Goal: Task Accomplishment & Management: Manage account settings

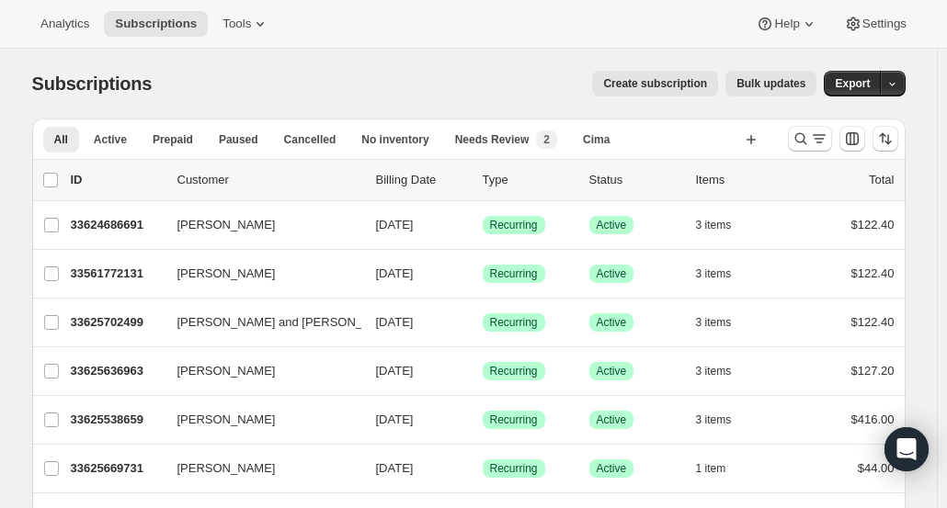
click at [75, 43] on div "Analytics Subscriptions Tools Help Settings" at bounding box center [473, 24] width 947 height 49
click at [75, 32] on button "Analytics" at bounding box center [64, 24] width 71 height 26
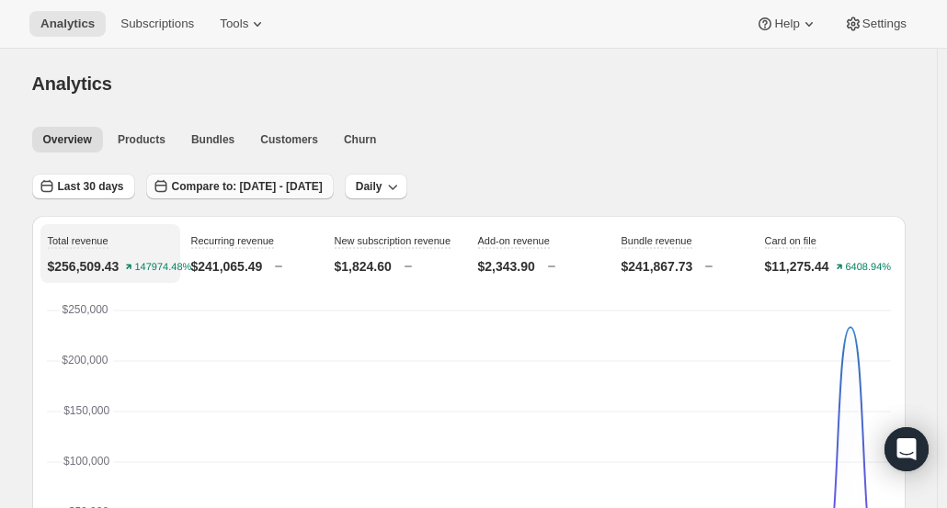
click at [215, 183] on span "Compare to: Jul 21, 2025 - Aug 19, 2025" at bounding box center [247, 186] width 151 height 15
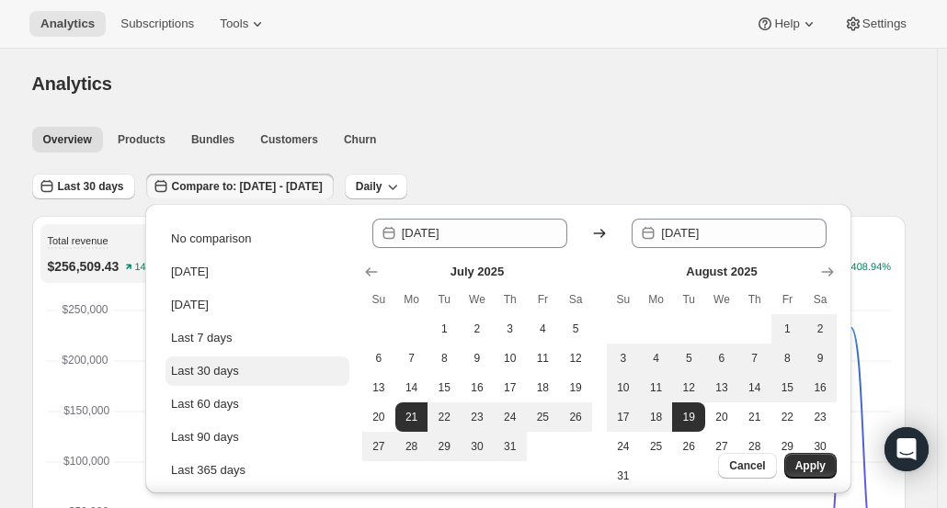
click at [254, 373] on button "Last 30 days" at bounding box center [257, 371] width 184 height 29
type input "2025-08-20"
type input "2025-09-18"
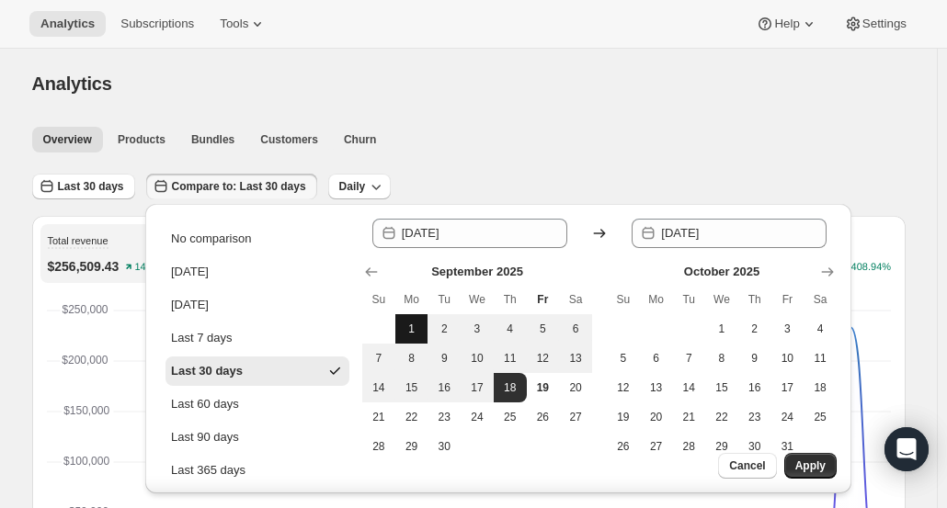
click at [415, 332] on span "1" at bounding box center [412, 329] width 18 height 15
type input "2025-09-01"
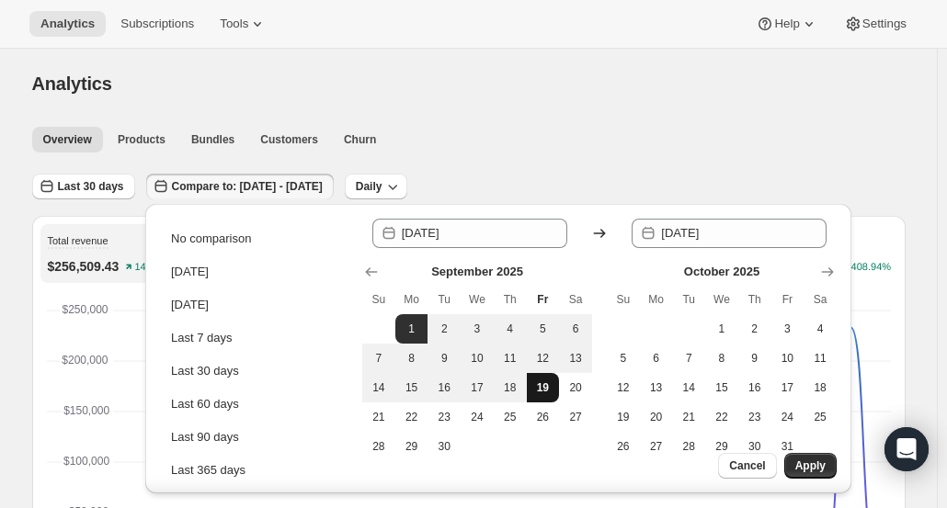
click at [540, 389] on span "19" at bounding box center [543, 387] width 18 height 15
type input "2025-09-19"
click at [804, 471] on span "Apply" at bounding box center [810, 466] width 30 height 15
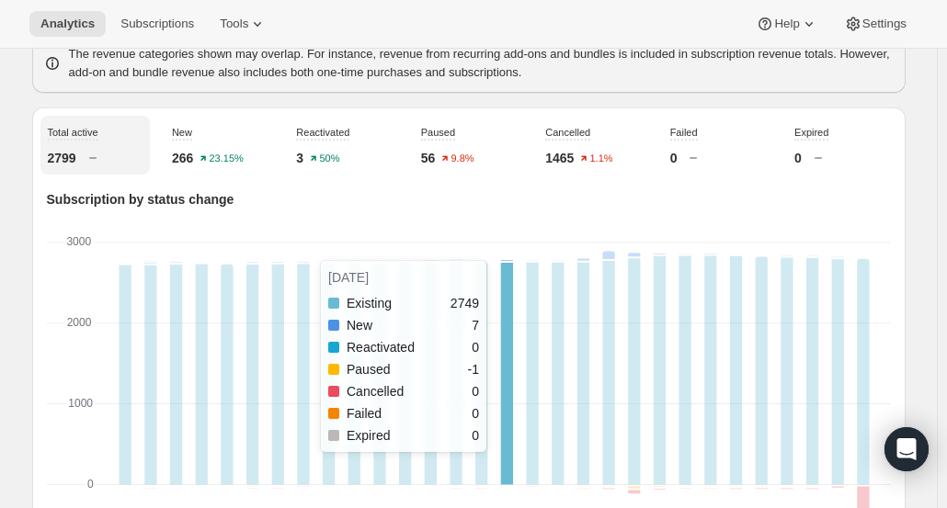
scroll to position [580, 0]
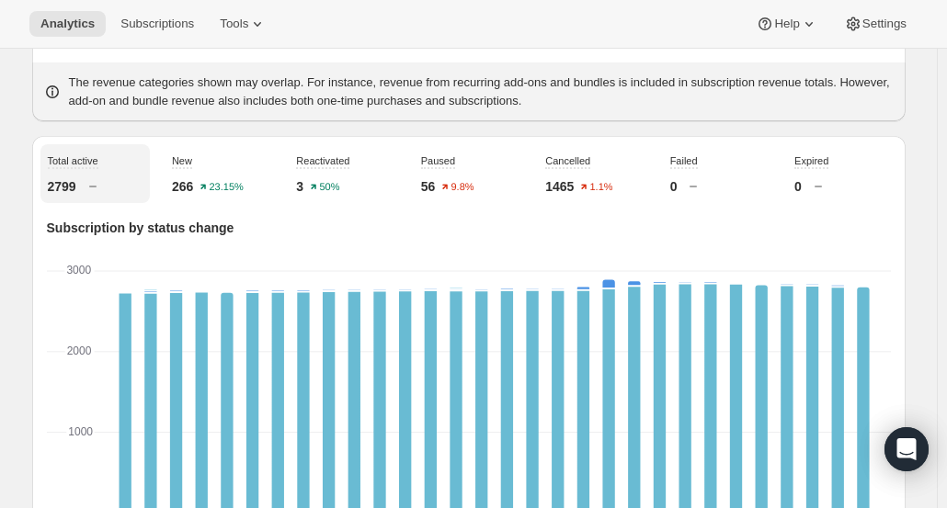
click at [193, 177] on p "266" at bounding box center [182, 186] width 21 height 18
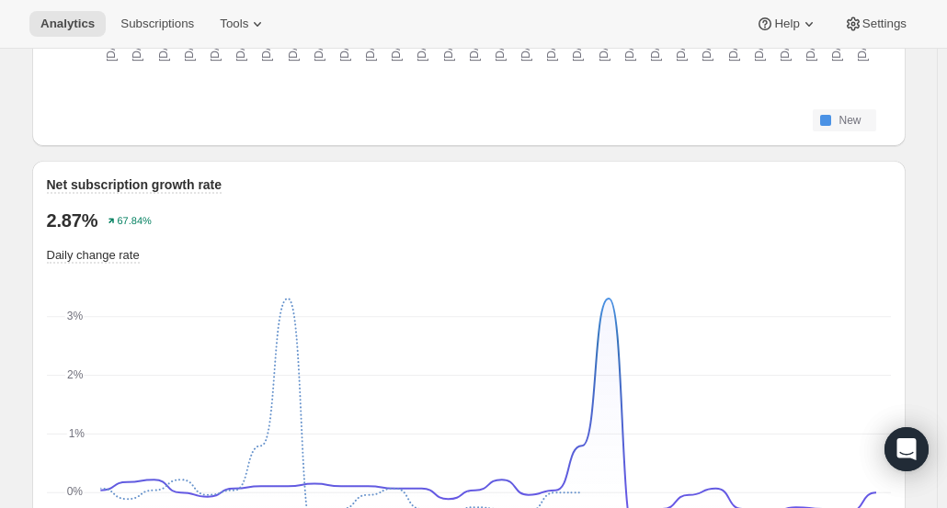
scroll to position [1315, 0]
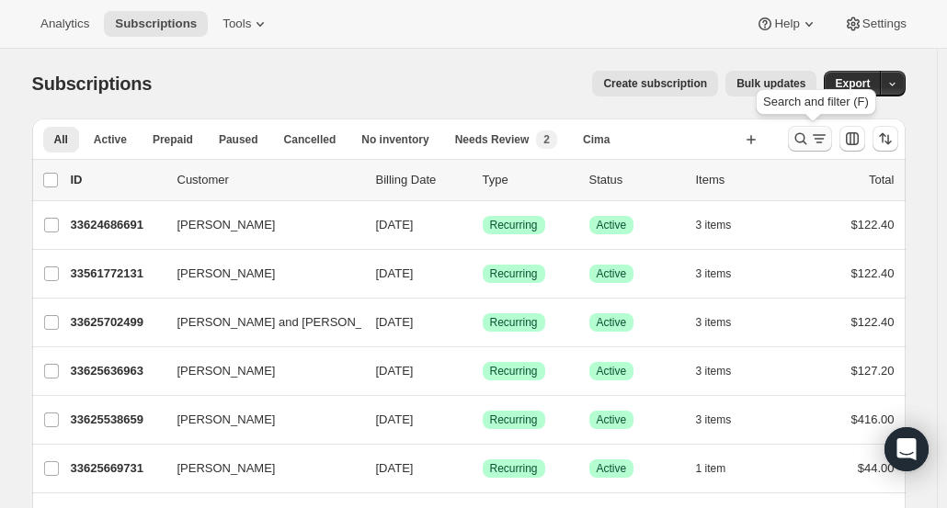
click at [804, 133] on icon "Search and filter results" at bounding box center [800, 139] width 18 height 18
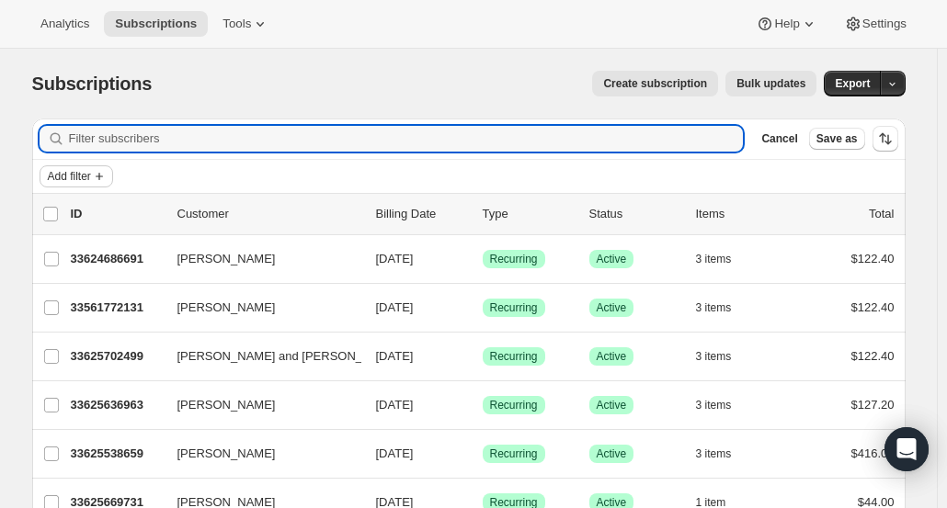
click at [85, 180] on span "Add filter" at bounding box center [69, 176] width 43 height 15
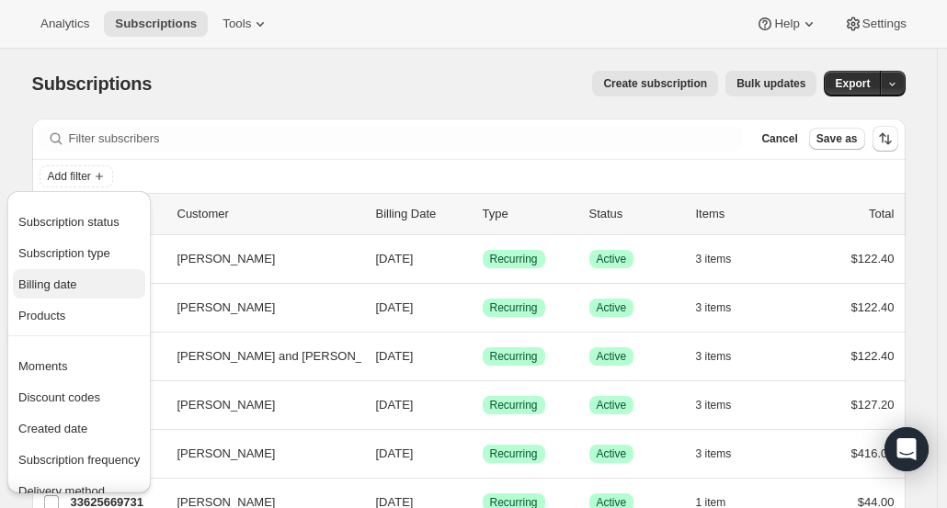
click at [80, 281] on span "Billing date" at bounding box center [78, 285] width 121 height 18
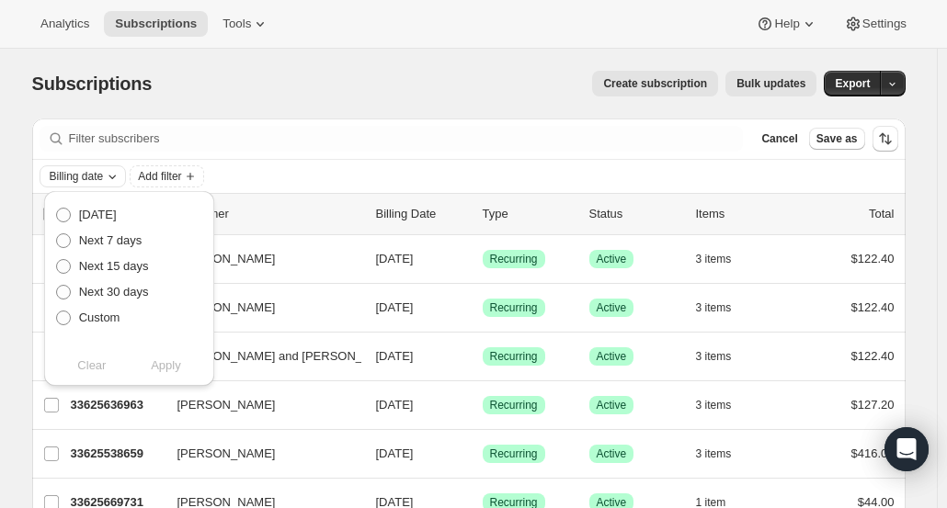
click at [108, 177] on div "Billing date" at bounding box center [85, 176] width 74 height 18
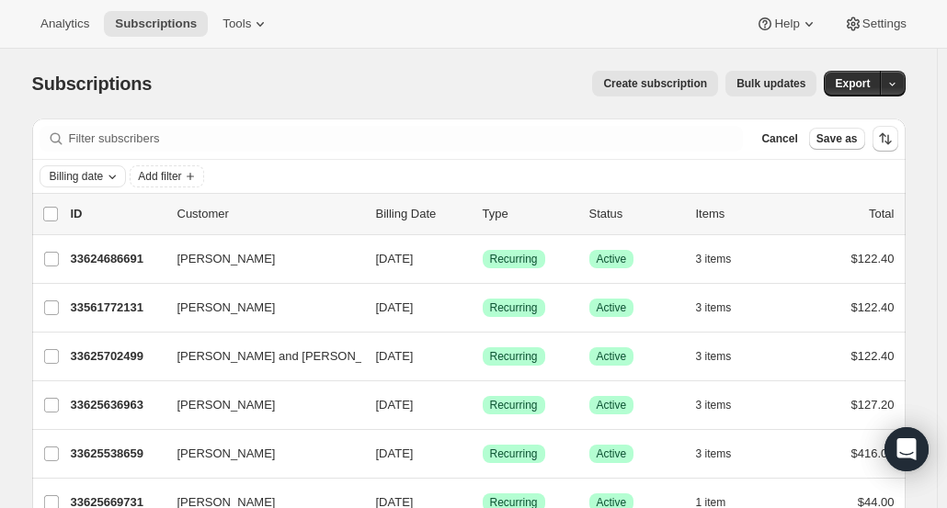
click at [104, 177] on span "Billing date" at bounding box center [77, 176] width 54 height 15
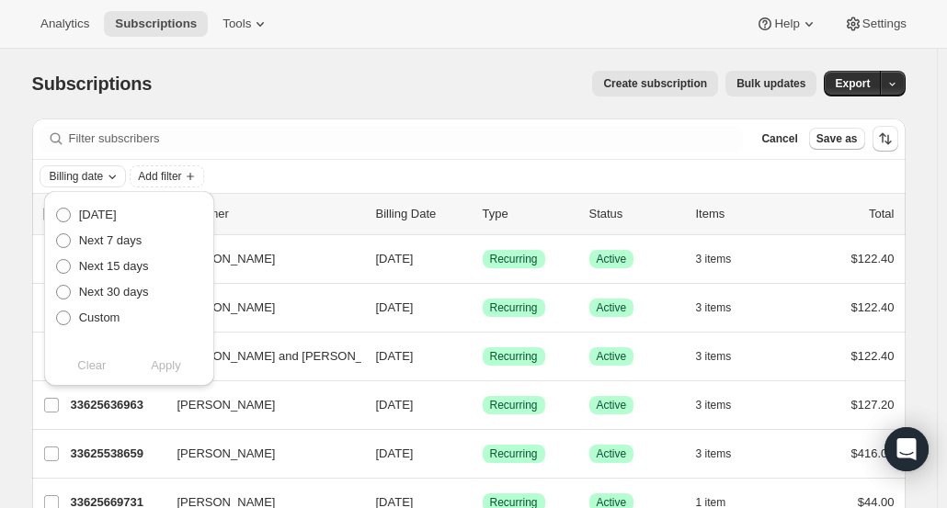
click at [113, 176] on icon "Billing date" at bounding box center [112, 176] width 15 height 15
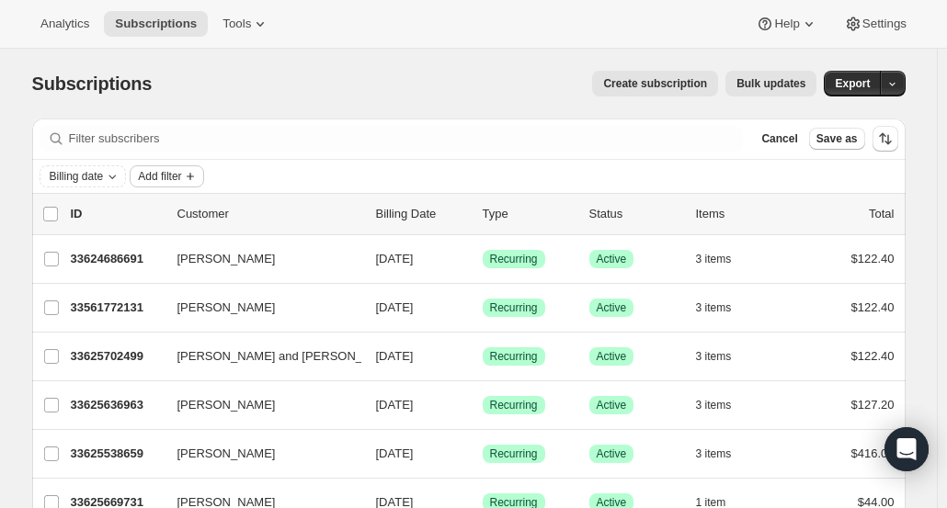
click at [182, 185] on button "Add filter" at bounding box center [167, 176] width 74 height 22
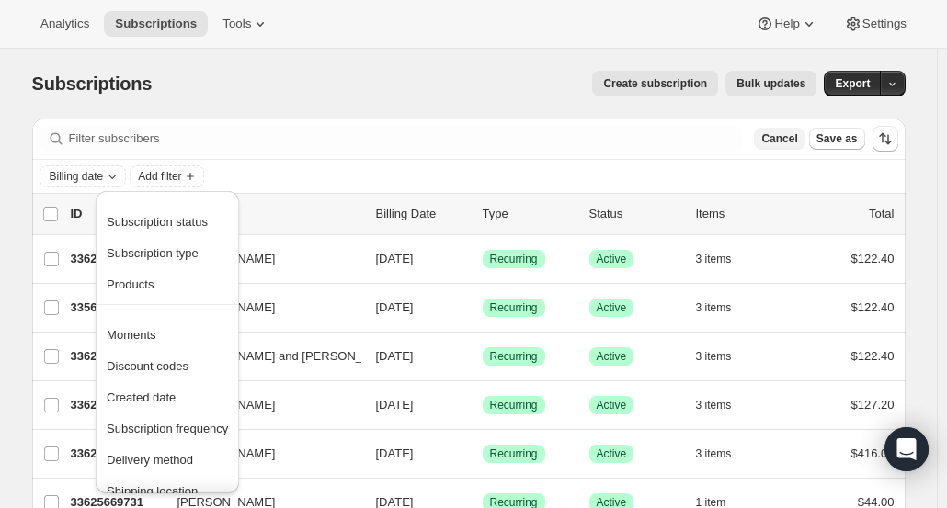
click at [796, 139] on span "Cancel" at bounding box center [779, 138] width 36 height 15
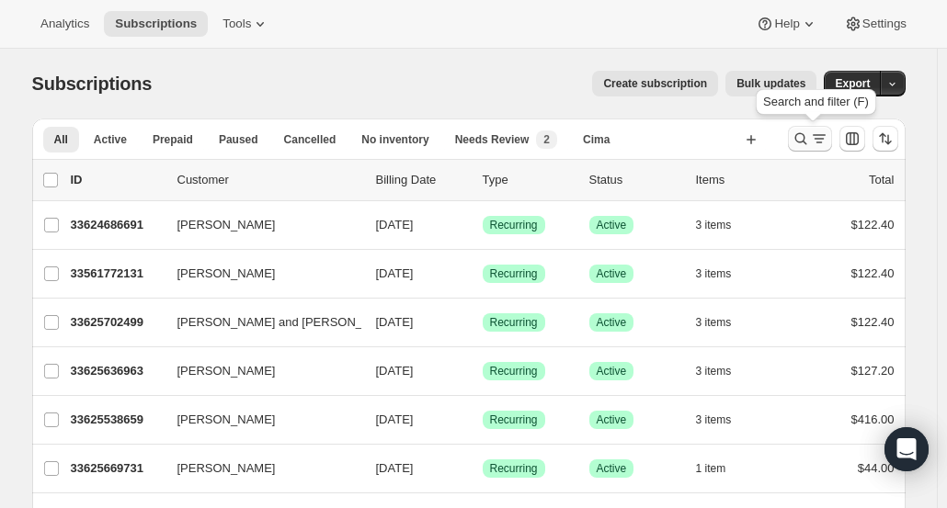
click at [798, 142] on icon "Search and filter results" at bounding box center [800, 139] width 18 height 18
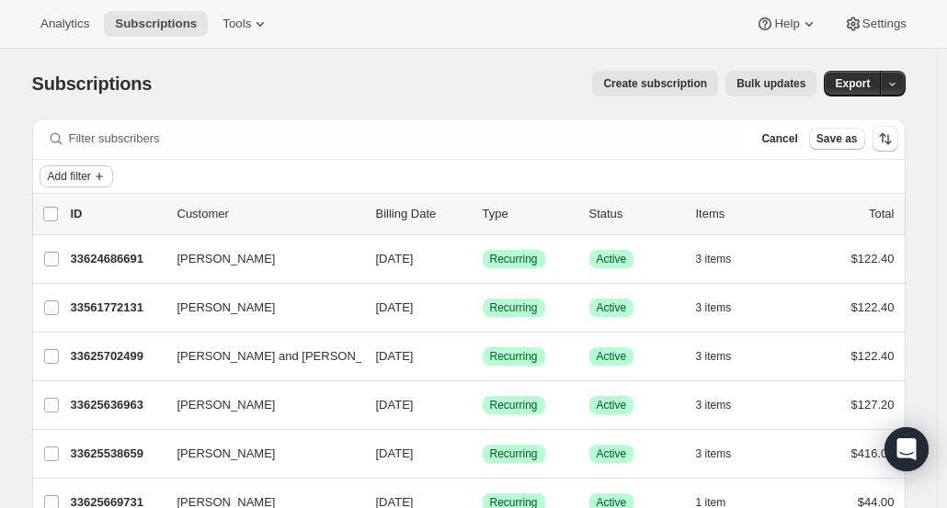
click at [91, 179] on span "Add filter" at bounding box center [69, 176] width 43 height 15
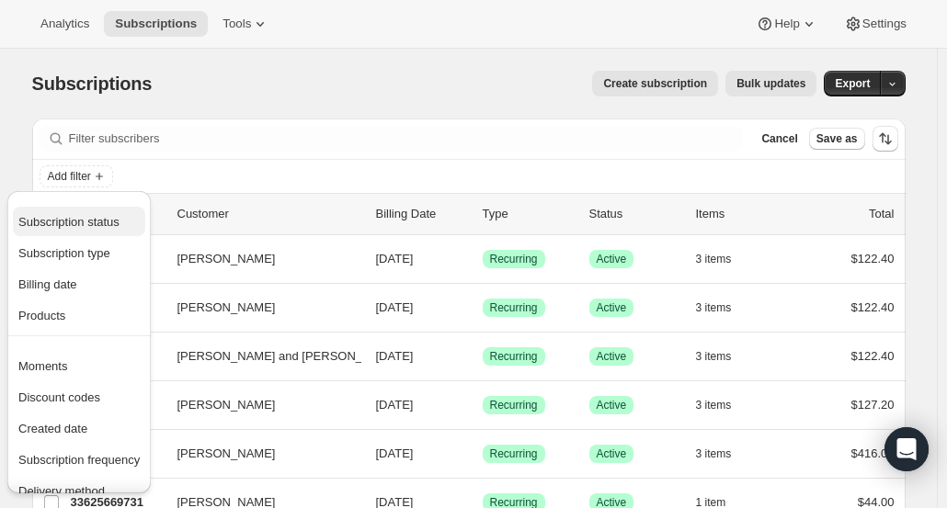
click at [115, 219] on span "Subscription status" at bounding box center [68, 222] width 101 height 14
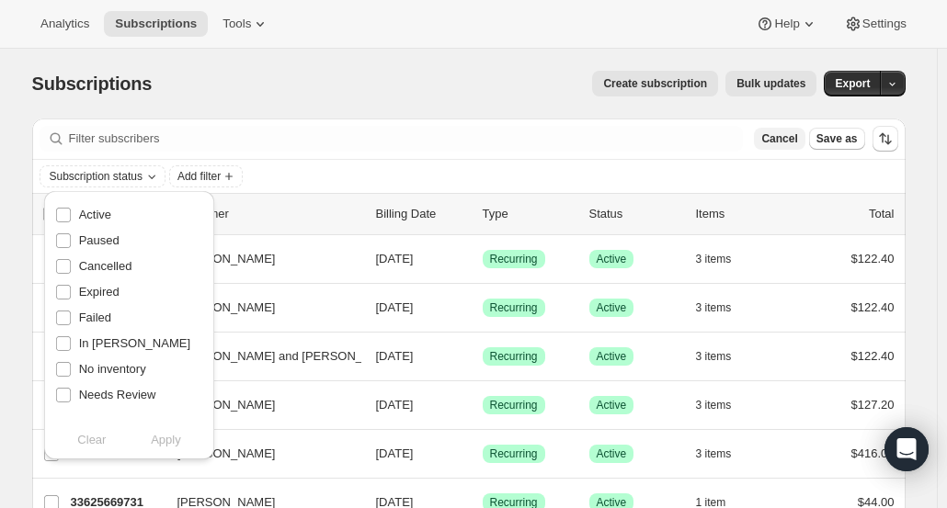
click at [774, 142] on span "Cancel" at bounding box center [779, 138] width 36 height 15
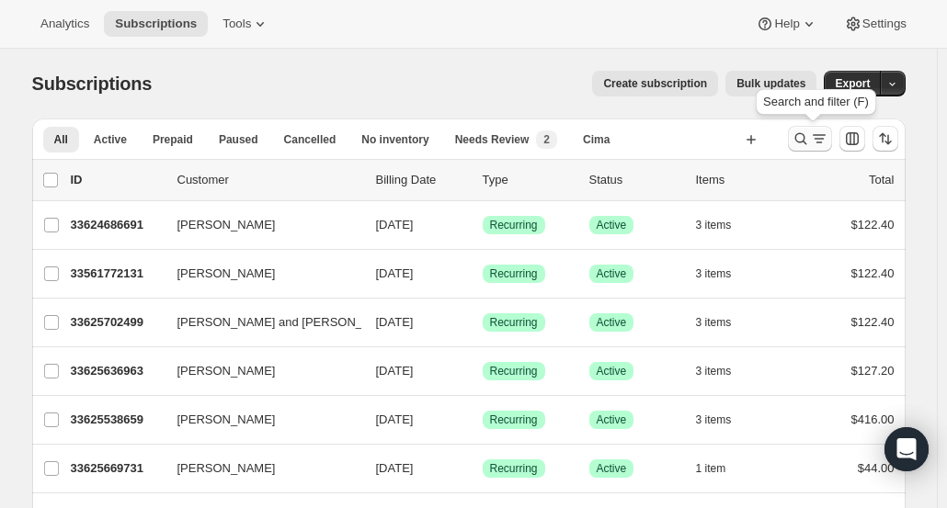
click at [801, 142] on icon "Search and filter results" at bounding box center [800, 139] width 18 height 18
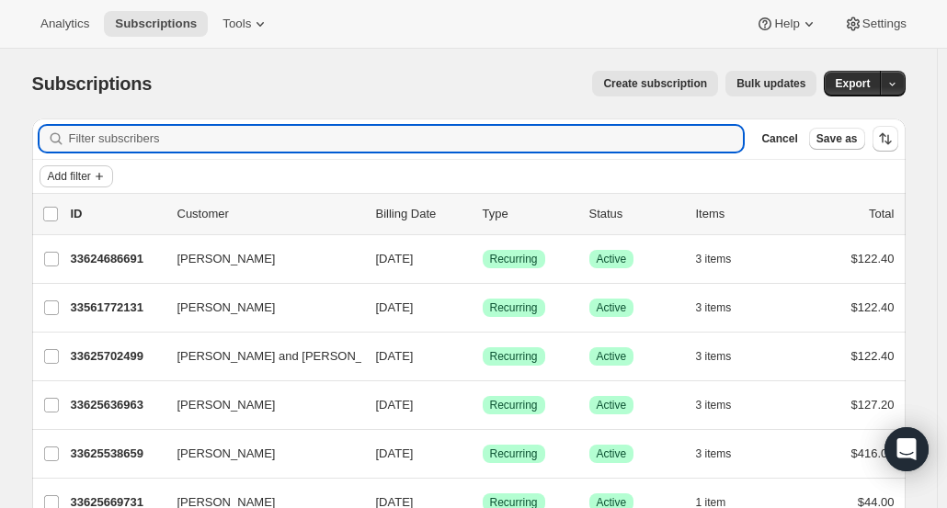
click at [70, 181] on span "Add filter" at bounding box center [69, 176] width 43 height 15
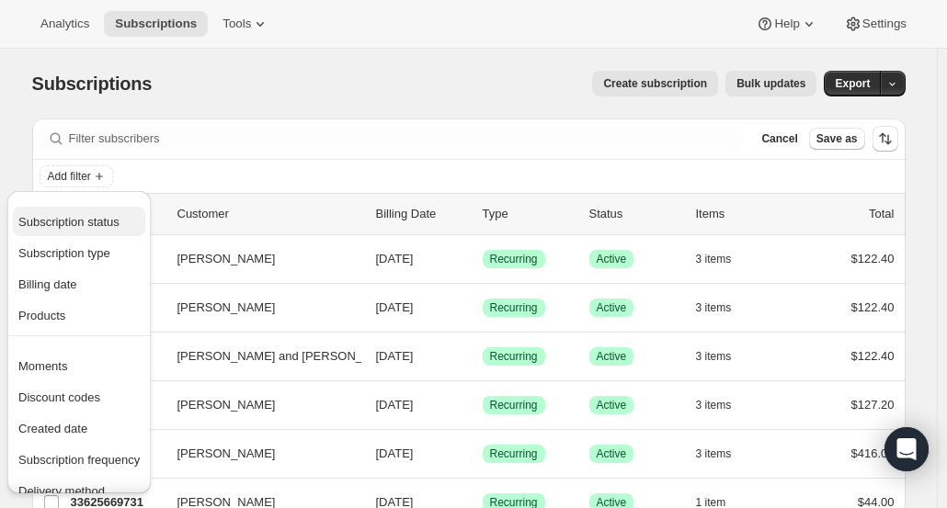
click at [73, 229] on span "Subscription status" at bounding box center [68, 222] width 101 height 14
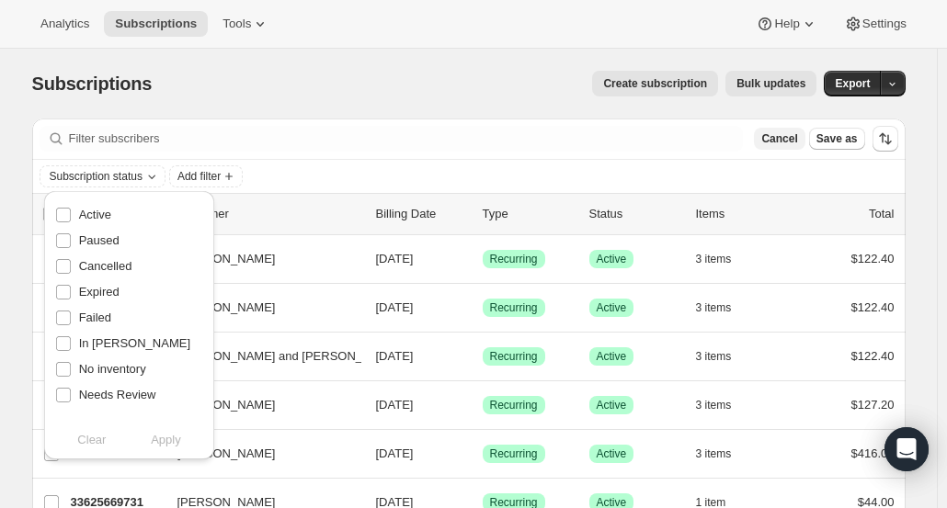
click at [787, 143] on span "Cancel" at bounding box center [779, 138] width 36 height 15
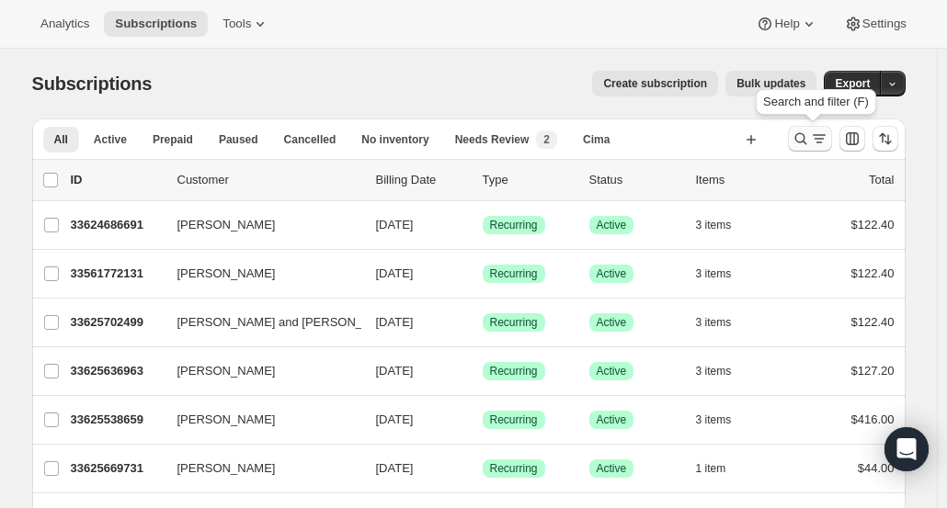
click at [803, 138] on icon "Search and filter results" at bounding box center [800, 139] width 18 height 18
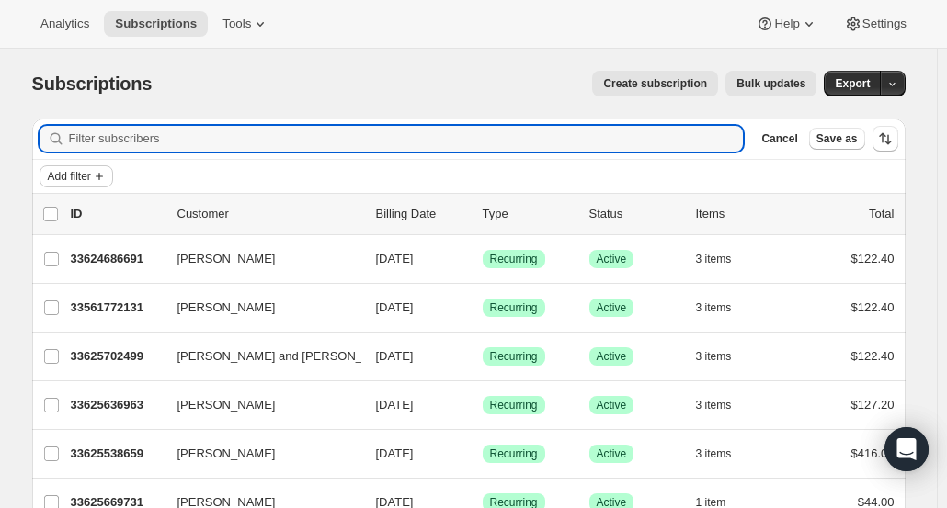
click at [83, 169] on span "Add filter" at bounding box center [69, 176] width 43 height 15
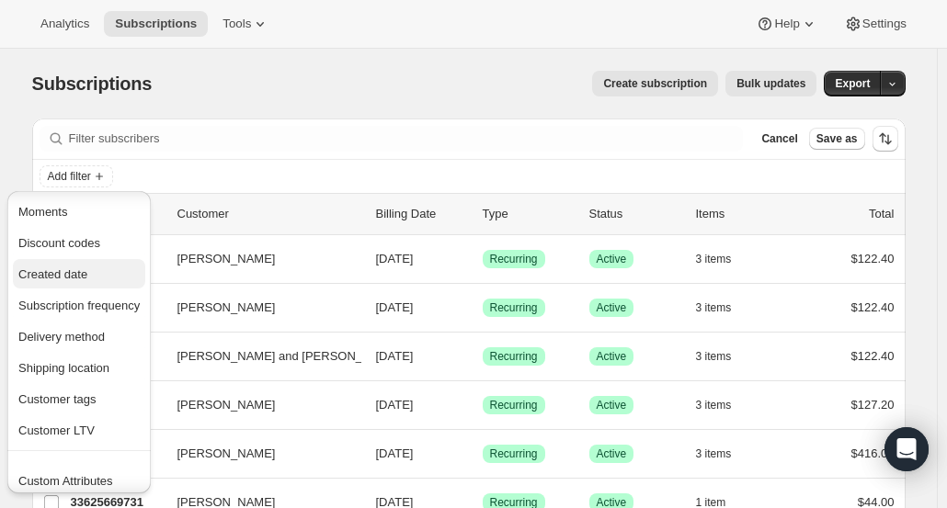
scroll to position [192, 0]
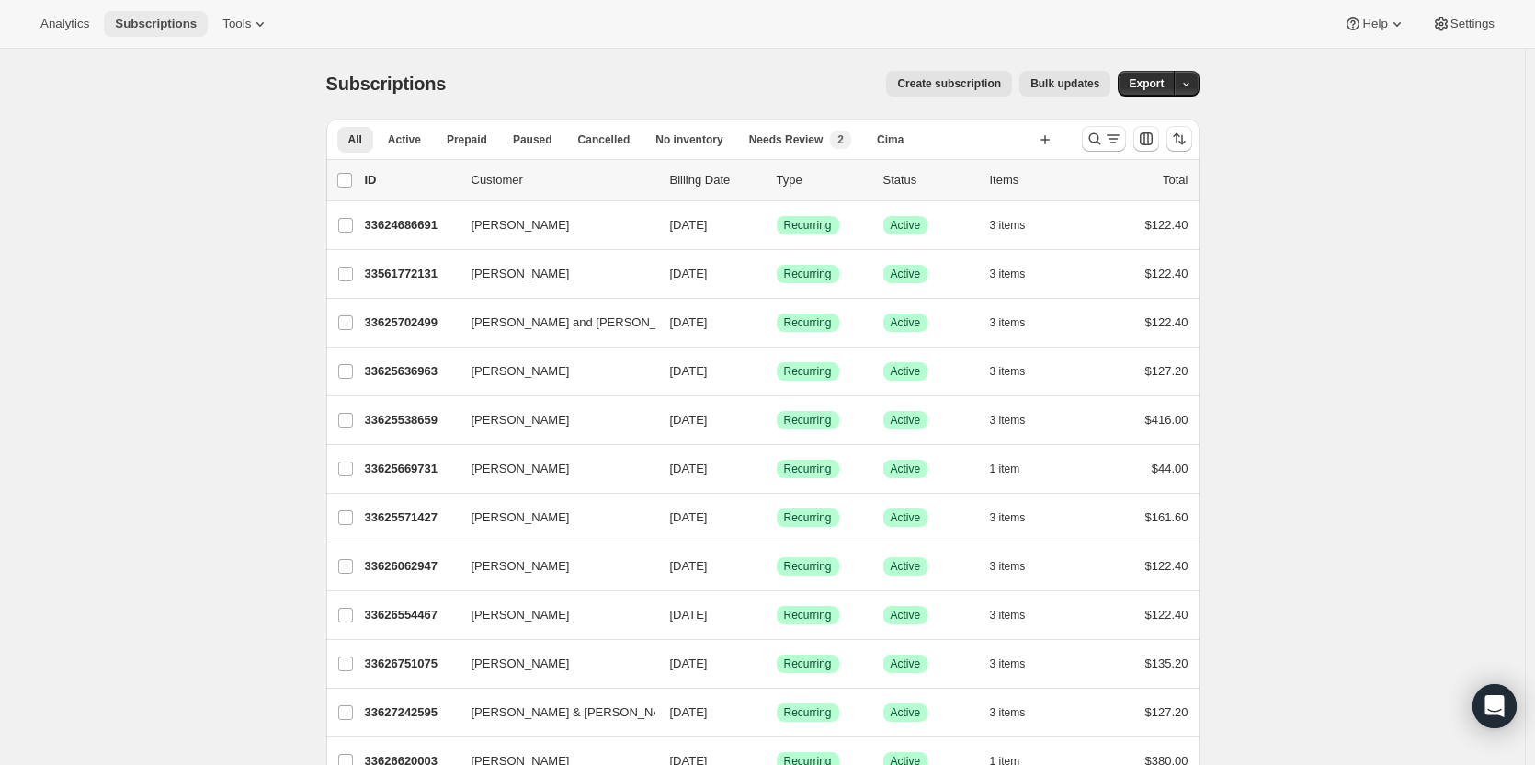
click at [173, 26] on span "Subscriptions" at bounding box center [156, 24] width 82 height 15
click at [1098, 138] on icon "Search and filter results" at bounding box center [1094, 139] width 18 height 18
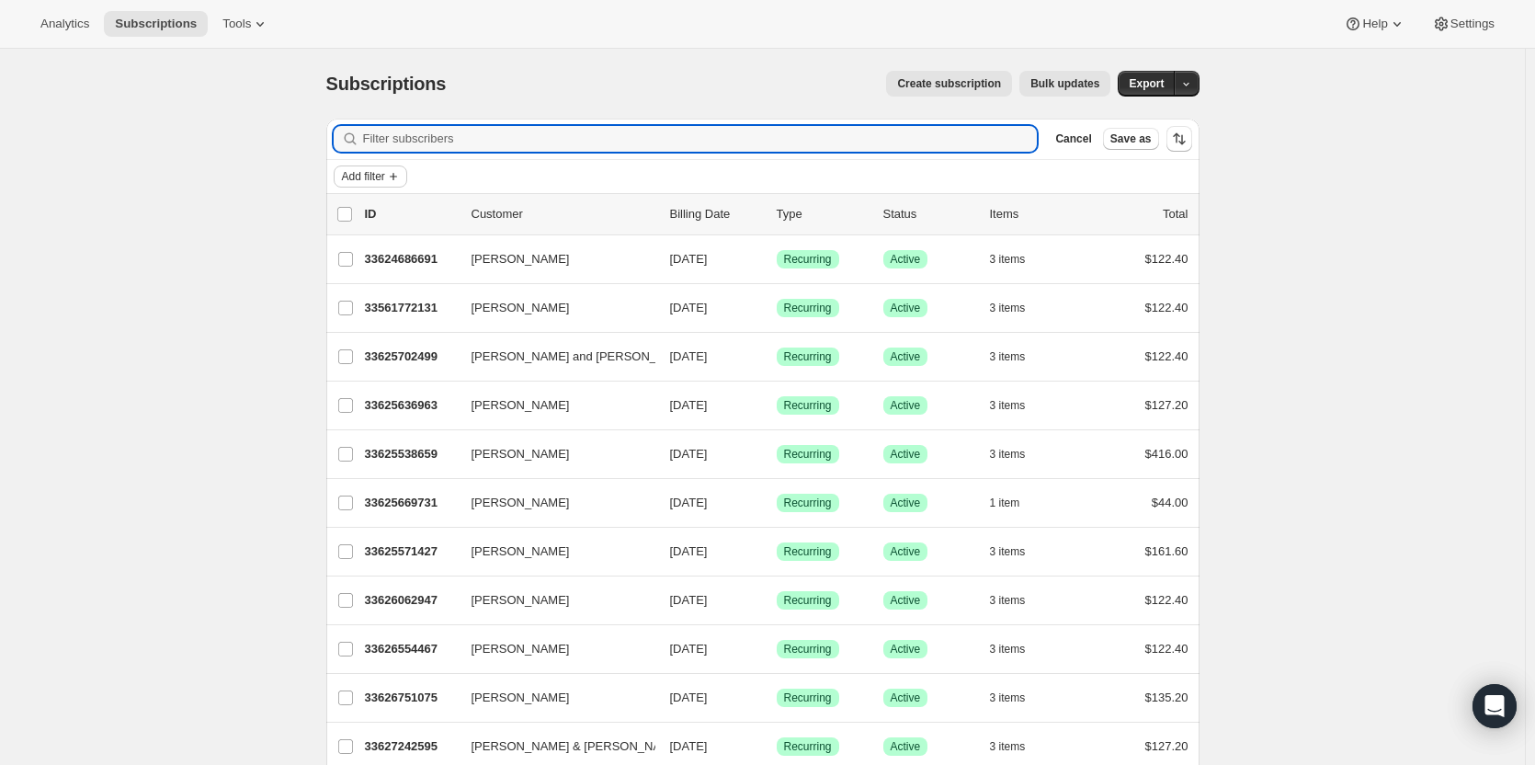
click at [385, 177] on span "Add filter" at bounding box center [363, 176] width 43 height 15
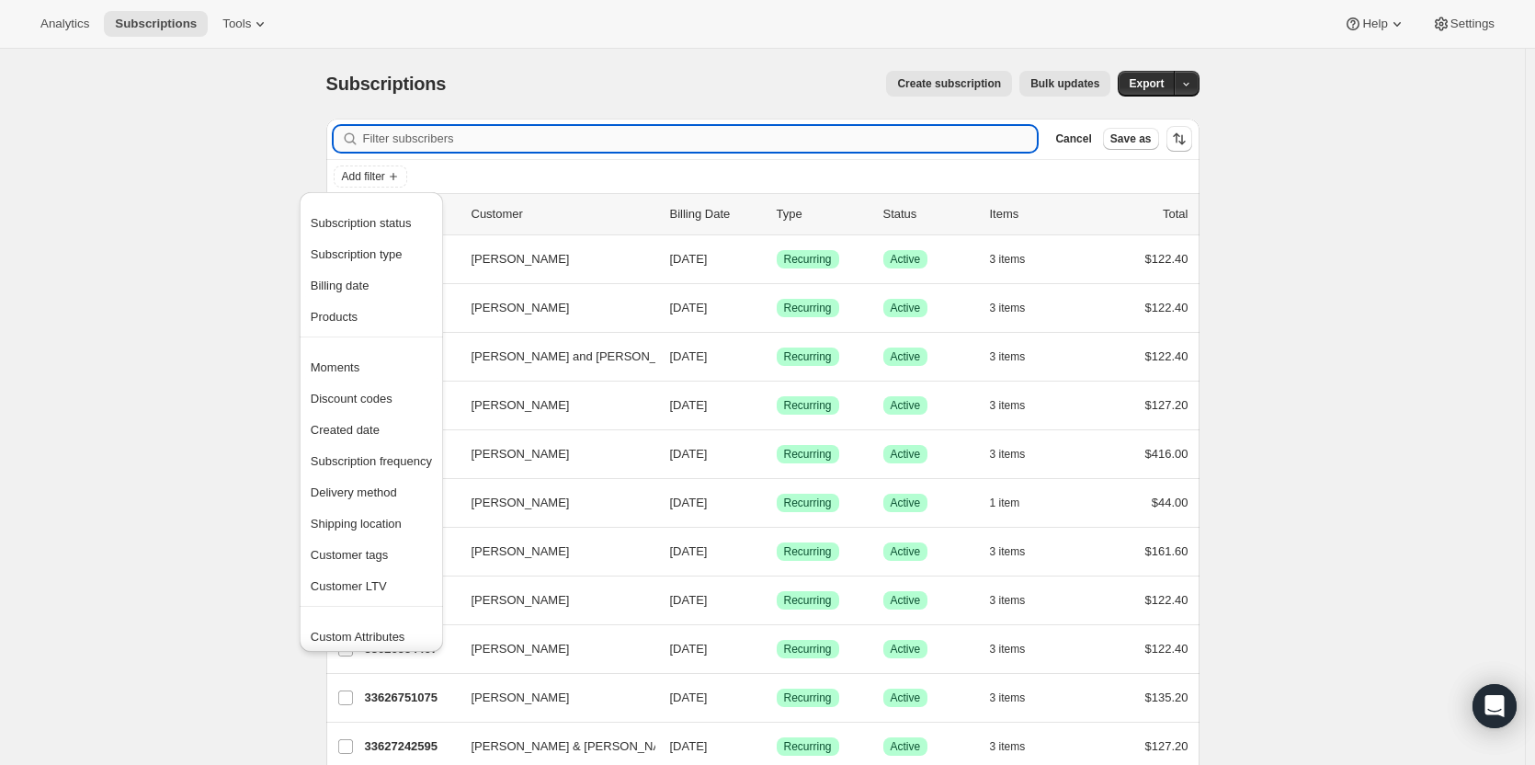
click at [657, 141] on input "Filter subscribers" at bounding box center [700, 139] width 675 height 26
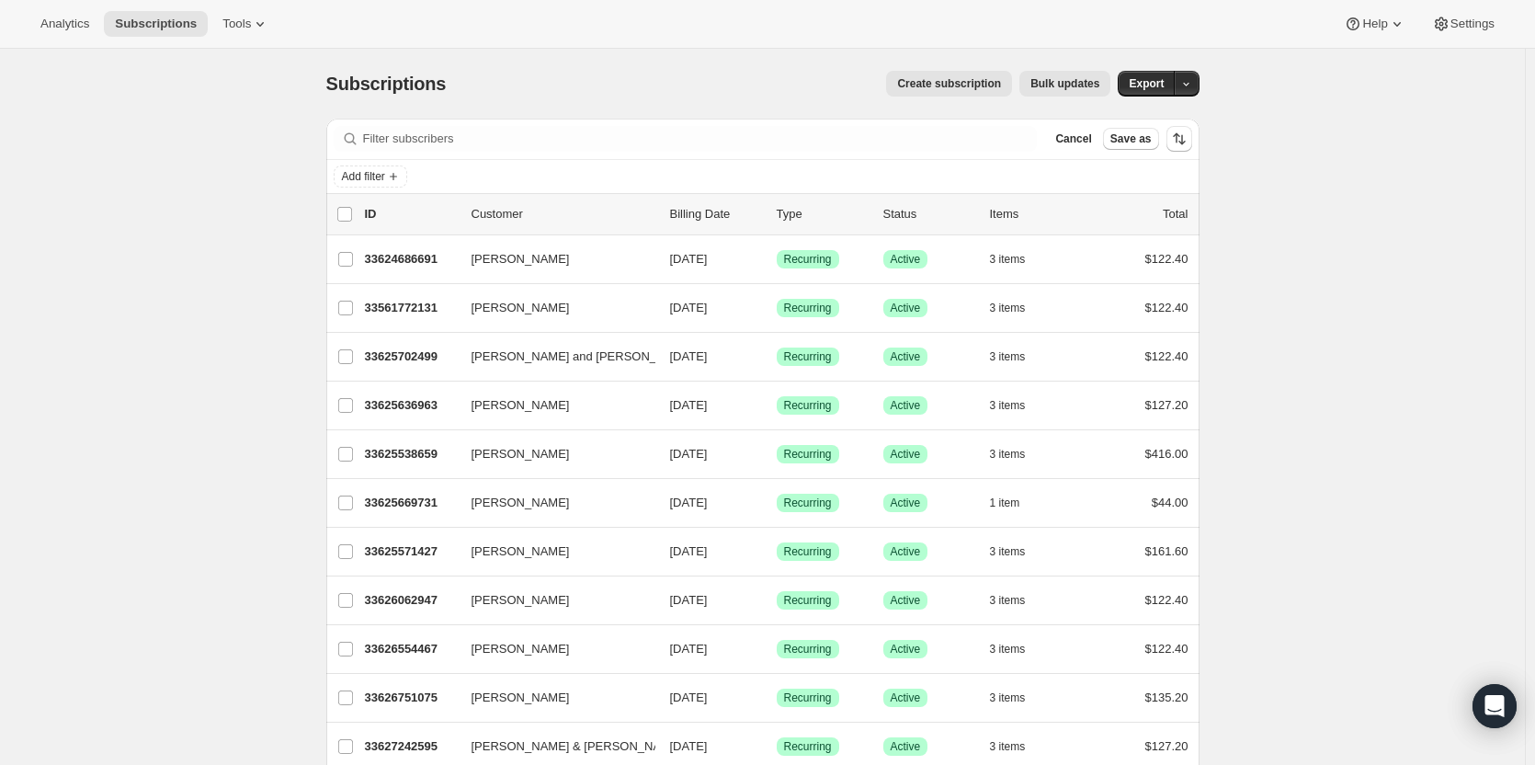
click at [774, 65] on div "Subscriptions. This page is ready Subscriptions Create subscription Bulk update…" at bounding box center [762, 84] width 873 height 70
click at [1187, 77] on span "button" at bounding box center [1186, 83] width 12 height 13
click at [1139, 118] on span "Subscription data" at bounding box center [1093, 122] width 92 height 14
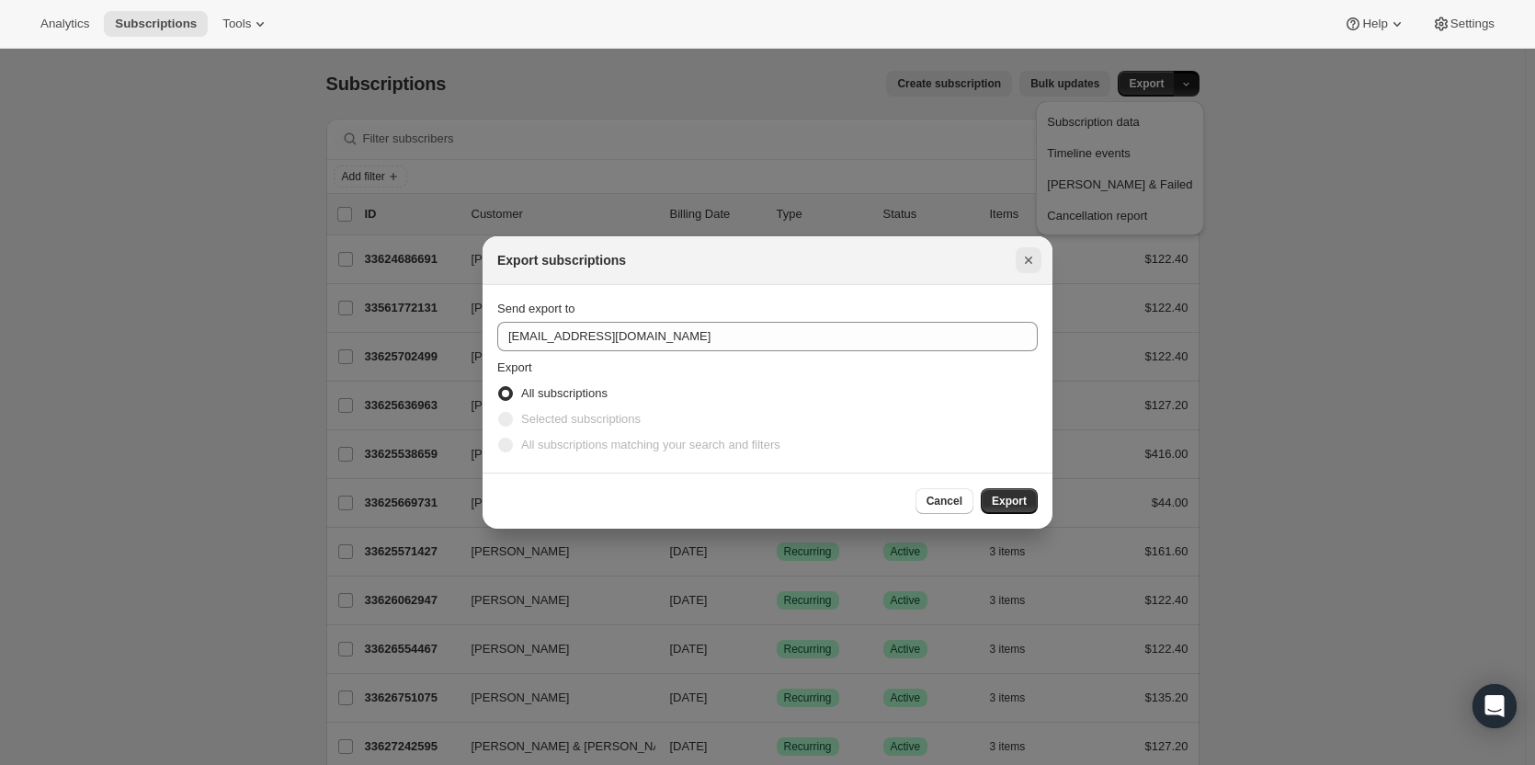
click at [1023, 264] on icon "Close" at bounding box center [1028, 260] width 18 height 18
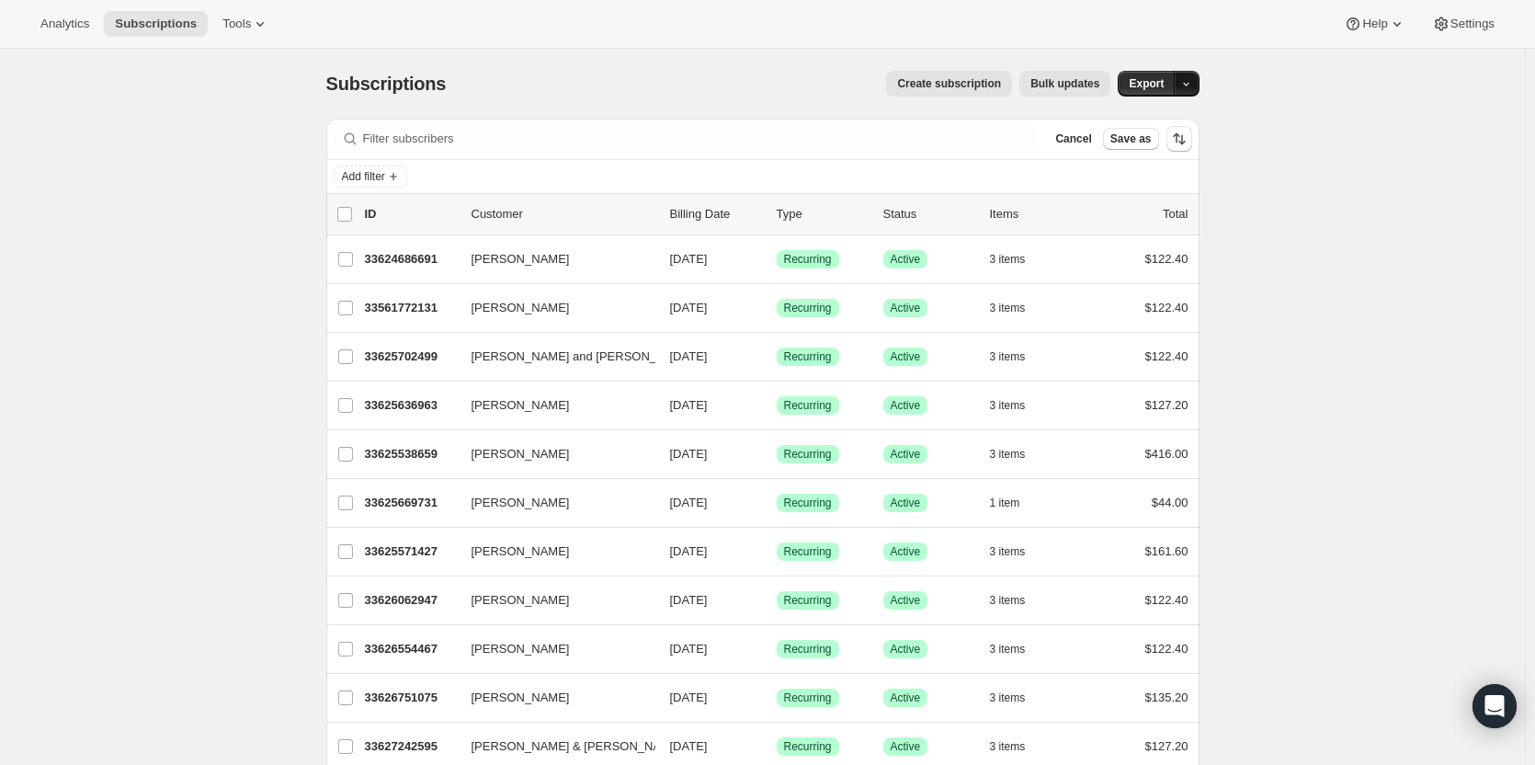
click at [1198, 84] on button "button" at bounding box center [1187, 84] width 26 height 26
click at [1148, 177] on span "Dunning & Failed" at bounding box center [1119, 184] width 145 height 14
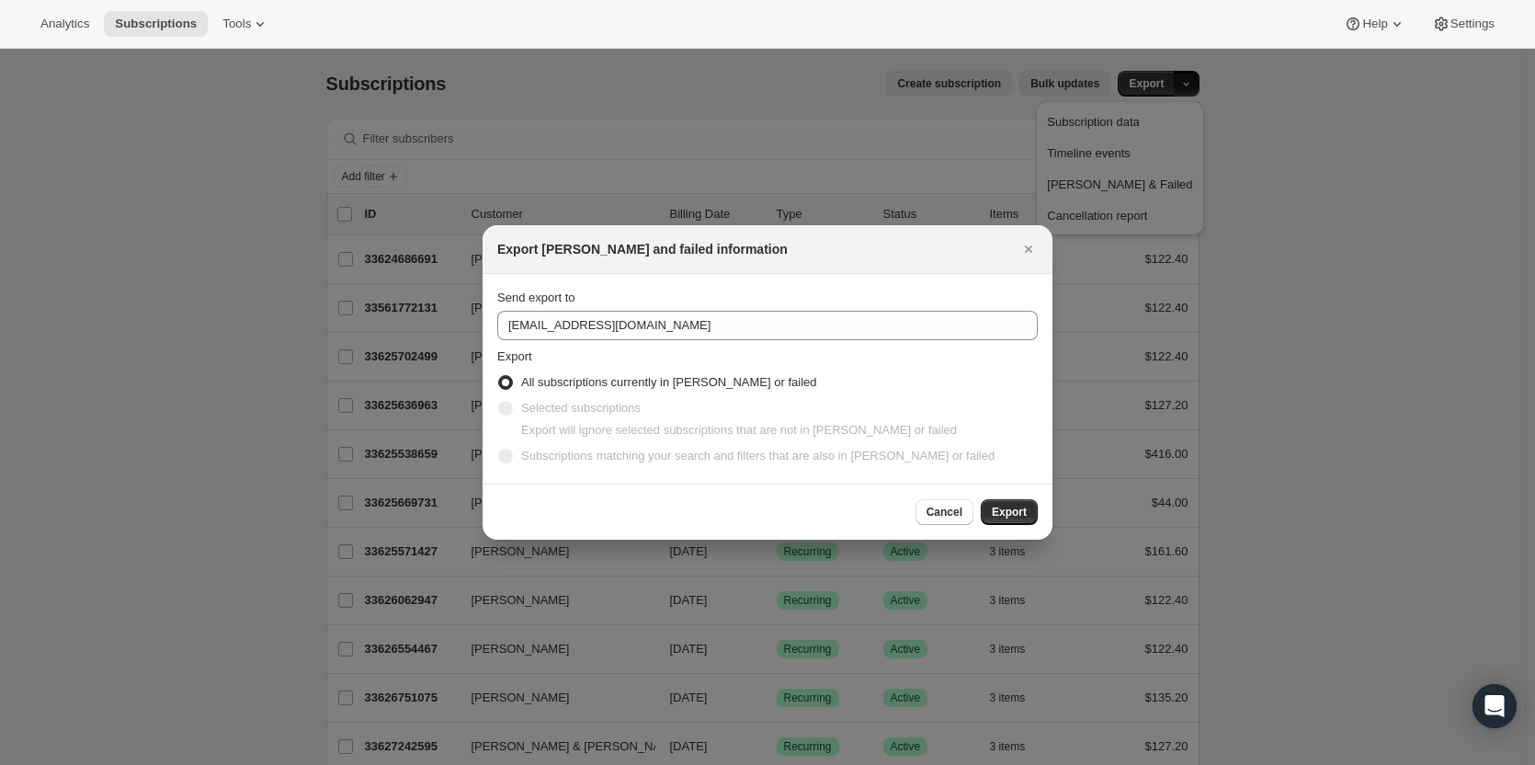
click at [1015, 498] on div "Cancel Export" at bounding box center [767, 511] width 570 height 56
click at [1014, 517] on span "Export" at bounding box center [1009, 512] width 35 height 15
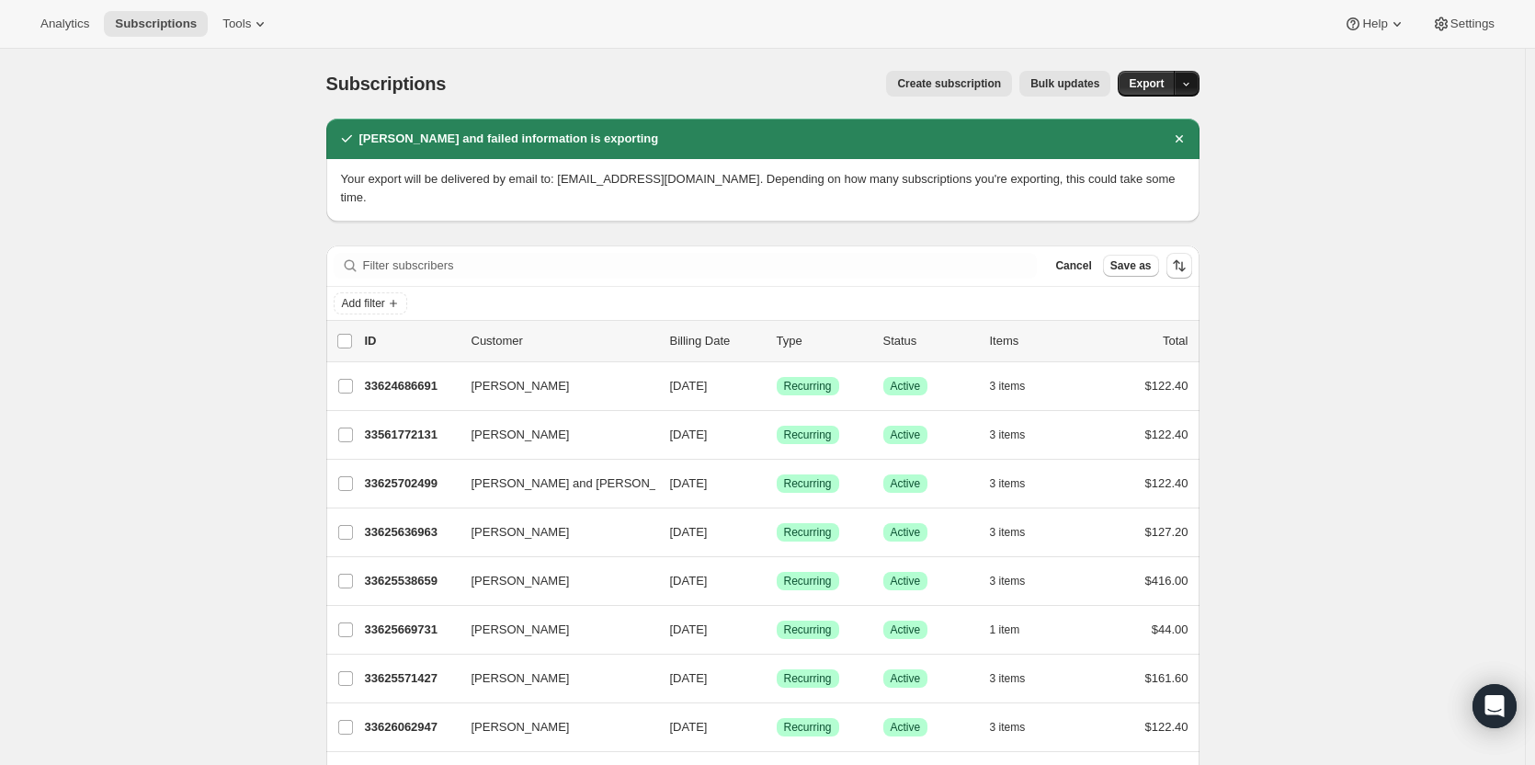
click at [1192, 85] on icon "button" at bounding box center [1186, 84] width 12 height 12
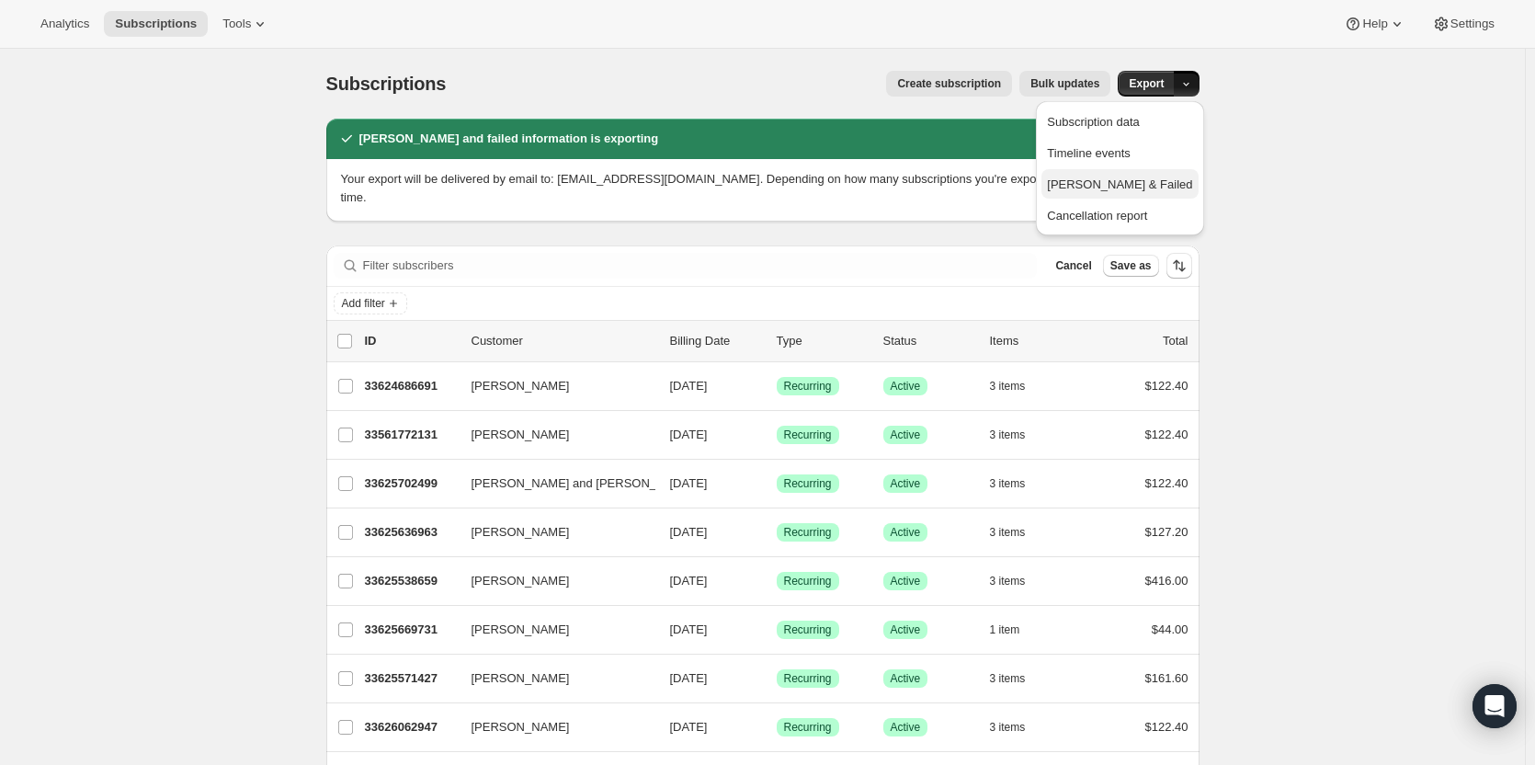
click at [1127, 187] on span "Dunning & Failed" at bounding box center [1119, 184] width 145 height 14
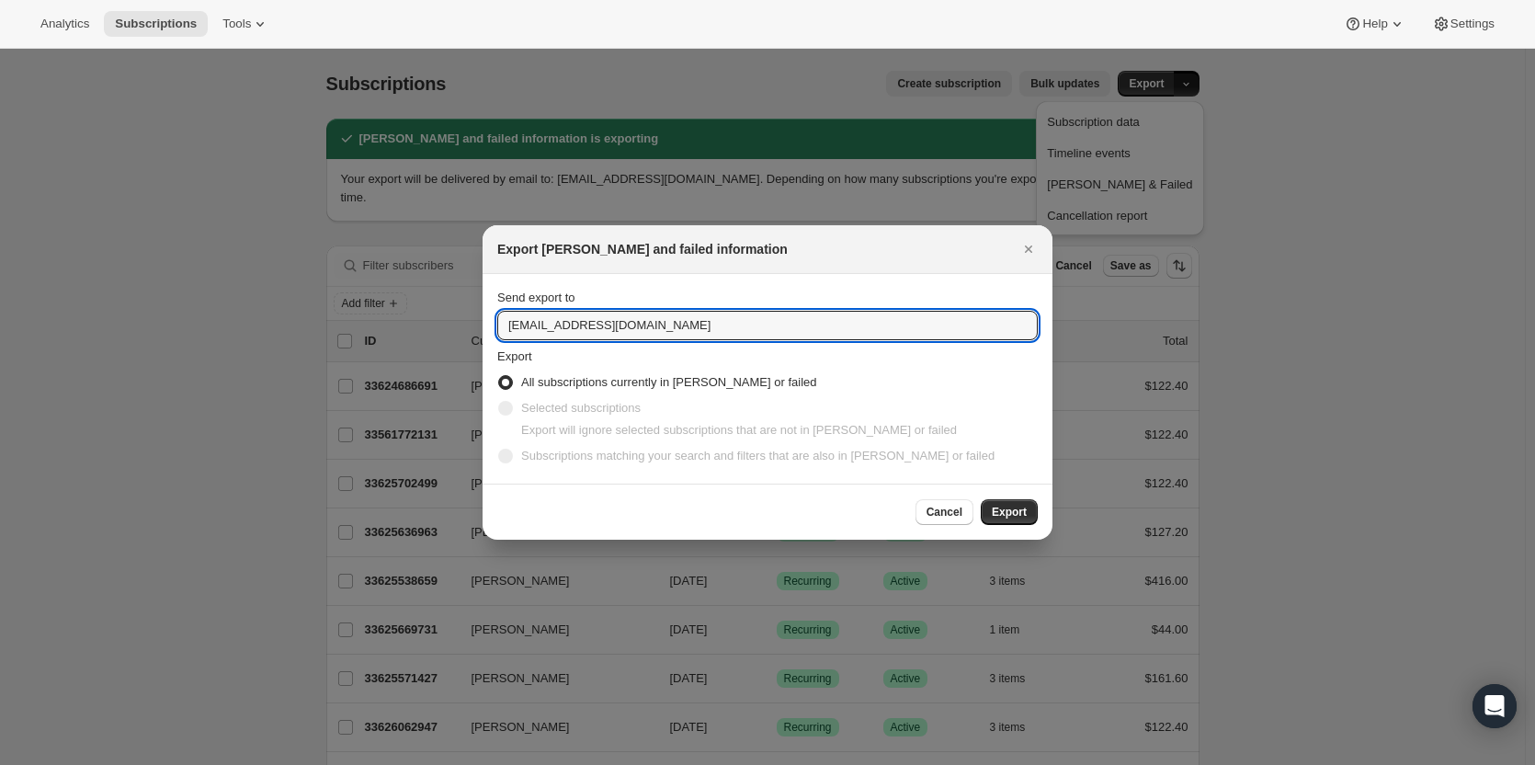
drag, startPoint x: 542, startPoint y: 322, endPoint x: 493, endPoint y: 317, distance: 48.9
click at [493, 317] on section "Send export to winery@cliffamily.com Export All subscriptions currently in dunn…" at bounding box center [767, 379] width 570 height 210
type input "ashleycox@cliffamily.com"
click at [1014, 506] on span "Export" at bounding box center [1009, 512] width 35 height 15
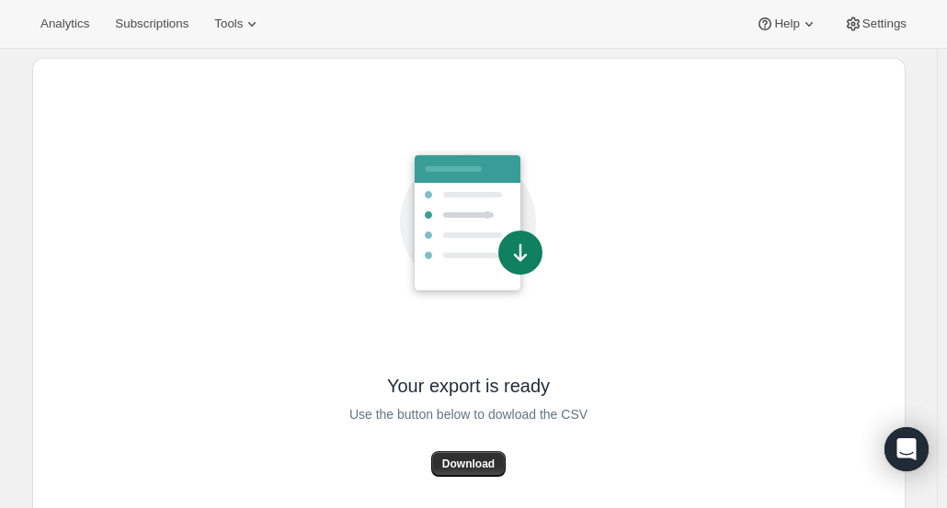
scroll to position [89, 0]
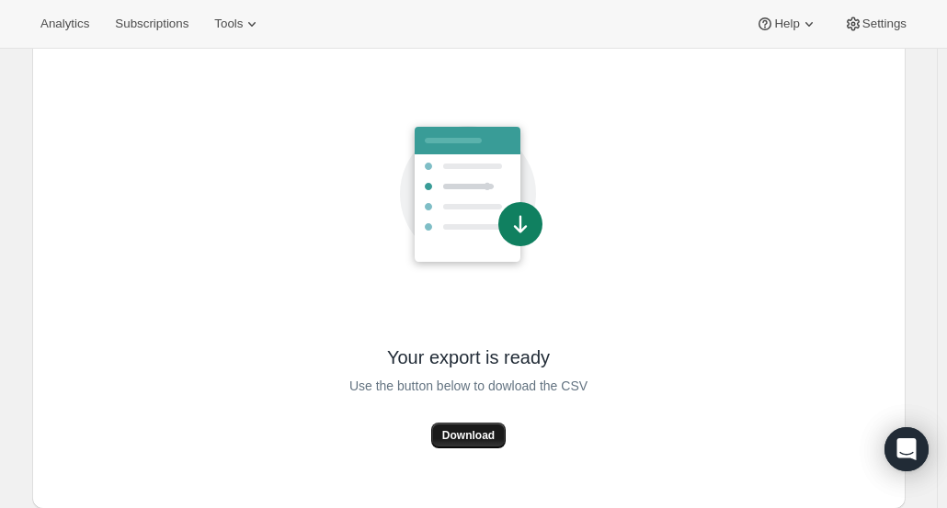
click at [467, 439] on span "Download" at bounding box center [468, 435] width 52 height 15
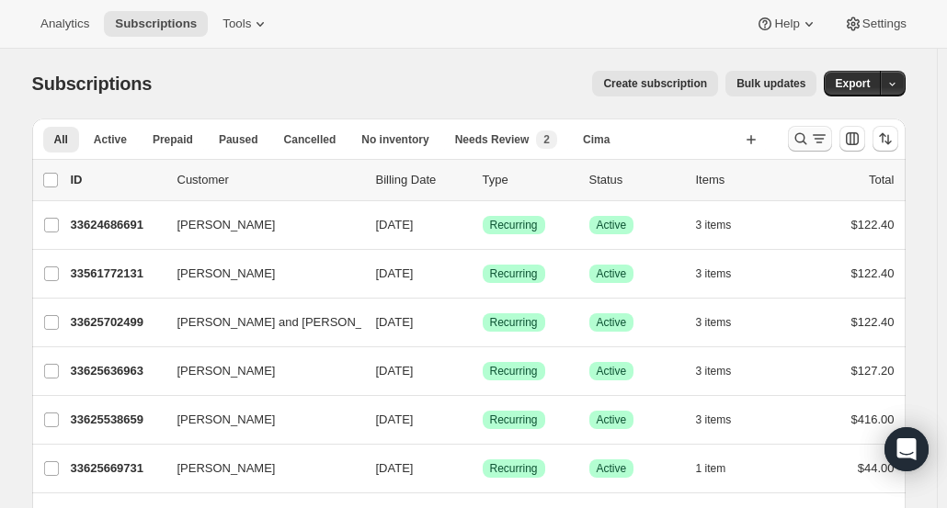
click at [807, 139] on icon "Search and filter results" at bounding box center [800, 139] width 18 height 18
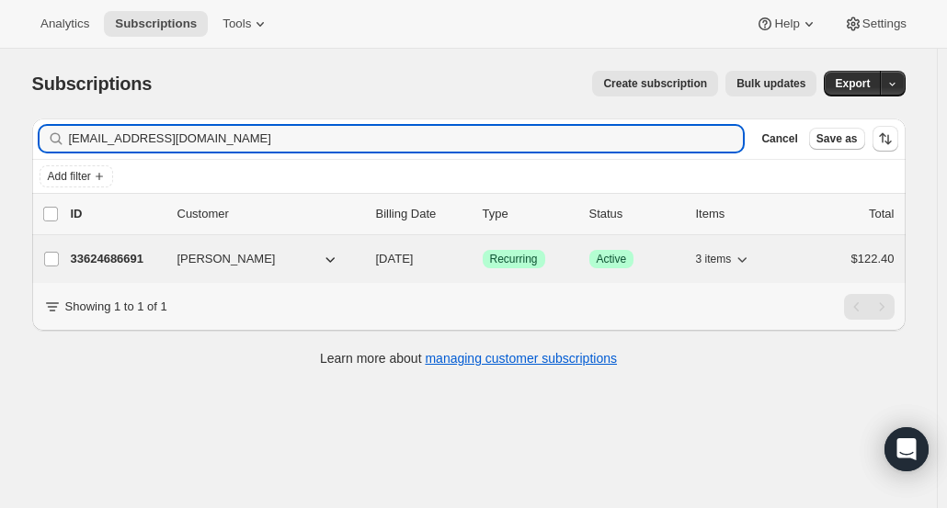
type input "[EMAIL_ADDRESS][DOMAIN_NAME]"
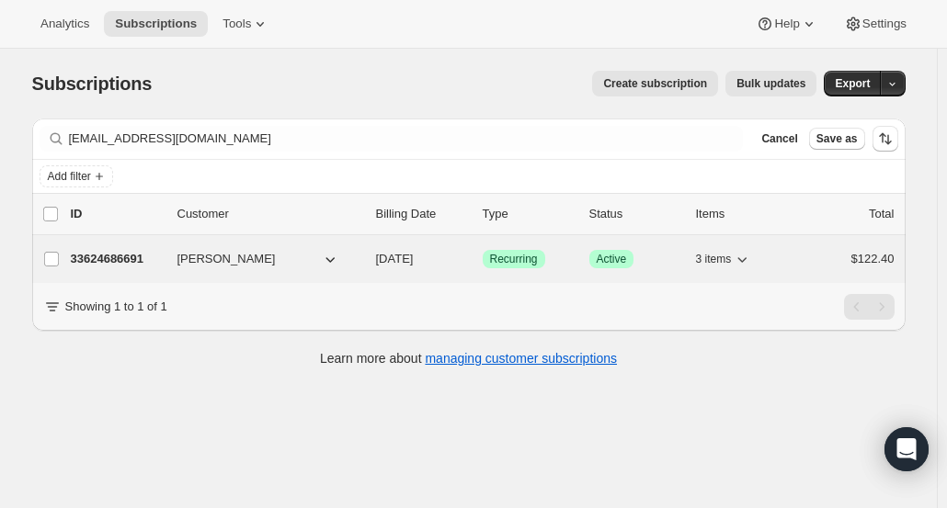
click at [135, 258] on p "33624686691" at bounding box center [117, 259] width 92 height 18
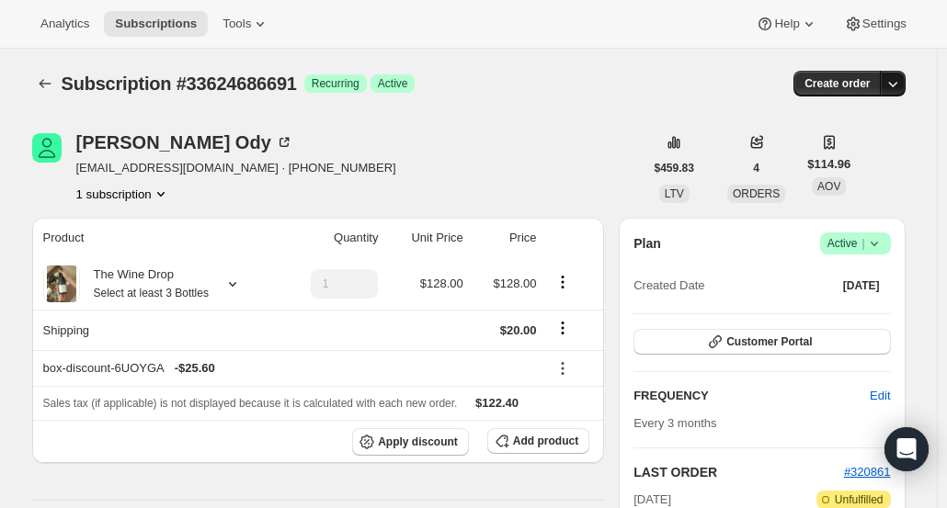
click at [899, 84] on icon "button" at bounding box center [892, 83] width 18 height 18
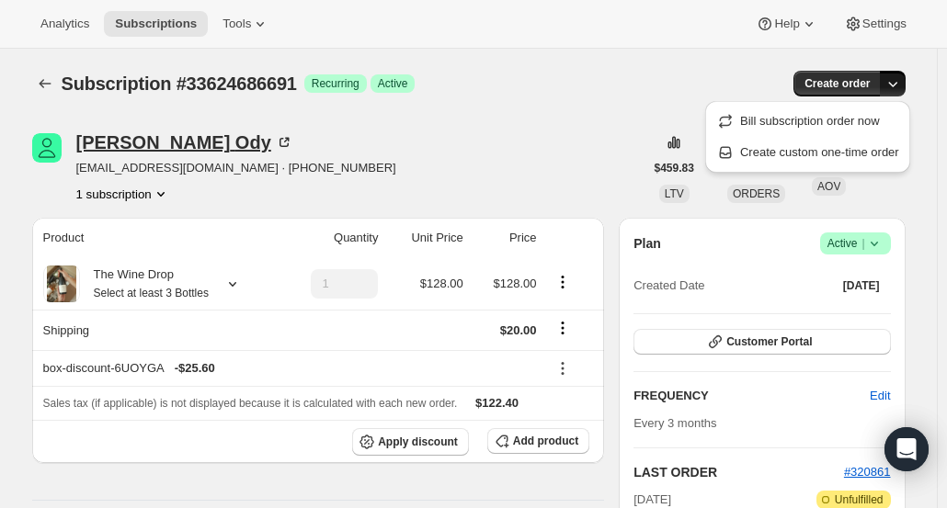
click at [162, 148] on div "Lindsay Ody" at bounding box center [184, 142] width 217 height 18
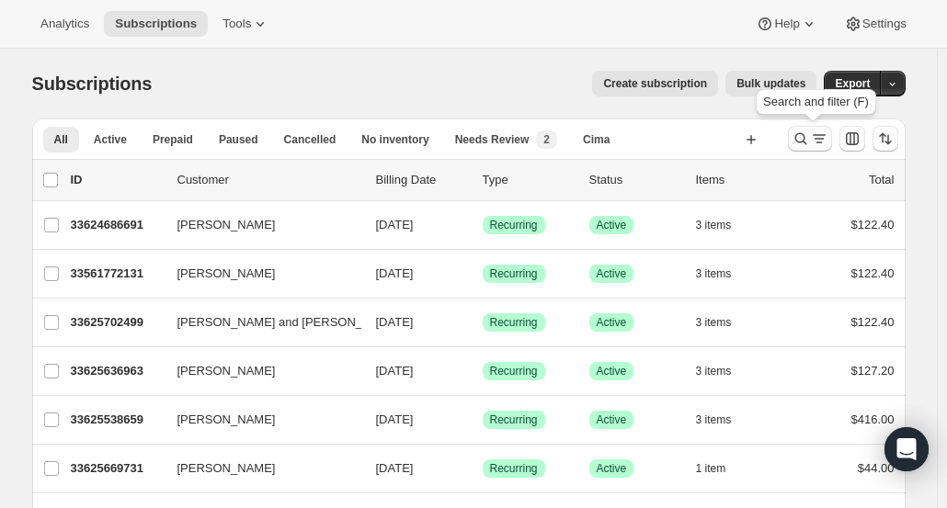
click at [814, 139] on icon "Search and filter results" at bounding box center [819, 139] width 18 height 18
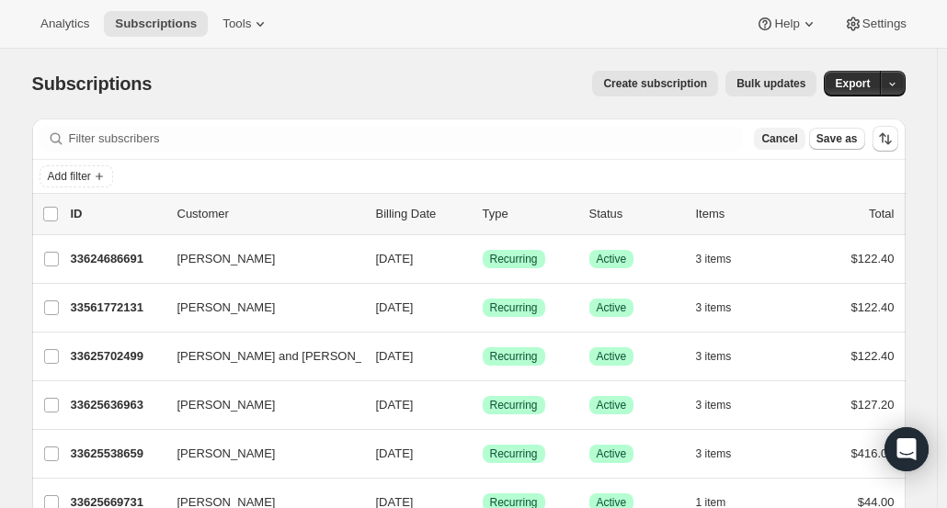
click at [799, 146] on button "Cancel" at bounding box center [779, 139] width 51 height 22
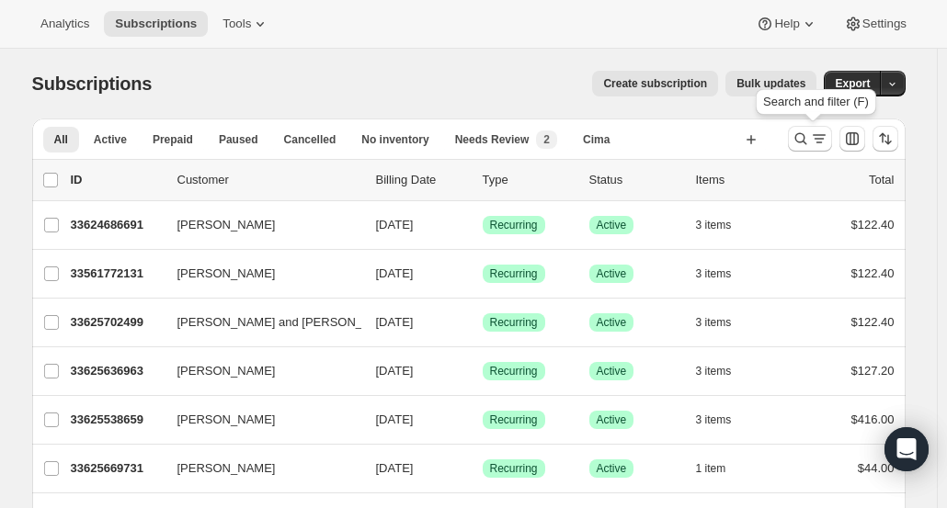
click at [799, 146] on icon "Search and filter results" at bounding box center [800, 139] width 18 height 18
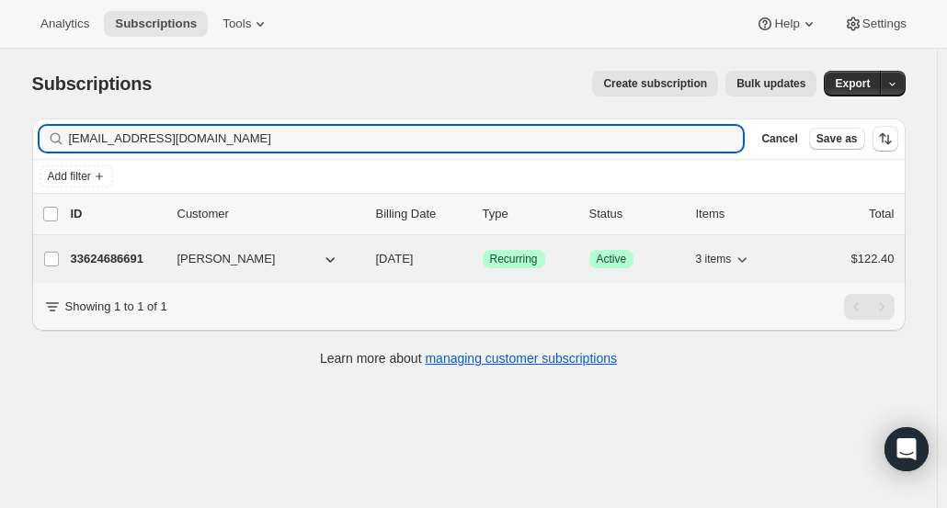
type input "[EMAIL_ADDRESS][DOMAIN_NAME]"
click at [103, 254] on p "33624686691" at bounding box center [117, 259] width 92 height 18
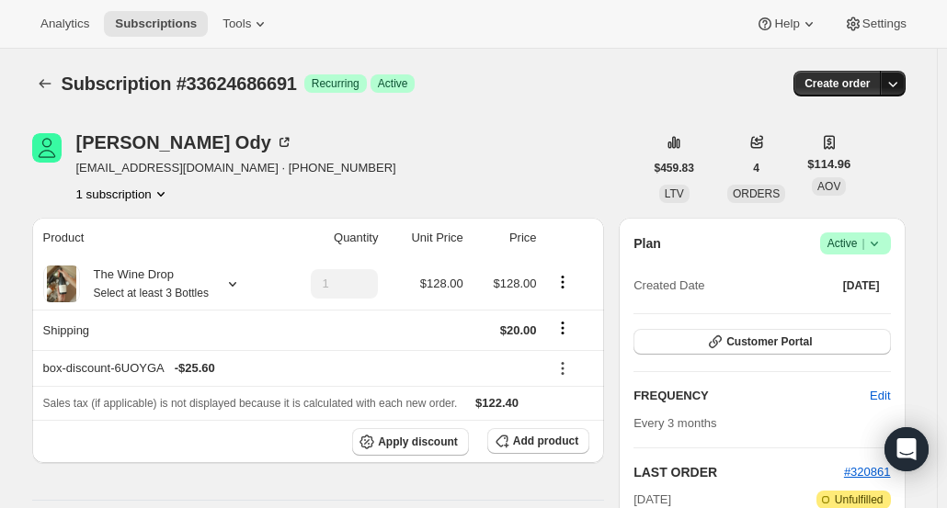
click at [895, 85] on icon "button" at bounding box center [892, 85] width 9 height 6
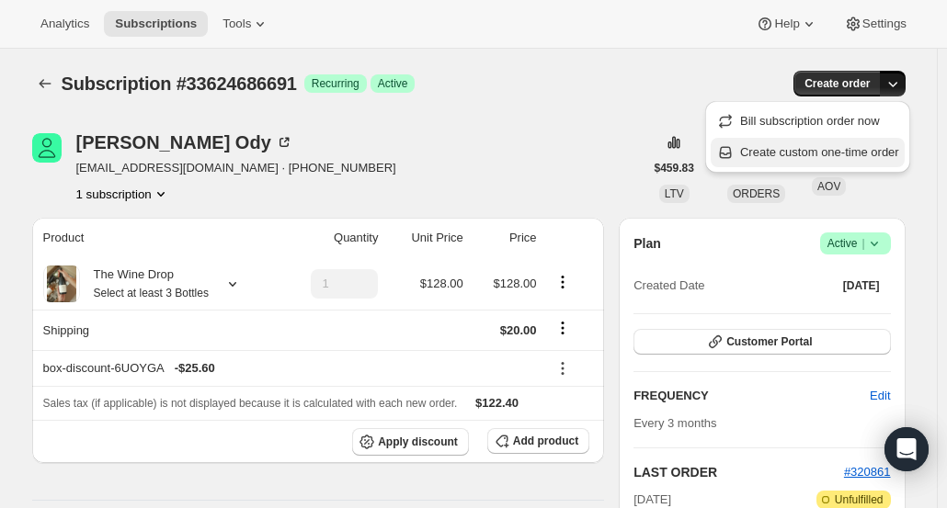
click at [849, 161] on span "Create custom one-time order" at bounding box center [819, 152] width 159 height 18
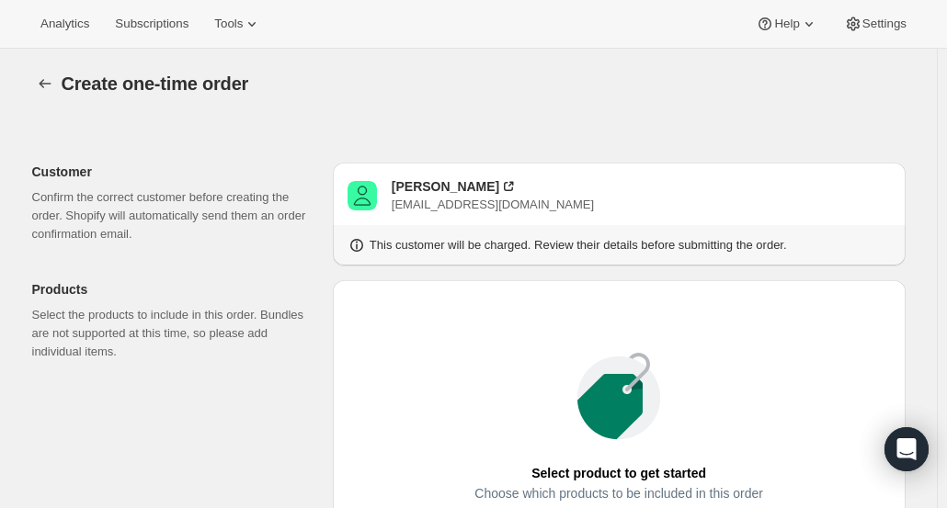
scroll to position [276, 0]
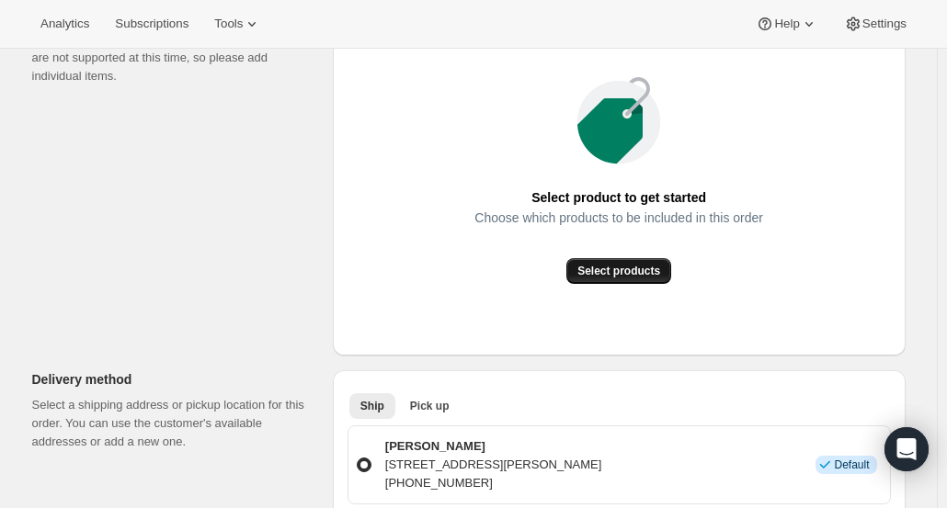
click at [601, 260] on button "Select products" at bounding box center [618, 271] width 105 height 26
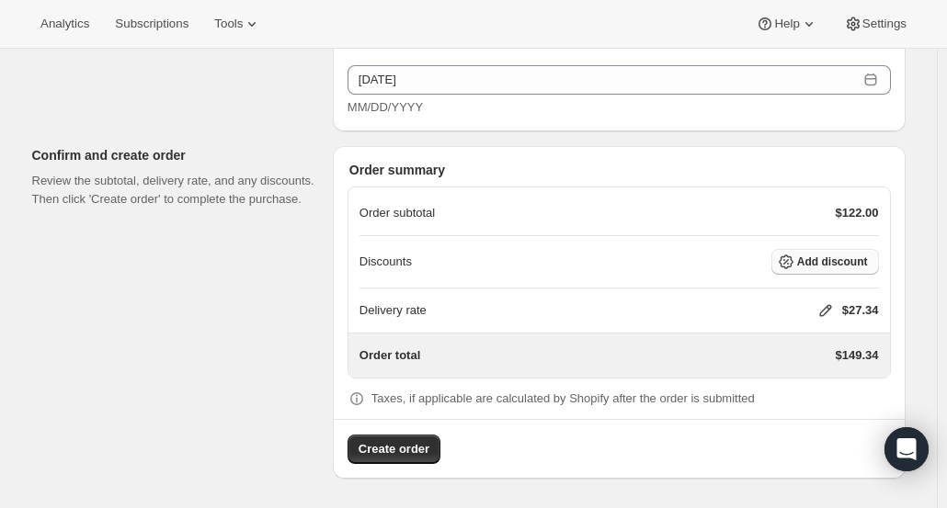
scroll to position [1213, 0]
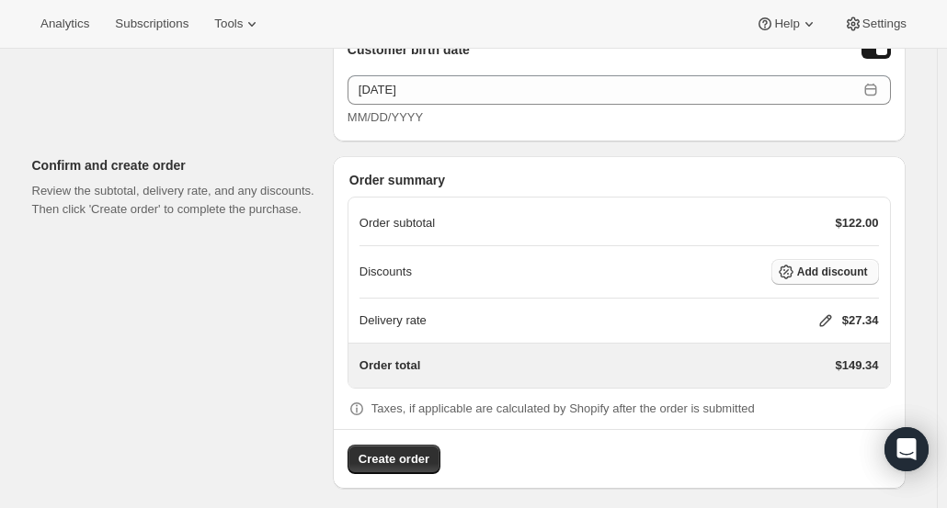
click at [837, 265] on span "Add discount" at bounding box center [832, 272] width 71 height 15
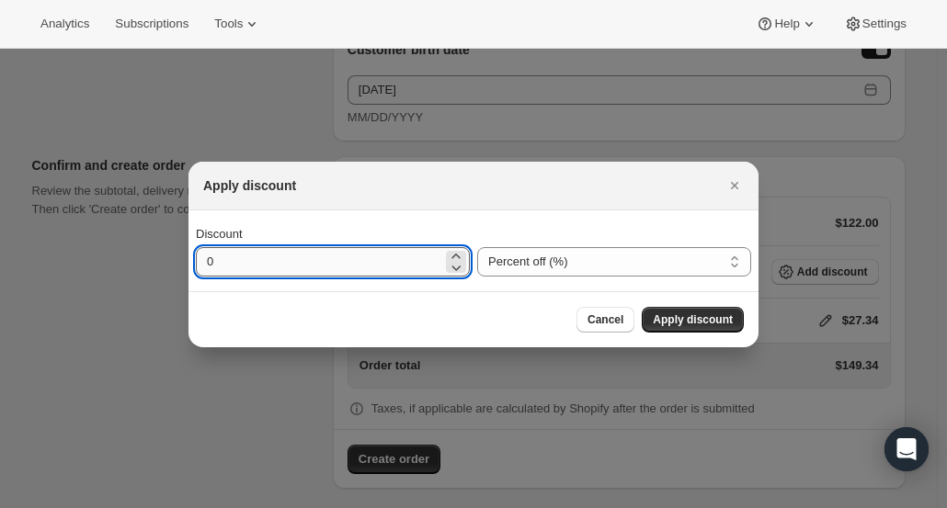
click at [318, 271] on input "0" at bounding box center [319, 261] width 246 height 29
type input "20"
click at [697, 317] on span "Apply discount" at bounding box center [692, 319] width 80 height 15
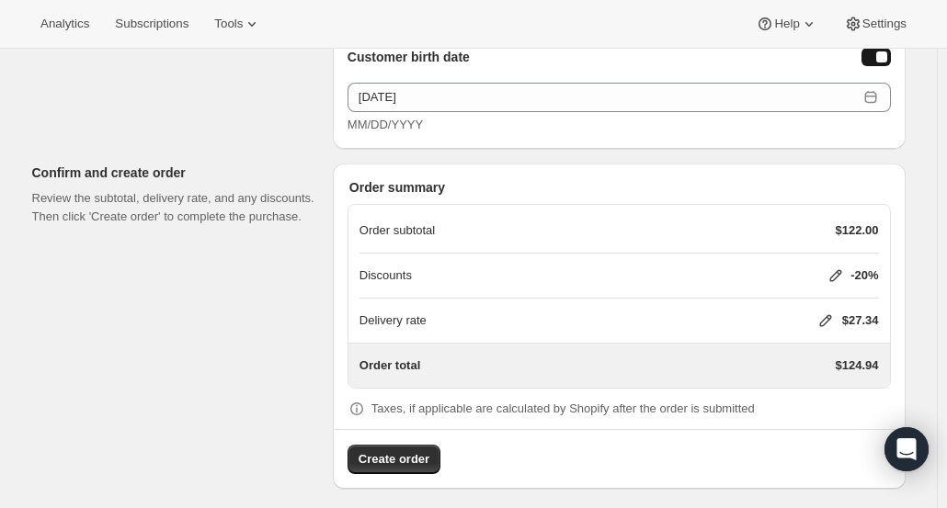
click at [827, 315] on icon at bounding box center [825, 321] width 12 height 12
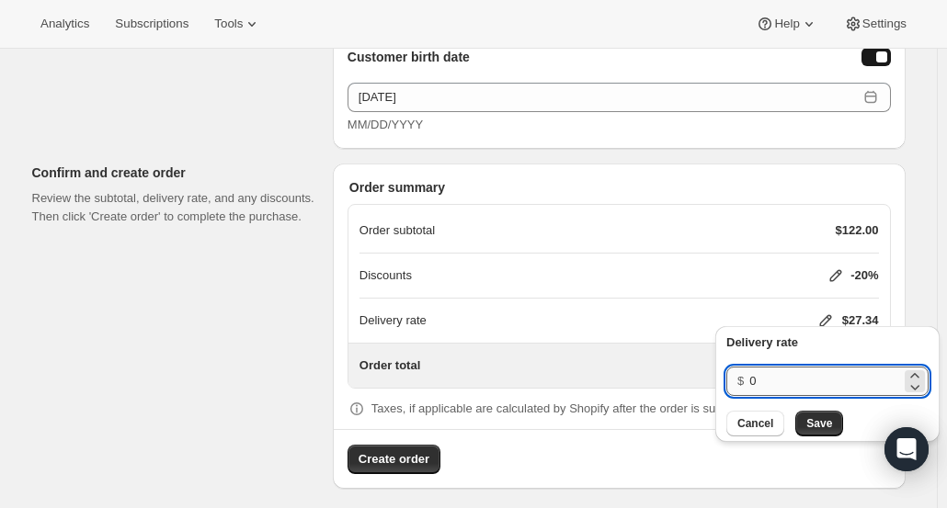
click at [807, 387] on input "0" at bounding box center [825, 381] width 152 height 29
type input "20"
click at [810, 435] on button "Save" at bounding box center [819, 424] width 48 height 26
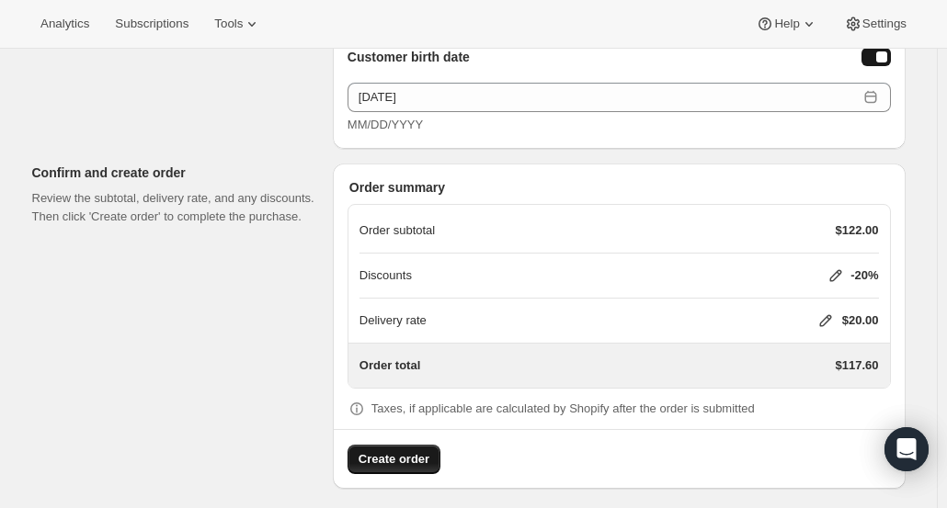
click at [399, 450] on span "Create order" at bounding box center [393, 459] width 71 height 18
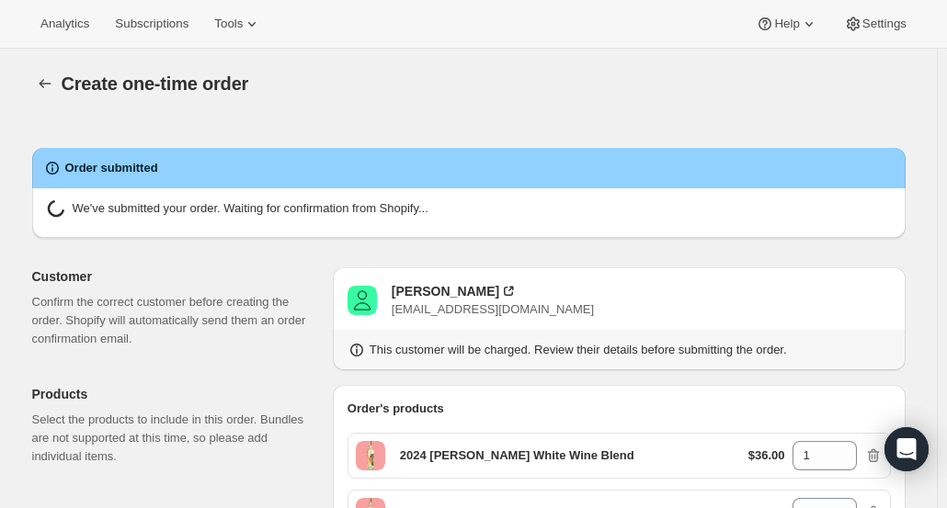
radio input "true"
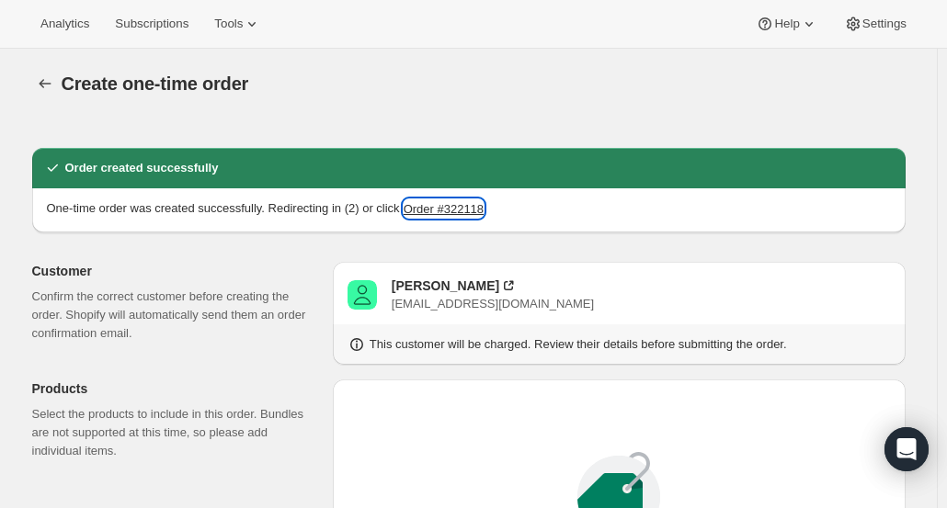
click at [425, 205] on button "Order #322118" at bounding box center [443, 208] width 80 height 18
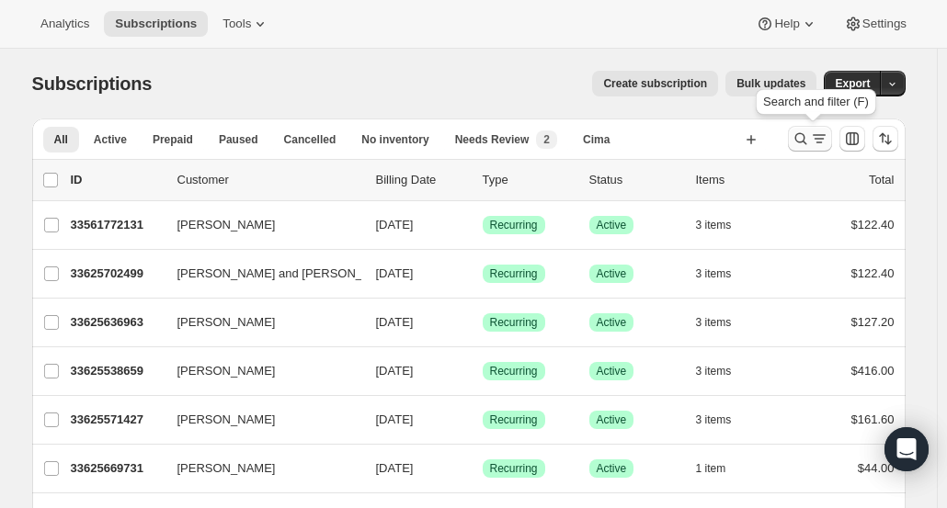
click at [807, 137] on icon "Search and filter results" at bounding box center [800, 139] width 18 height 18
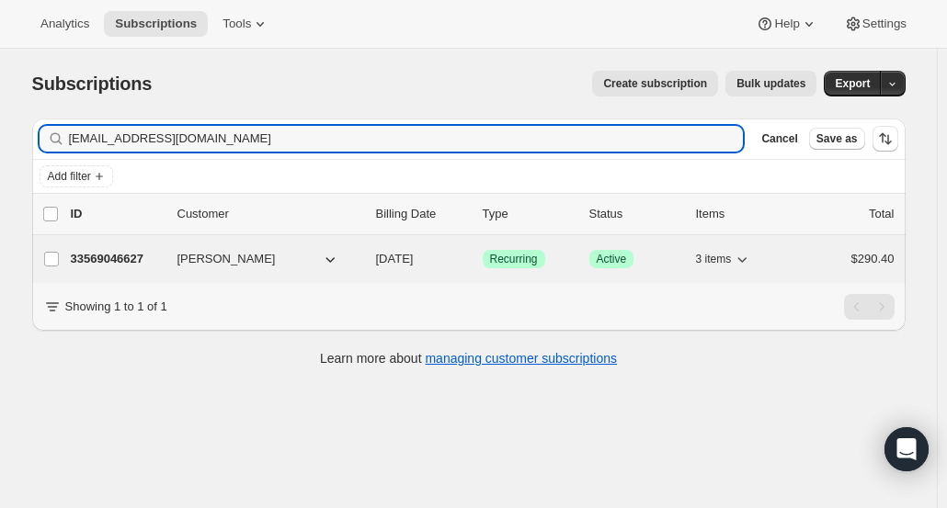
type input "jj@jnlistings.com"
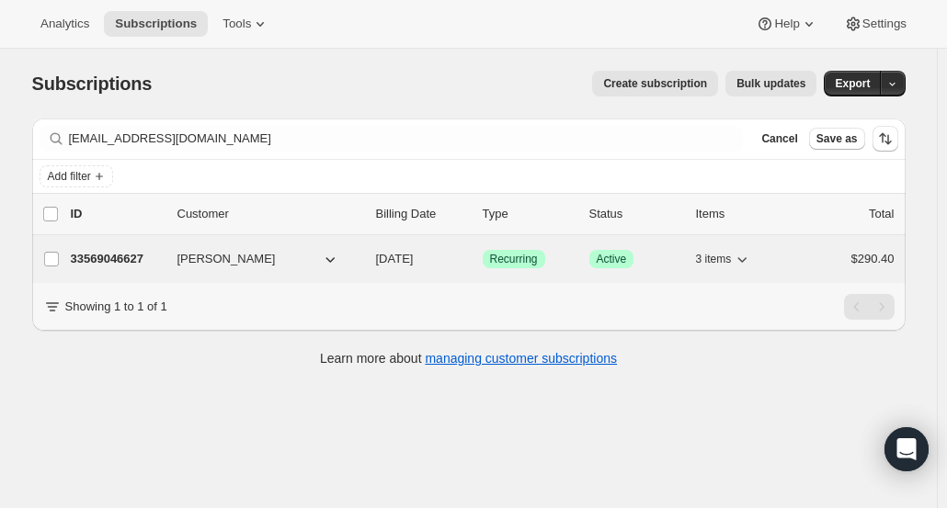
click at [123, 261] on p "33569046627" at bounding box center [117, 259] width 92 height 18
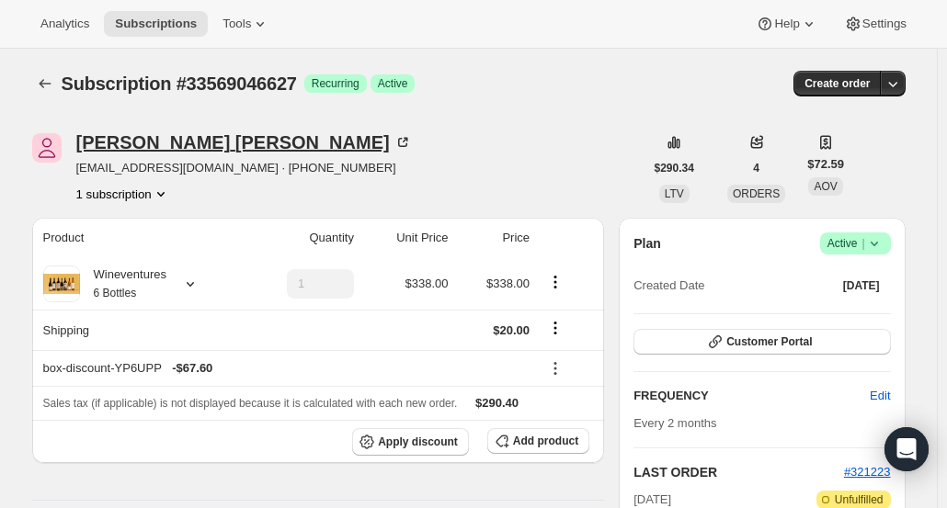
click at [119, 139] on div "Jeni Nunn" at bounding box center [243, 142] width 335 height 18
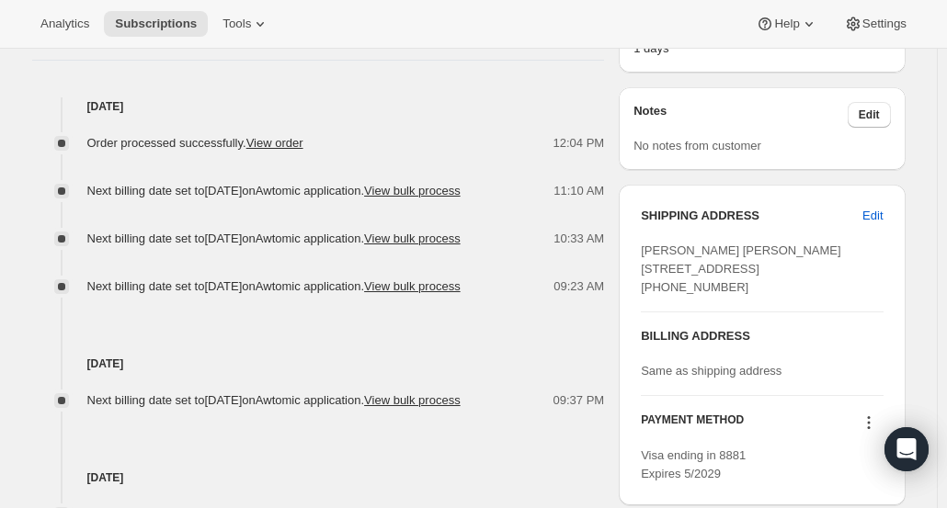
scroll to position [827, 0]
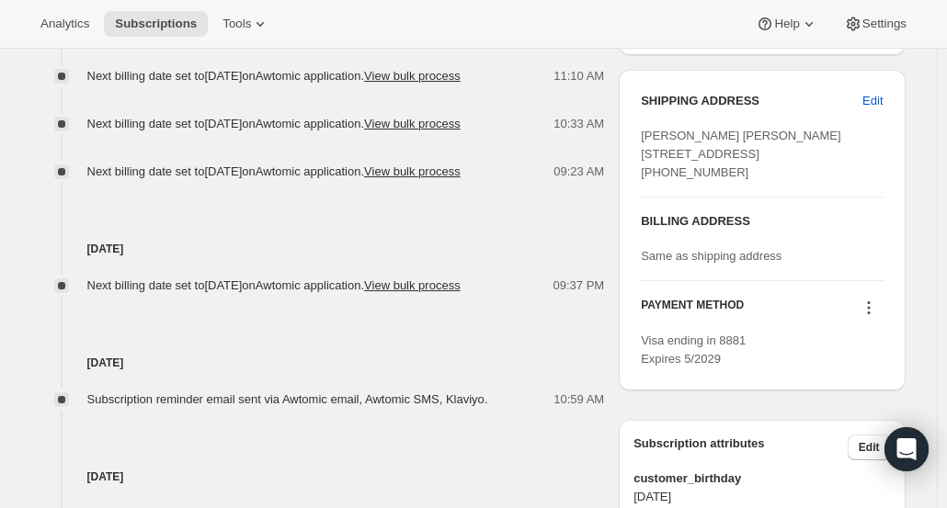
drag, startPoint x: 722, startPoint y: 185, endPoint x: 626, endPoint y: 141, distance: 106.1
click at [626, 141] on div "SHIPPING ADDRESS Edit Dana Allen Bischof 2628 Chesapeake Way Lincoln CA, 95648 …" at bounding box center [761, 230] width 286 height 321
copy span "Dana Allen Bischof 2628 Chesapeake Way Lincoln CA, 95648 United States"
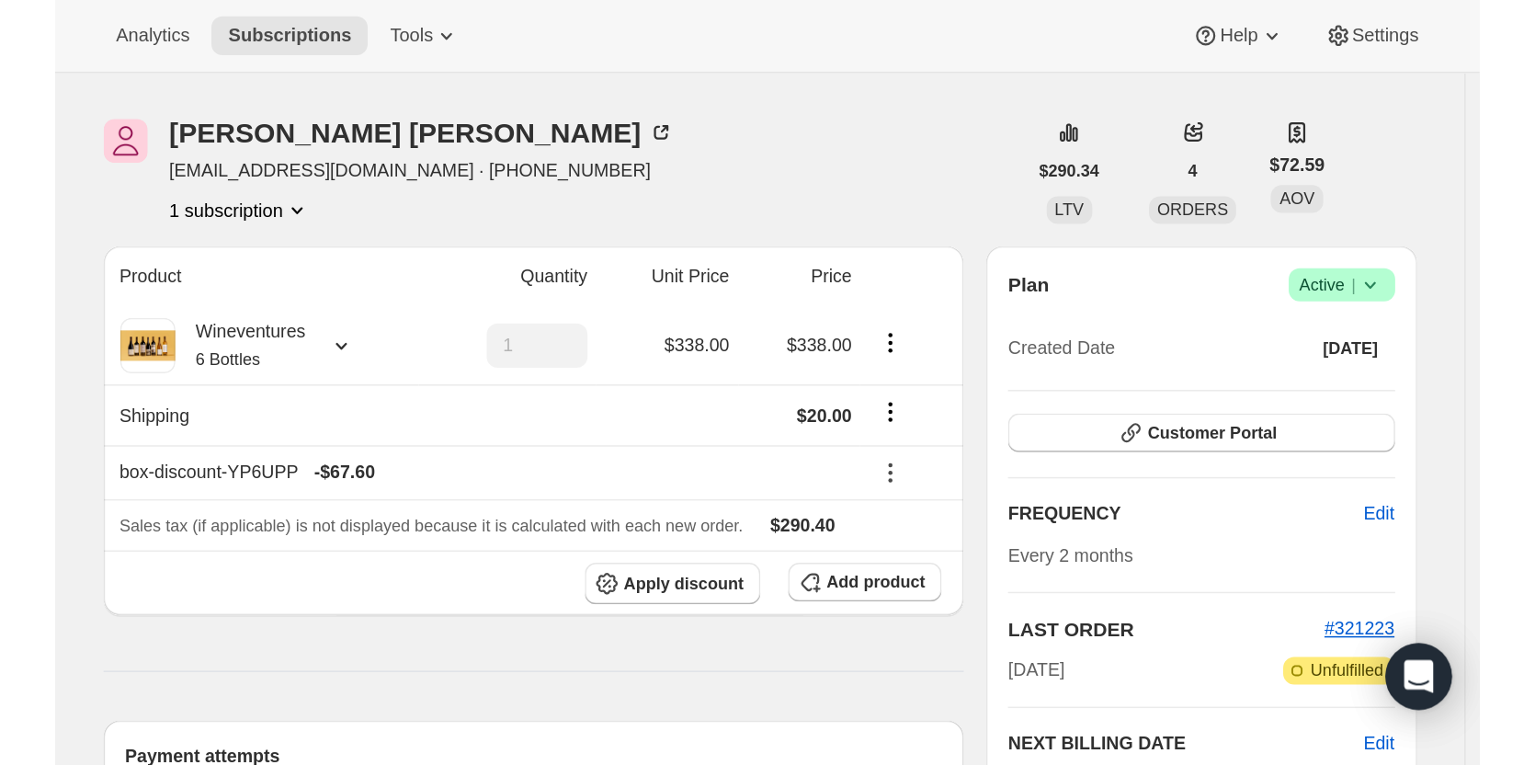
scroll to position [0, 0]
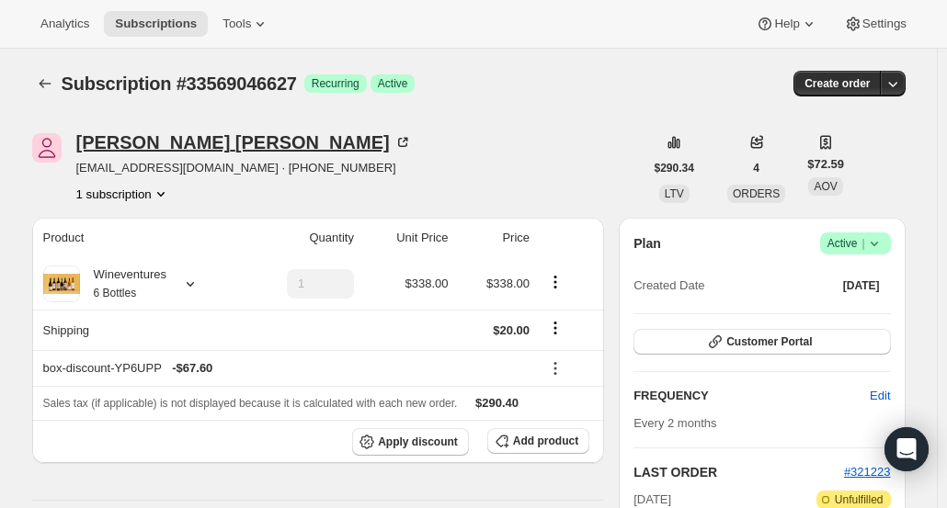
click at [116, 135] on div "Jeni Nunn" at bounding box center [243, 142] width 335 height 18
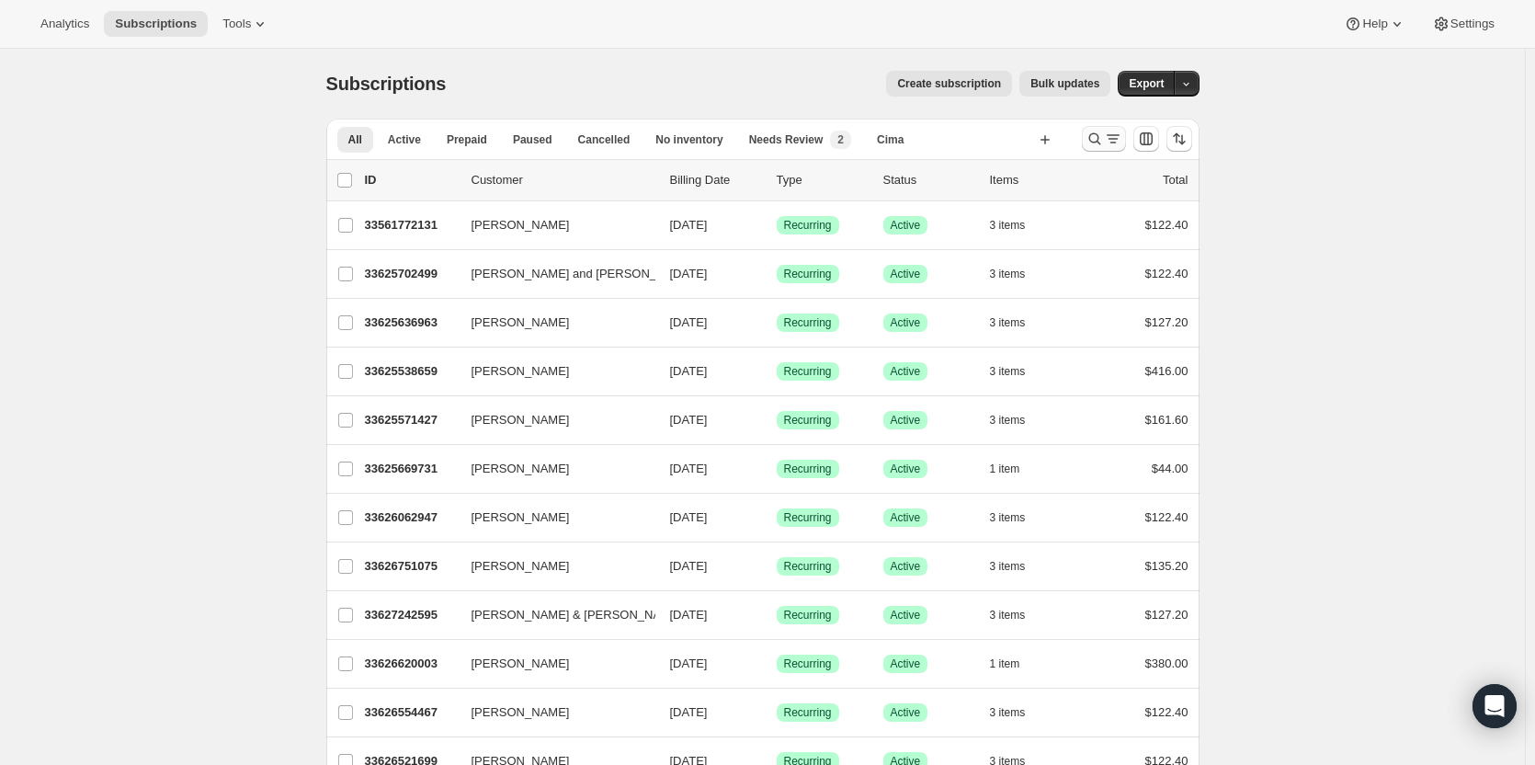
click at [1107, 130] on button "Search and filter results" at bounding box center [1104, 139] width 44 height 26
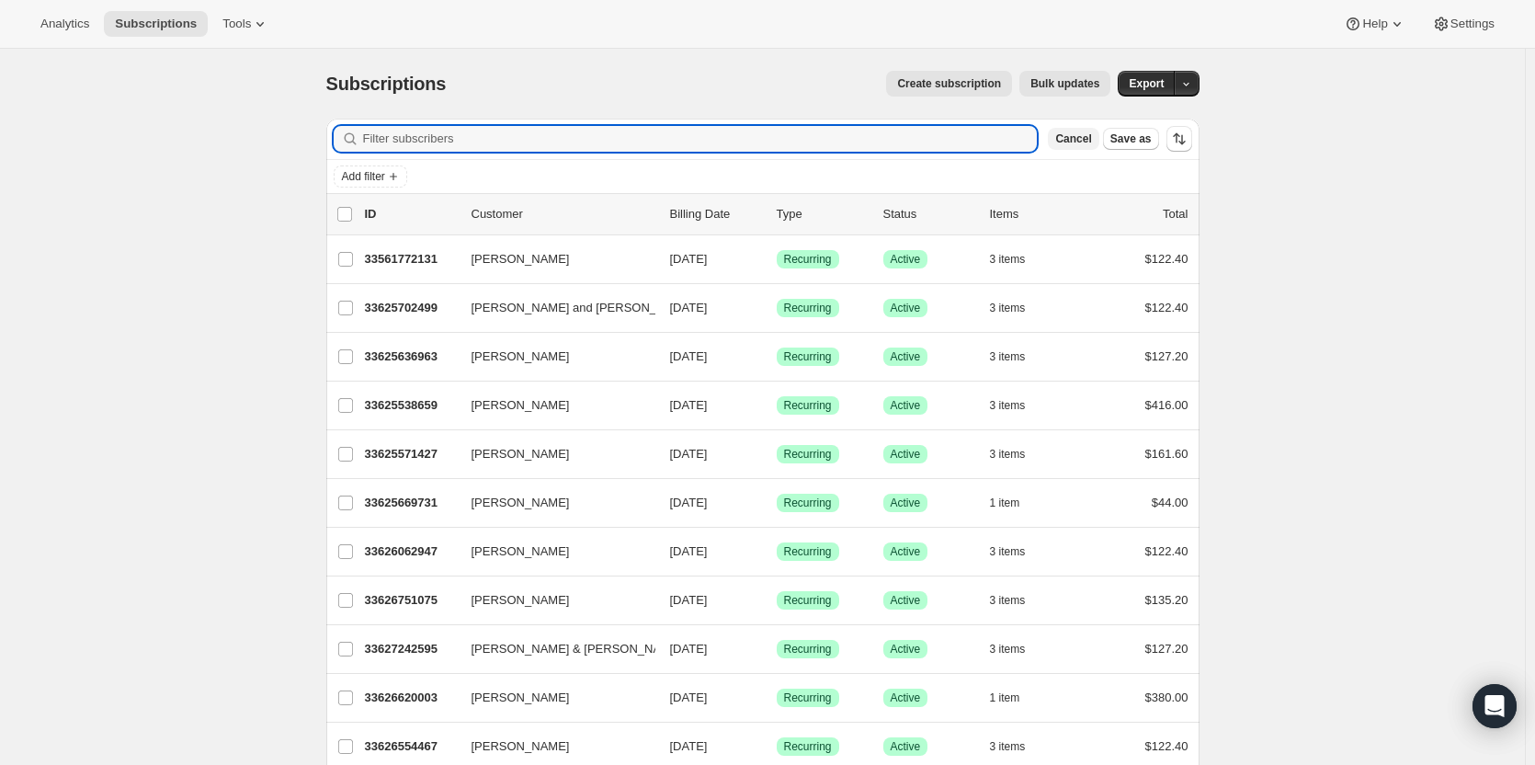
paste input "Lydia Zavy"
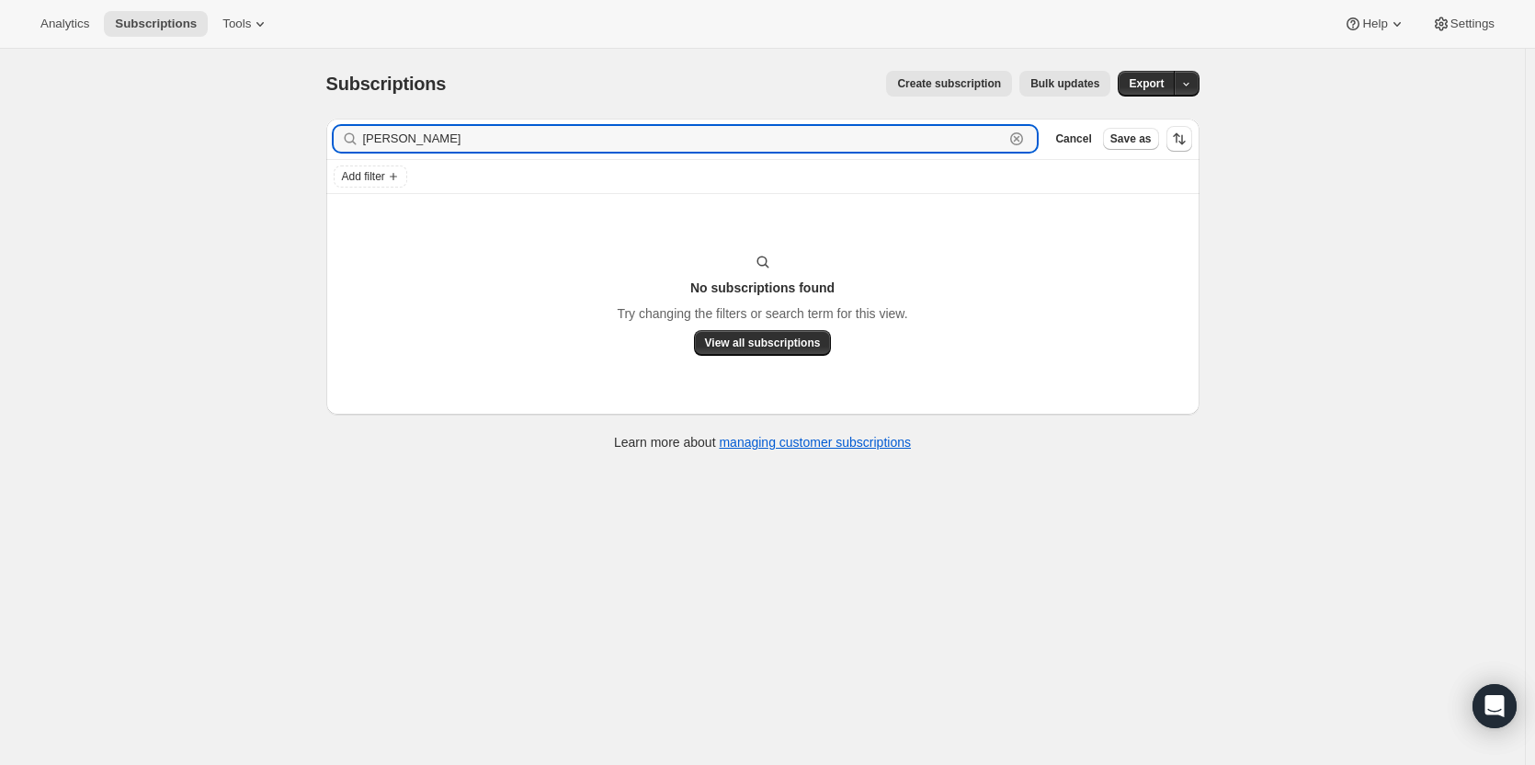
type input "Lydia Zavy"
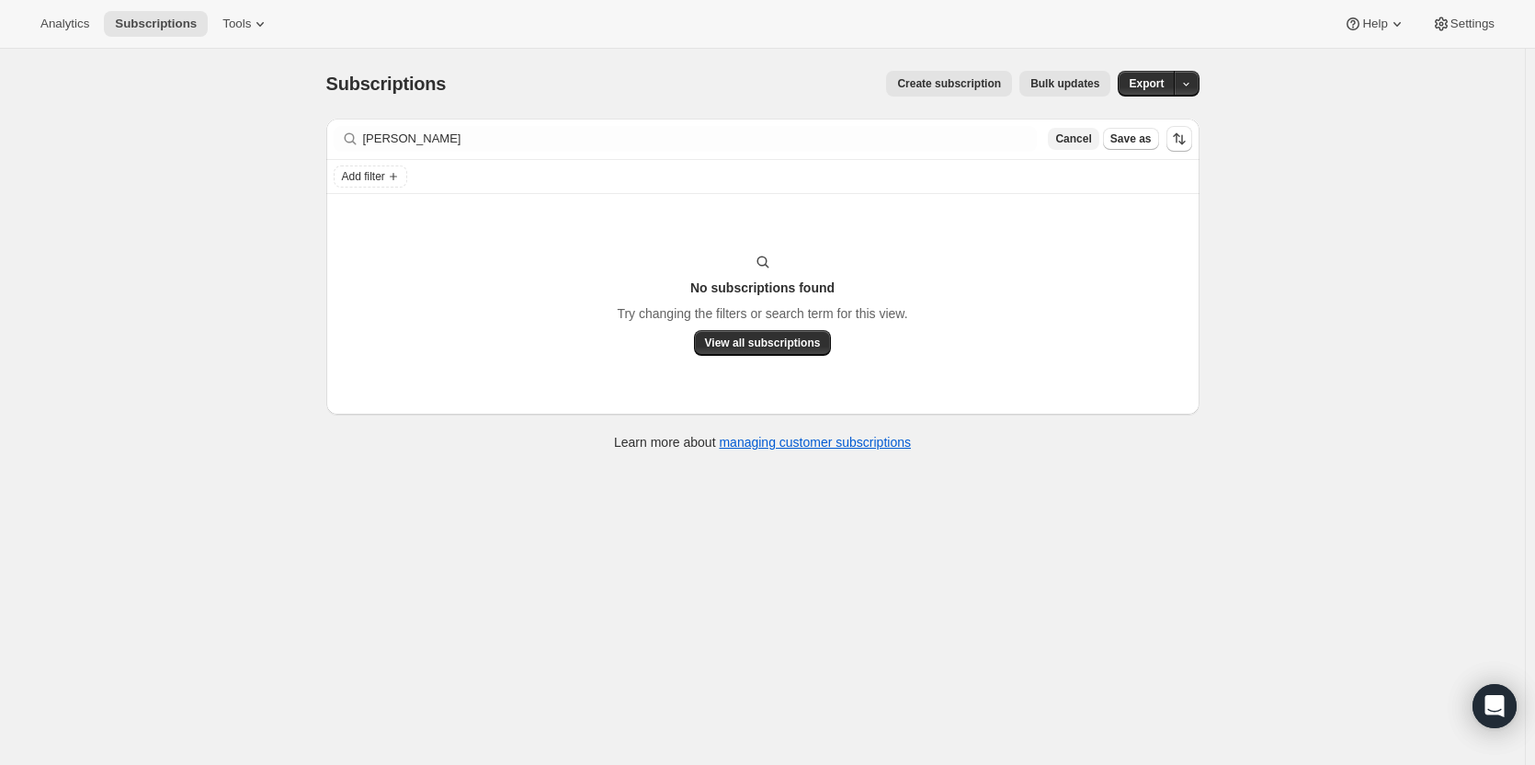
click at [1078, 145] on button "Cancel" at bounding box center [1073, 139] width 51 height 22
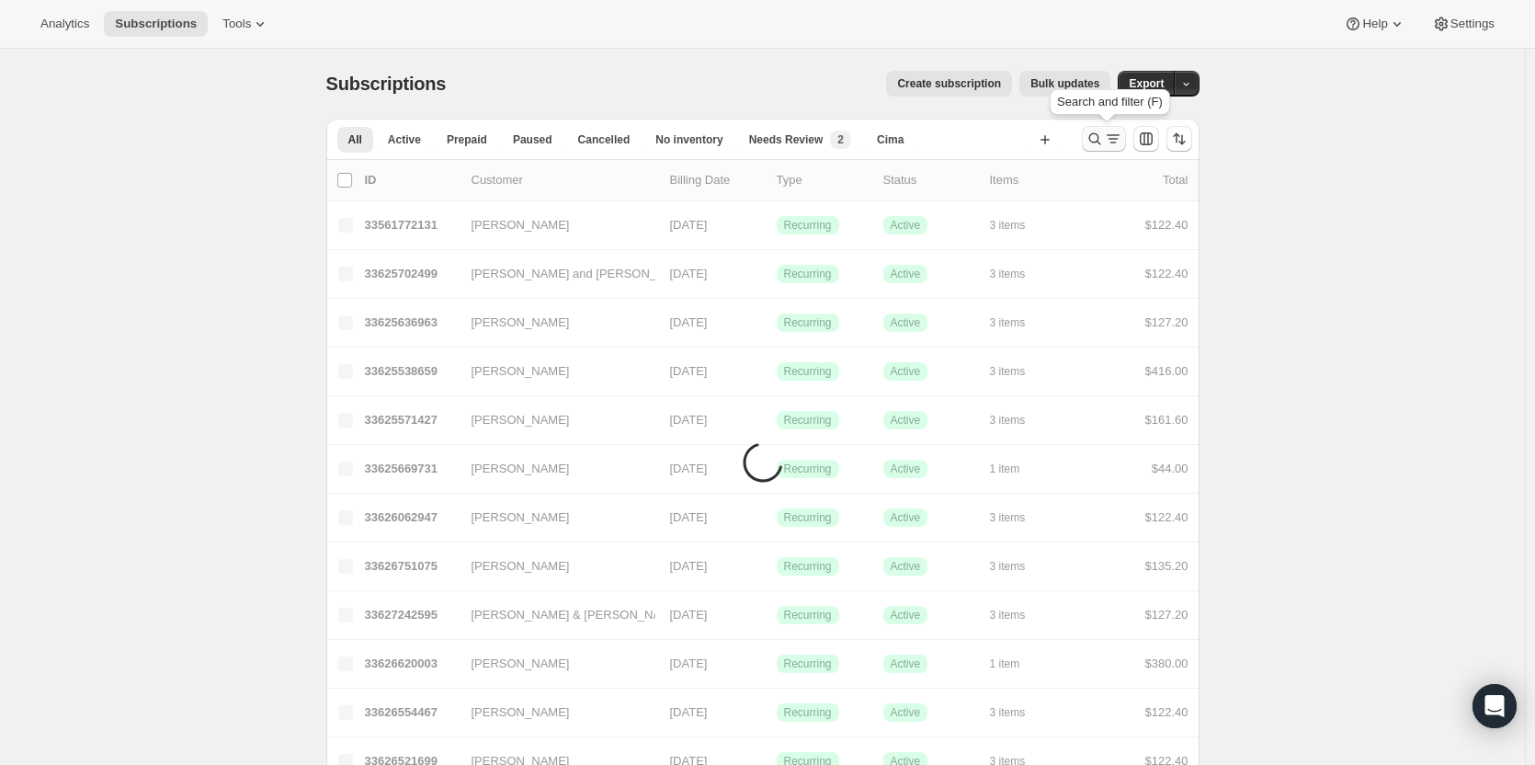
click at [1099, 149] on button "Search and filter results" at bounding box center [1104, 139] width 44 height 26
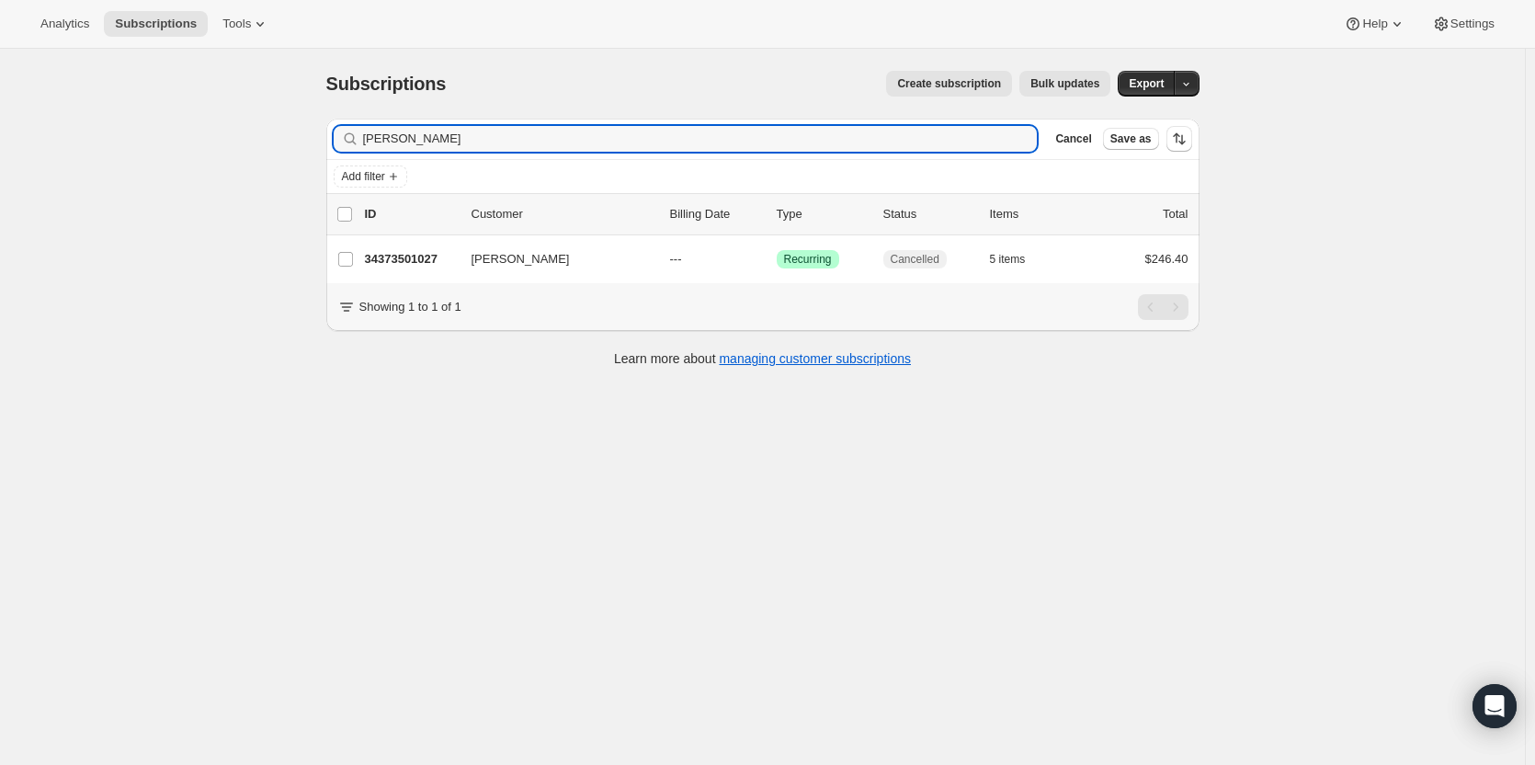
type input "Kevin Anderson"
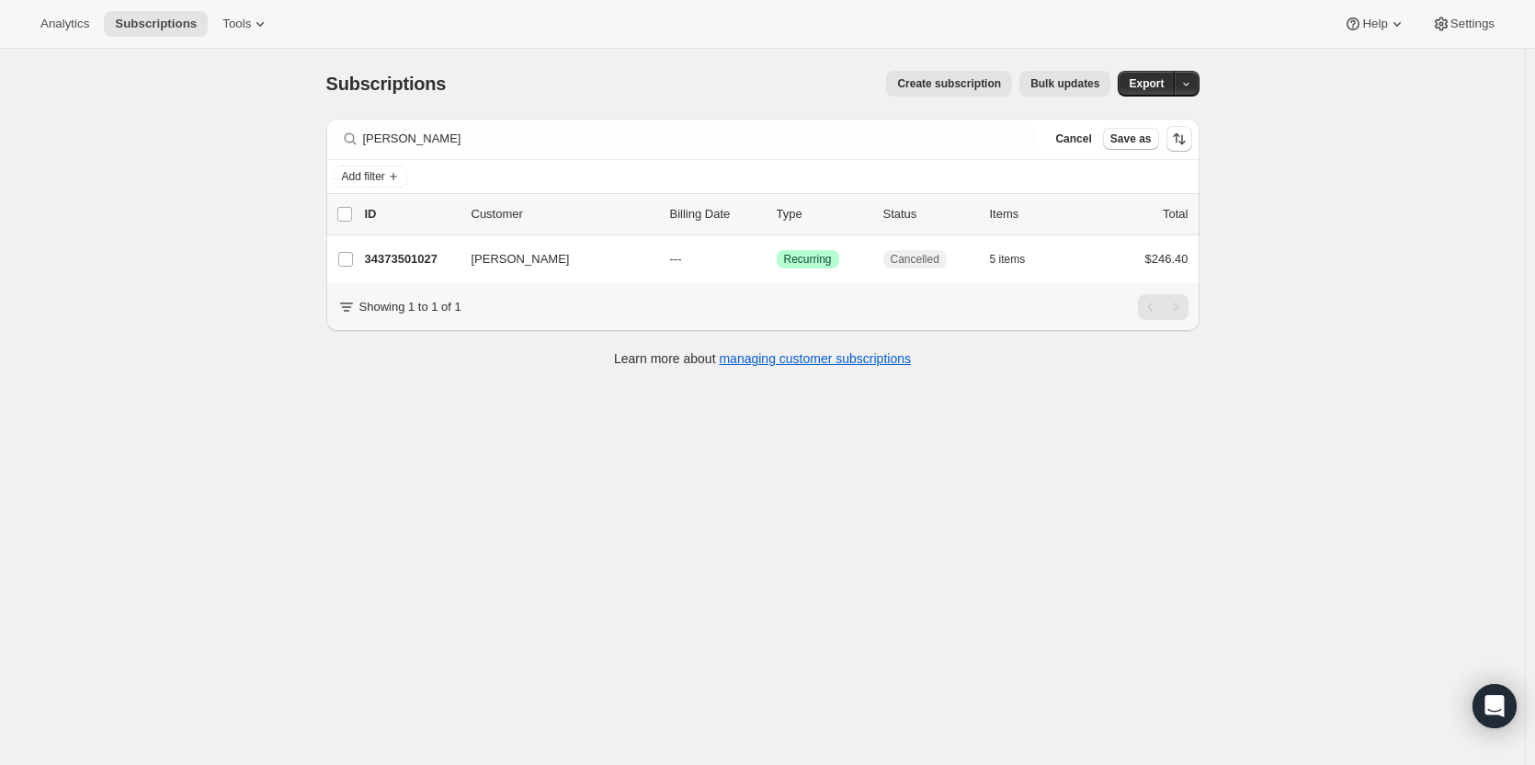
click at [1089, 150] on div "Cancel Save as" at bounding box center [1119, 139] width 143 height 26
click at [1084, 142] on span "Cancel" at bounding box center [1073, 138] width 36 height 15
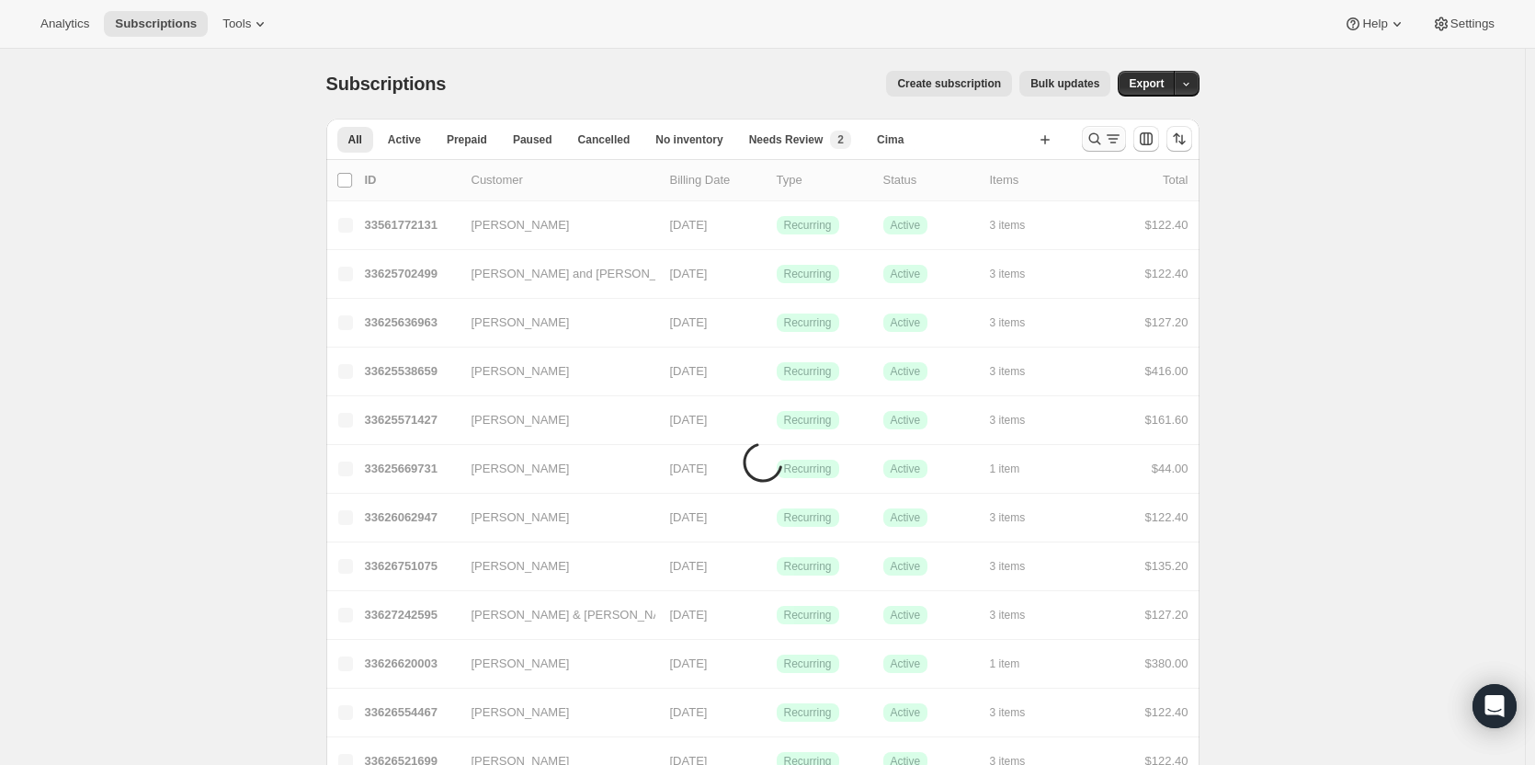
click at [1100, 141] on icon "Search and filter results" at bounding box center [1094, 139] width 12 height 12
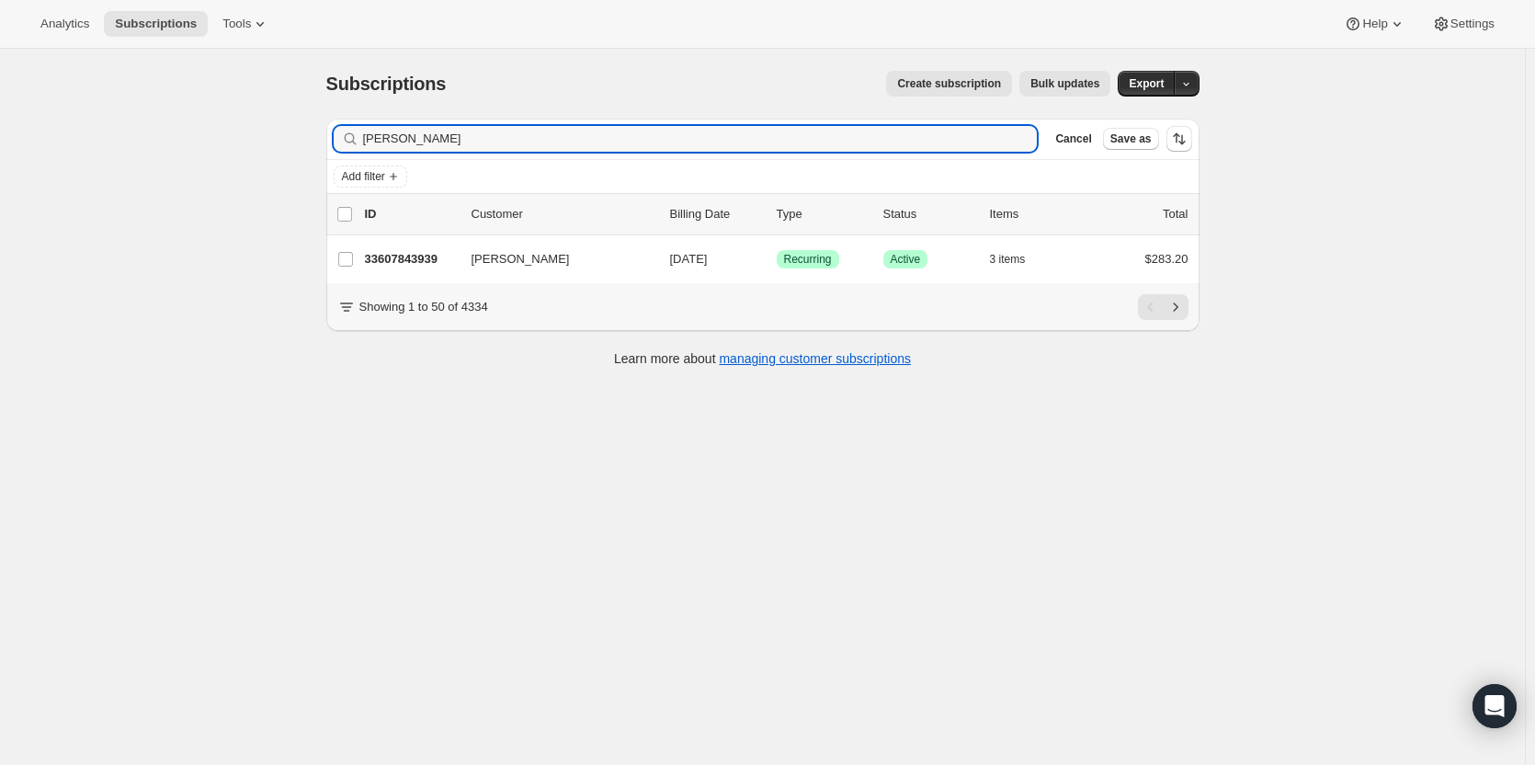
type input "Michael Crandall"
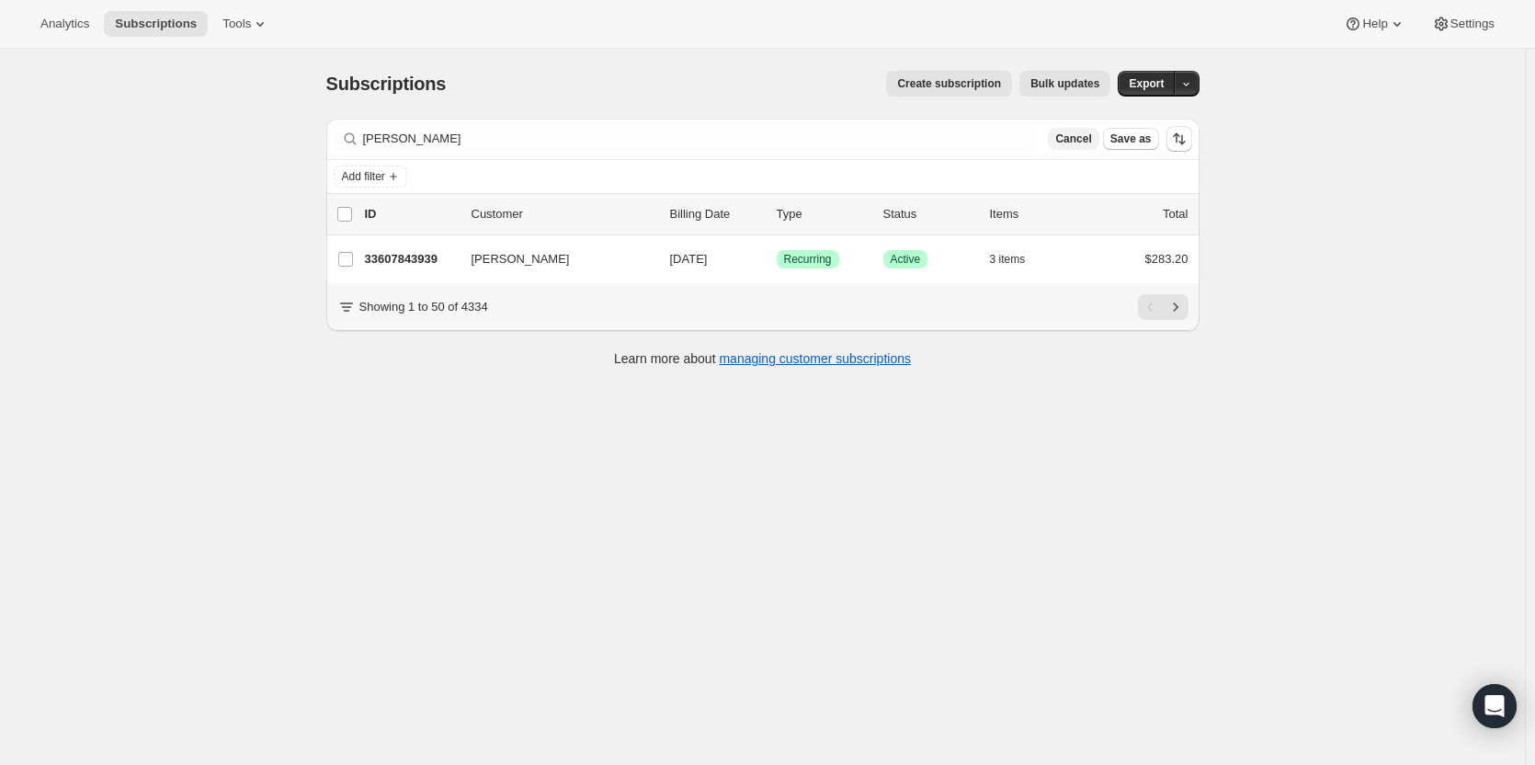
click at [1085, 141] on span "Cancel" at bounding box center [1073, 138] width 36 height 15
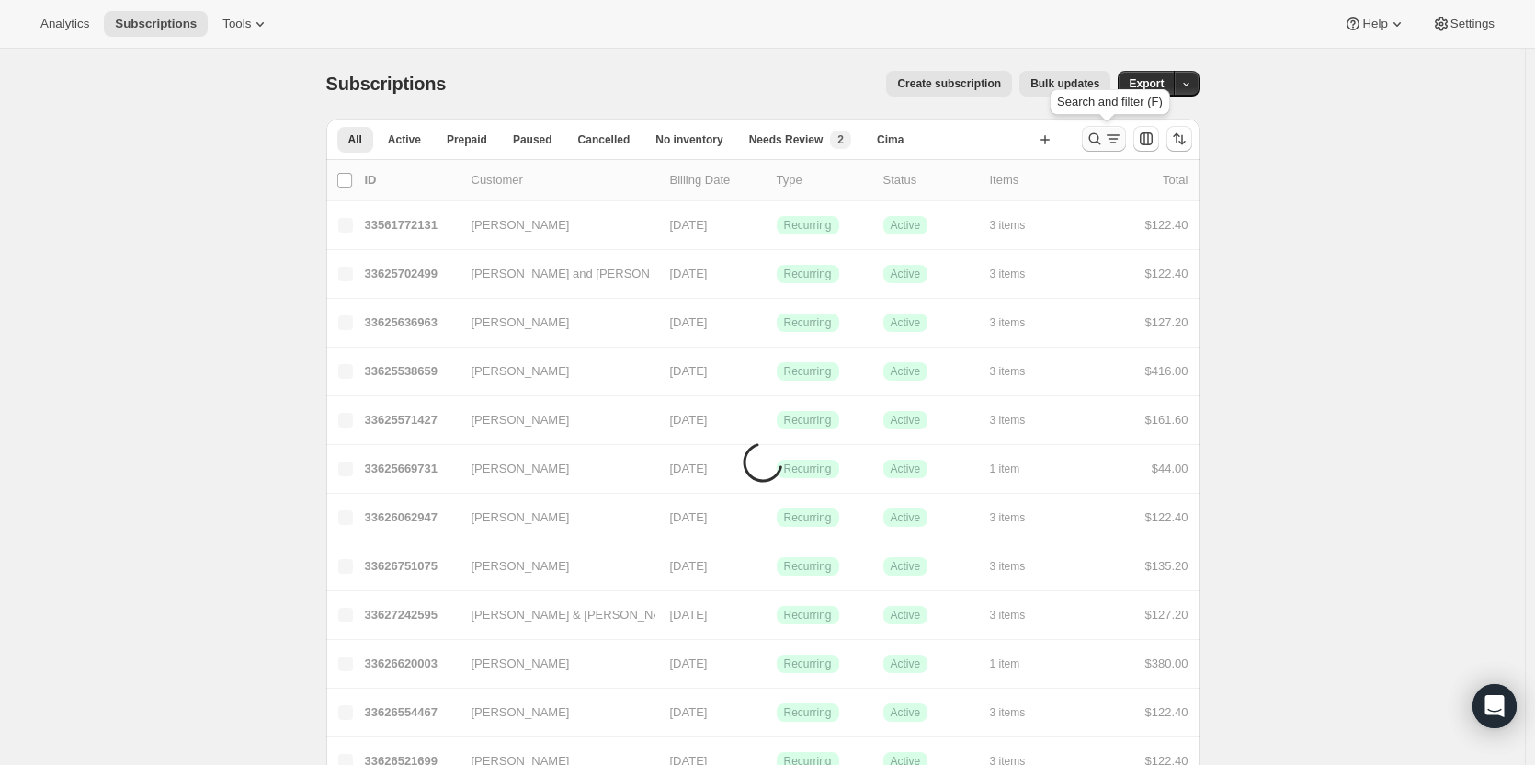
click at [1096, 141] on icon "Search and filter results" at bounding box center [1094, 139] width 18 height 18
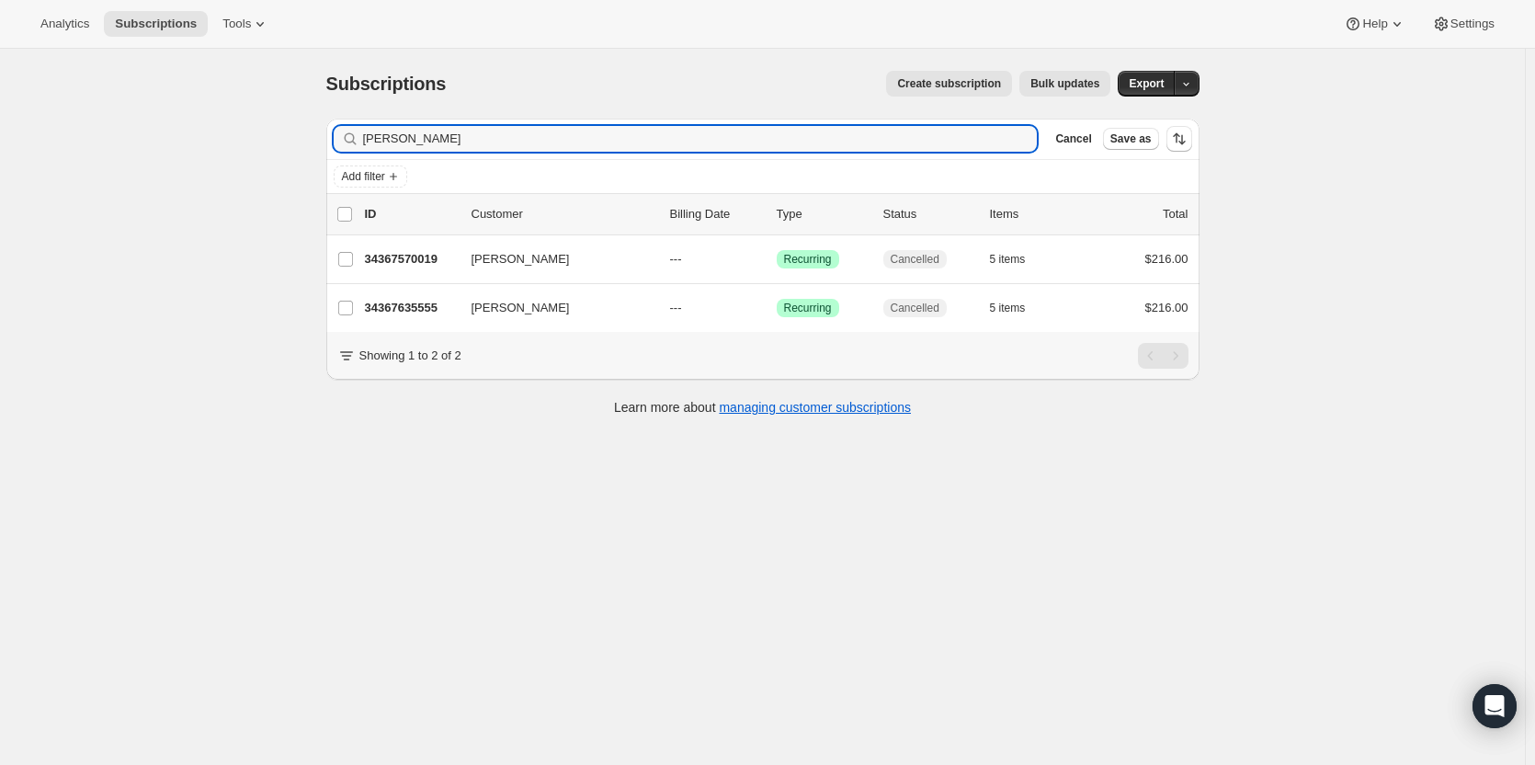
type input "Belinda Waldo"
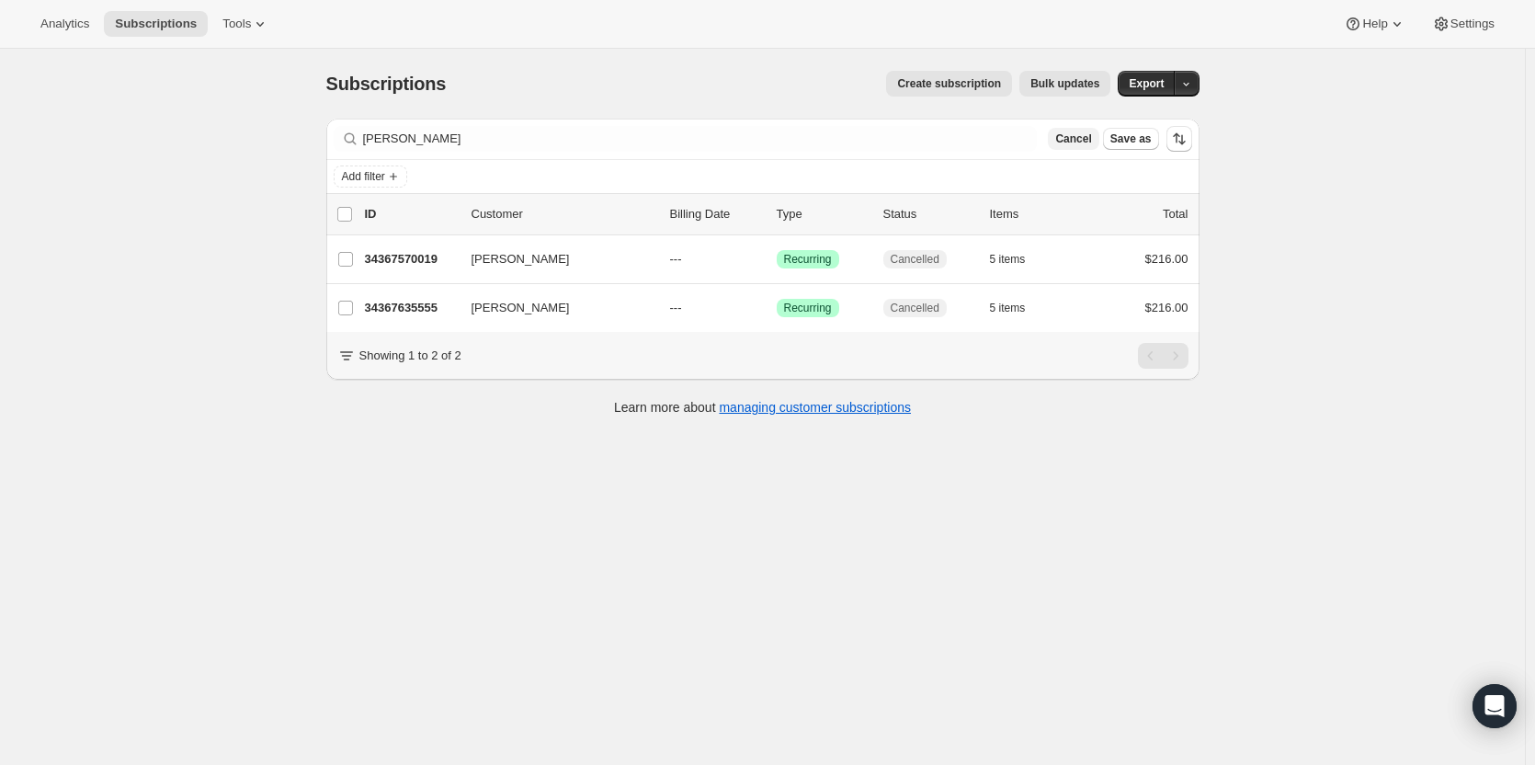
click at [1082, 142] on span "Cancel" at bounding box center [1073, 138] width 36 height 15
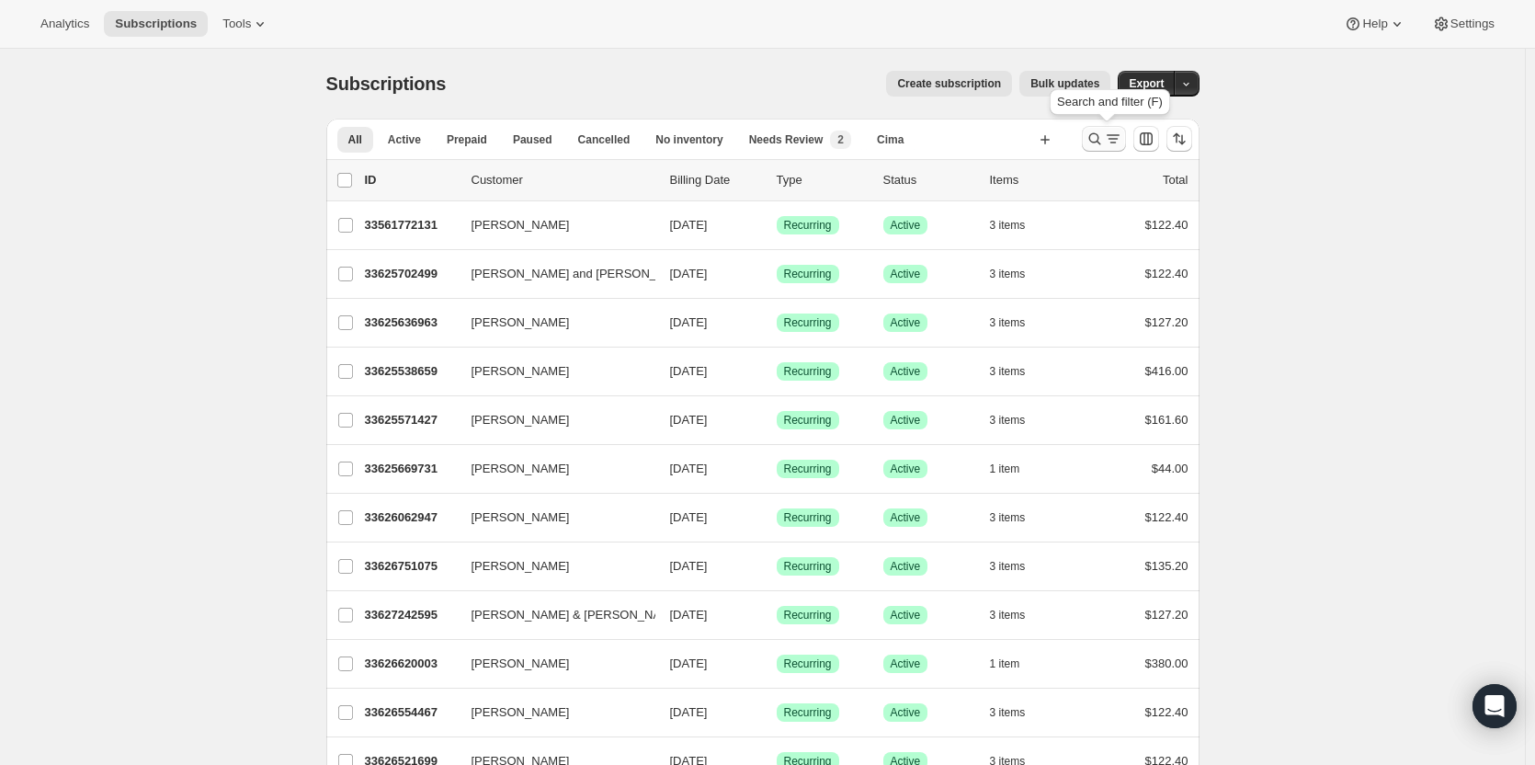
click at [1100, 139] on icon "Search and filter results" at bounding box center [1094, 139] width 18 height 18
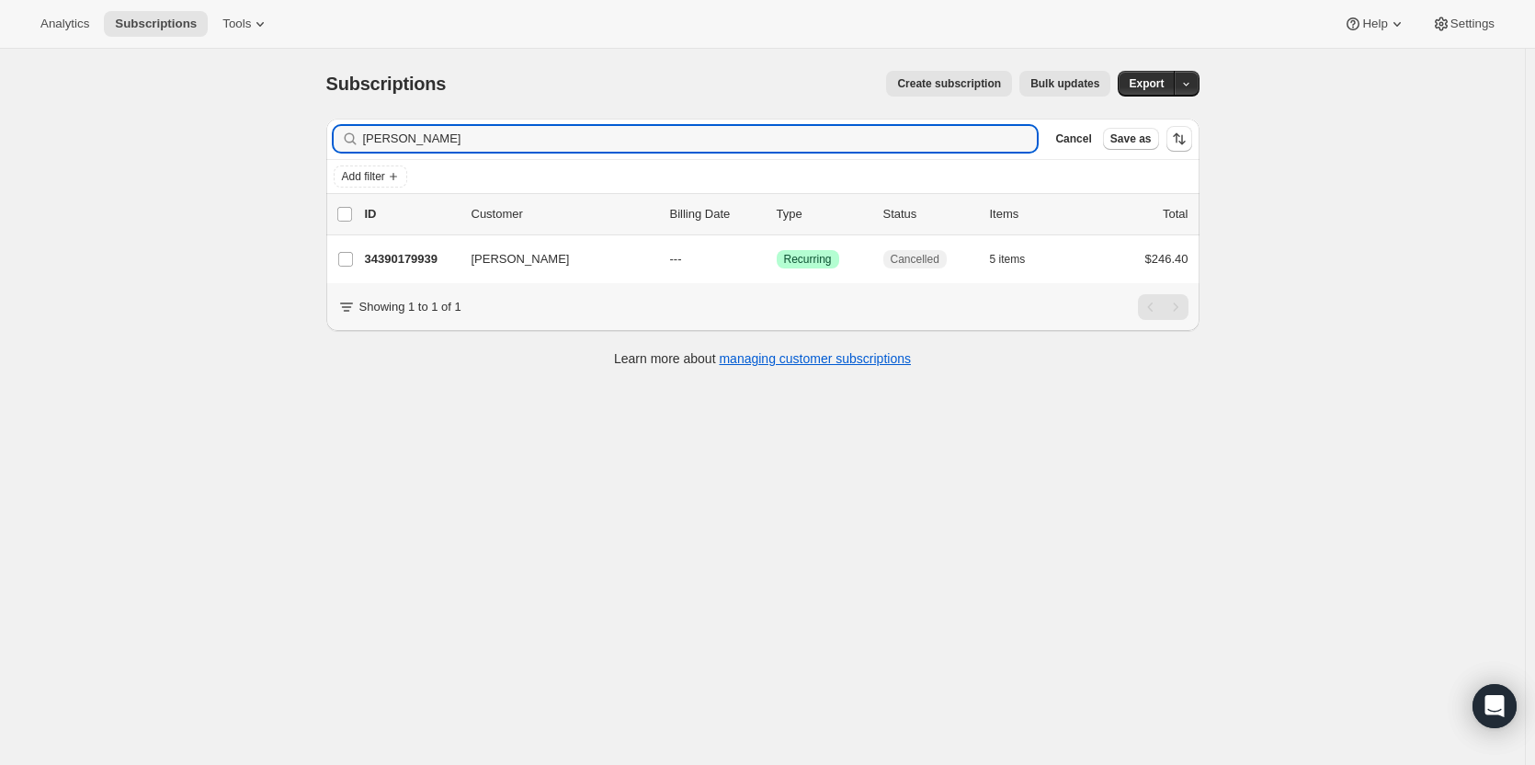
type input "Judy Porter"
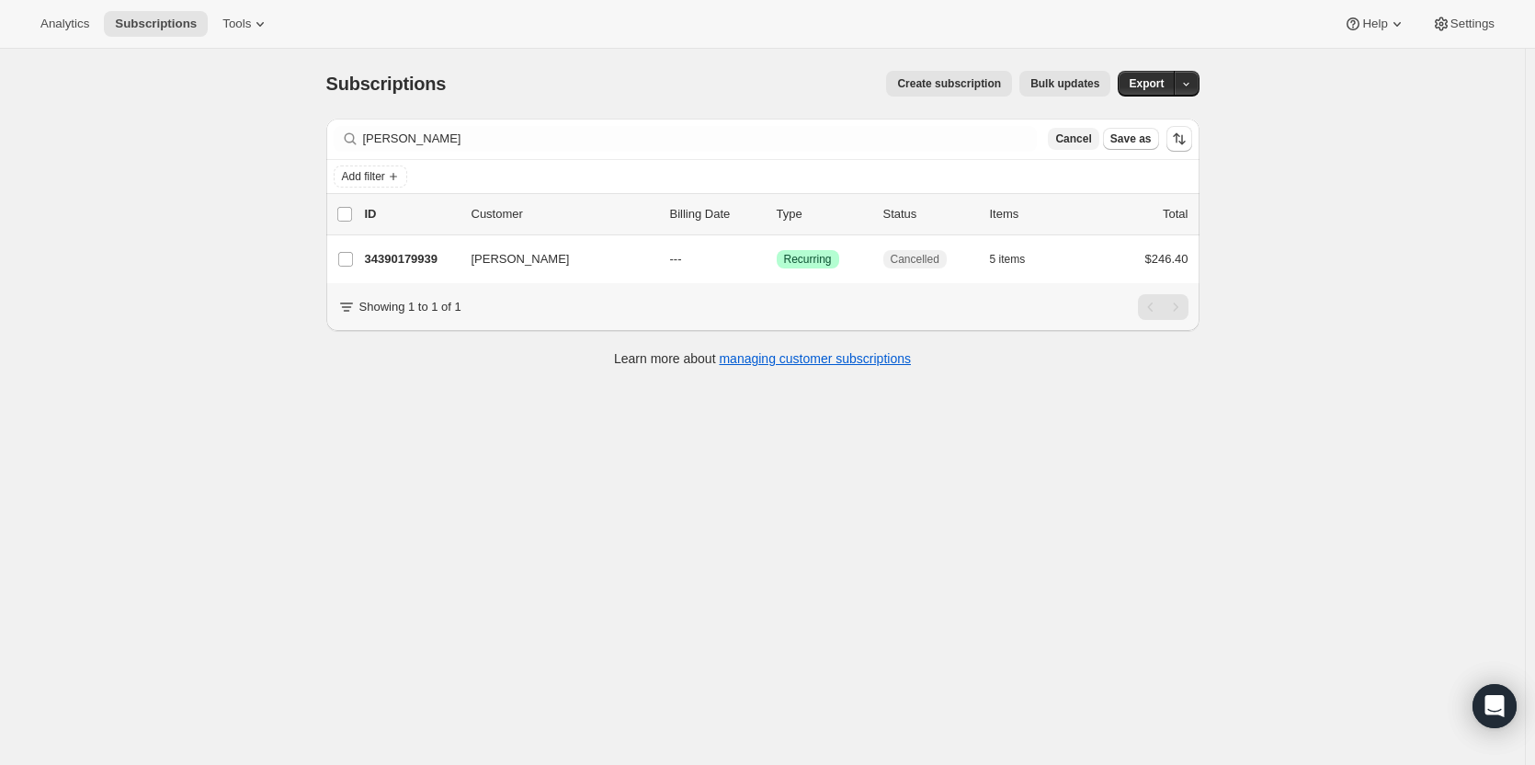
click at [1091, 142] on span "Cancel" at bounding box center [1073, 138] width 36 height 15
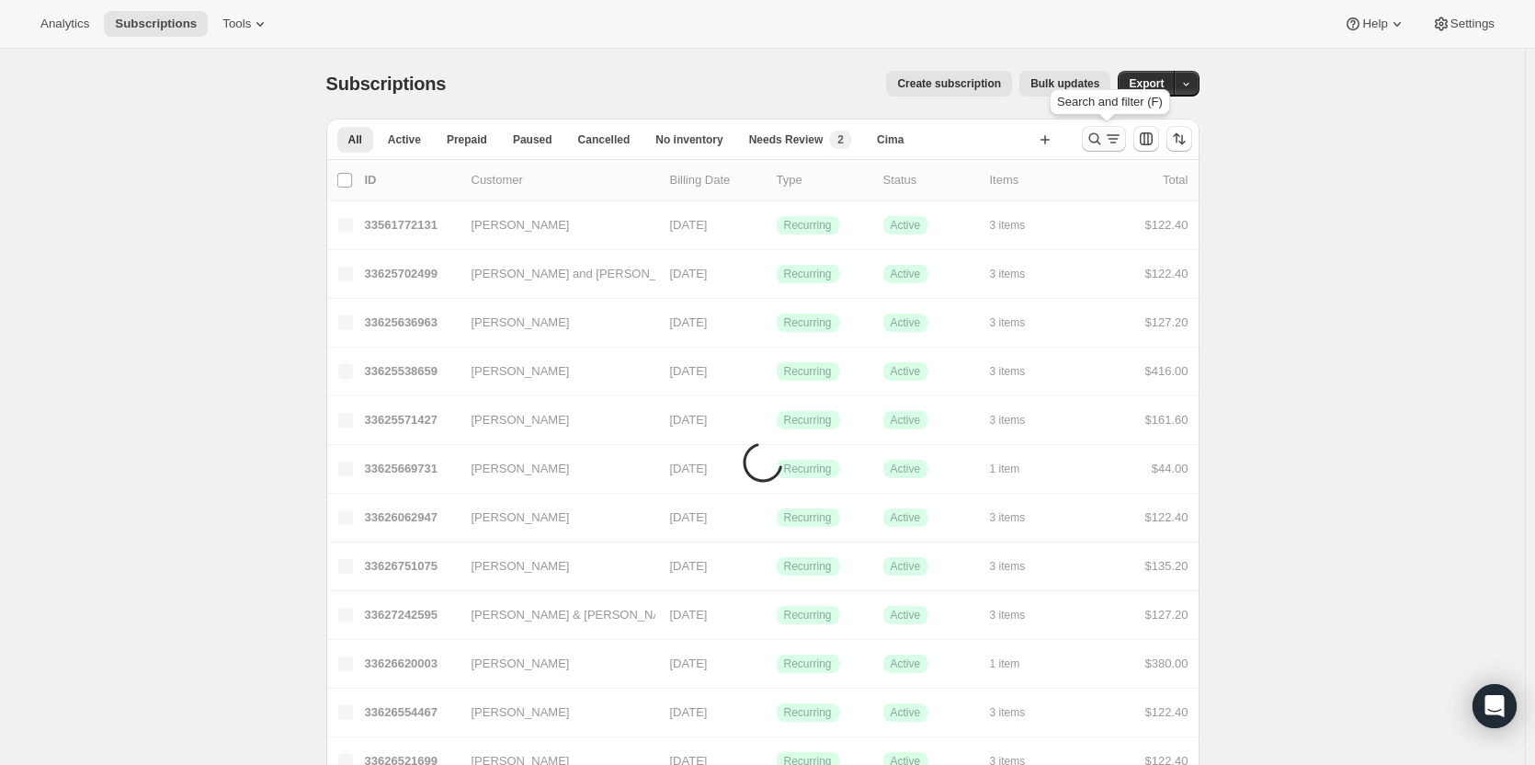
click at [1095, 139] on icon "Search and filter results" at bounding box center [1094, 139] width 18 height 18
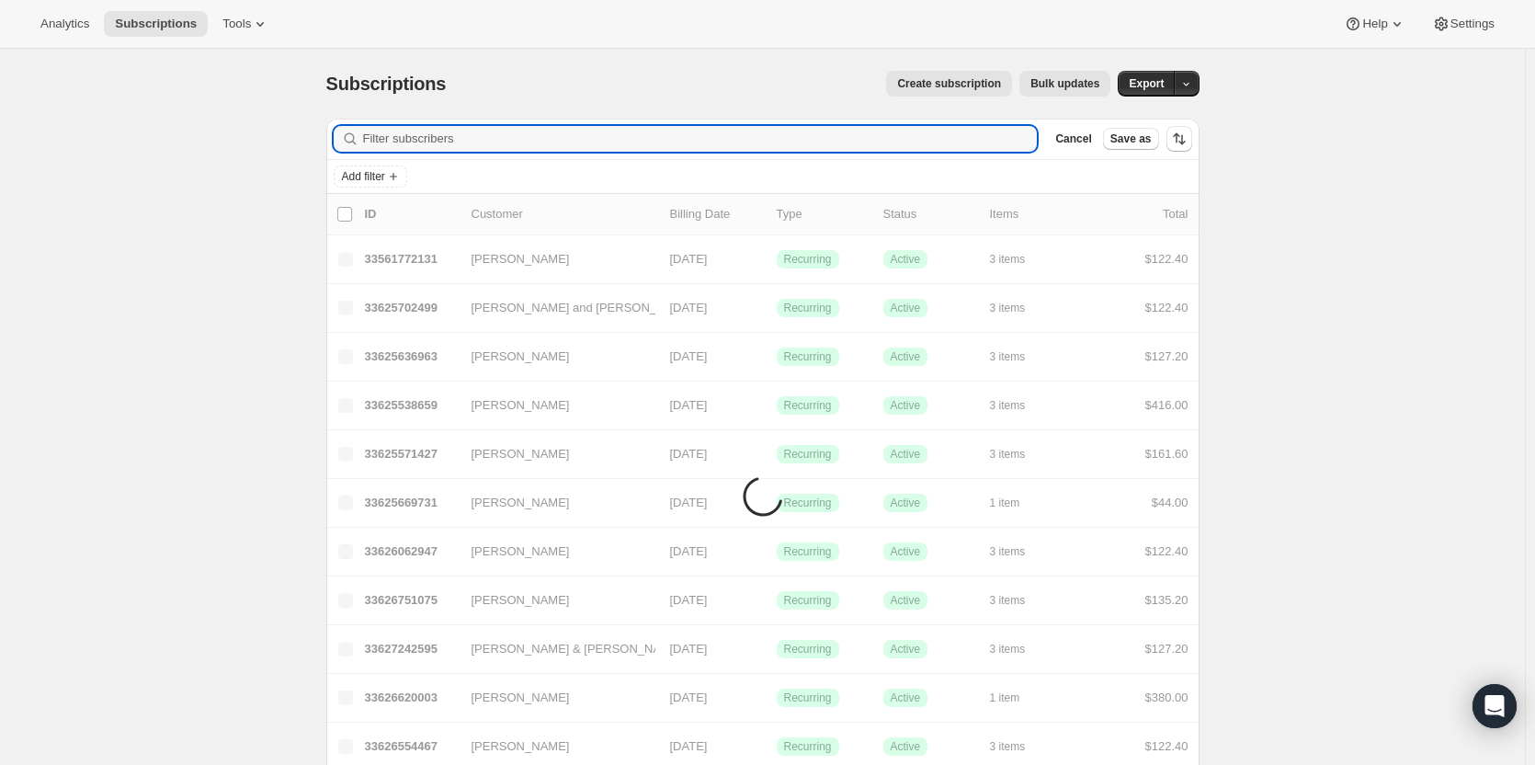
paste input "Brett Currie"
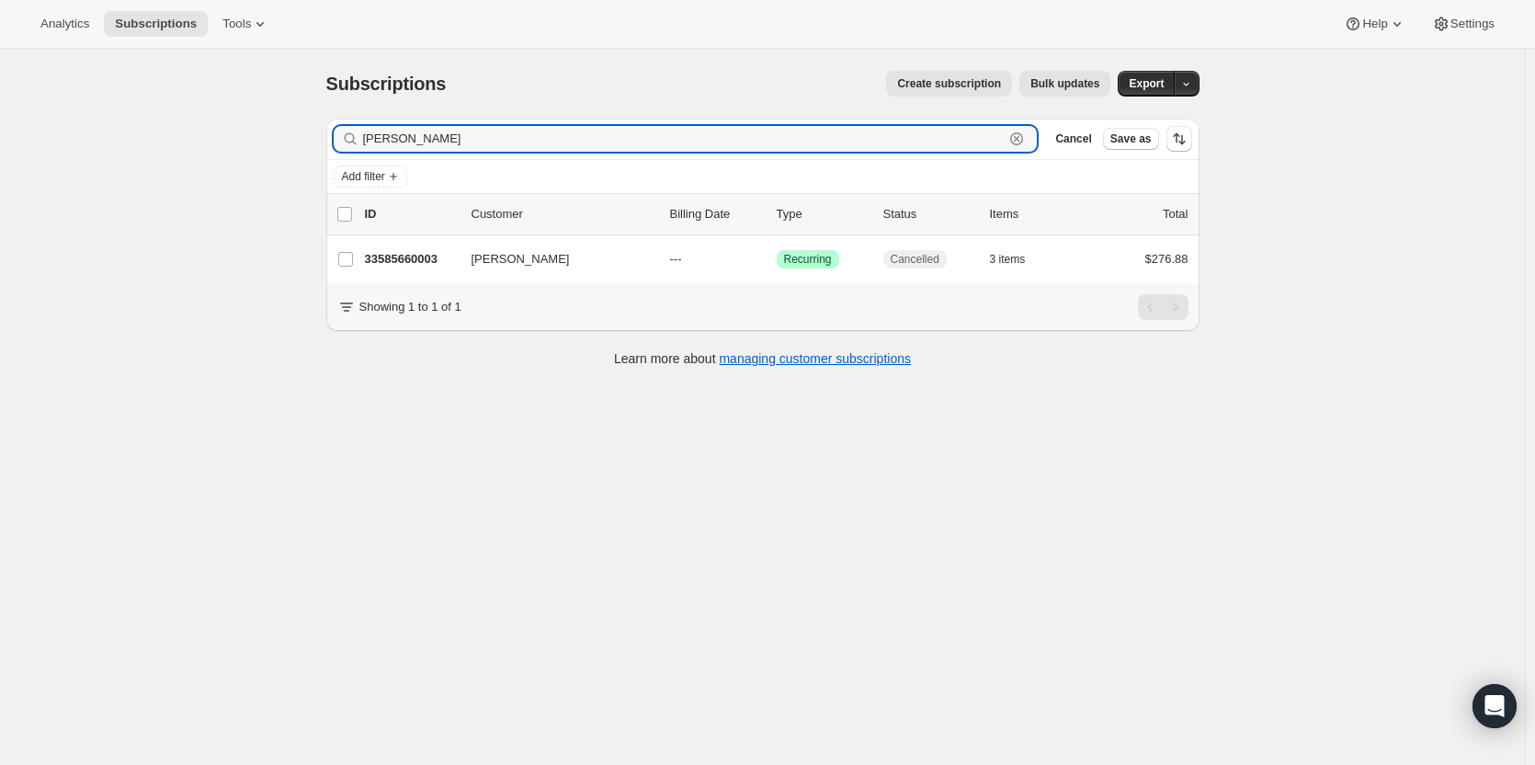
type input "Brett Currie"
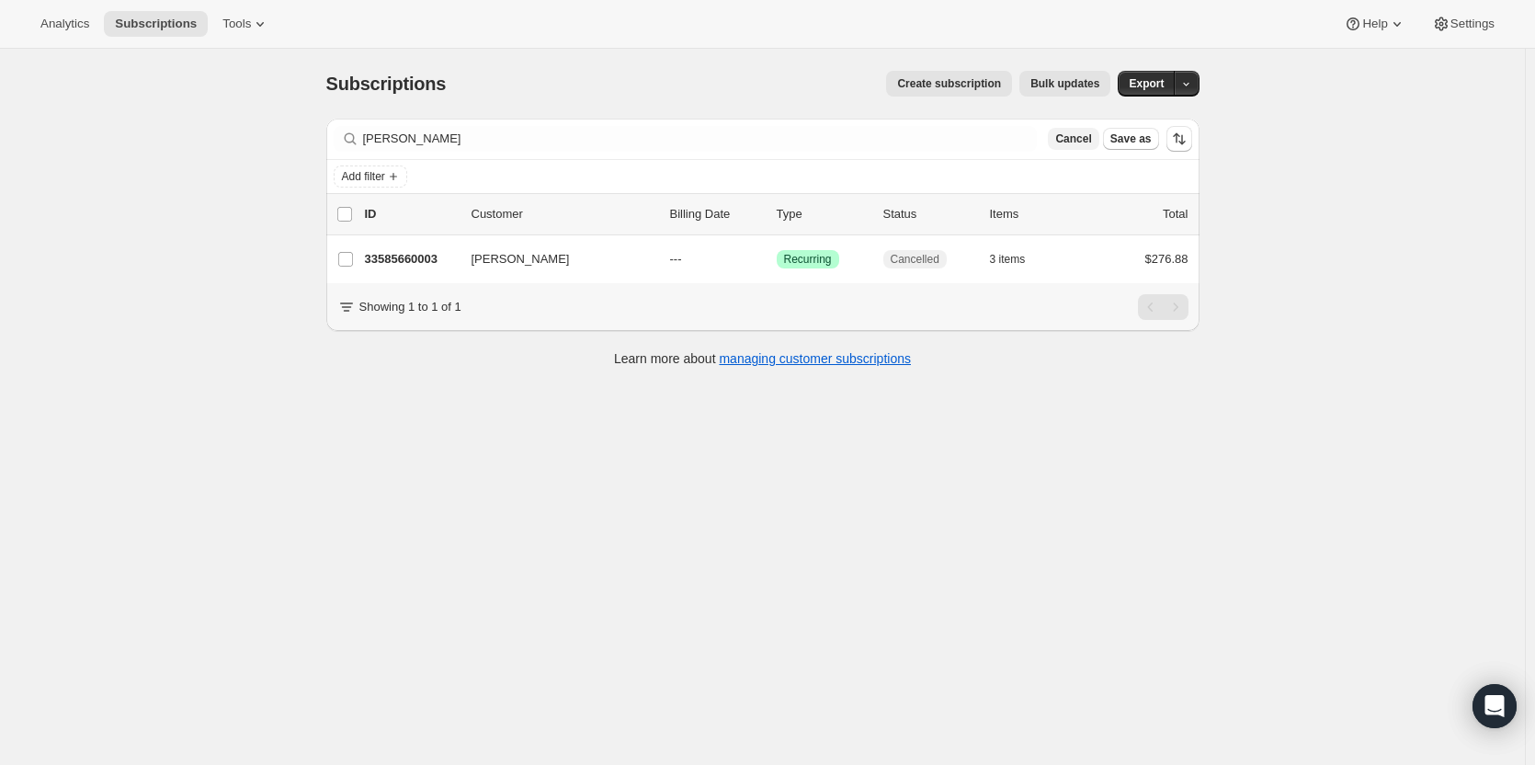
click at [1078, 142] on span "Cancel" at bounding box center [1073, 138] width 36 height 15
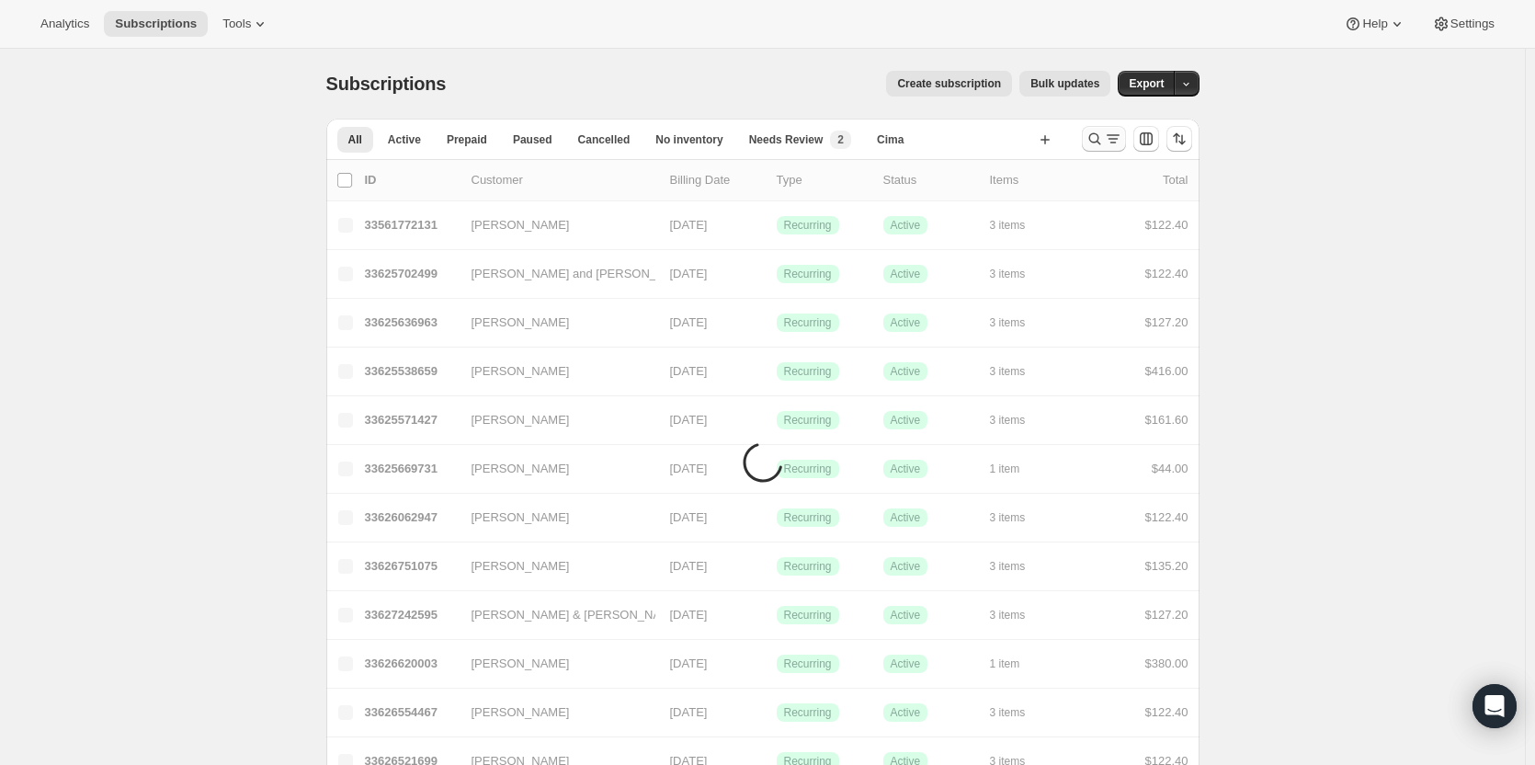
click at [1094, 142] on icon "Search and filter results" at bounding box center [1094, 139] width 18 height 18
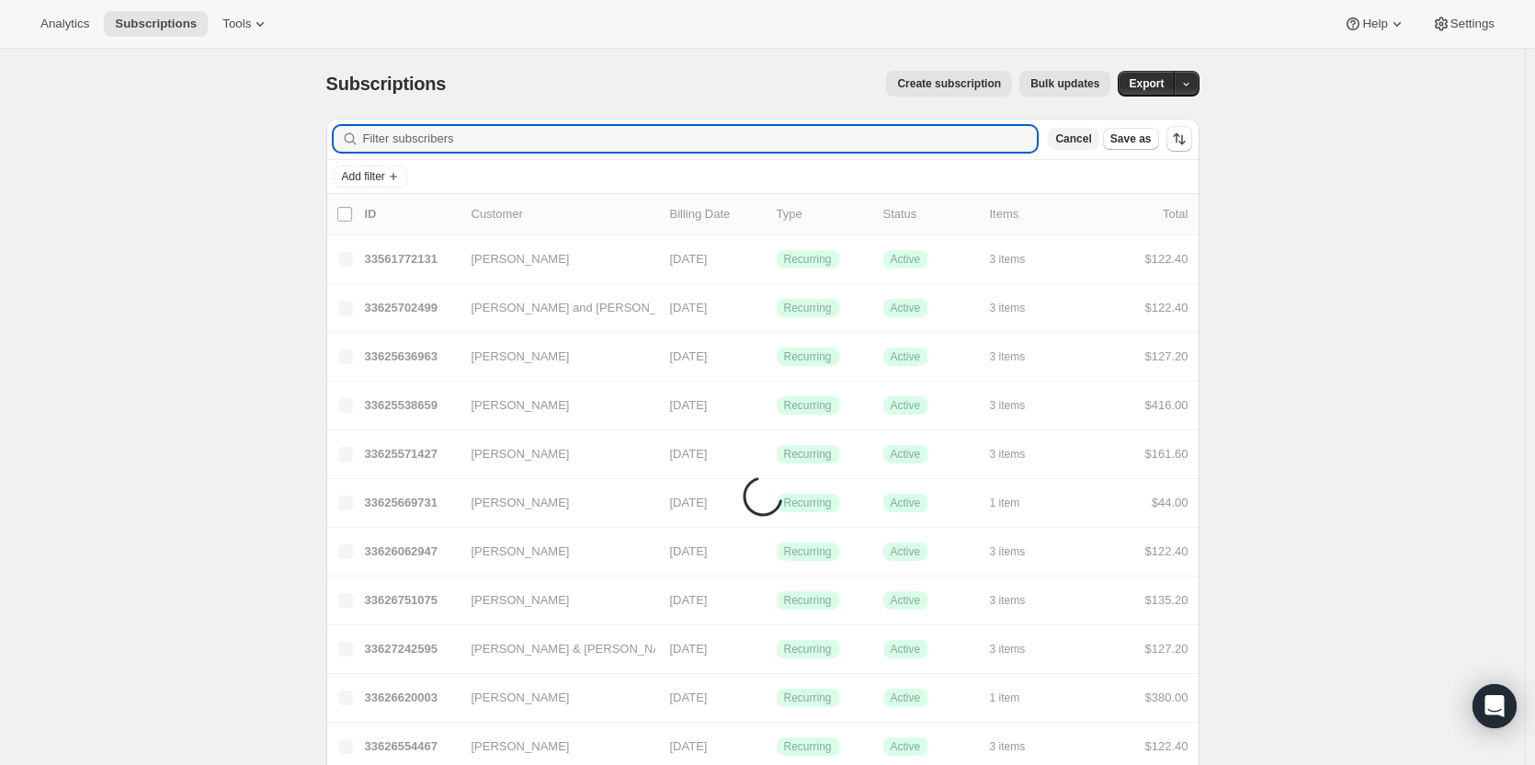
paste input "Gary Evans"
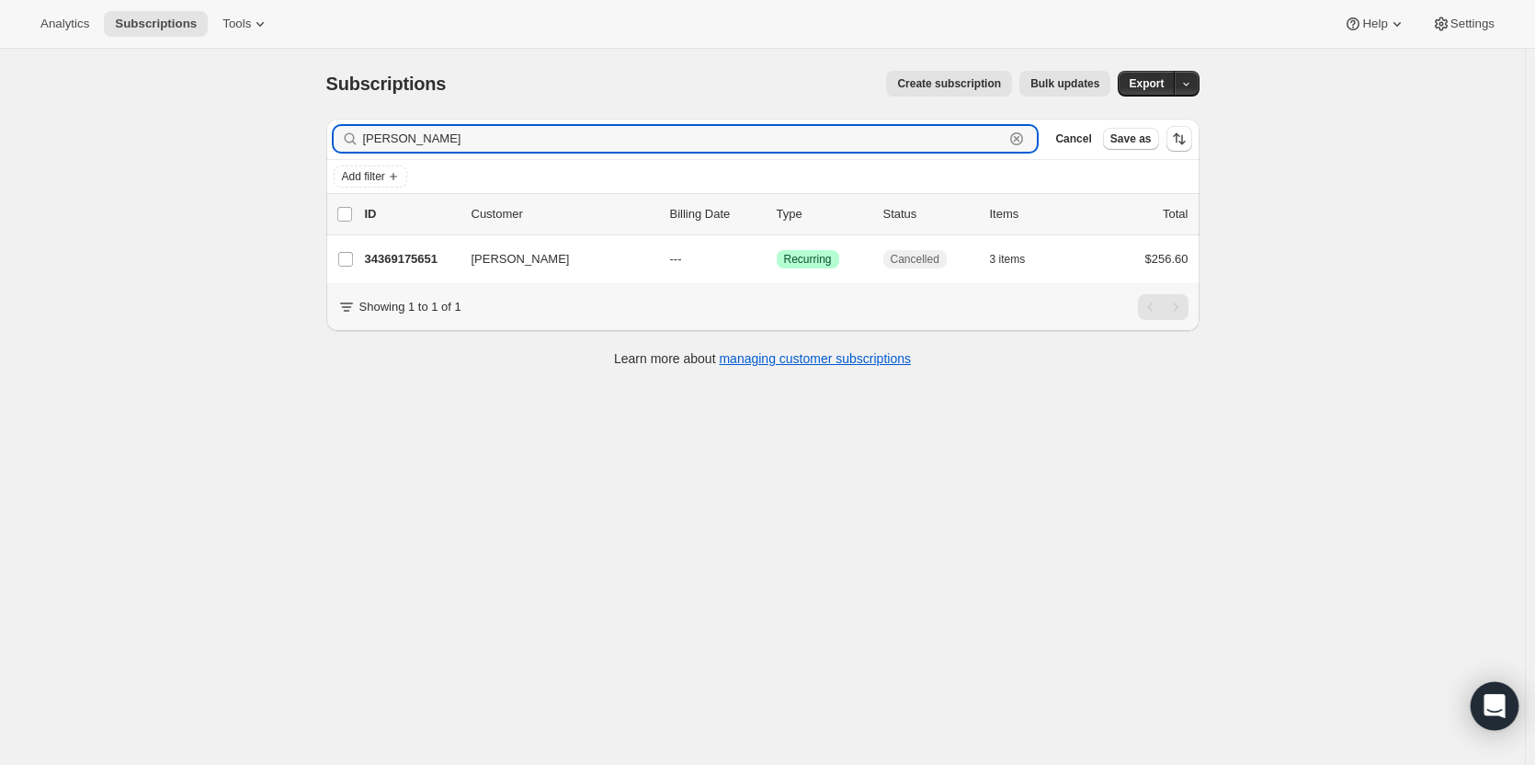
type input "Gary Evans"
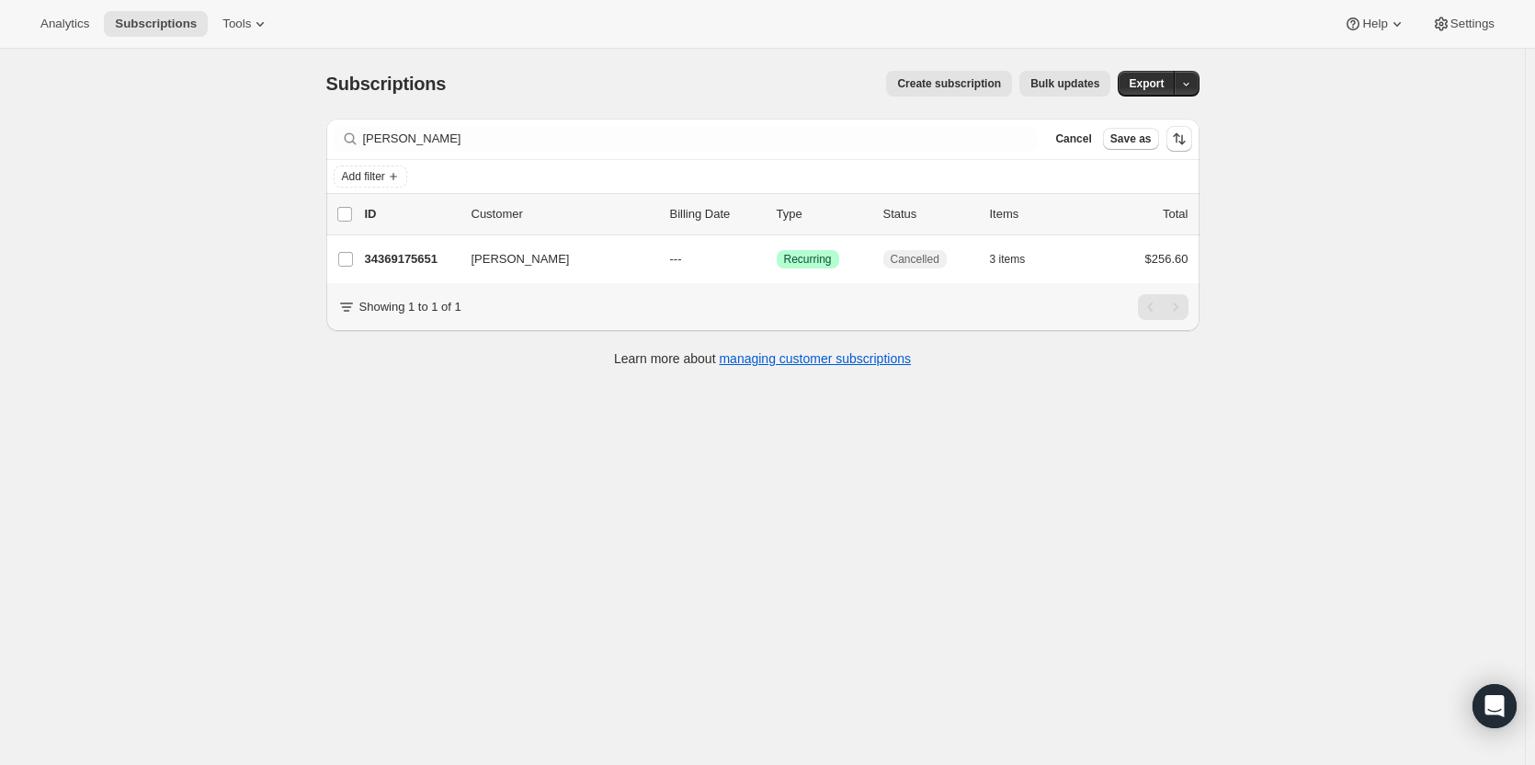
drag, startPoint x: 1090, startPoint y: 140, endPoint x: 1093, endPoint y: 159, distance: 19.5
click at [1090, 140] on span "Cancel" at bounding box center [1073, 138] width 36 height 15
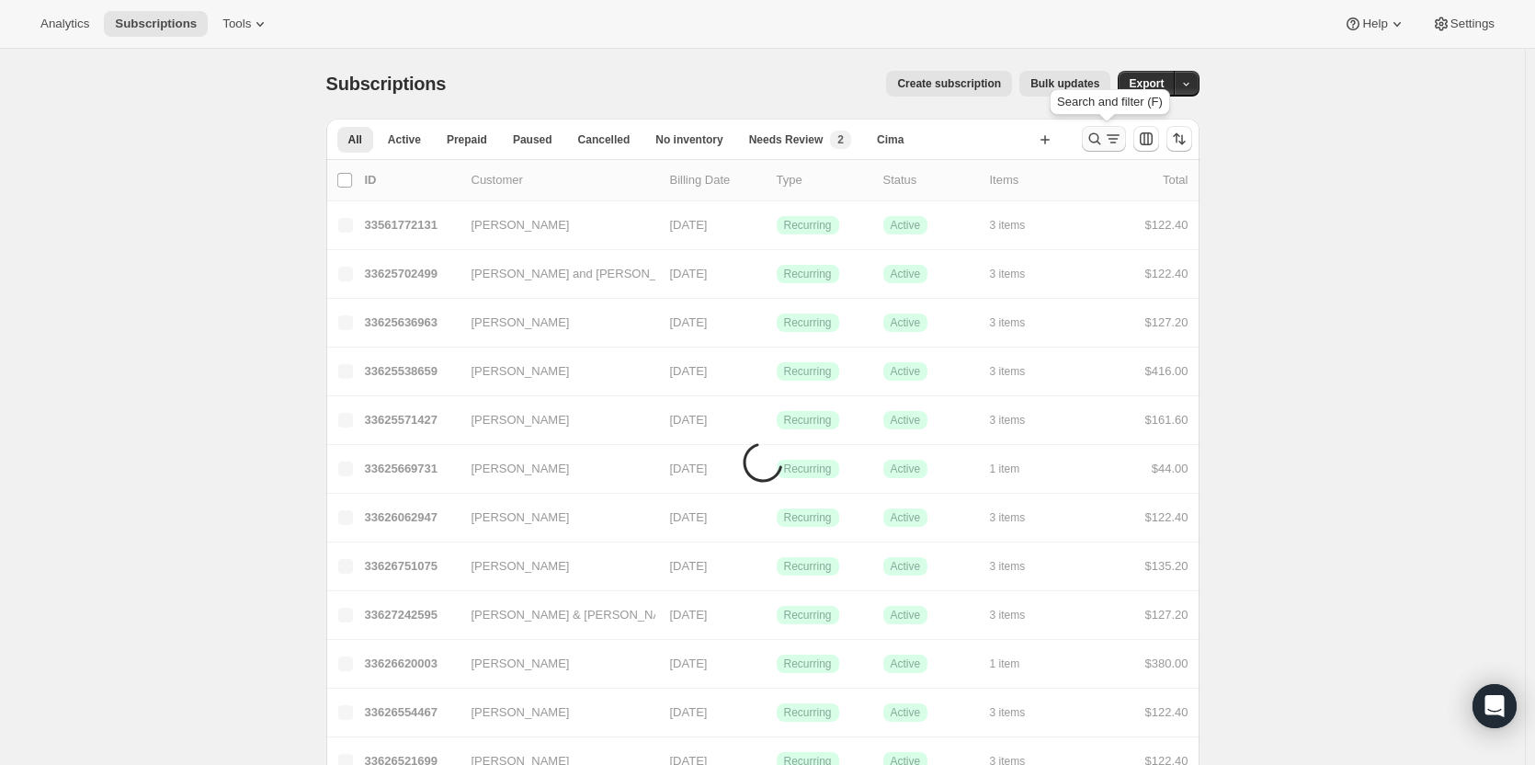
click at [1098, 139] on icon "Search and filter results" at bounding box center [1094, 139] width 18 height 18
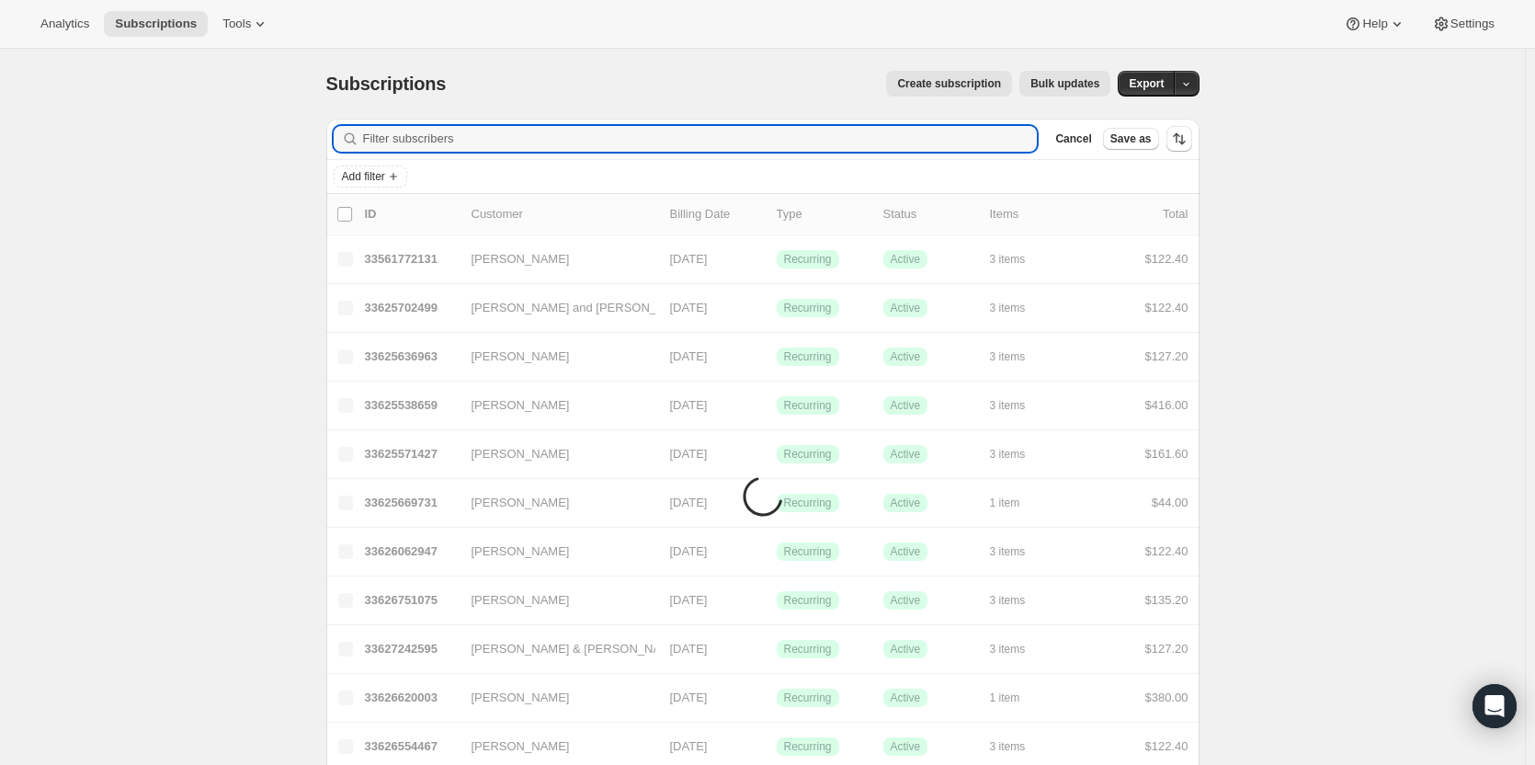
paste input "Robert Flint"
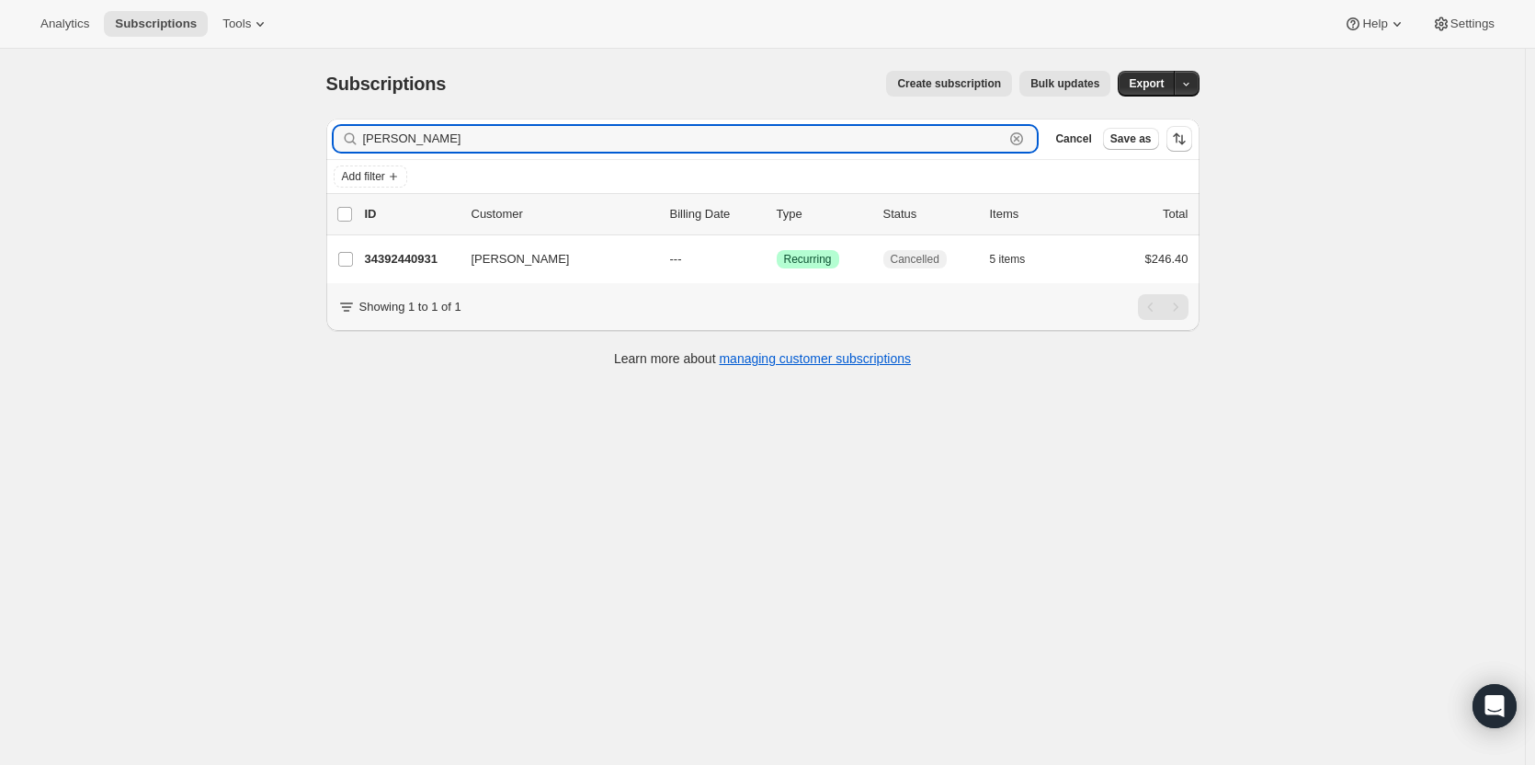
type input "Robert Flint"
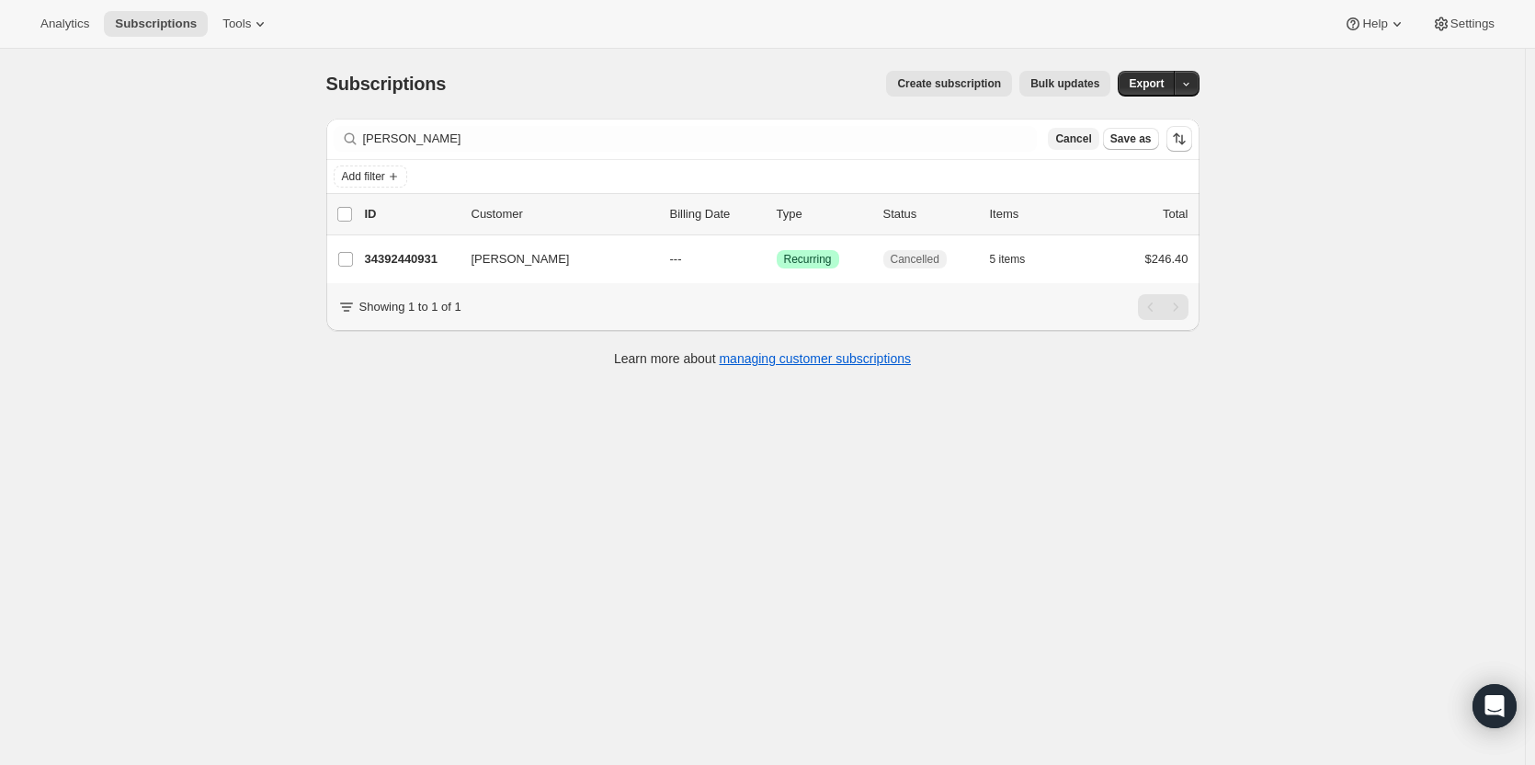
click at [1065, 136] on button "Cancel" at bounding box center [1073, 139] width 51 height 22
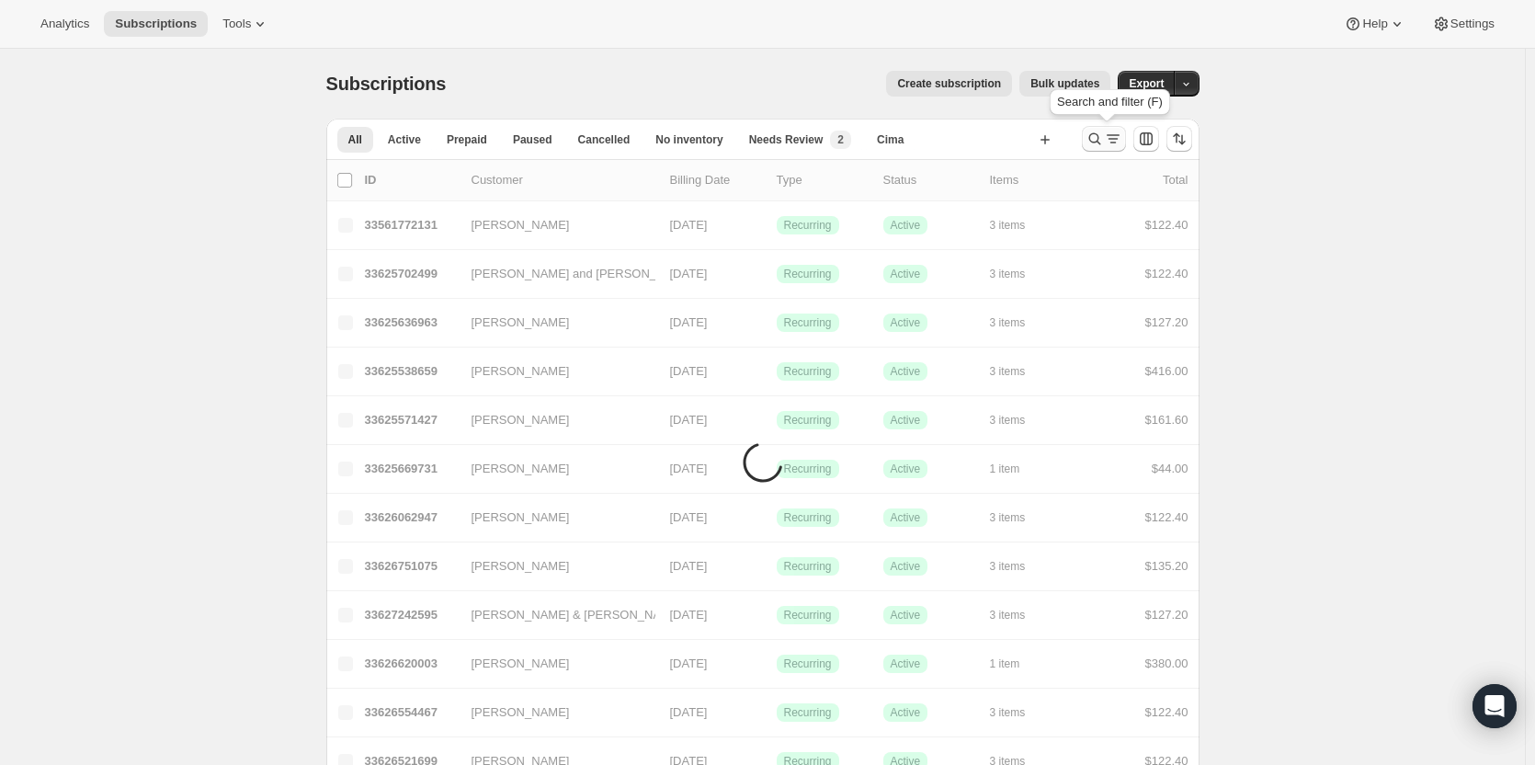
click at [1094, 143] on icon "Search and filter results" at bounding box center [1094, 139] width 18 height 18
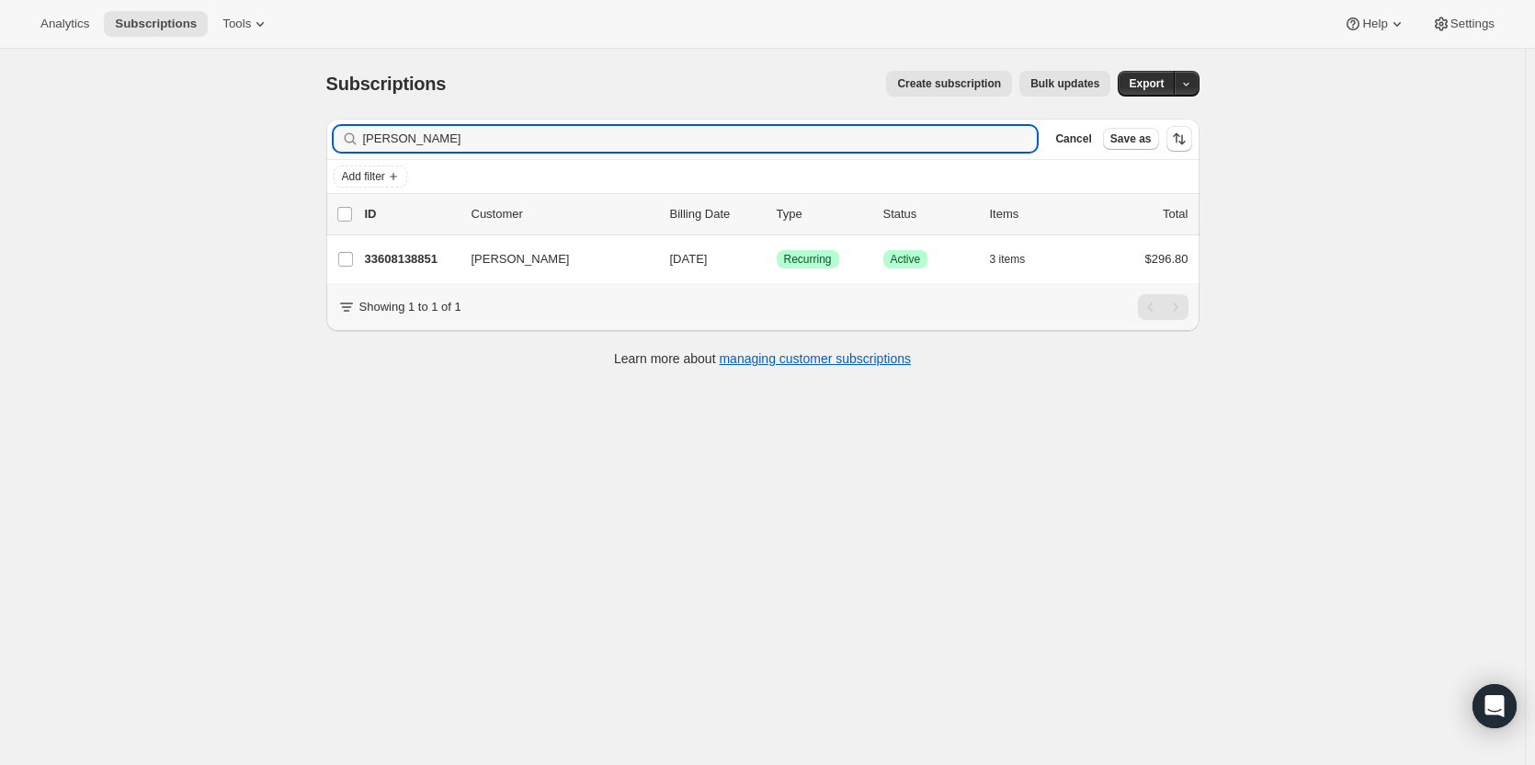
type input "Lee Jackson"
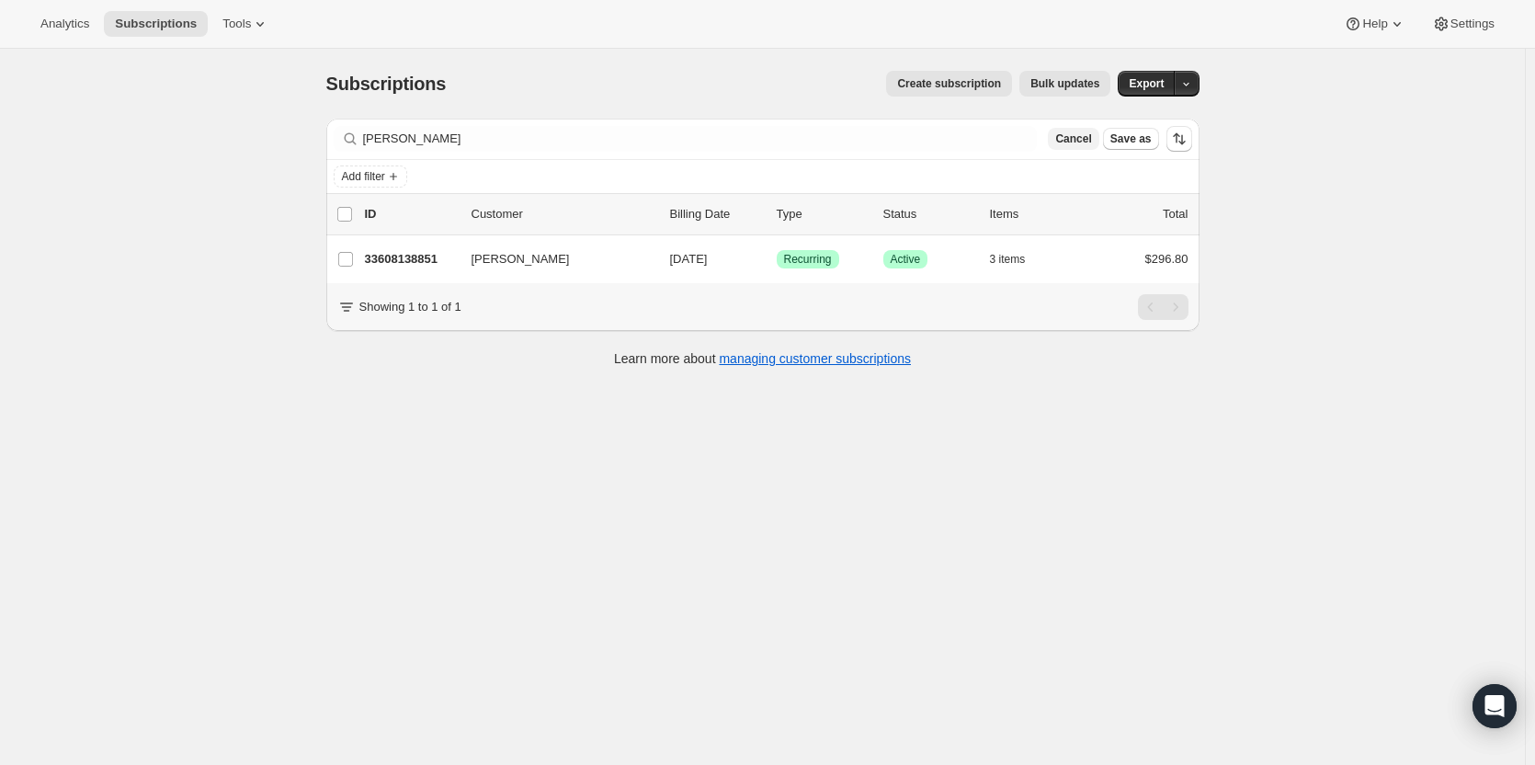
click at [1074, 141] on span "Cancel" at bounding box center [1073, 138] width 36 height 15
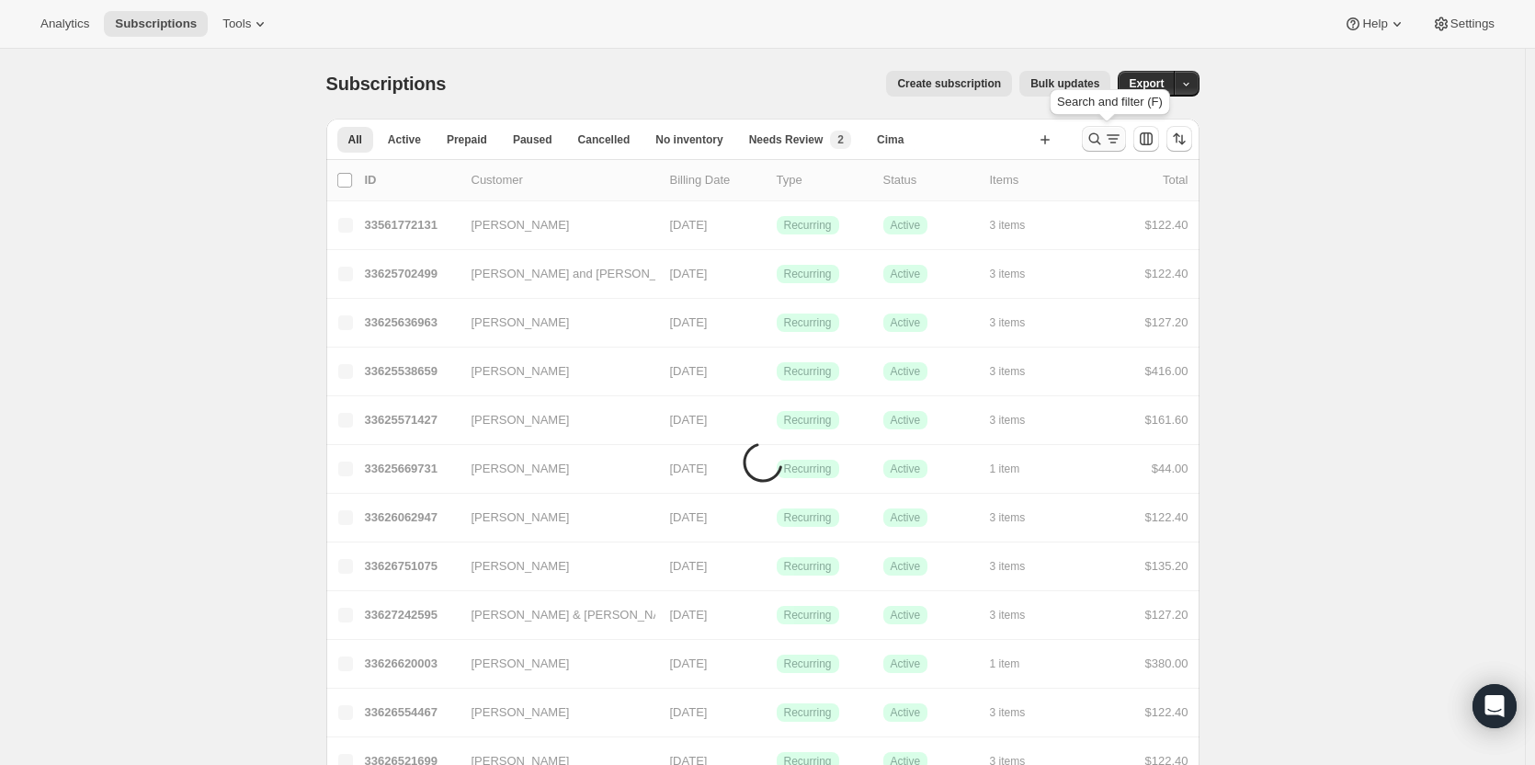
click at [1100, 142] on icon "Search and filter results" at bounding box center [1094, 139] width 18 height 18
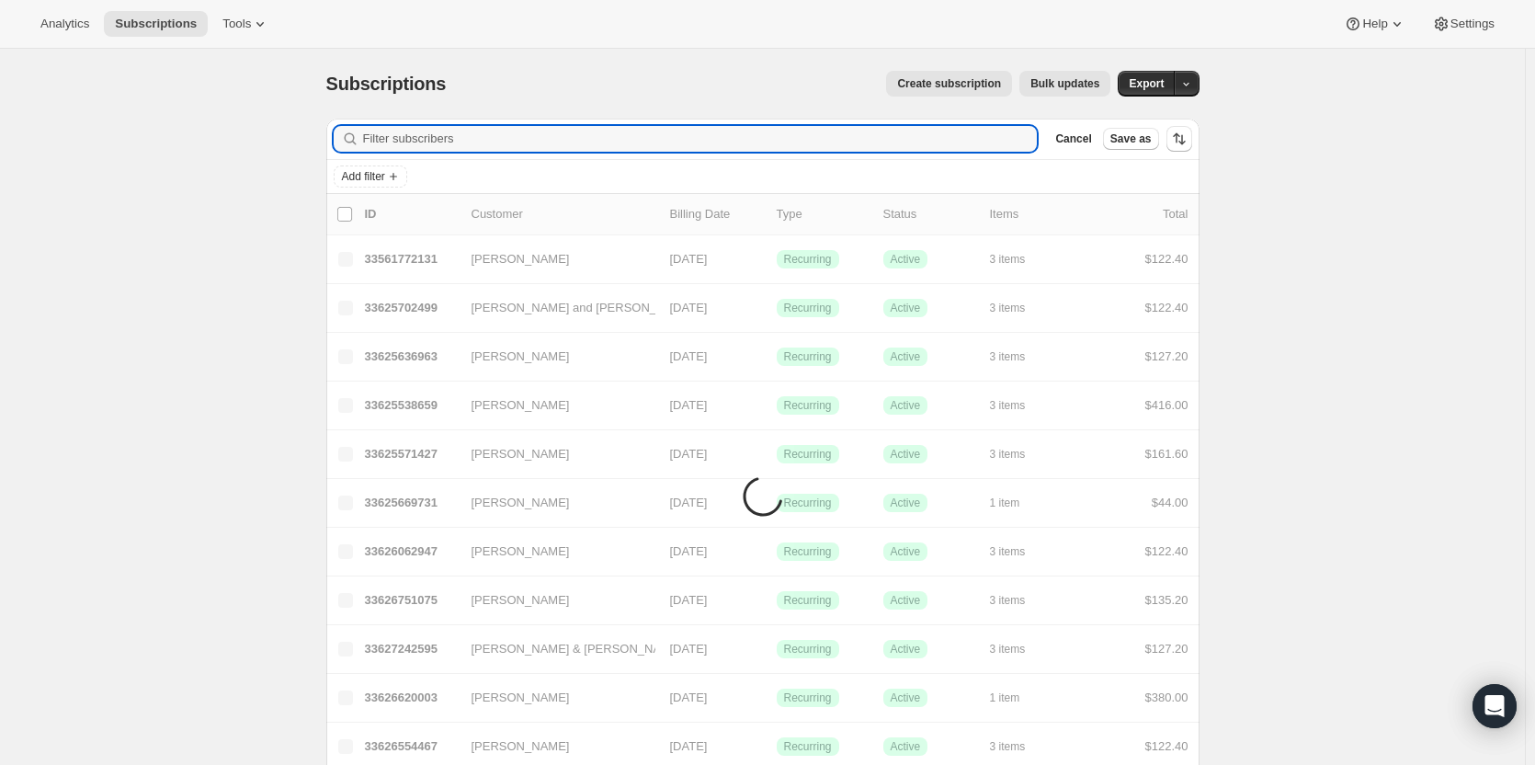
paste input "Greg Krongold"
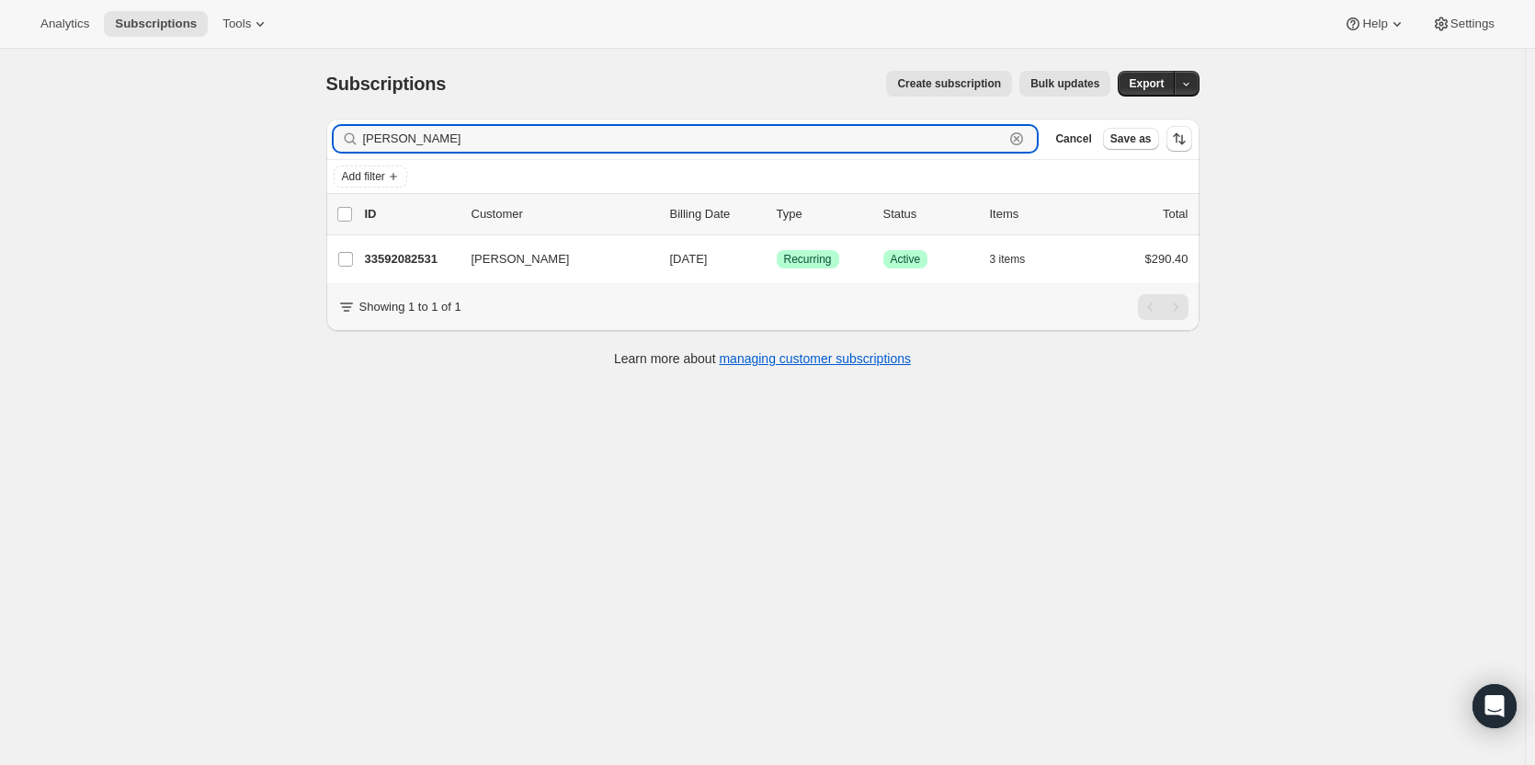
type input "Greg Krongold"
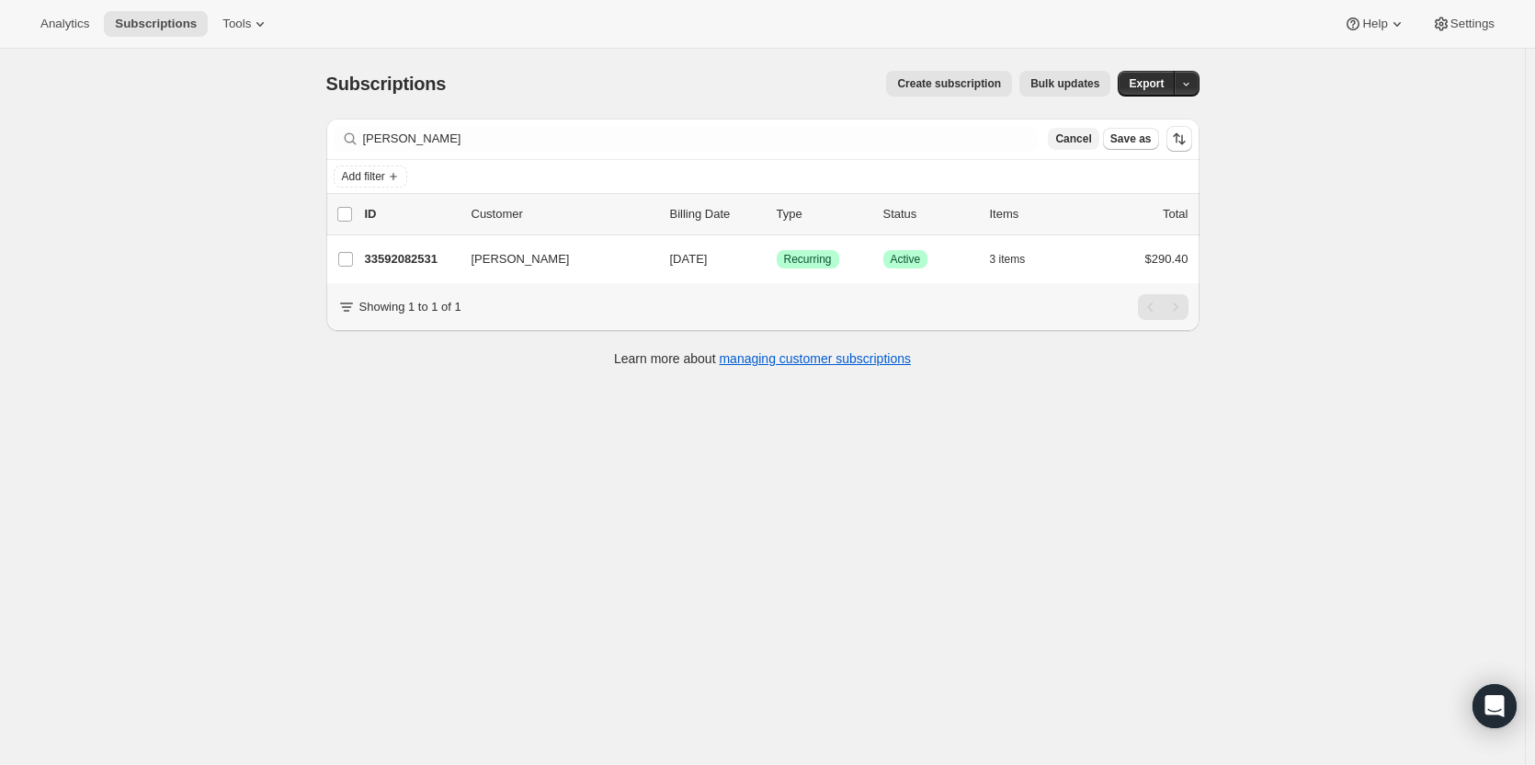
click at [1090, 138] on span "Cancel" at bounding box center [1073, 138] width 36 height 15
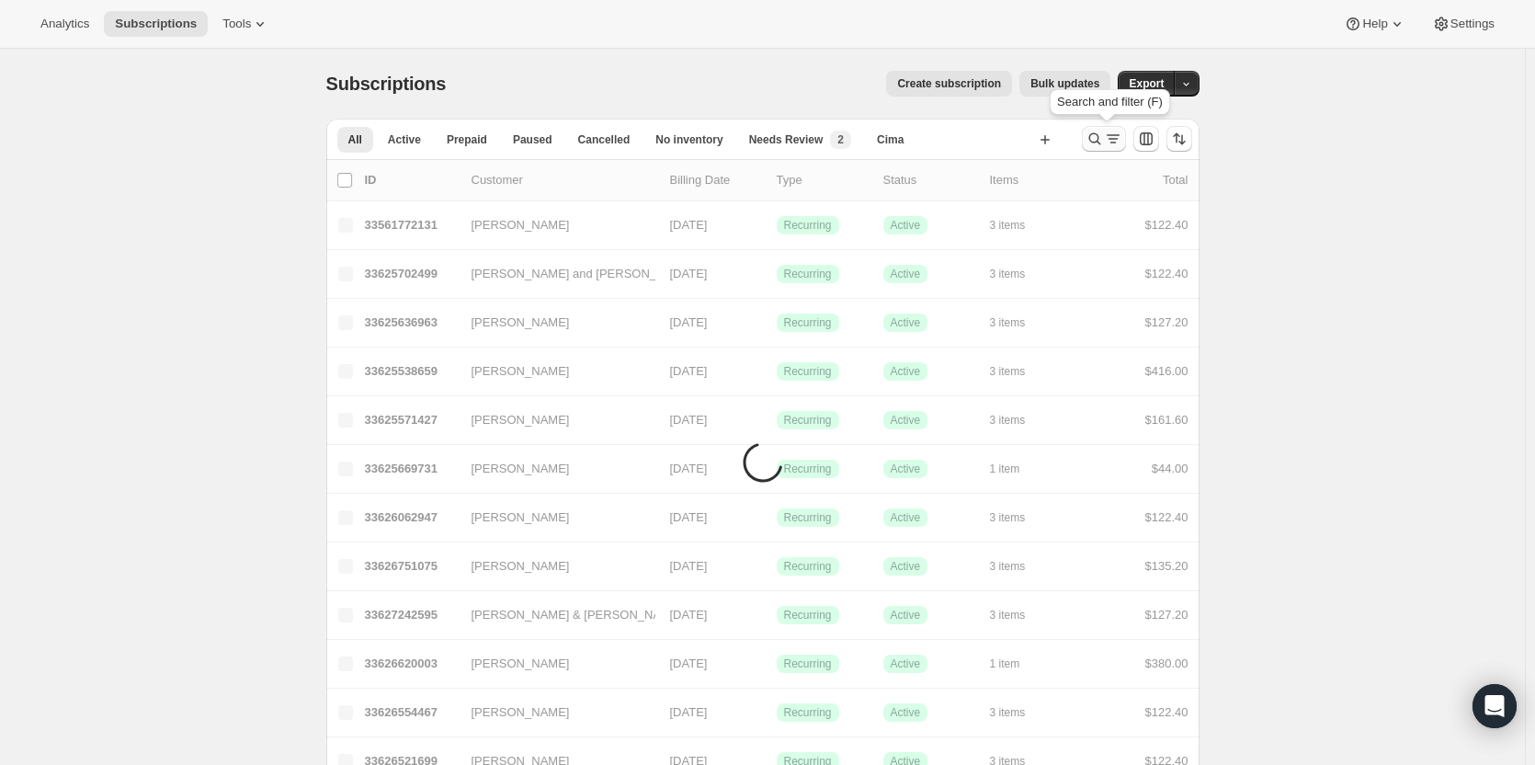
click at [1104, 136] on icon "Search and filter results" at bounding box center [1094, 139] width 18 height 18
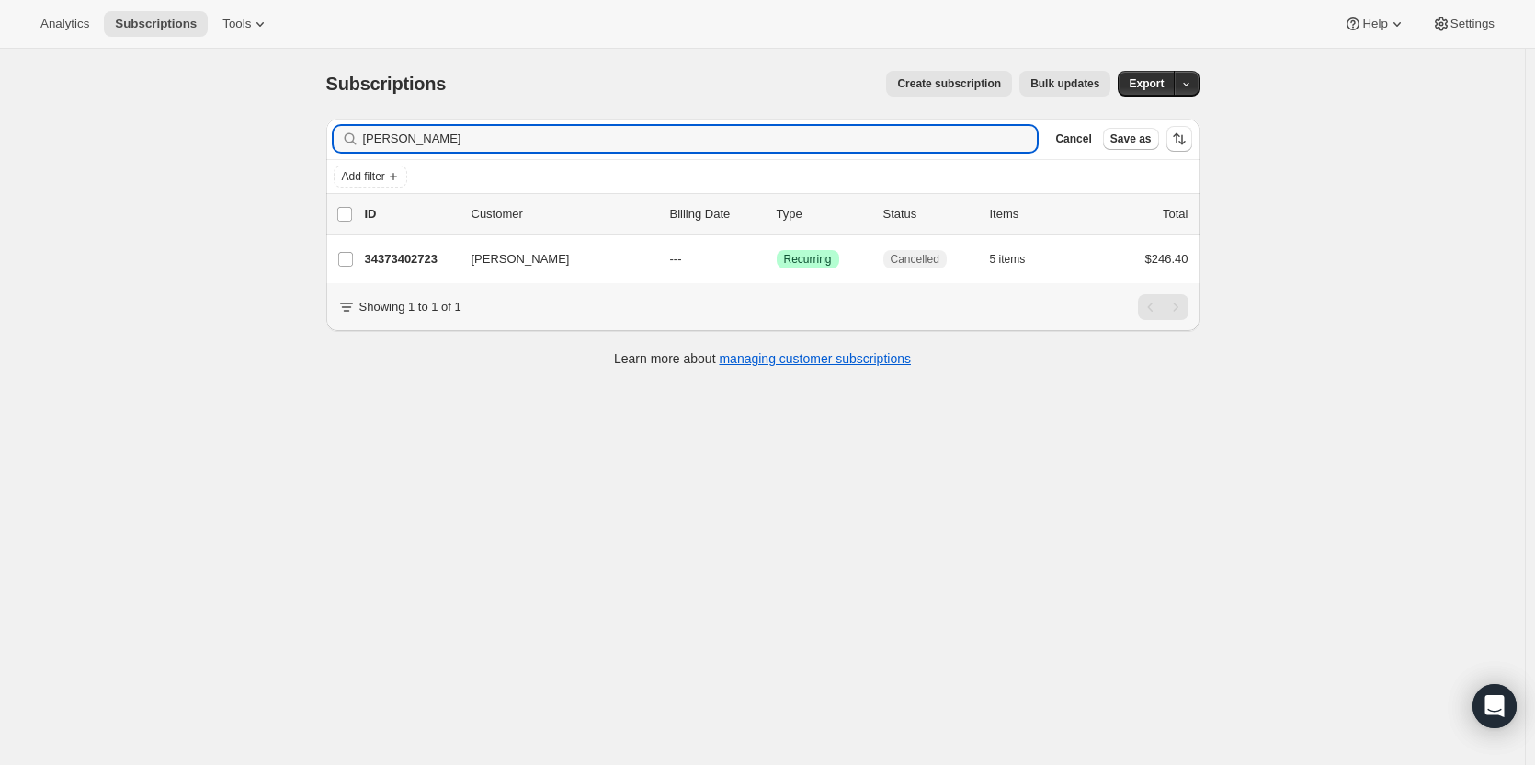
type input "Crystal Sowa"
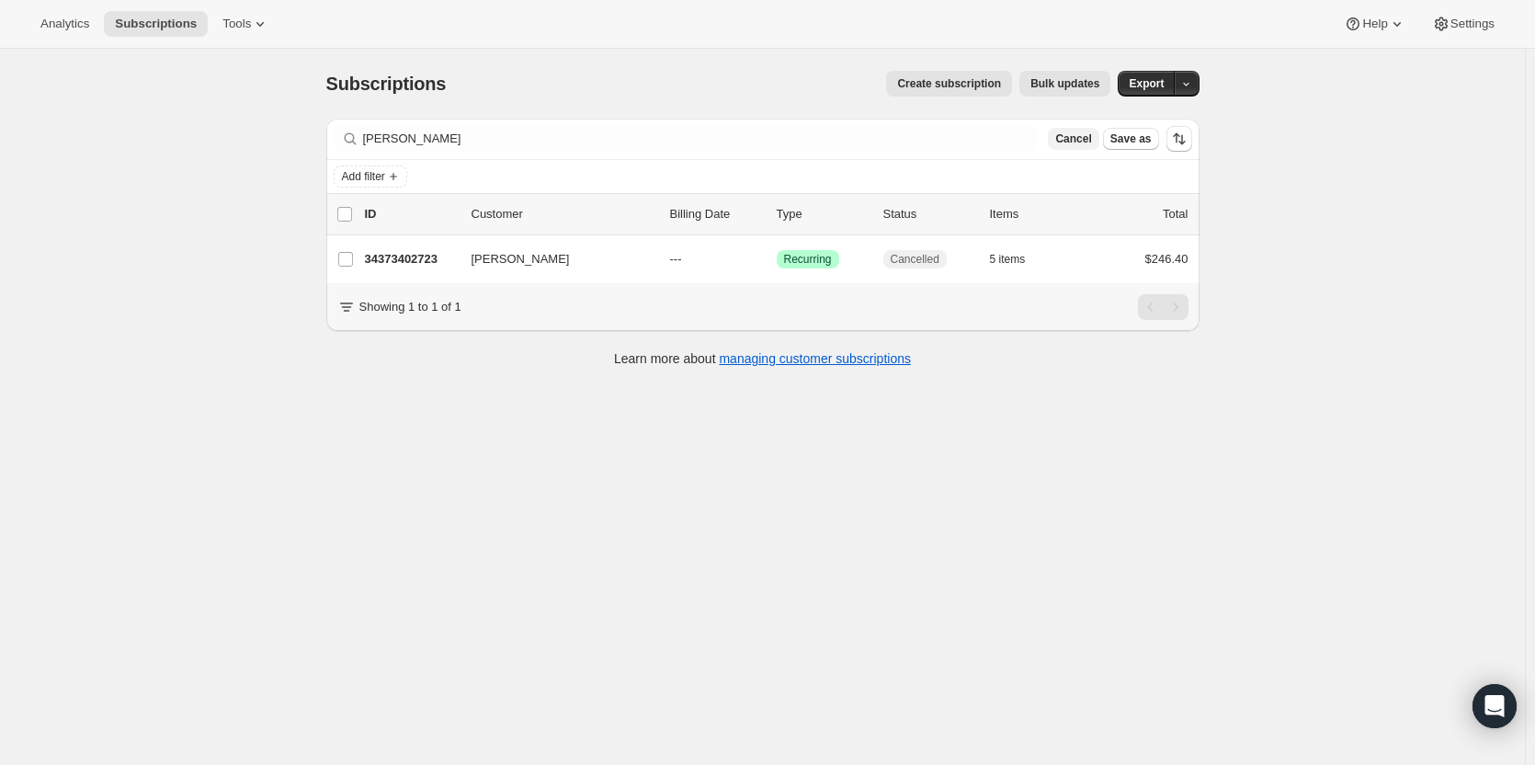
click at [1074, 142] on span "Cancel" at bounding box center [1073, 138] width 36 height 15
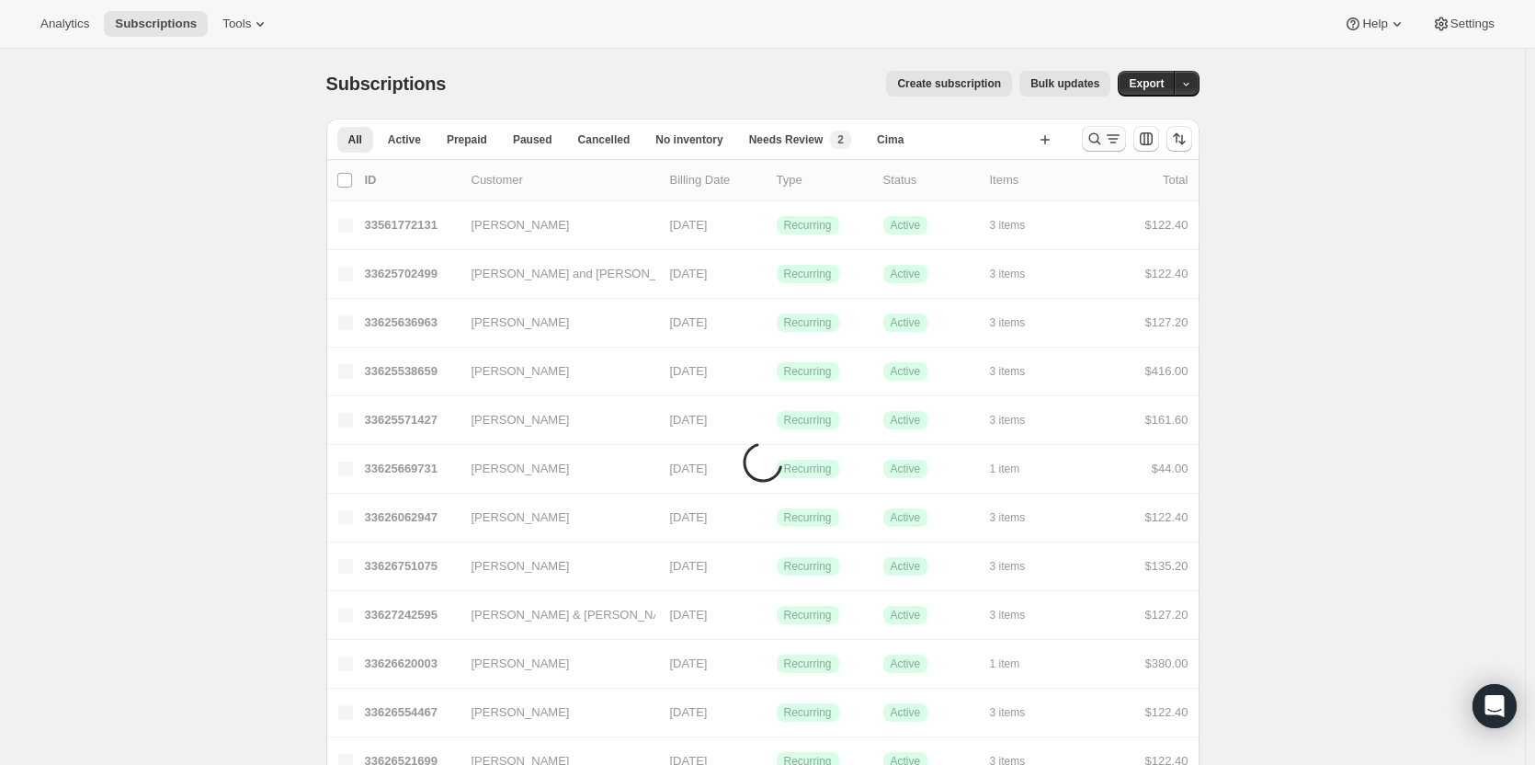
click at [1085, 142] on button "Search and filter results" at bounding box center [1104, 139] width 44 height 26
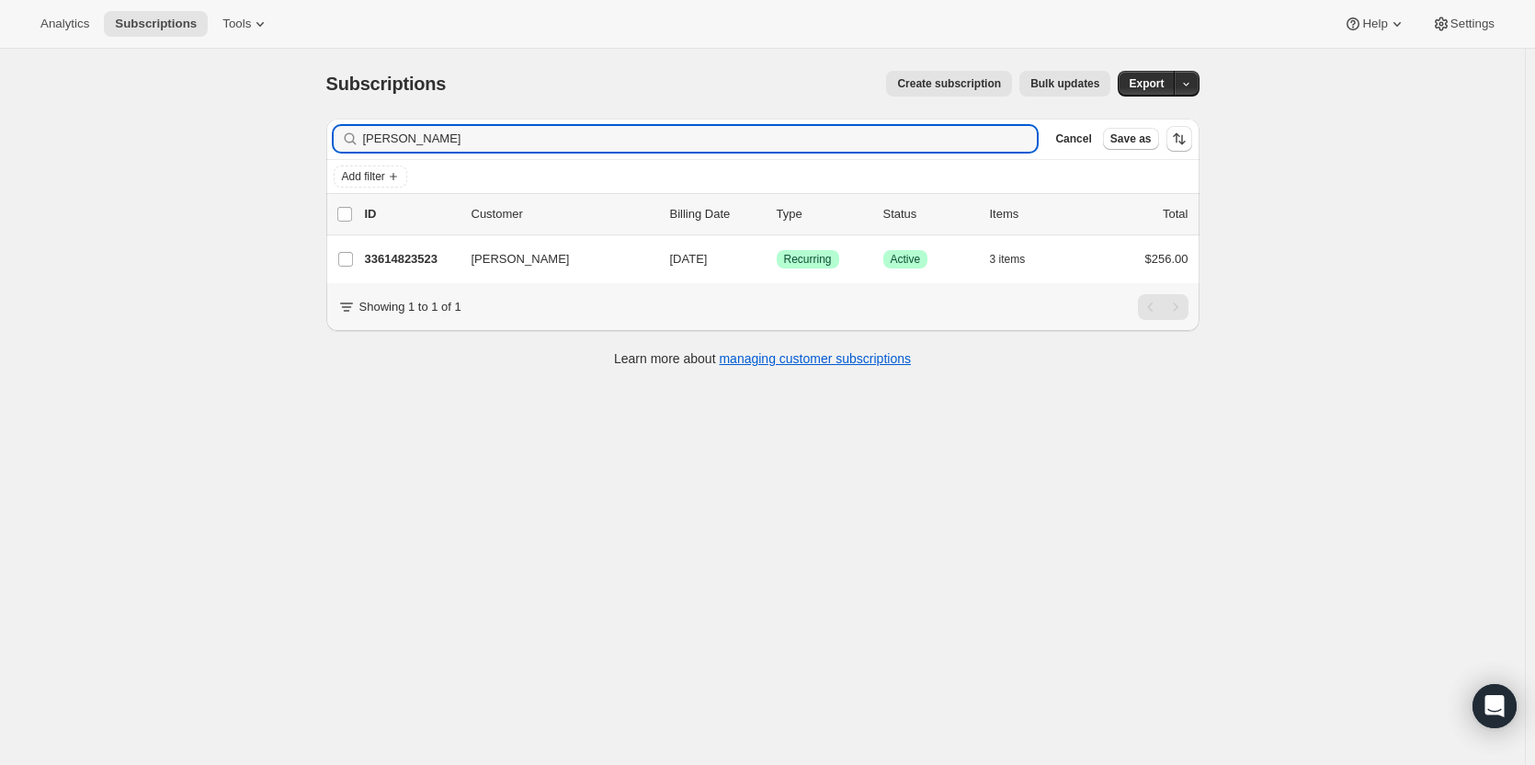
type input "Cynthia Kmiec"
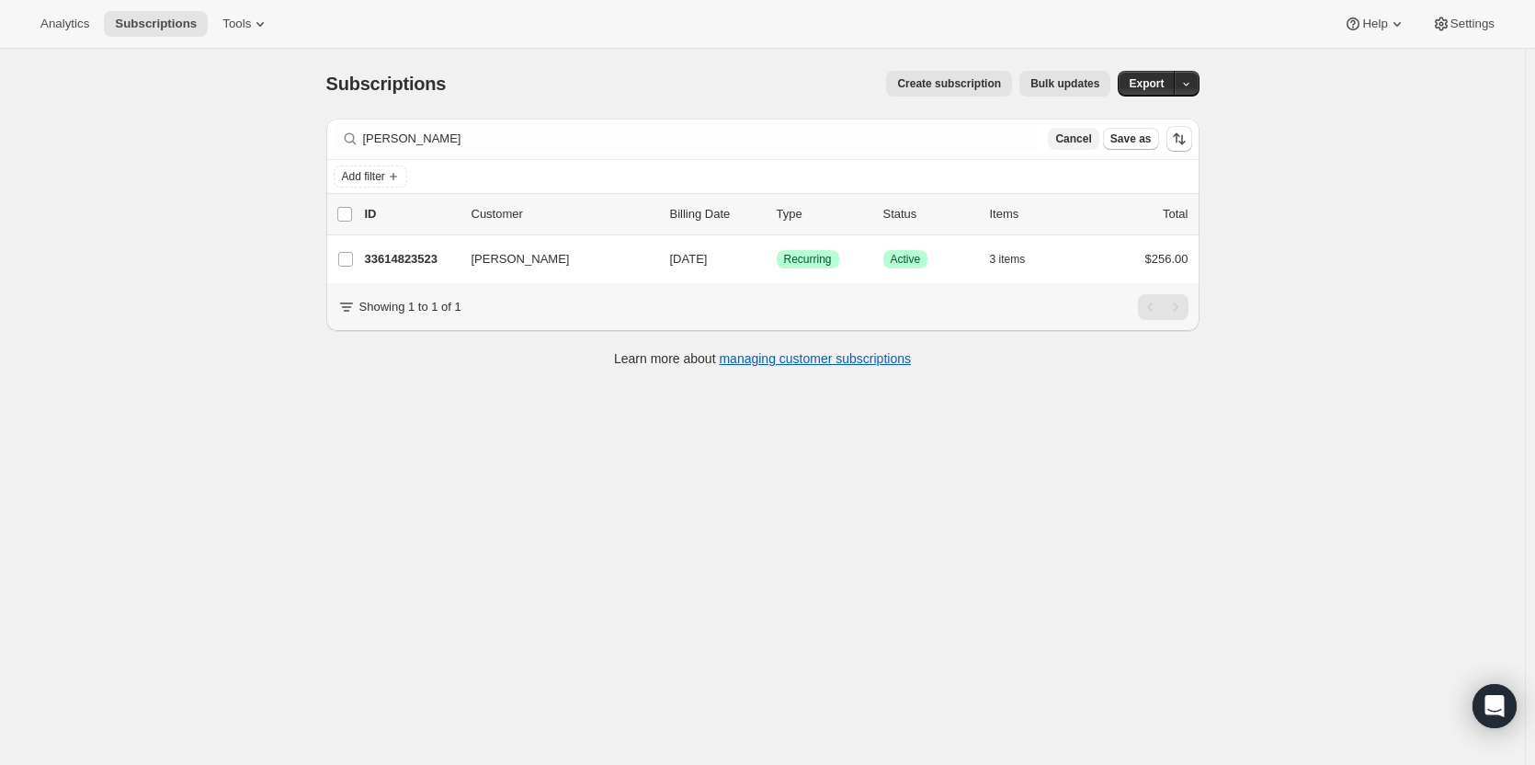
click at [1091, 137] on span "Cancel" at bounding box center [1073, 138] width 36 height 15
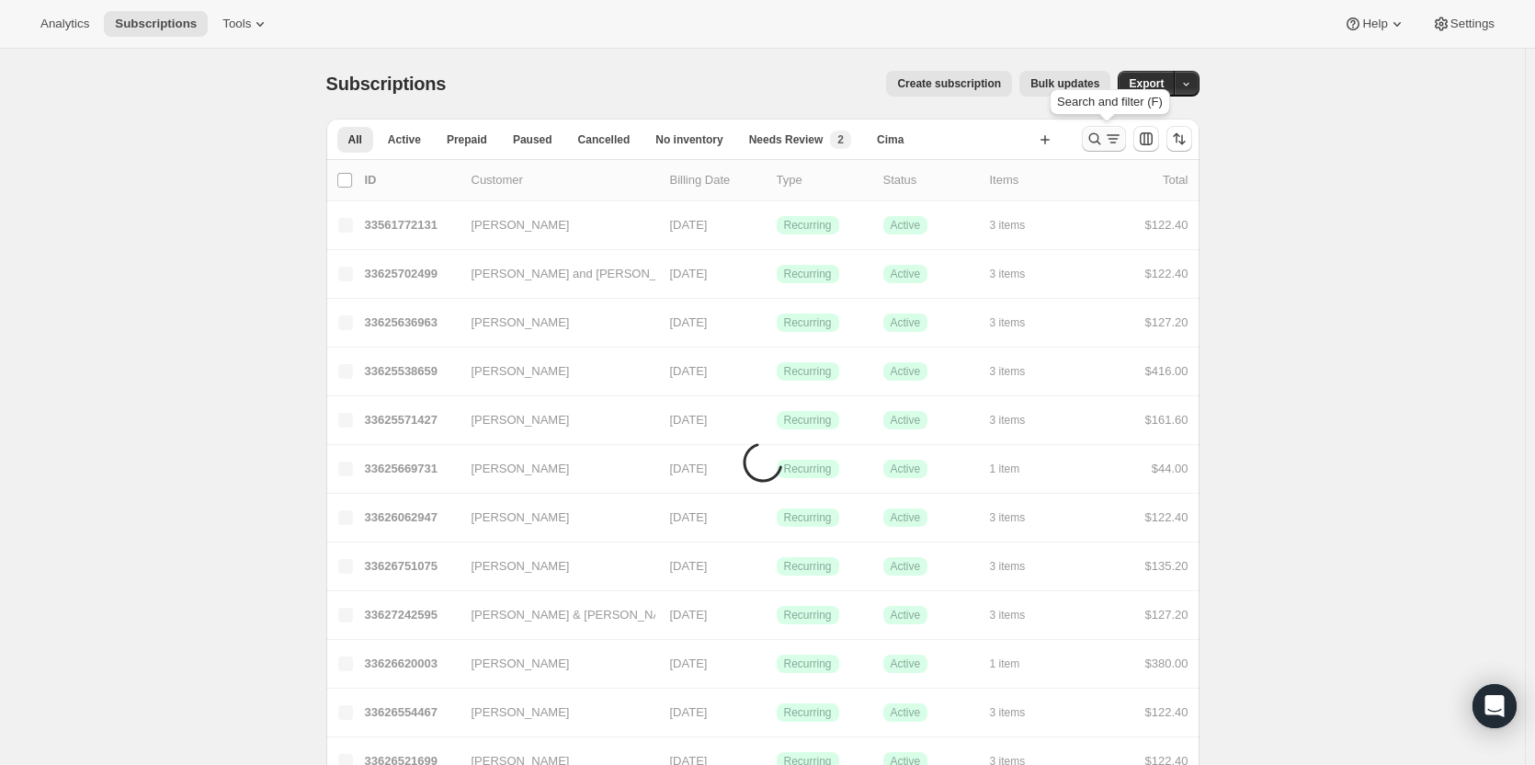
click at [1095, 137] on icon "Search and filter results" at bounding box center [1094, 139] width 18 height 18
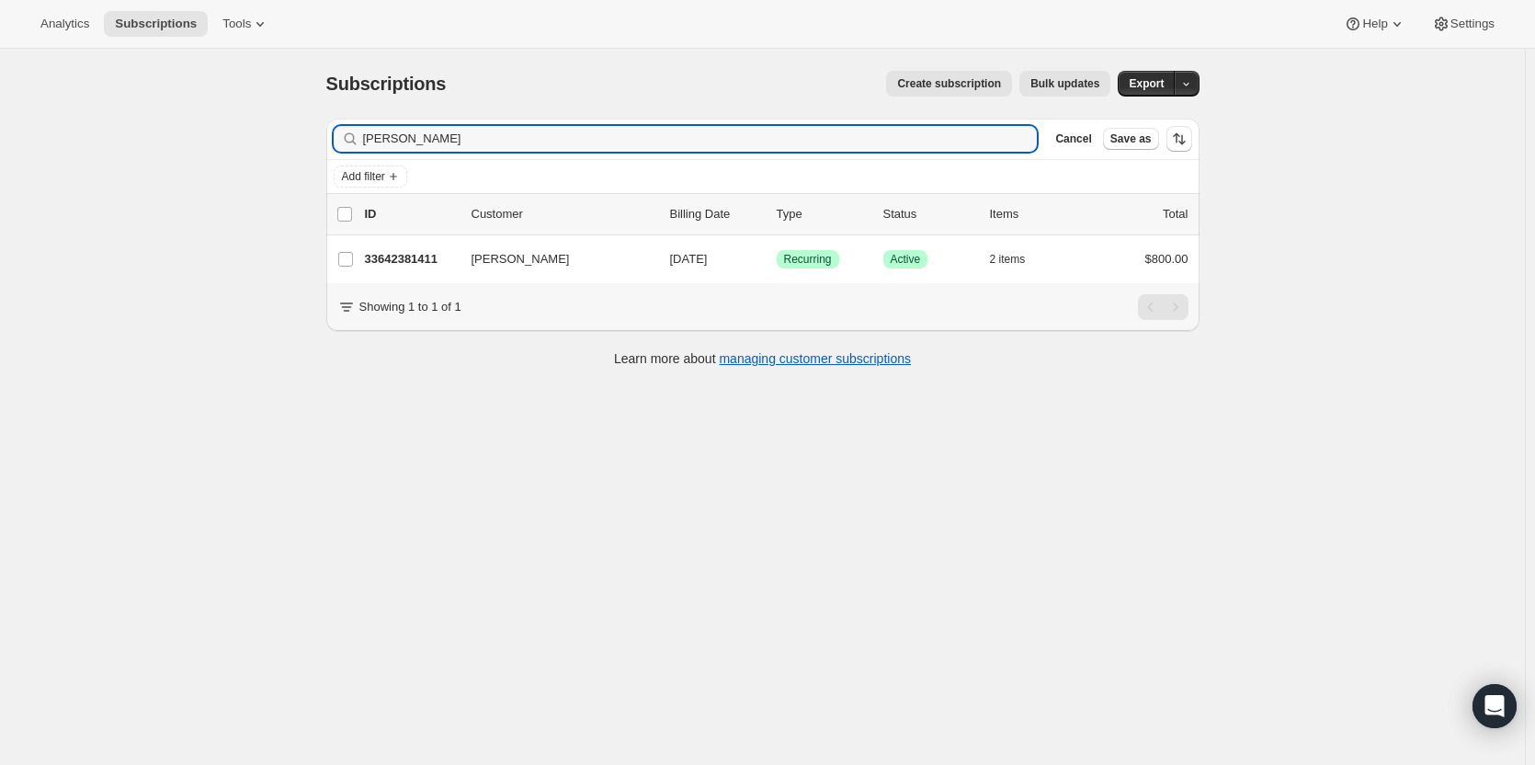
type input "Bill Best"
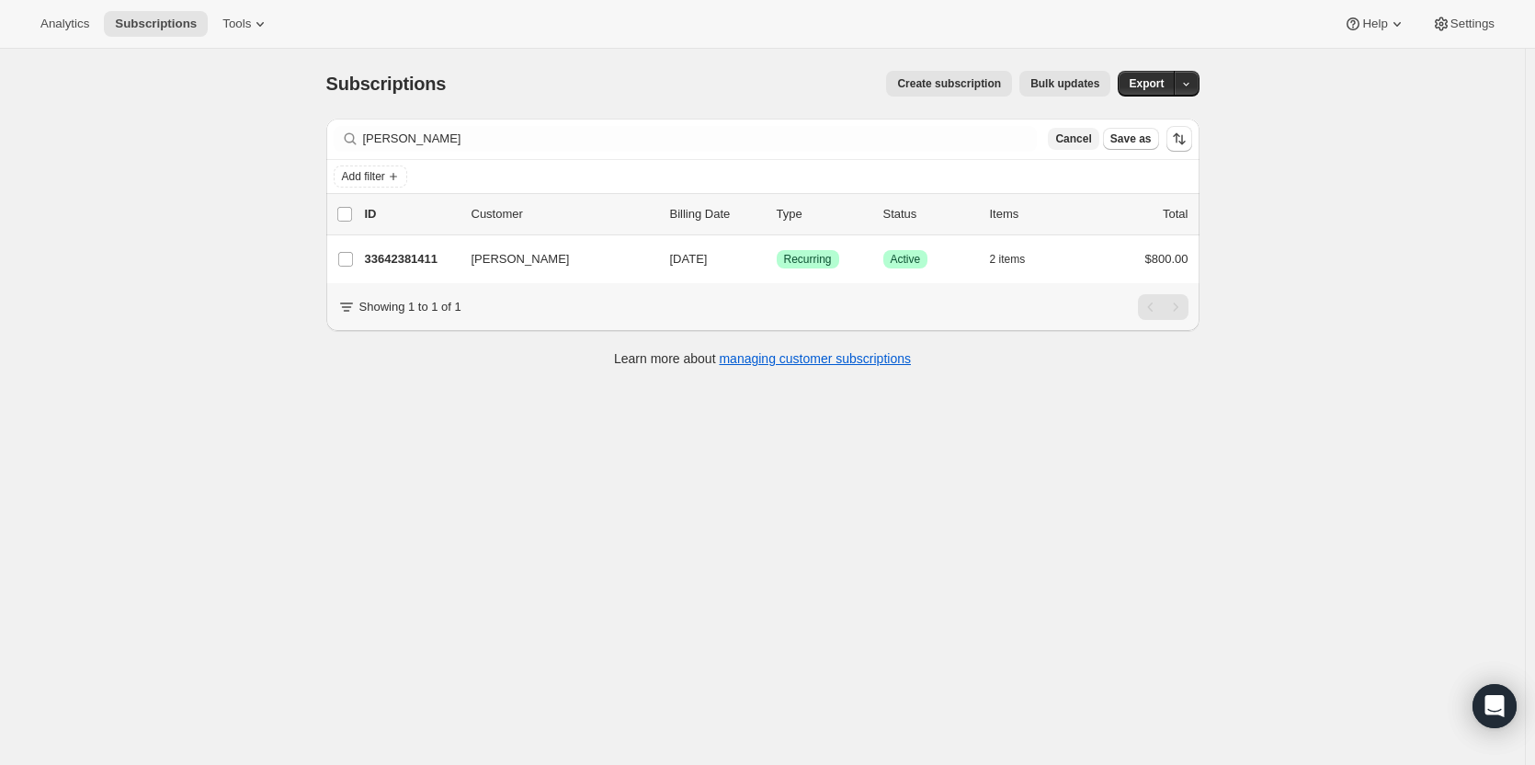
click at [1091, 141] on span "Cancel" at bounding box center [1073, 138] width 36 height 15
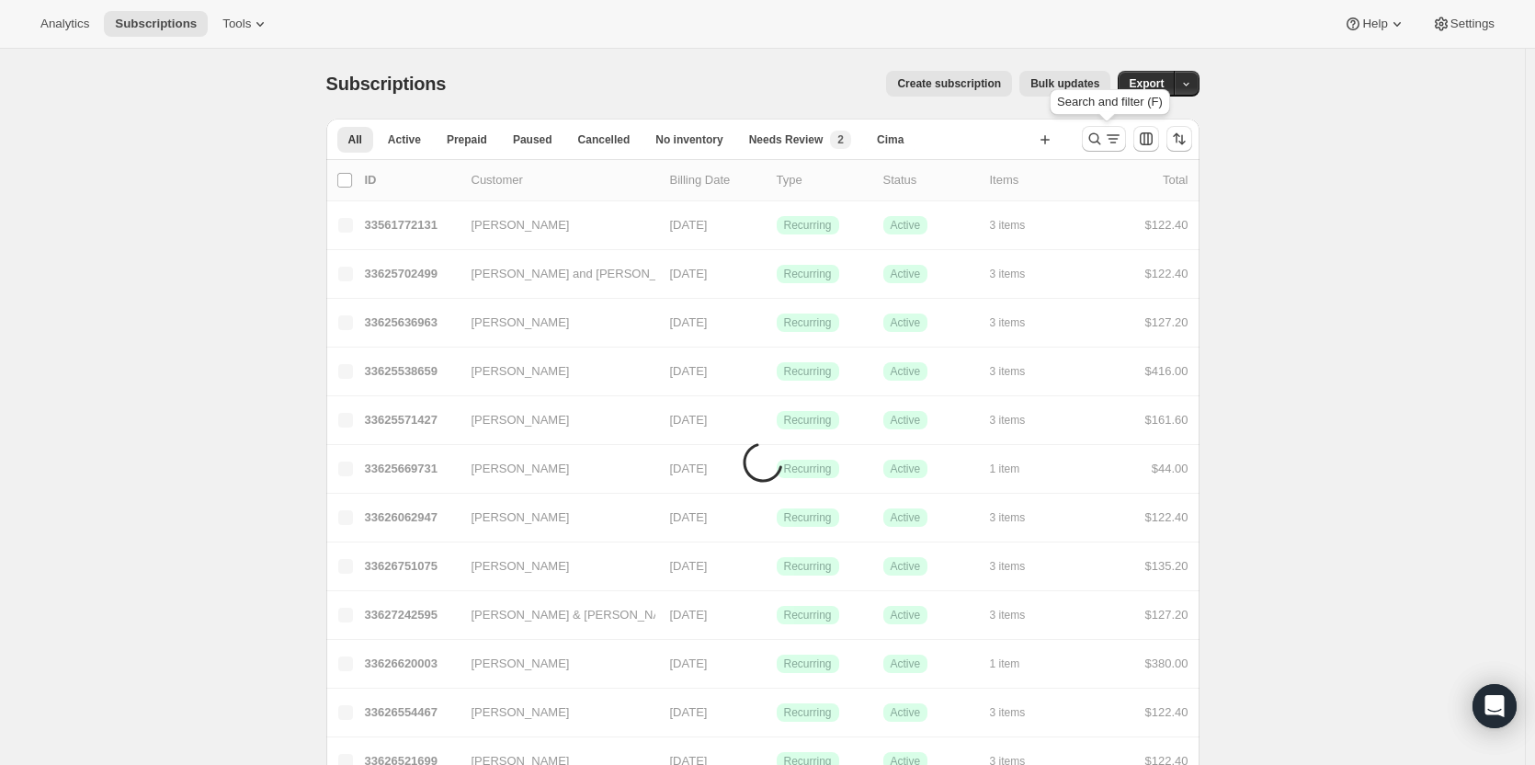
click at [1097, 141] on icon "Search and filter results" at bounding box center [1094, 139] width 18 height 18
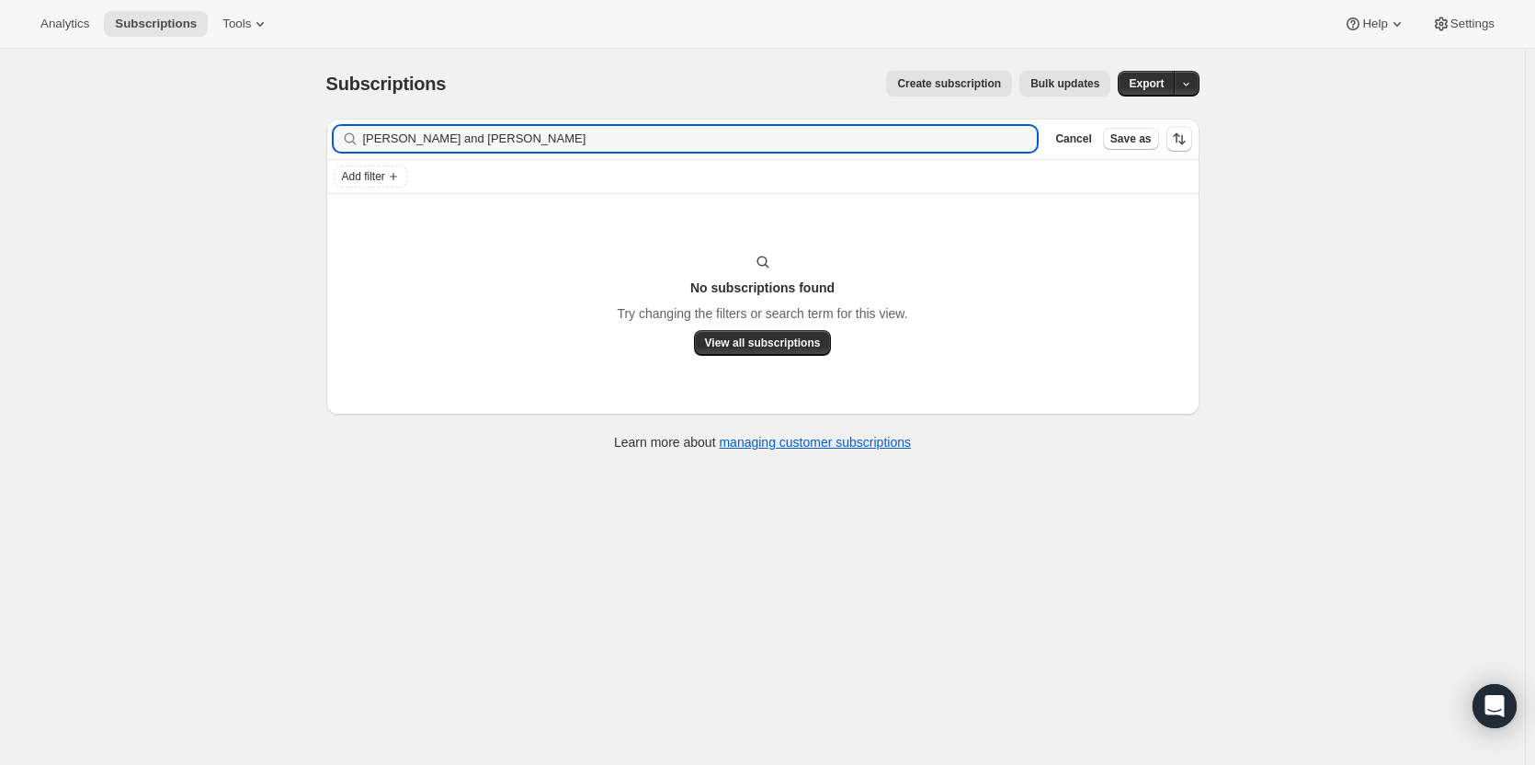
type input "Sherri and Mark Sweeny"
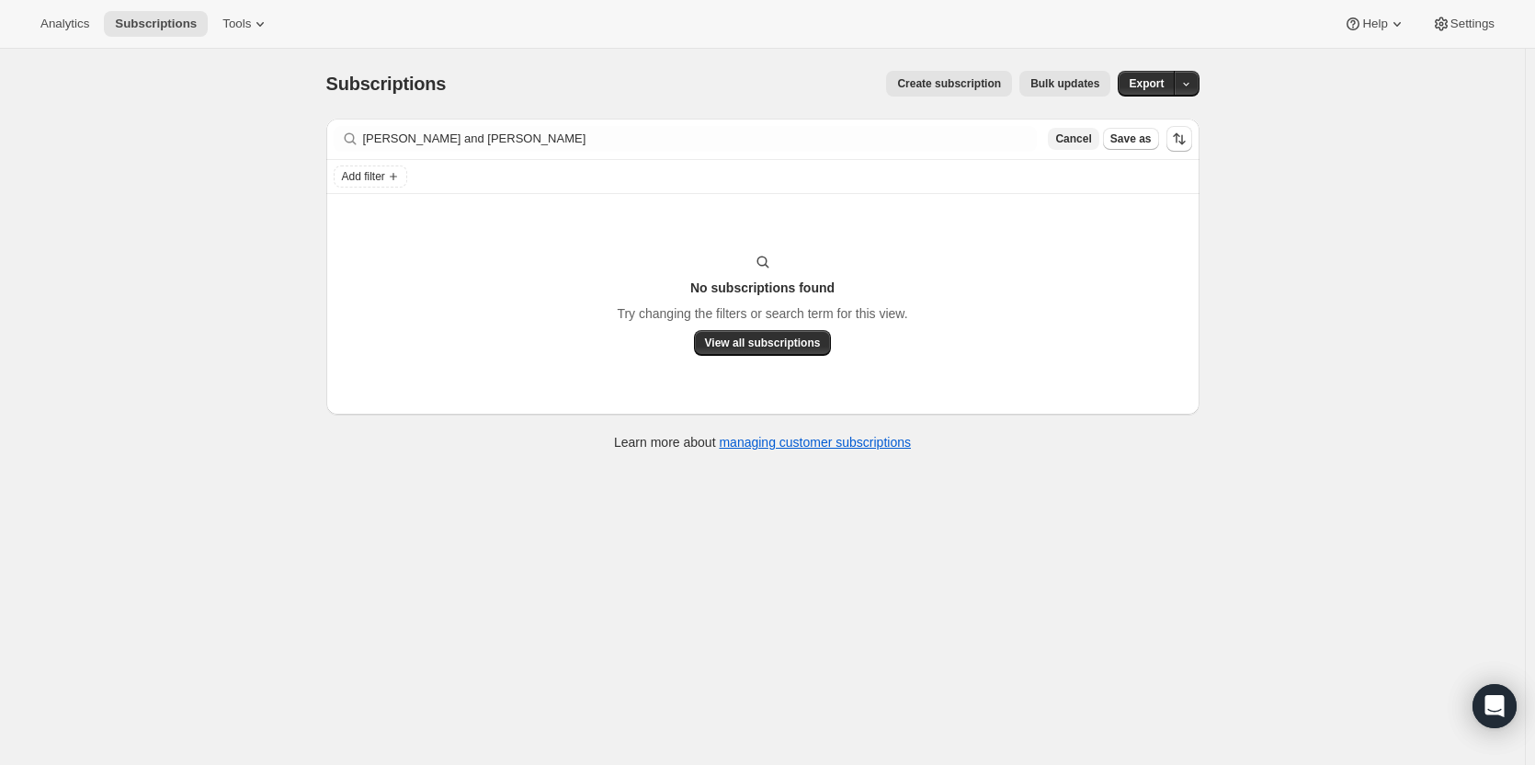
click at [1091, 141] on span "Cancel" at bounding box center [1073, 138] width 36 height 15
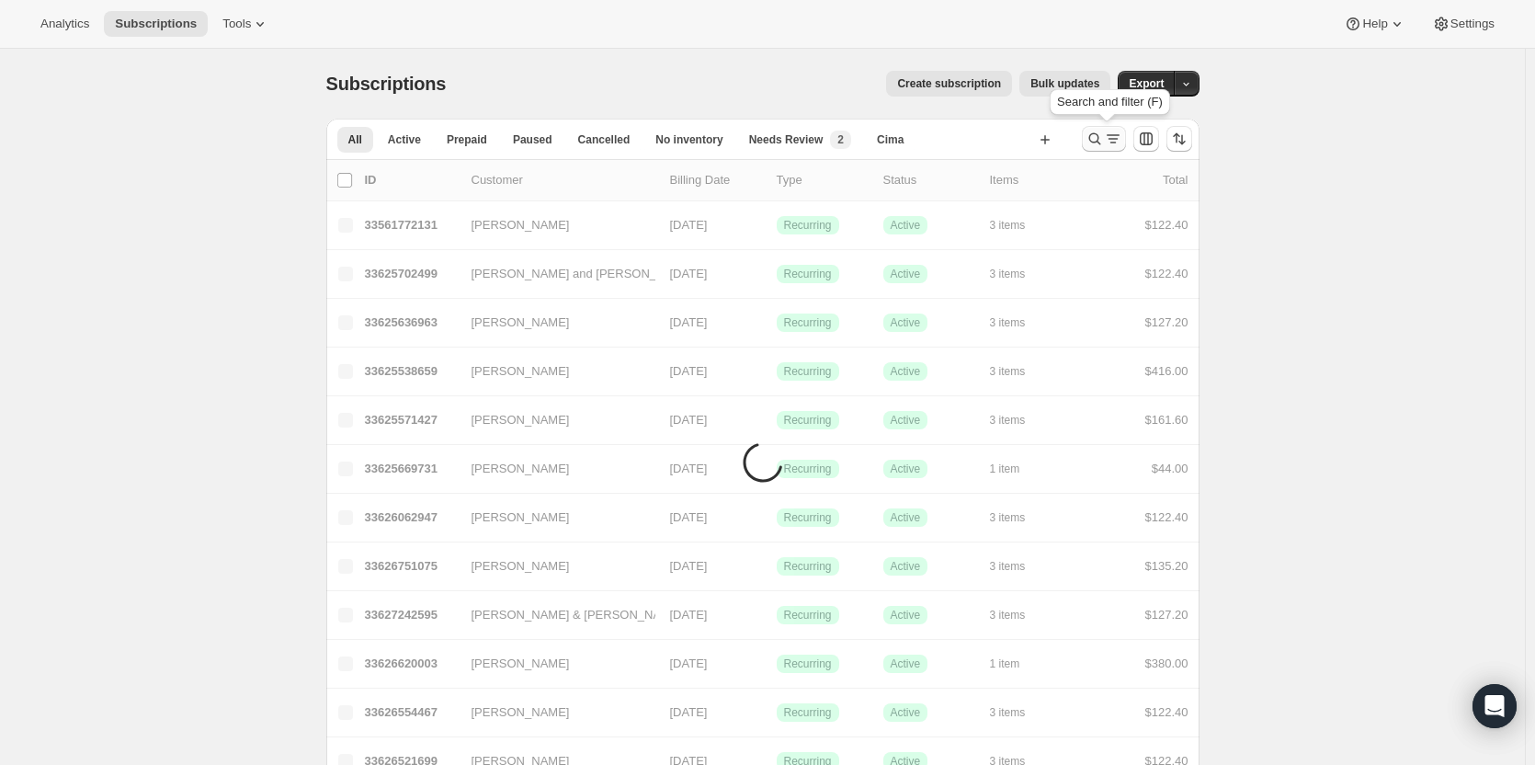
click at [1104, 140] on icon "Search and filter results" at bounding box center [1094, 139] width 18 height 18
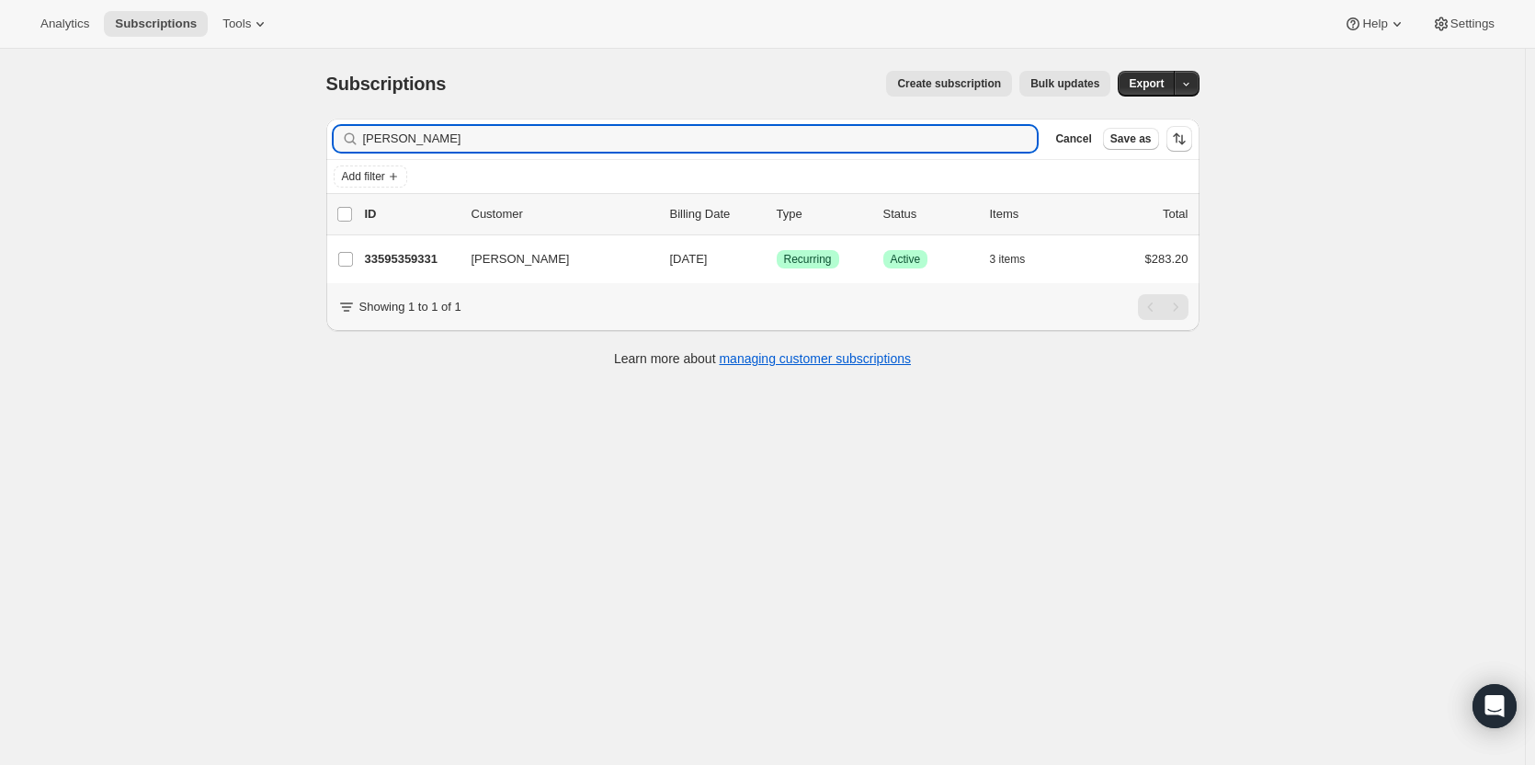
type input "Jerry Wallis"
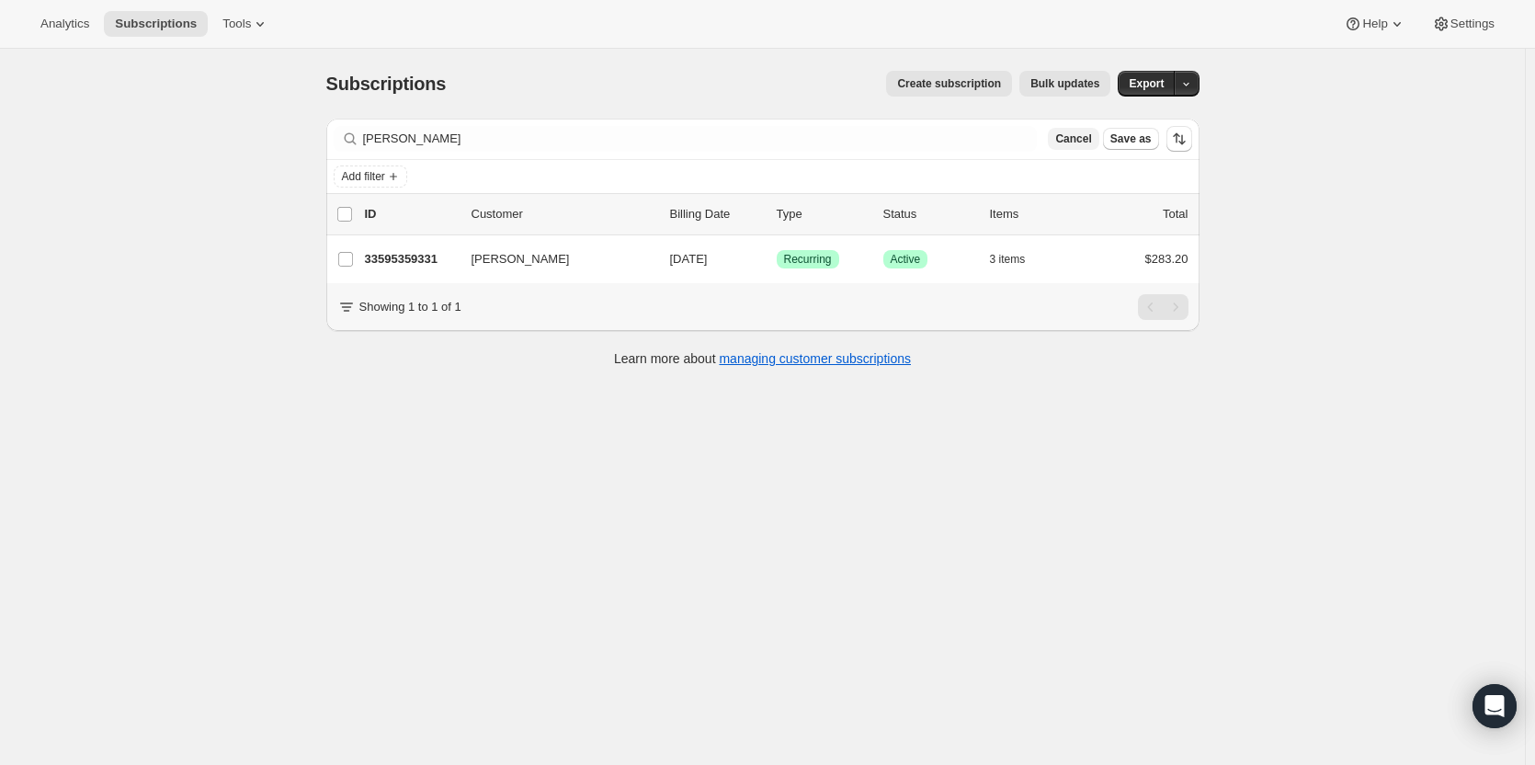
click at [1091, 144] on span "Cancel" at bounding box center [1073, 138] width 36 height 15
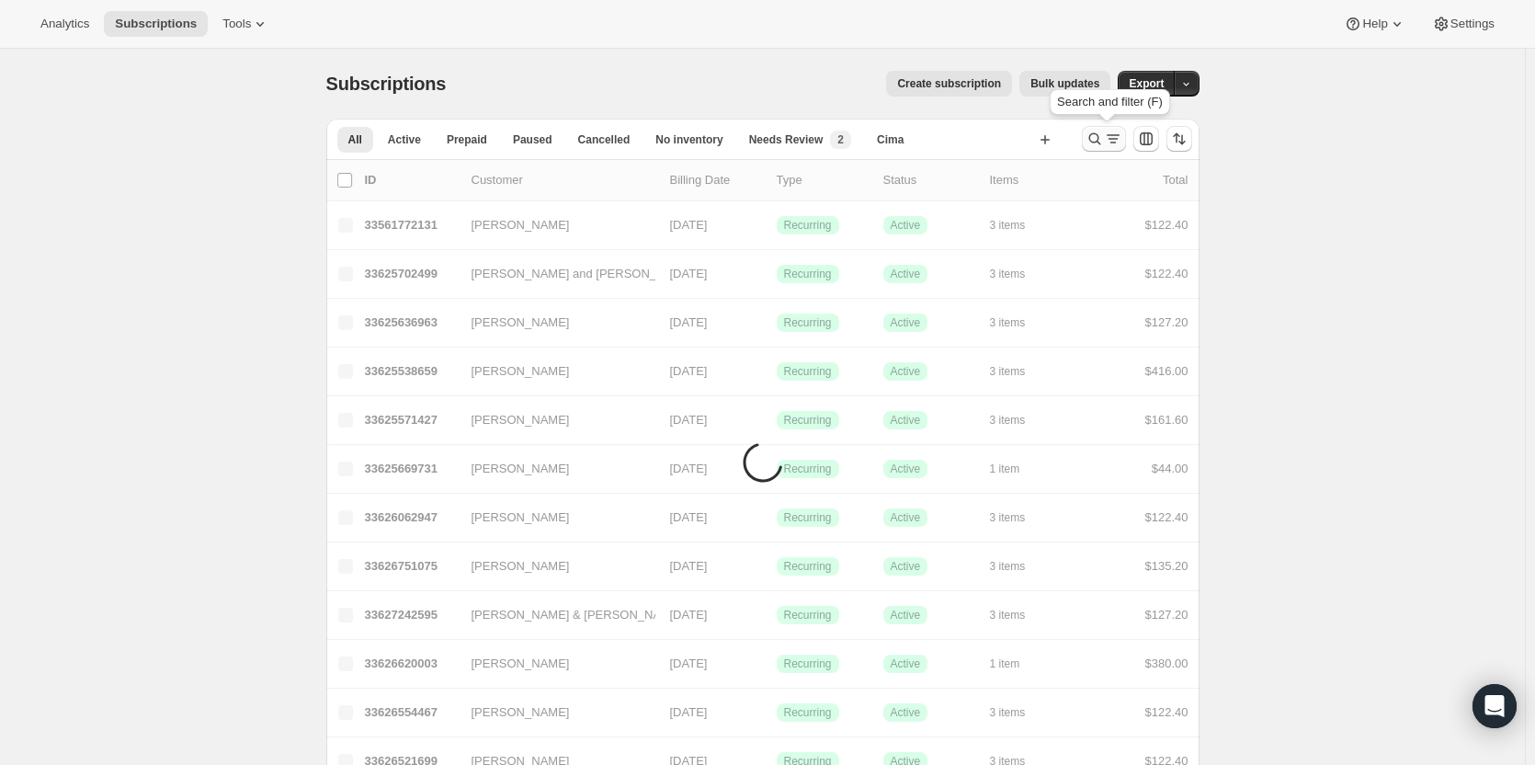
click at [1118, 144] on icon "Search and filter results" at bounding box center [1113, 139] width 18 height 18
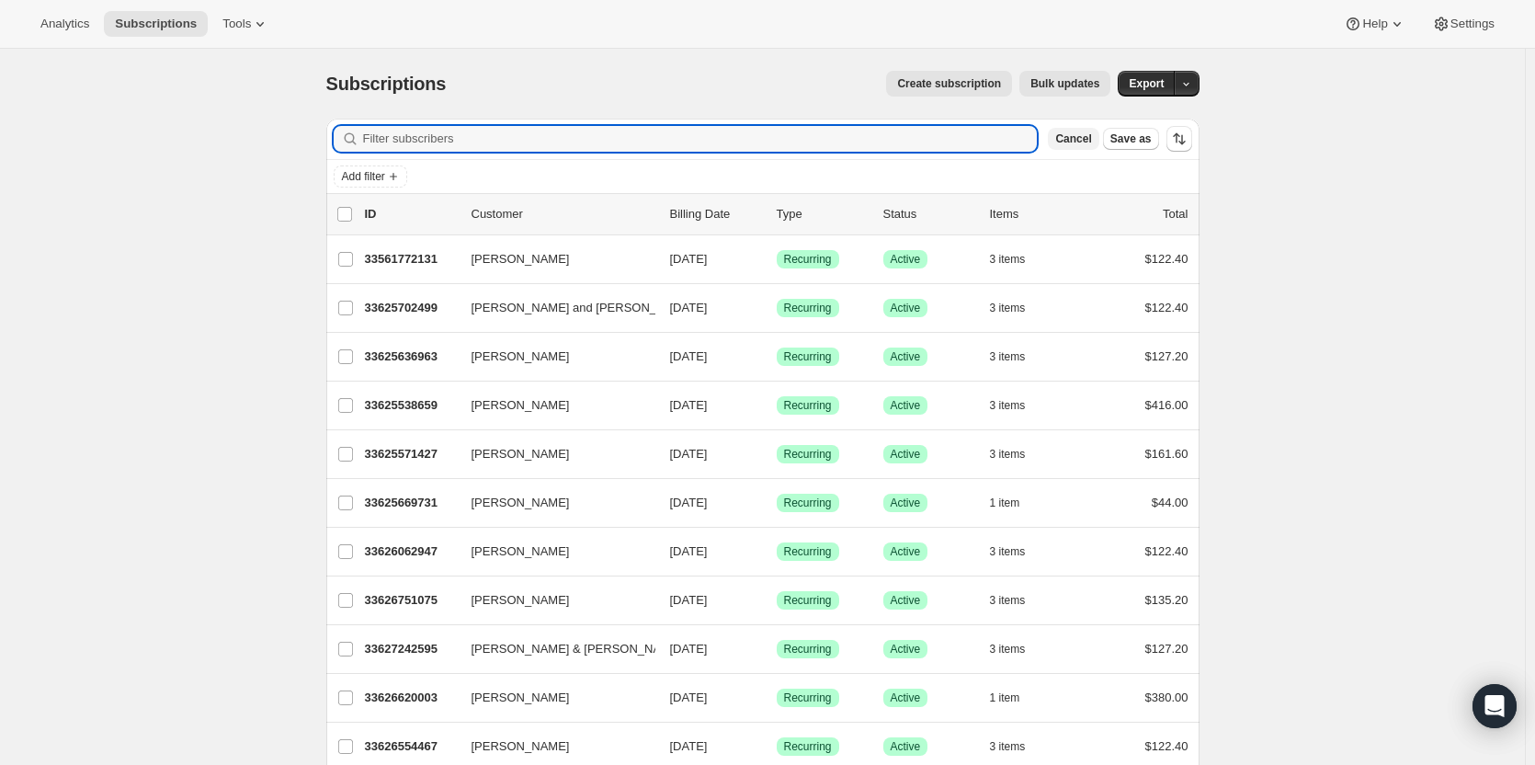
click at [1071, 142] on span "Cancel" at bounding box center [1073, 138] width 36 height 15
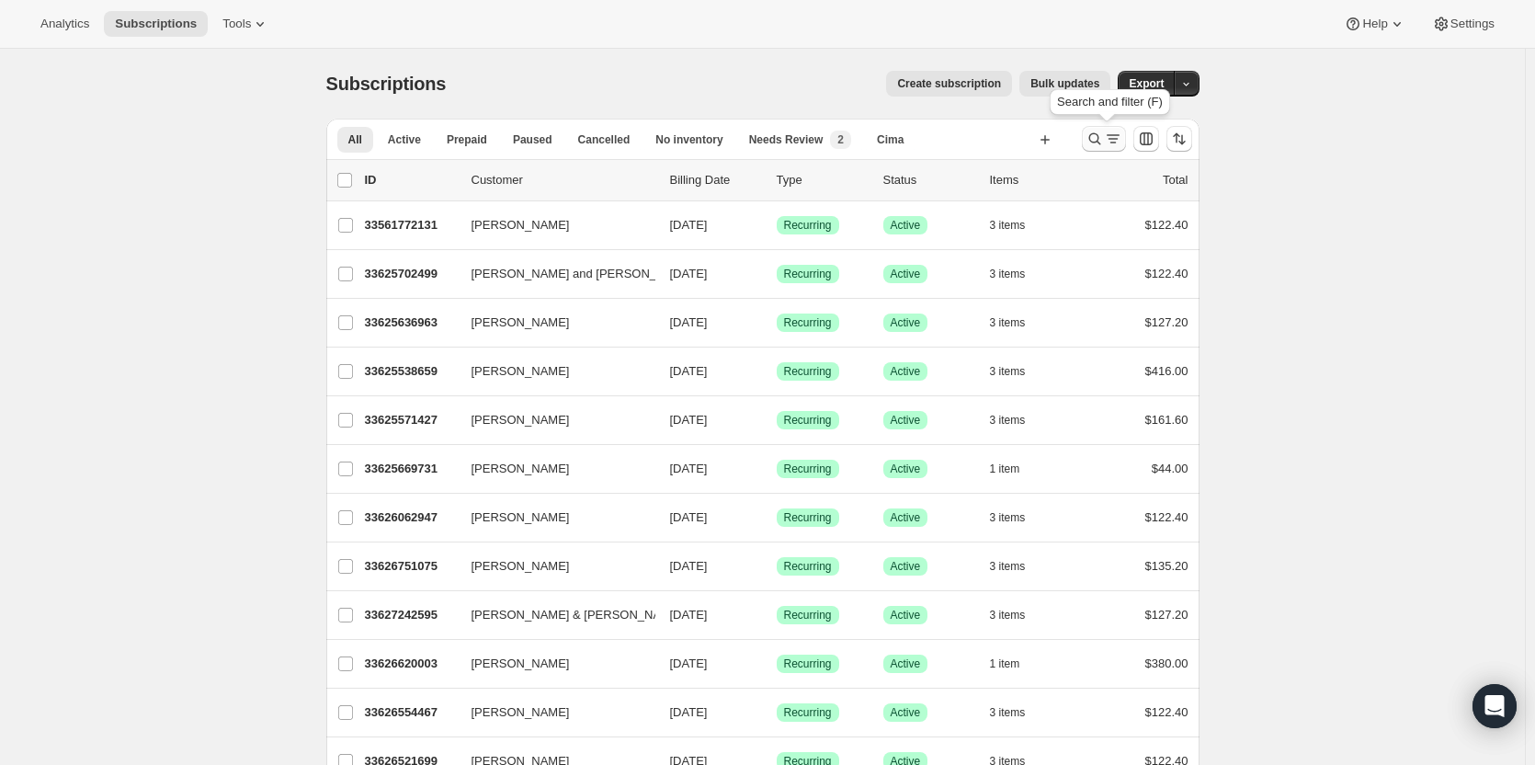
click at [1098, 137] on icon "Search and filter results" at bounding box center [1094, 139] width 18 height 18
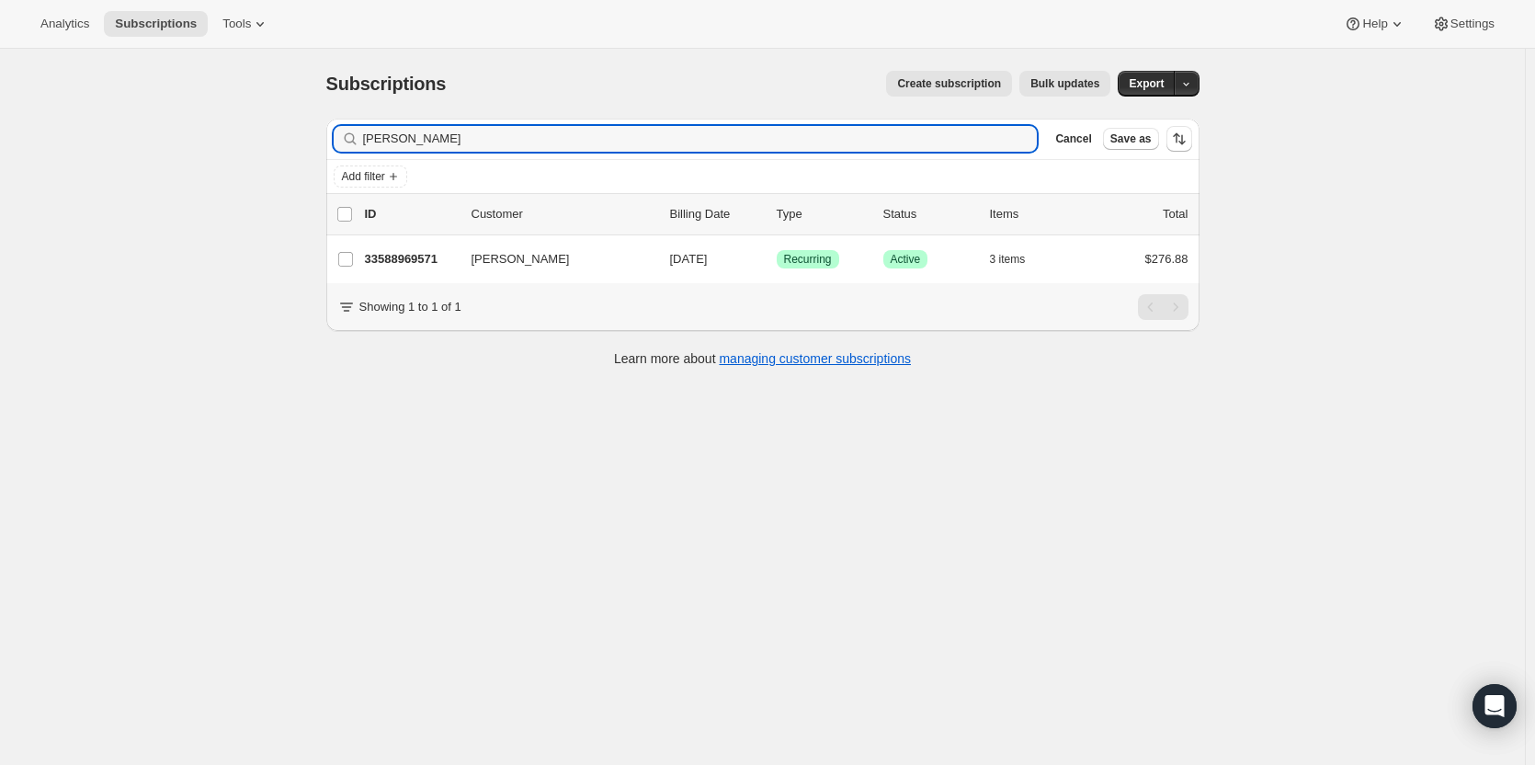
type input "Beth Guinan"
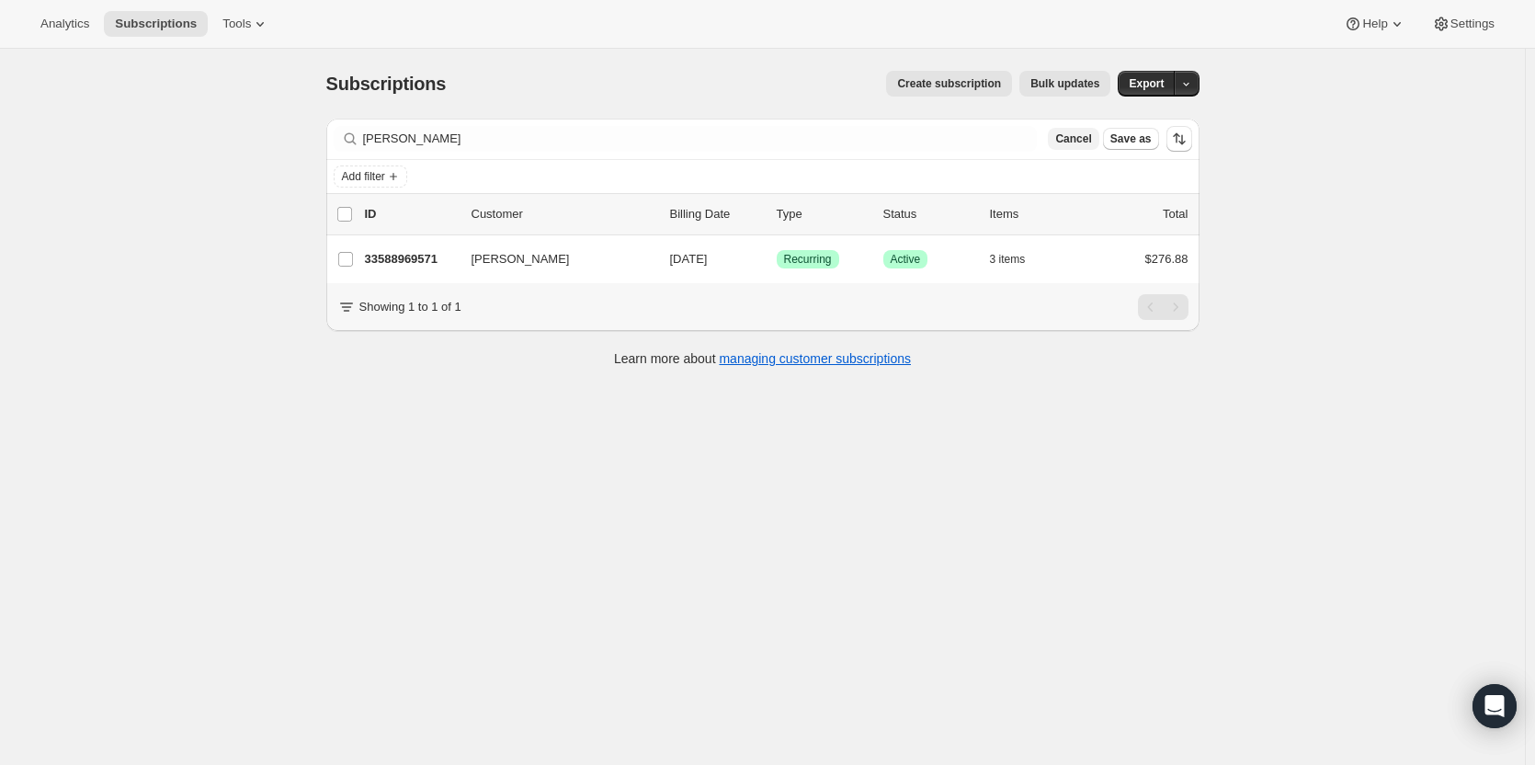
click at [1089, 139] on span "Cancel" at bounding box center [1073, 138] width 36 height 15
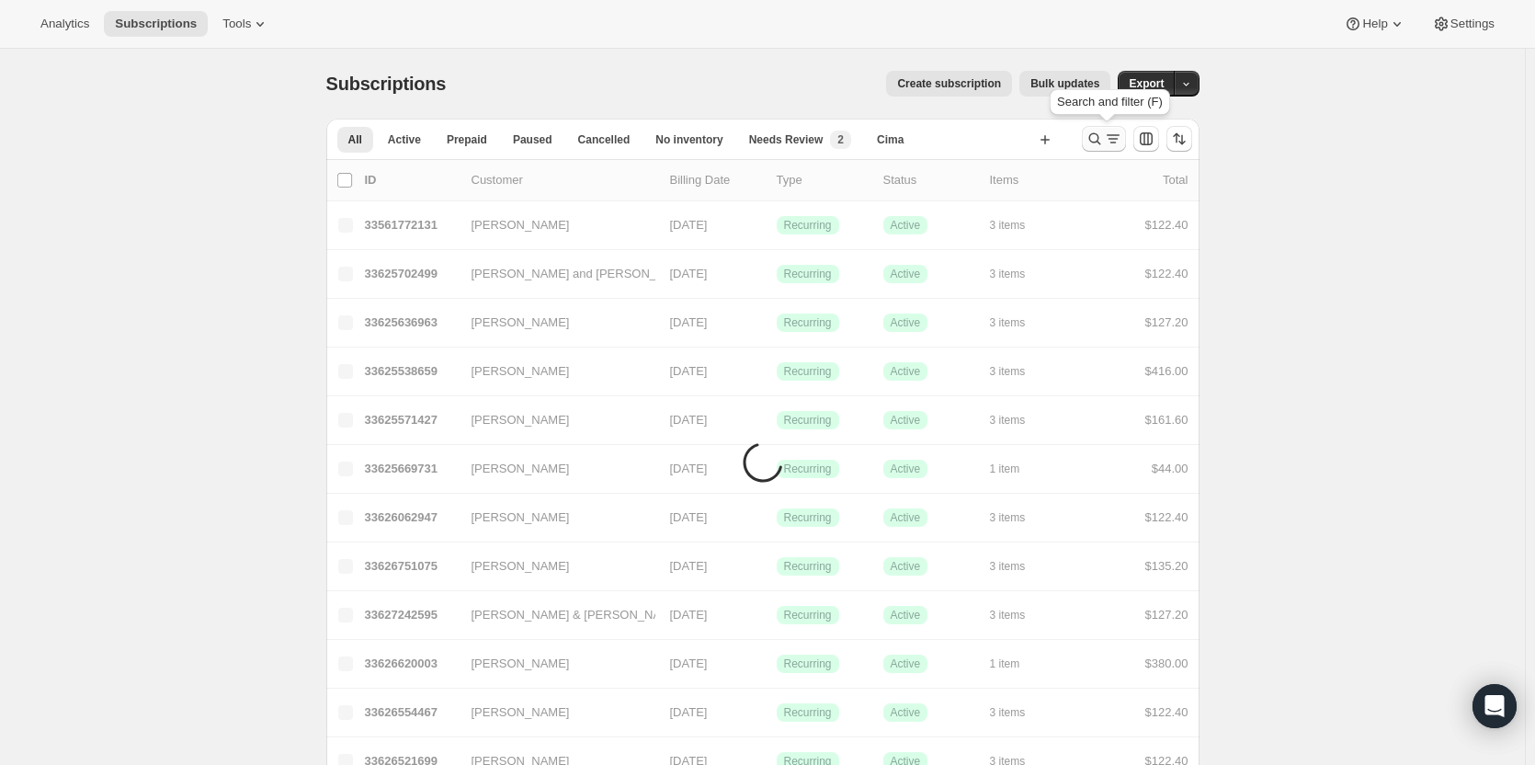
click at [1089, 139] on icon "Search and filter results" at bounding box center [1094, 139] width 18 height 18
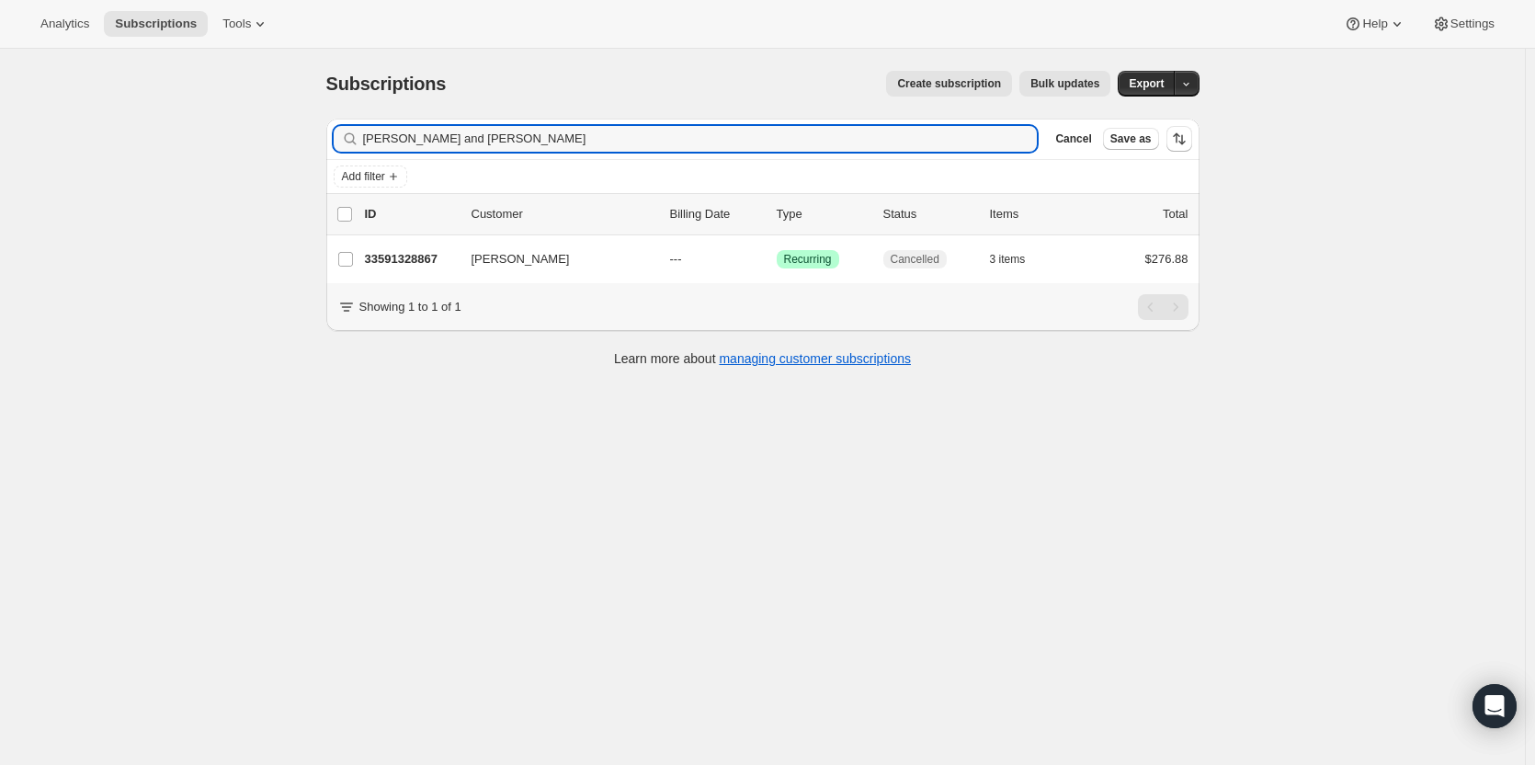
type input "Mark and Peggy Afable"
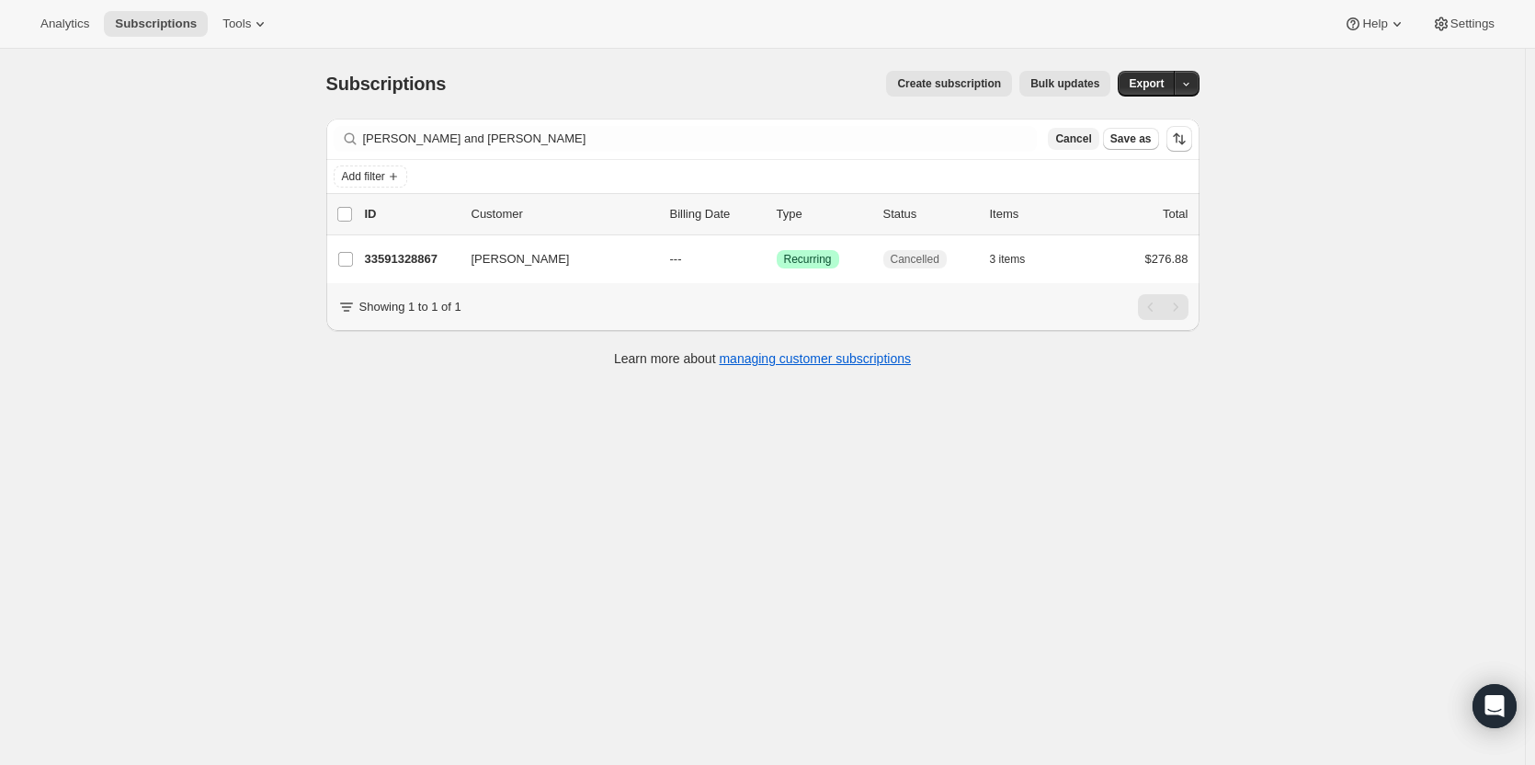
click at [1083, 142] on span "Cancel" at bounding box center [1073, 138] width 36 height 15
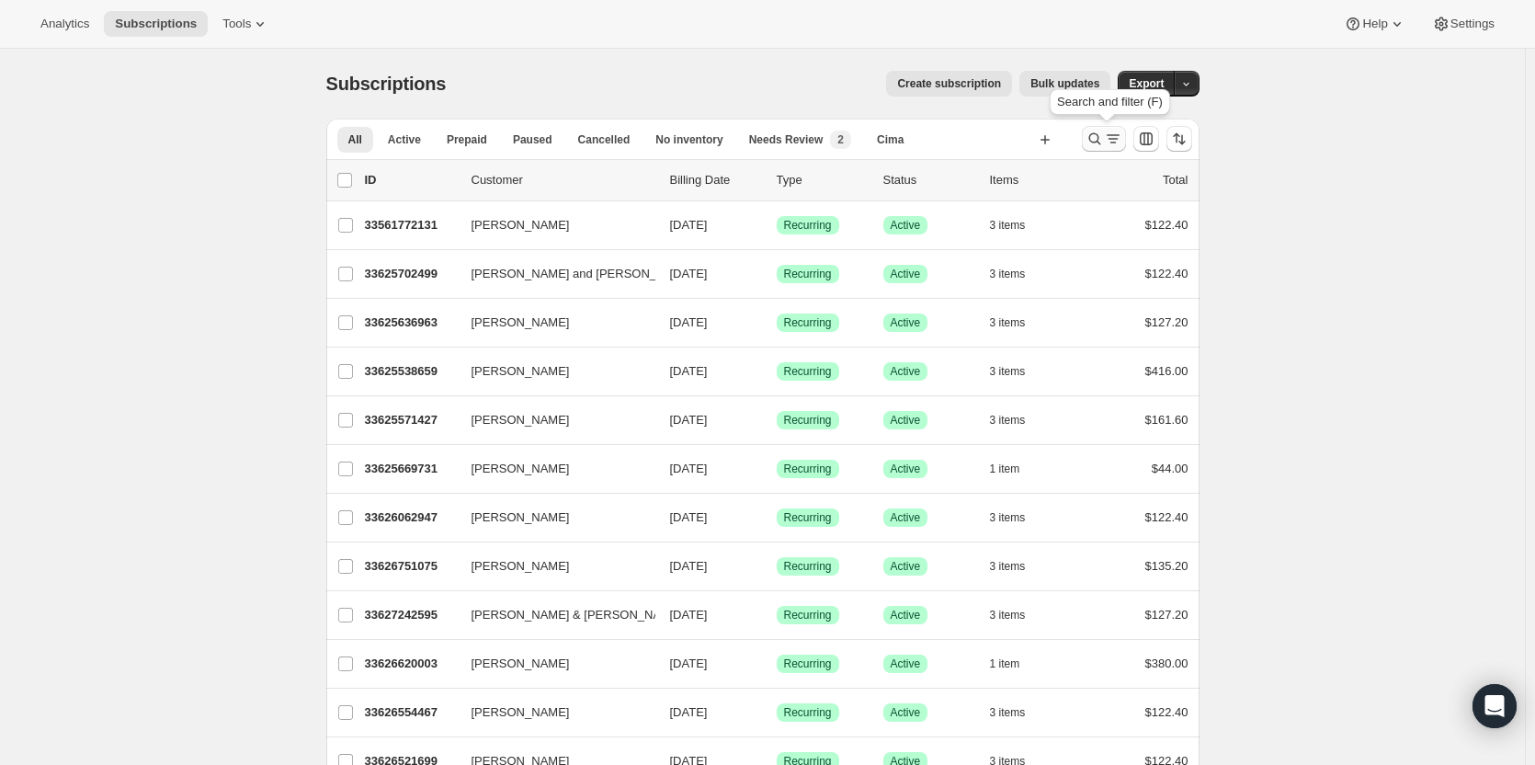
click at [1098, 142] on icon "Search and filter results" at bounding box center [1094, 139] width 12 height 12
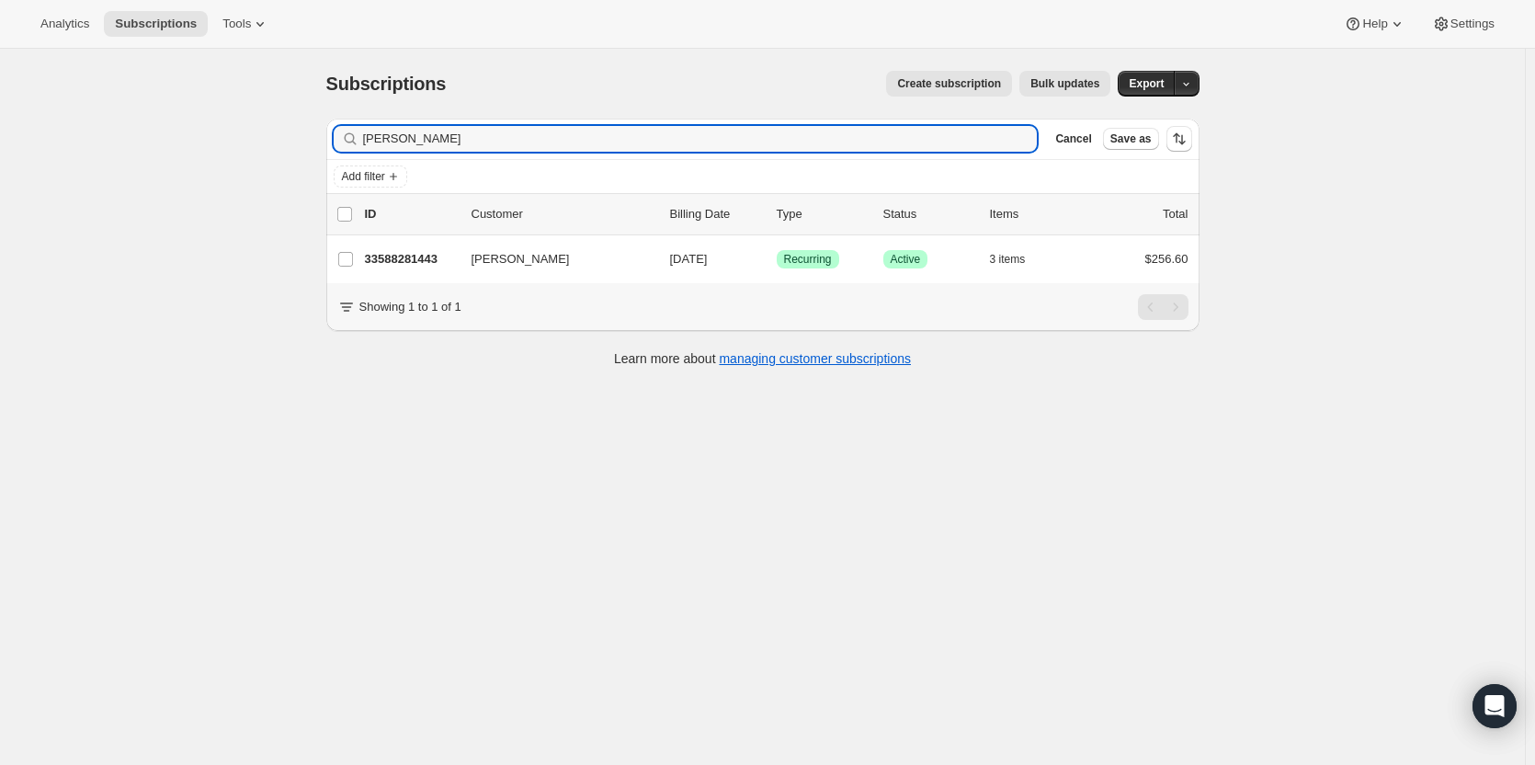
type input "Irene Anton"
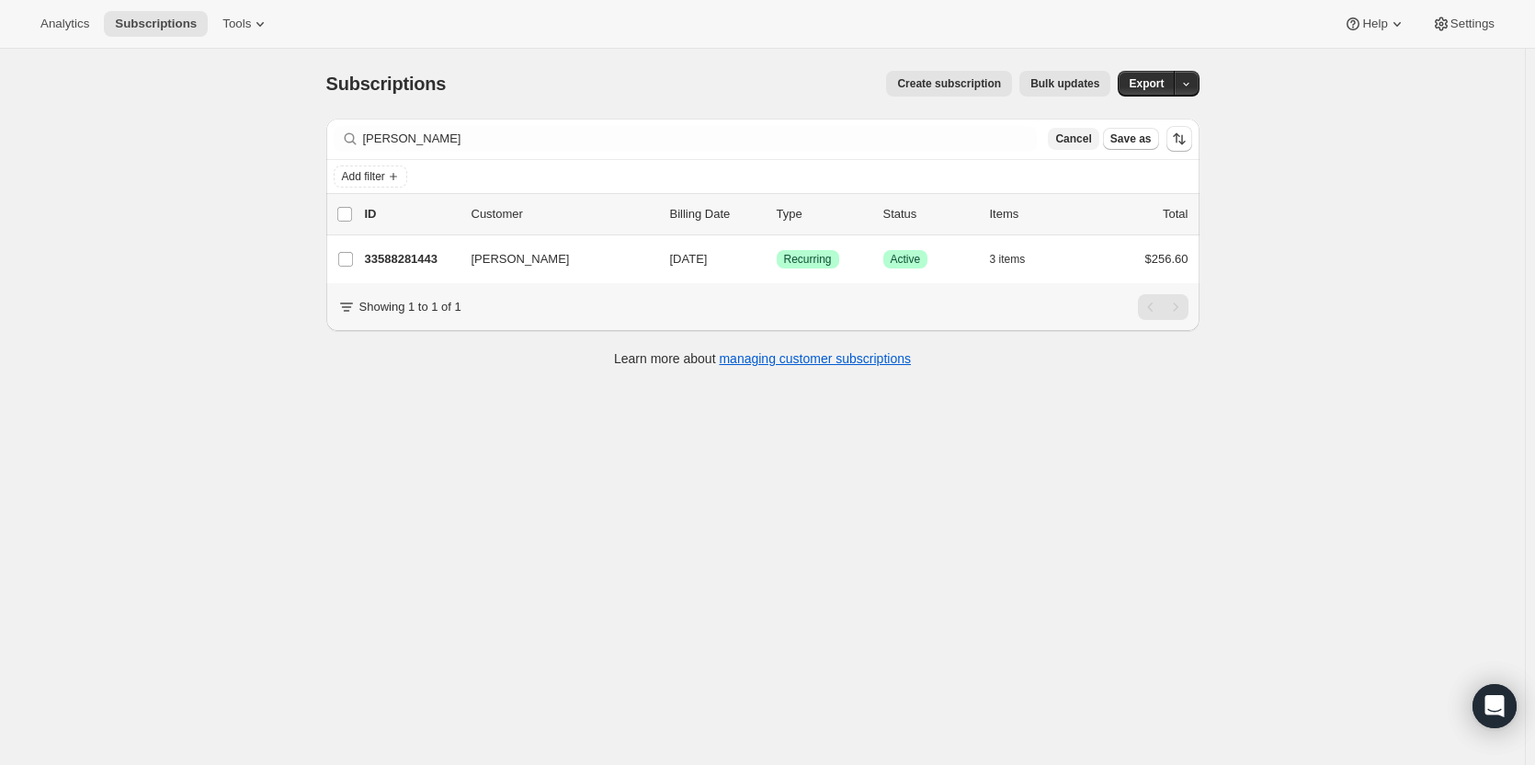
click at [1091, 143] on span "Cancel" at bounding box center [1073, 138] width 36 height 15
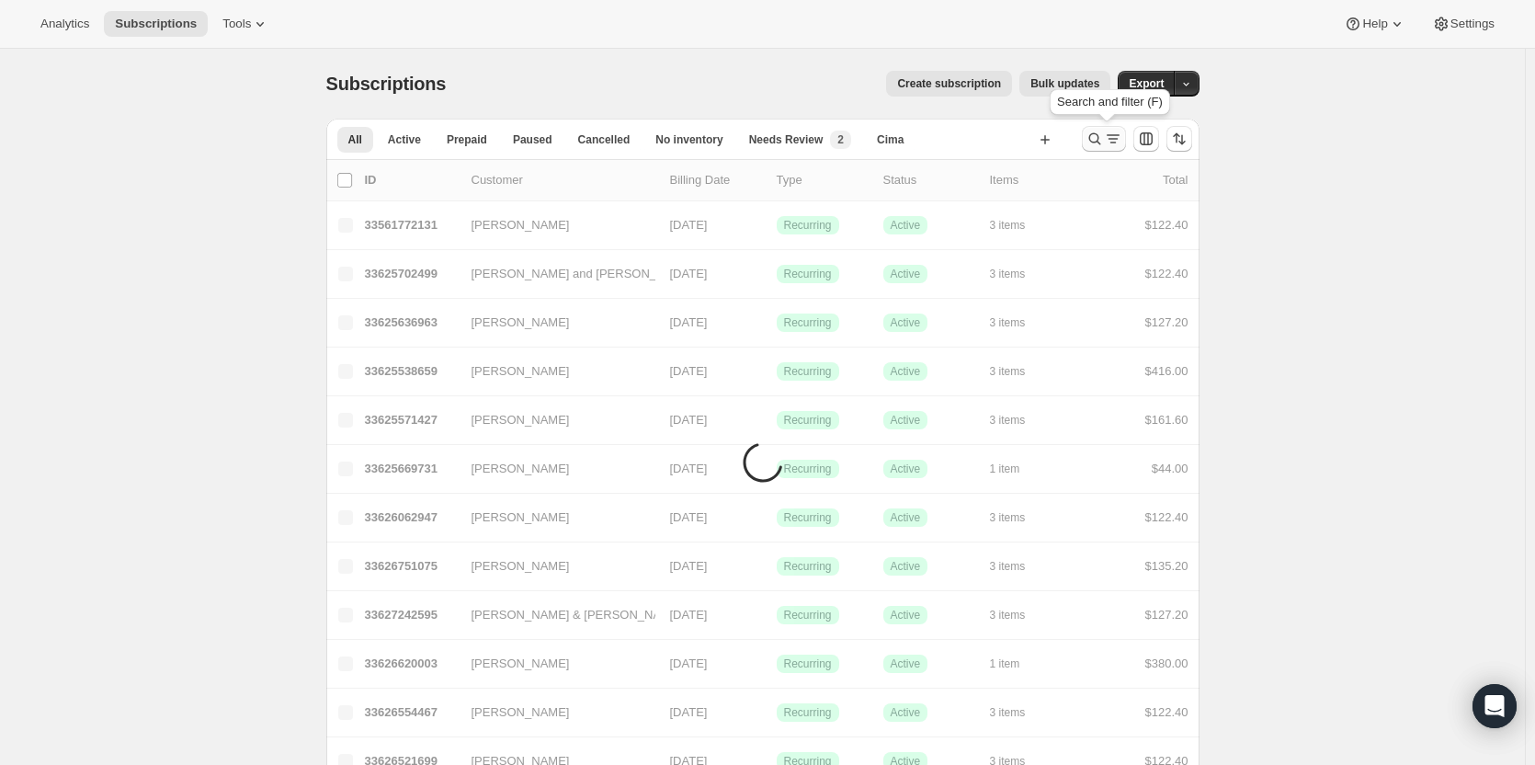
click at [1094, 134] on icon "Search and filter results" at bounding box center [1094, 139] width 18 height 18
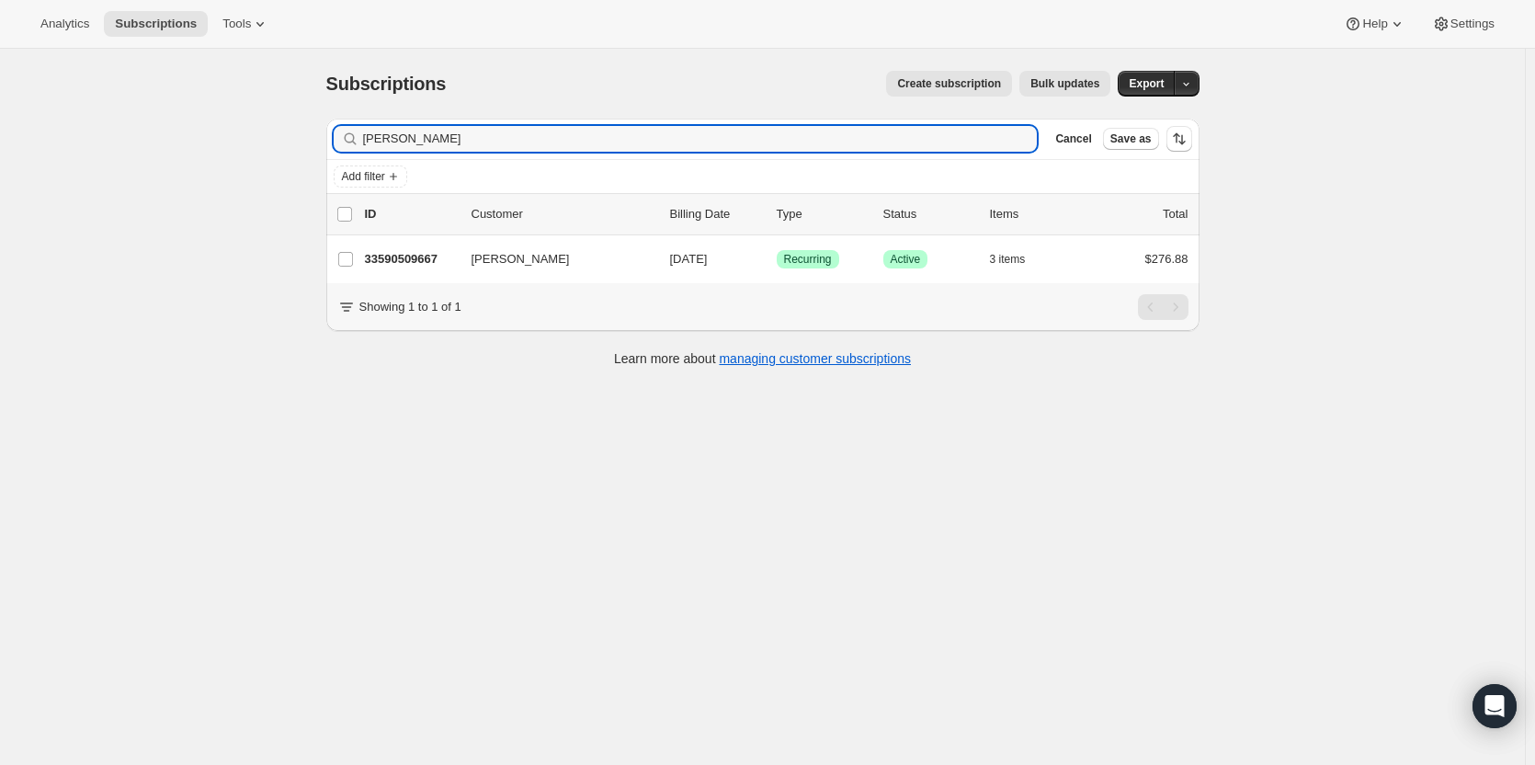
type input "Jonathan Day"
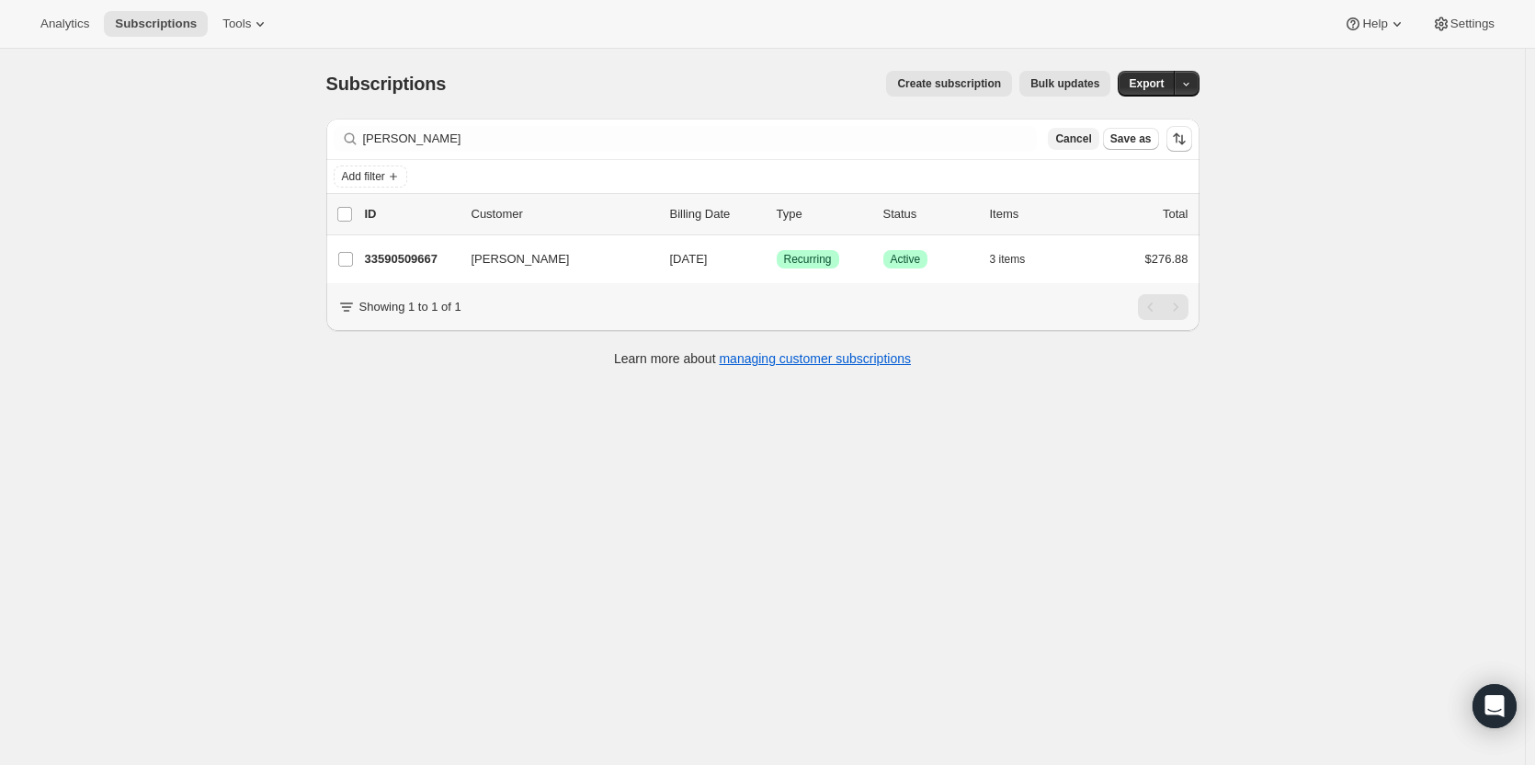
click at [1083, 139] on span "Cancel" at bounding box center [1073, 138] width 36 height 15
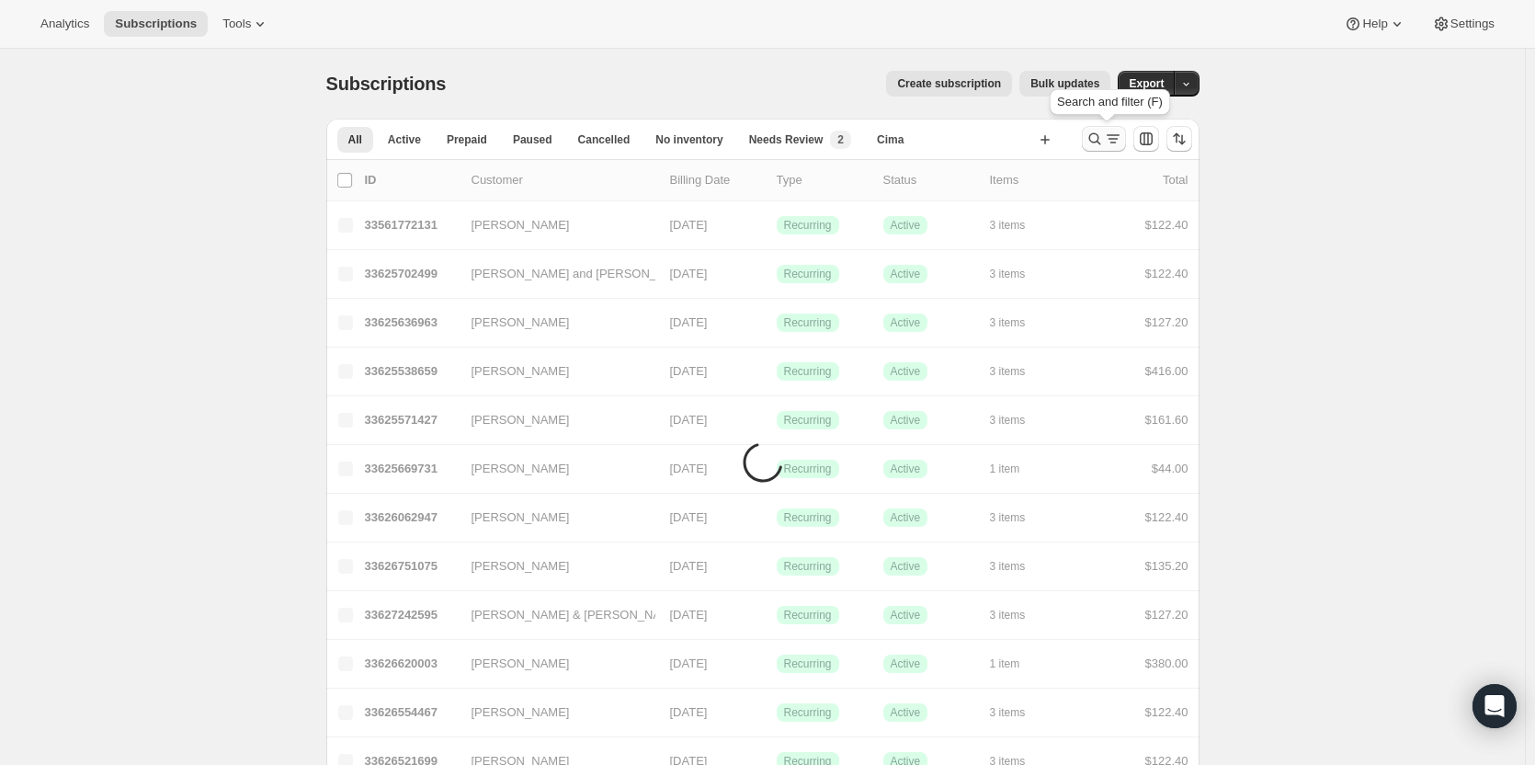
click at [1092, 140] on icon "Search and filter results" at bounding box center [1094, 139] width 18 height 18
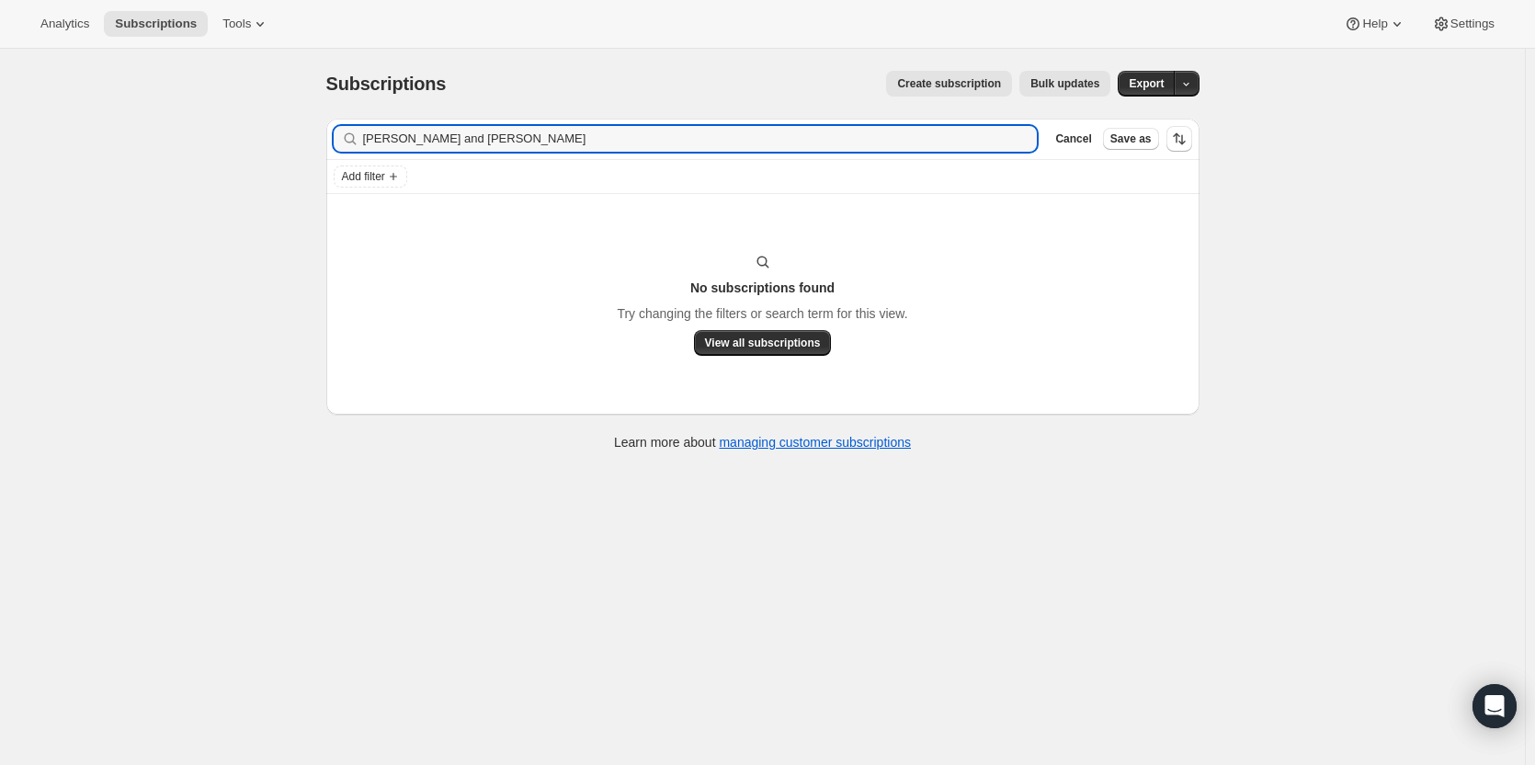
drag, startPoint x: 457, startPoint y: 142, endPoint x: 301, endPoint y: 158, distance: 156.1
click at [301, 158] on div "Subscriptions. This page is ready Subscriptions Create subscription Bulk update…" at bounding box center [762, 431] width 1525 height 765
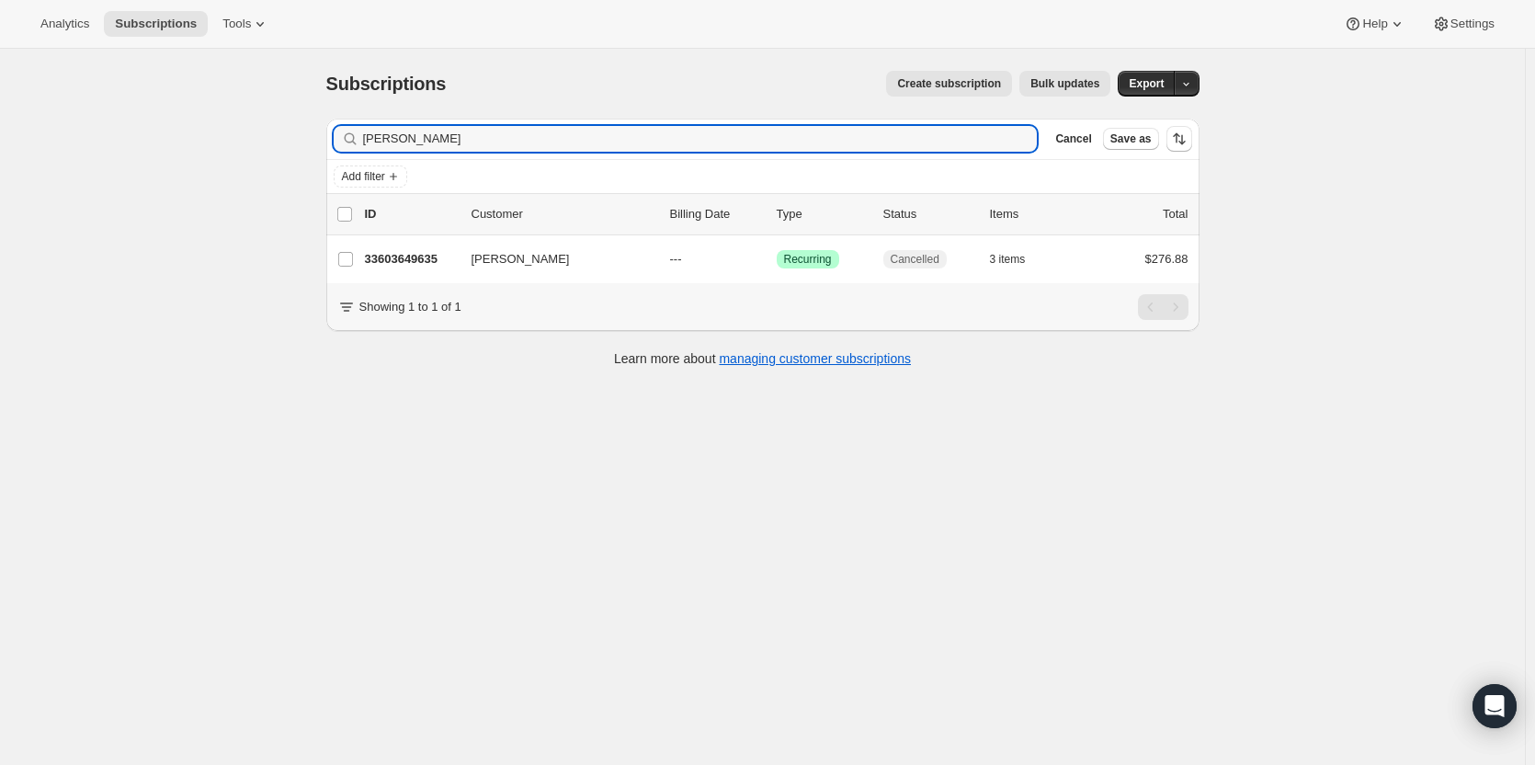
type input "Detillion"
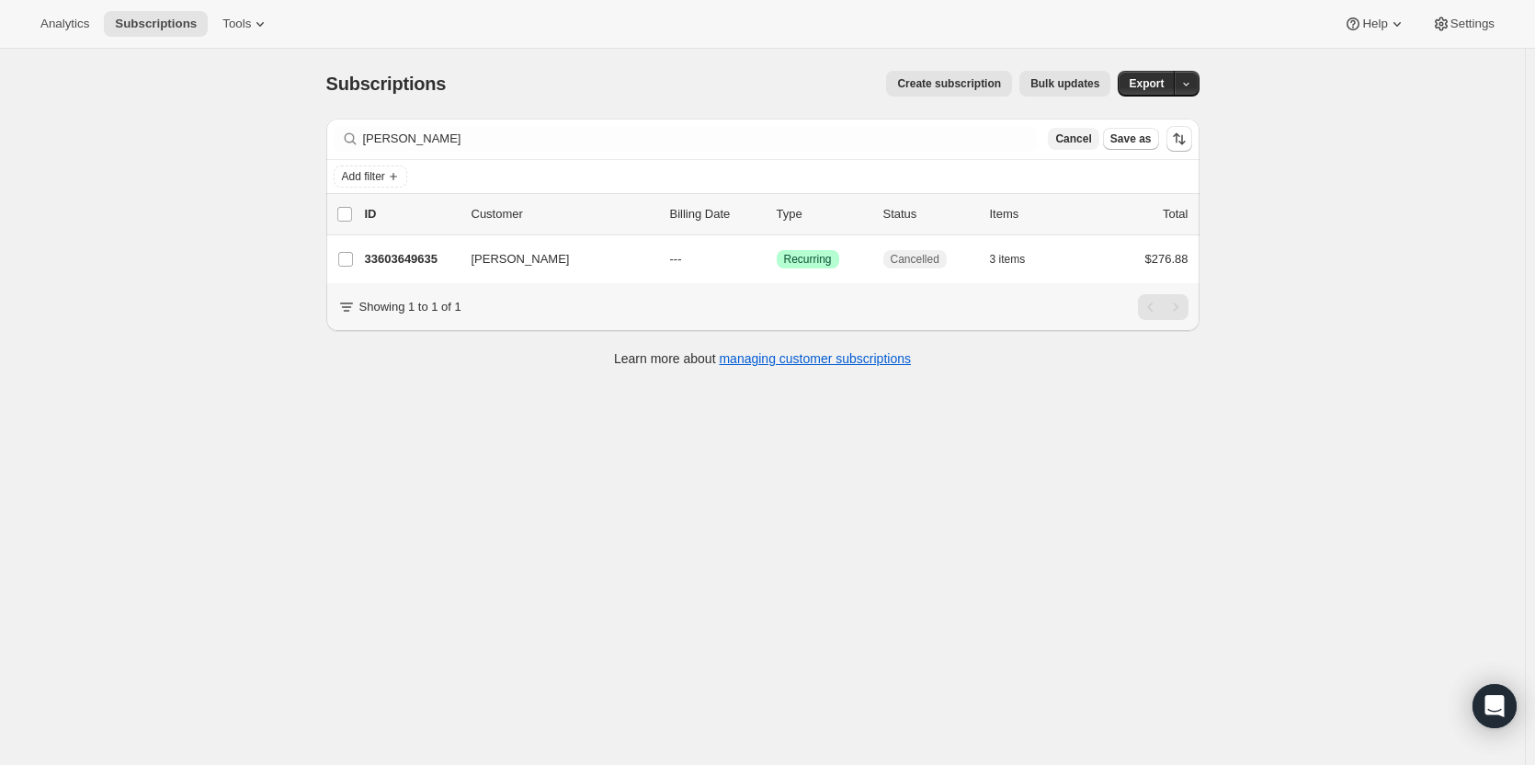
click at [1090, 141] on span "Cancel" at bounding box center [1073, 138] width 36 height 15
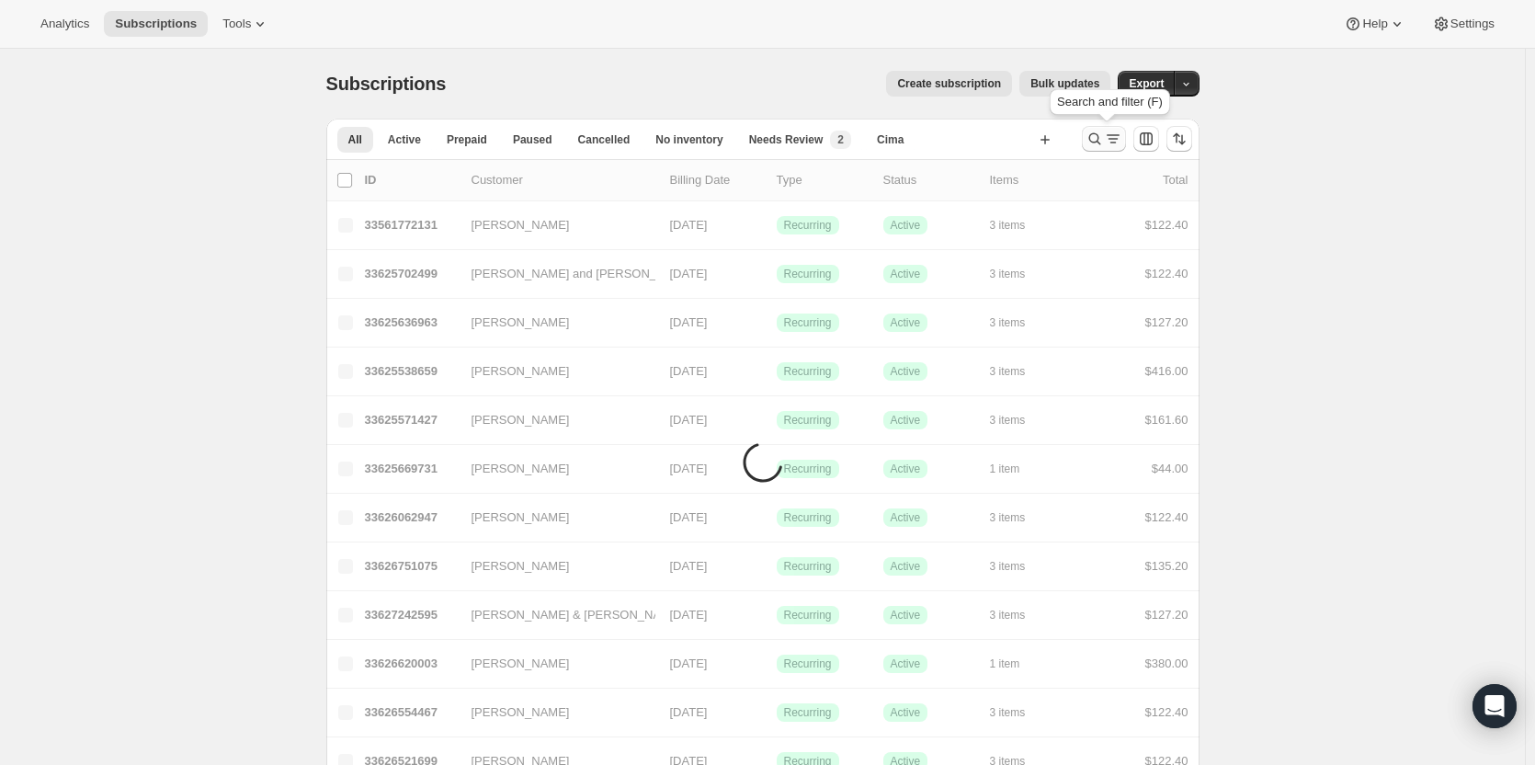
click at [1094, 141] on icon "Search and filter results" at bounding box center [1094, 139] width 12 height 12
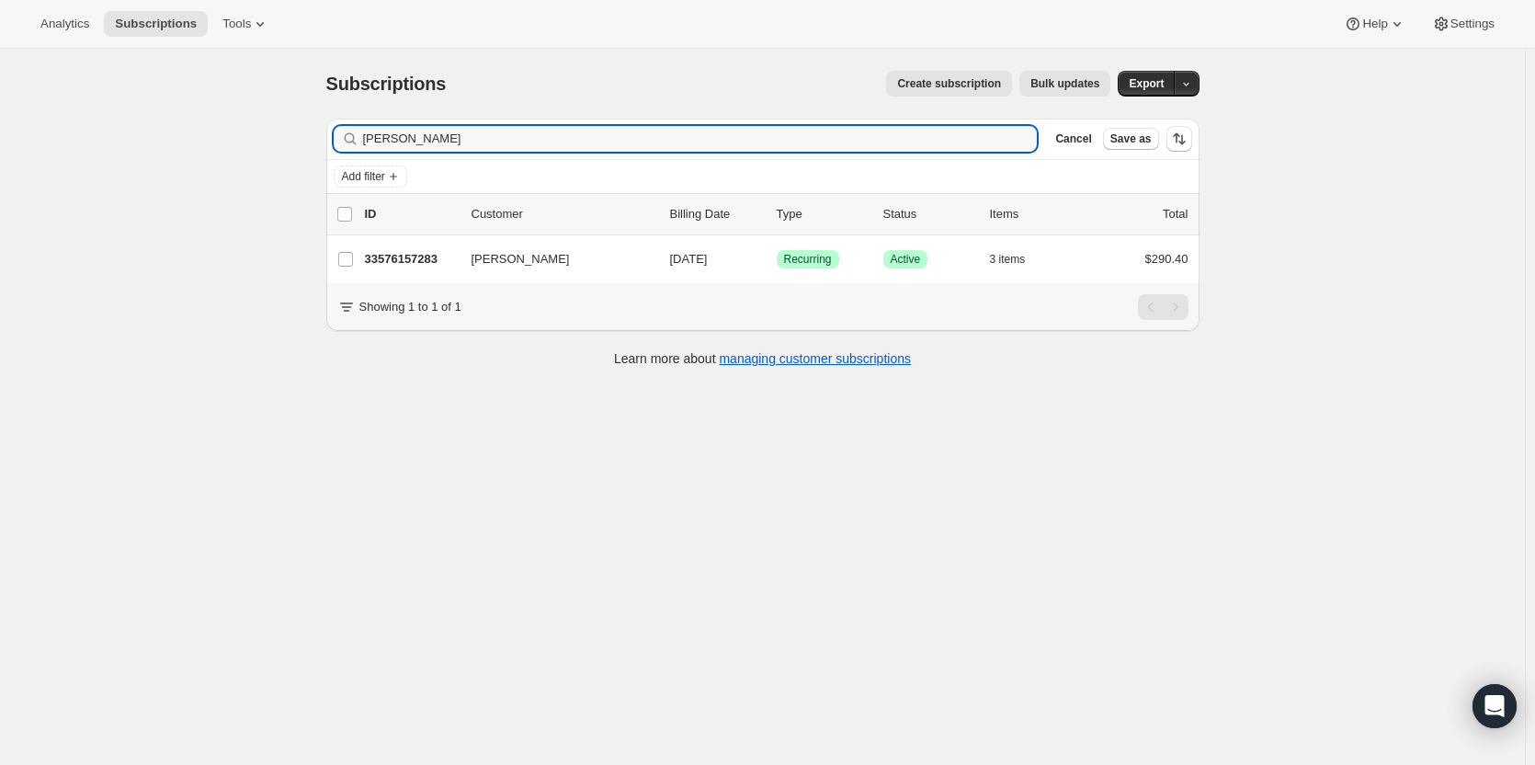
type input "Jenna Hovel"
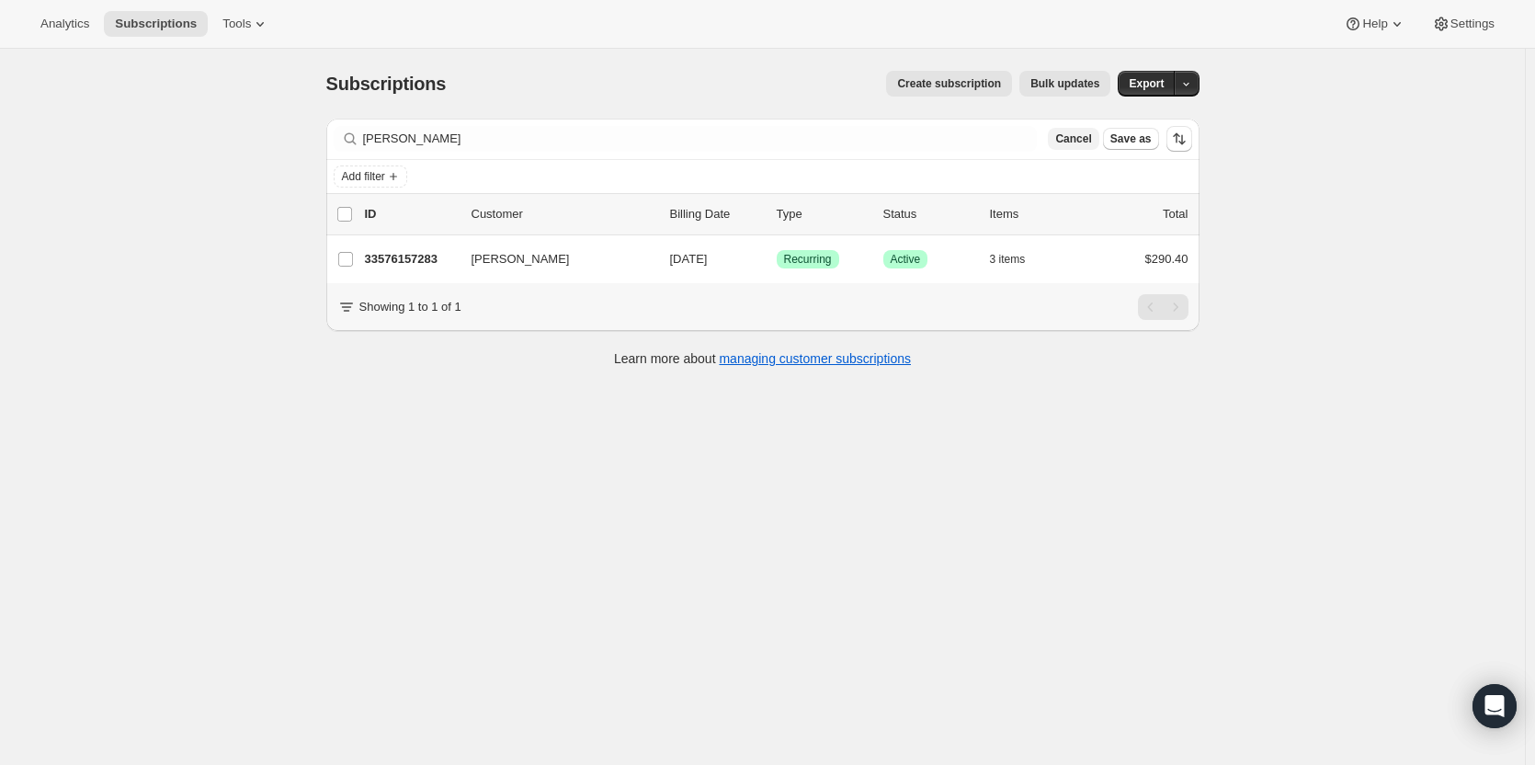
click at [1091, 143] on span "Cancel" at bounding box center [1073, 138] width 36 height 15
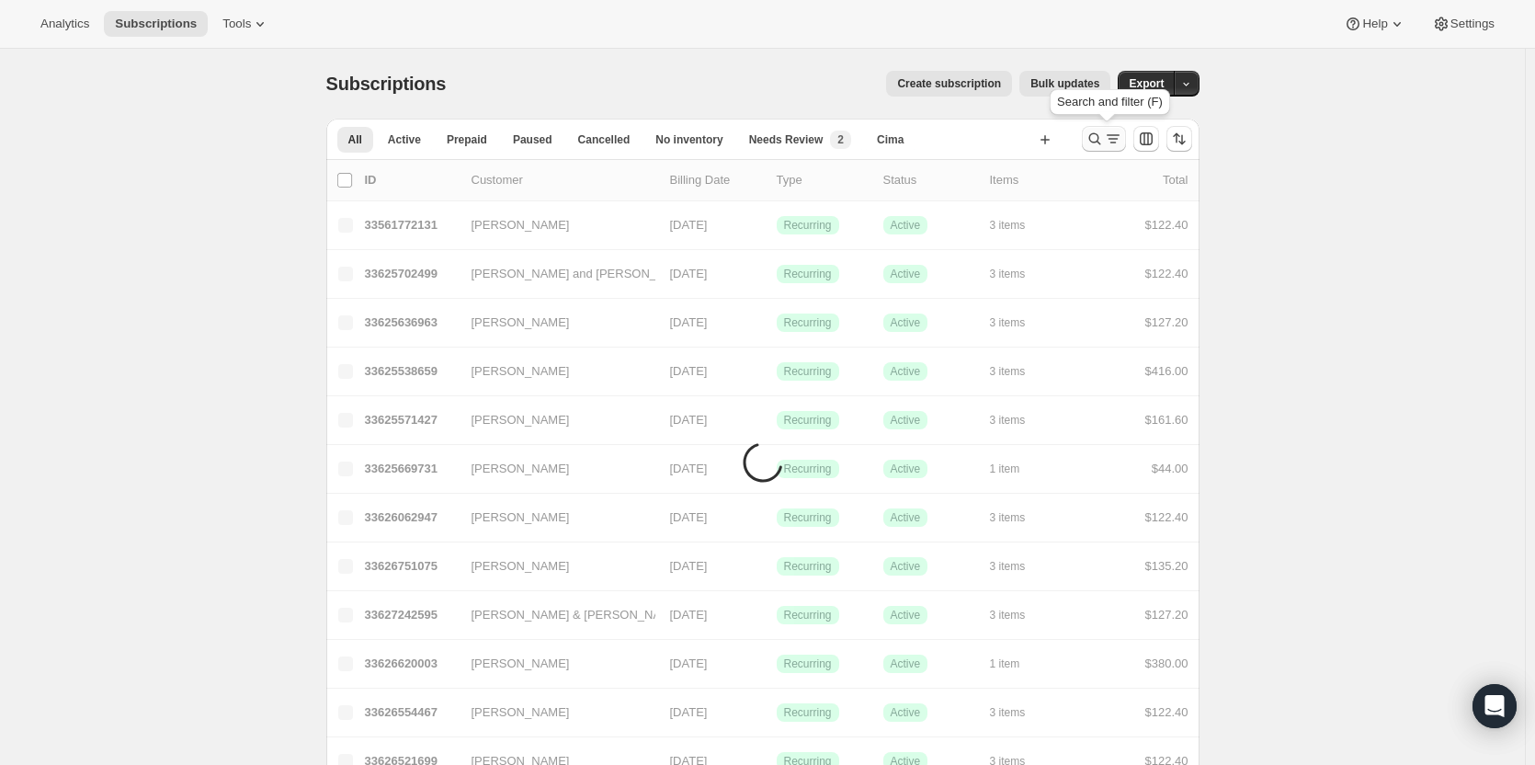
click at [1100, 141] on icon "Search and filter results" at bounding box center [1094, 139] width 12 height 12
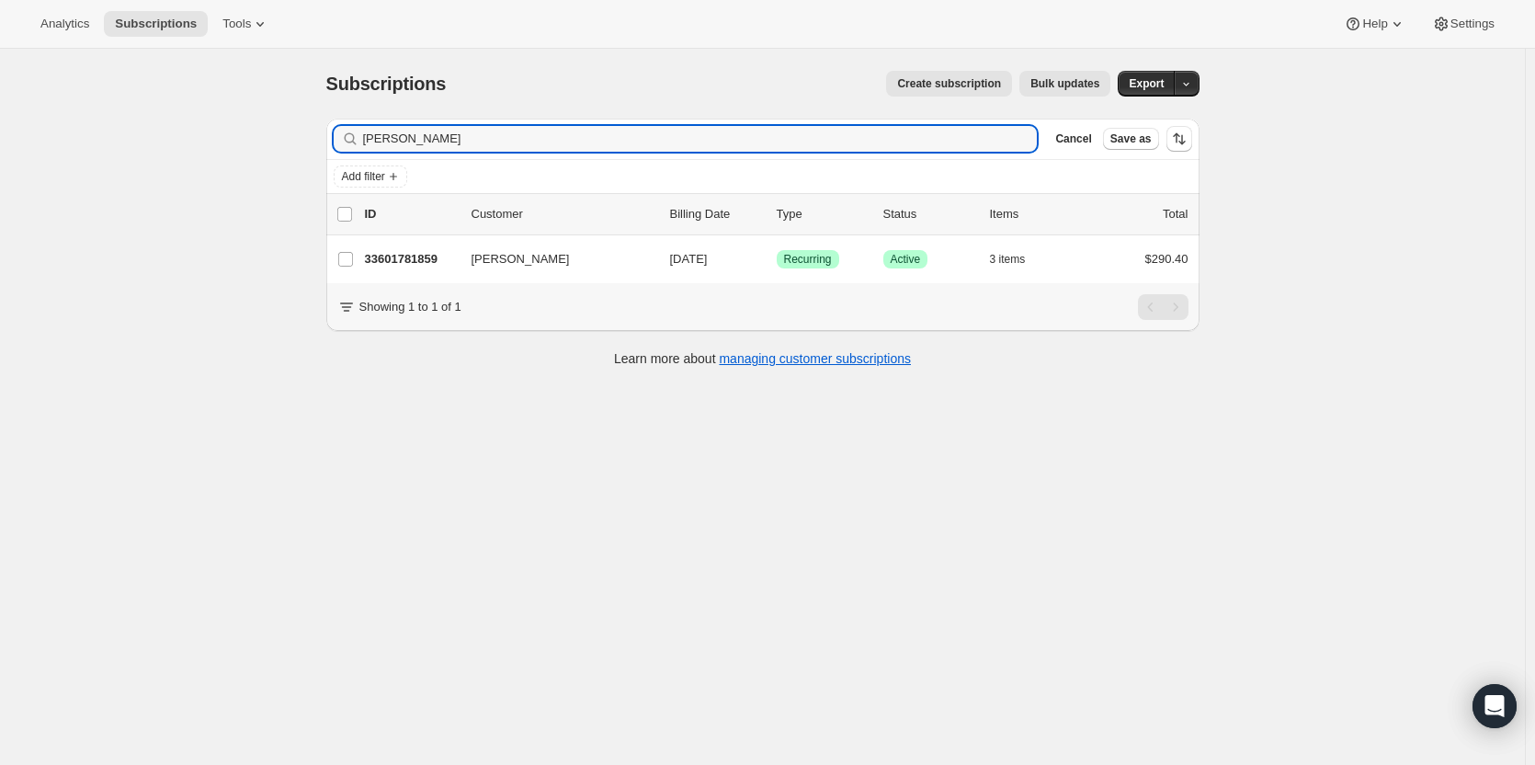
type input "Peter Hugenroth"
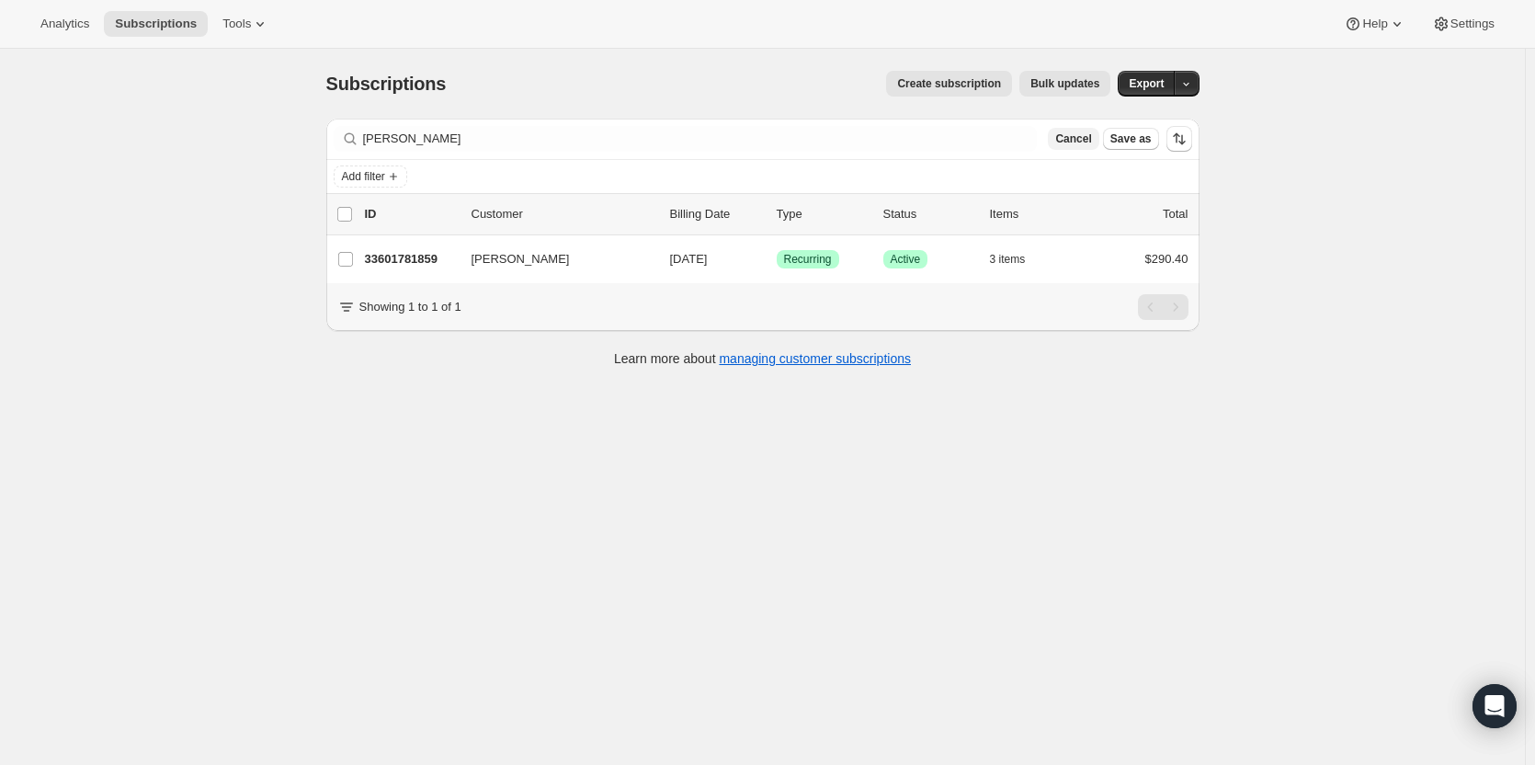
click at [1091, 140] on span "Cancel" at bounding box center [1073, 138] width 36 height 15
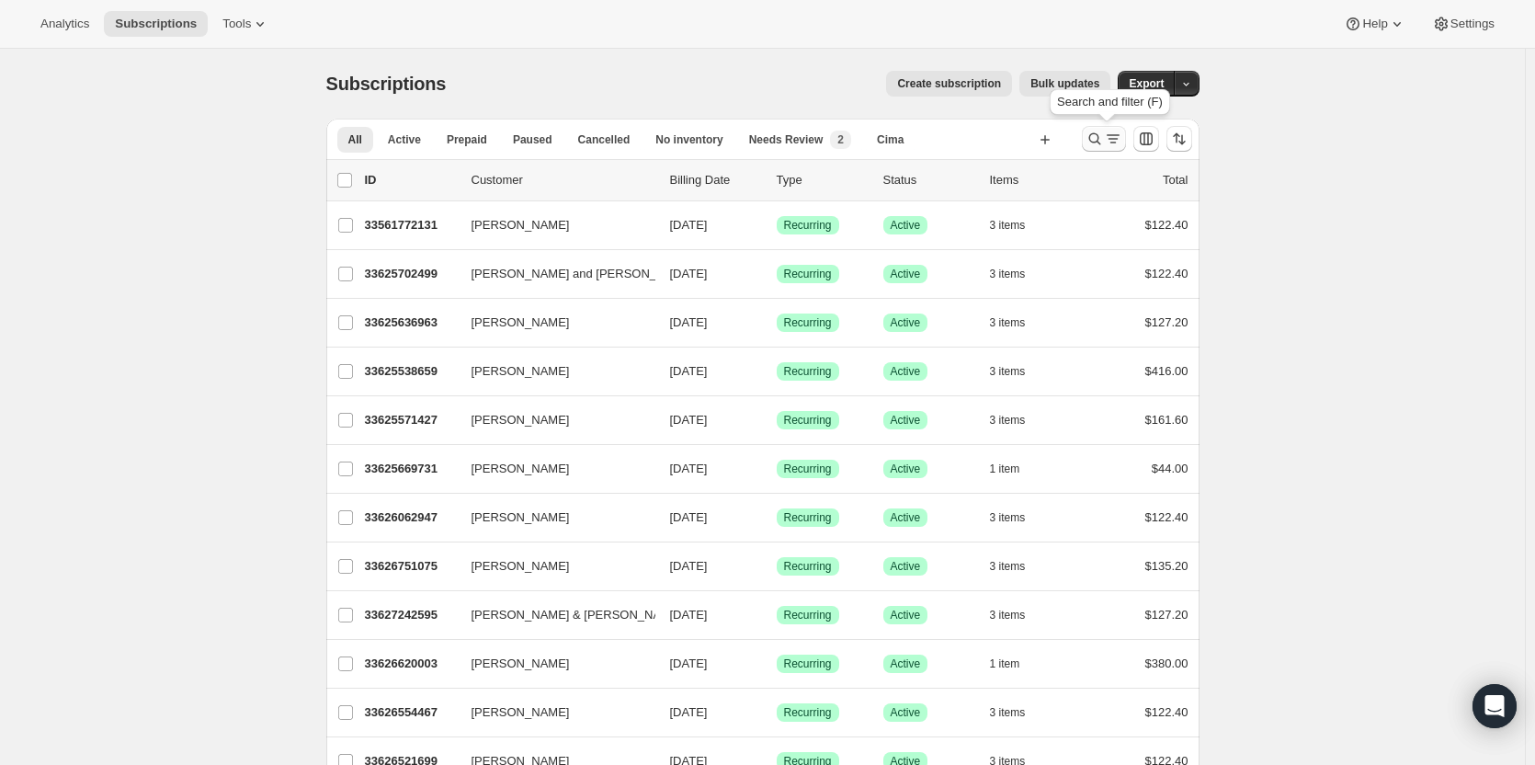
click at [1100, 141] on icon "Search and filter results" at bounding box center [1094, 139] width 12 height 12
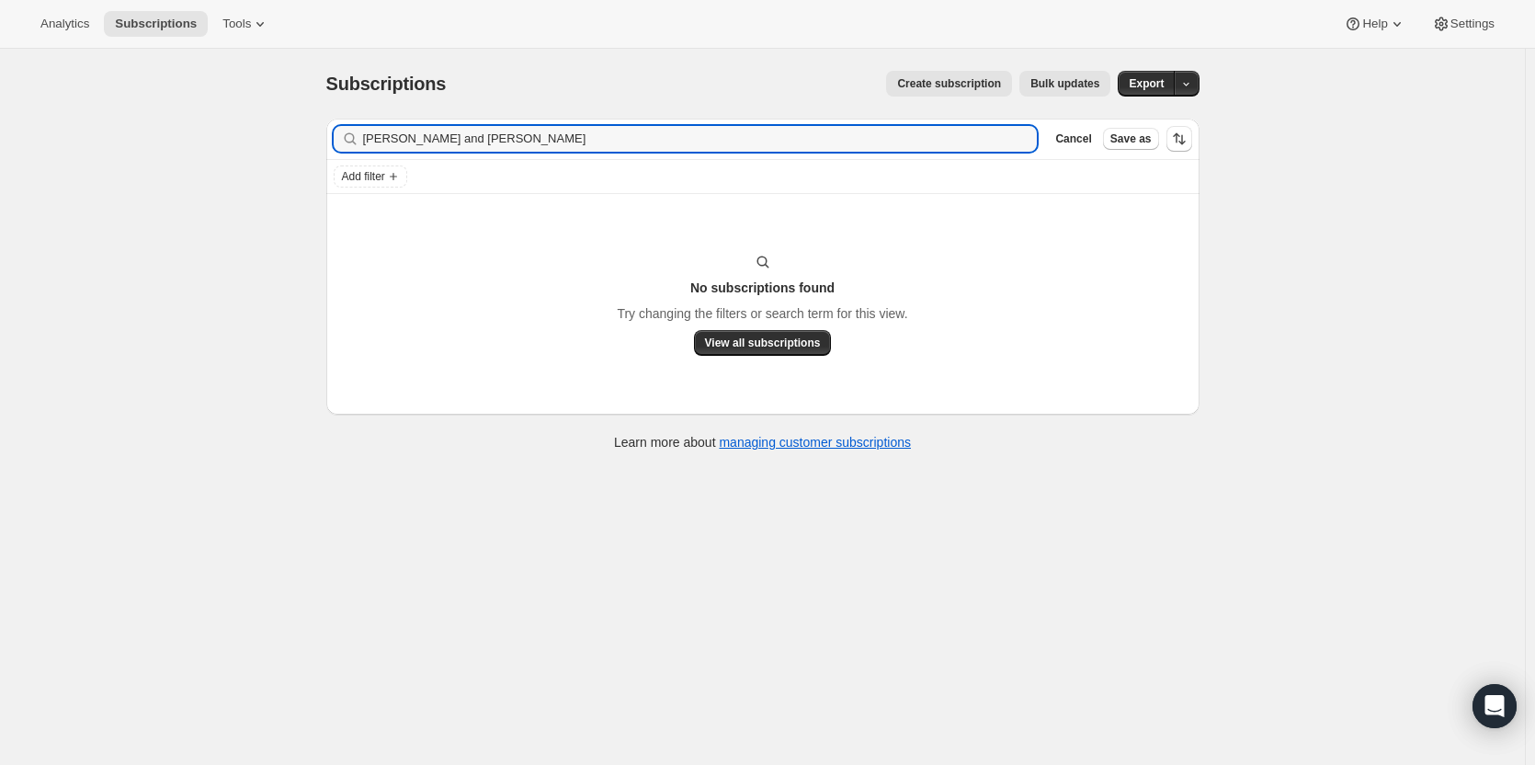
drag, startPoint x: 454, startPoint y: 133, endPoint x: 208, endPoint y: 95, distance: 249.3
click at [208, 95] on div "Subscriptions. This page is ready Subscriptions Create subscription Bulk update…" at bounding box center [762, 431] width 1525 height 765
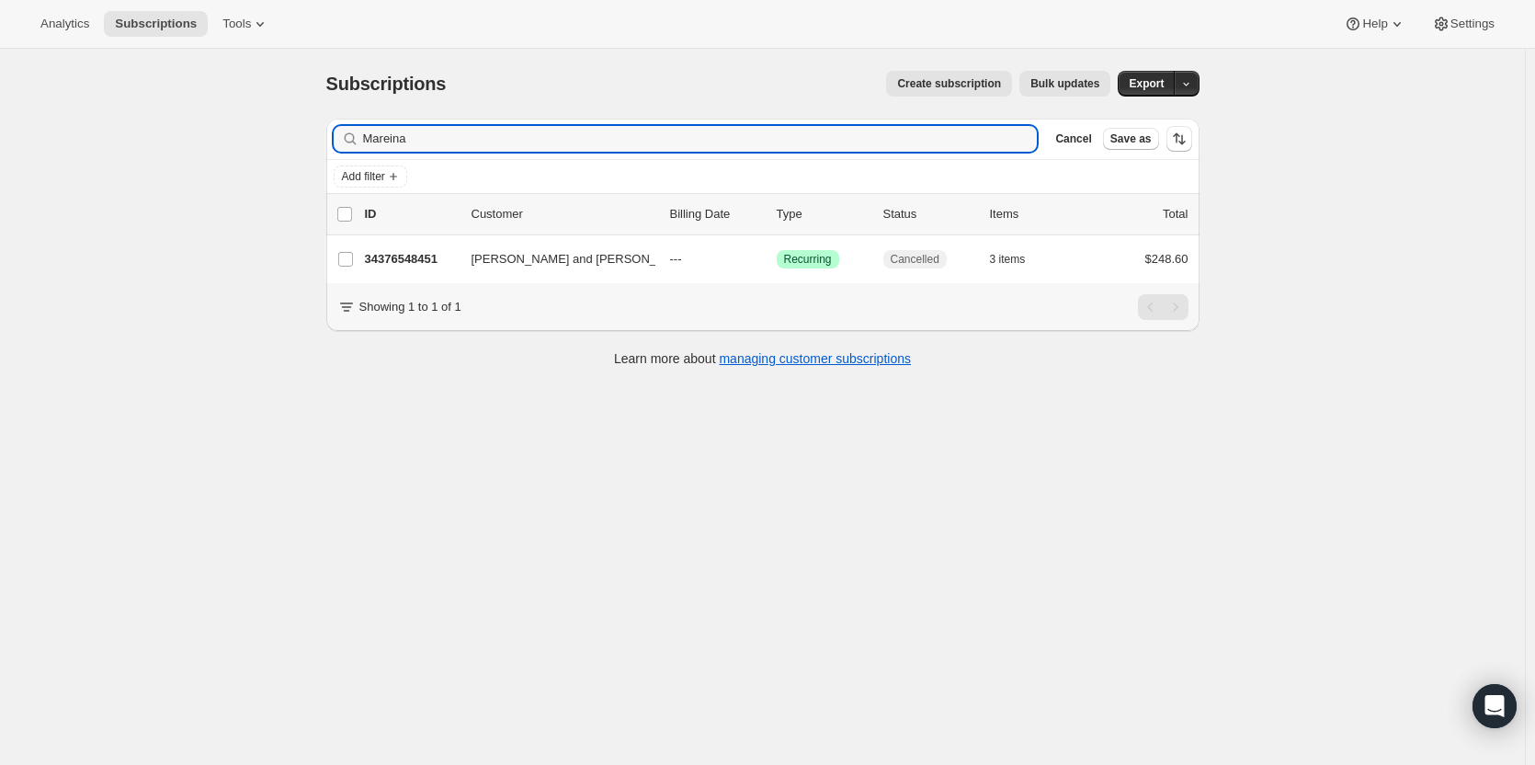
type input "Mareina"
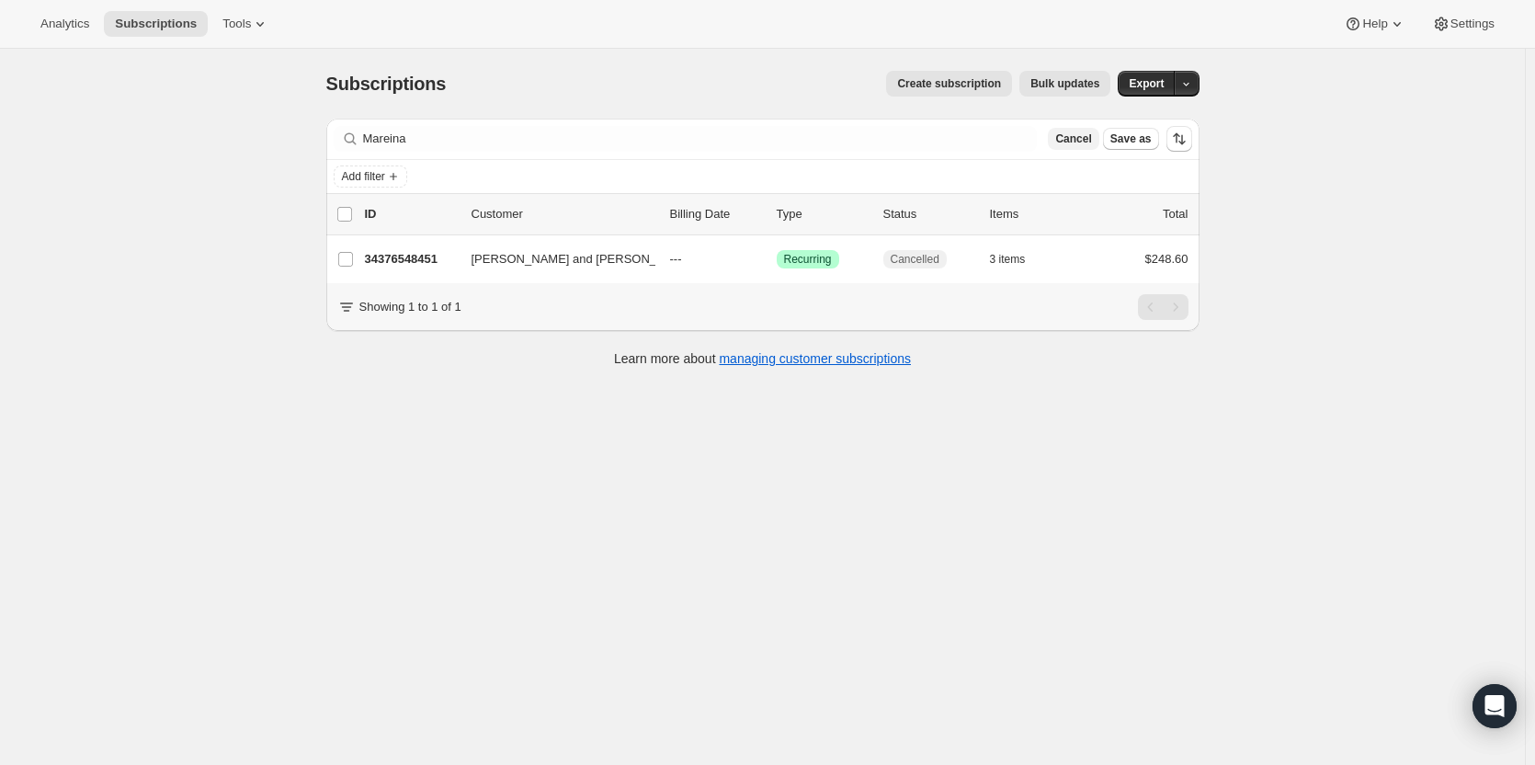
click at [1098, 149] on button "Cancel" at bounding box center [1073, 139] width 51 height 22
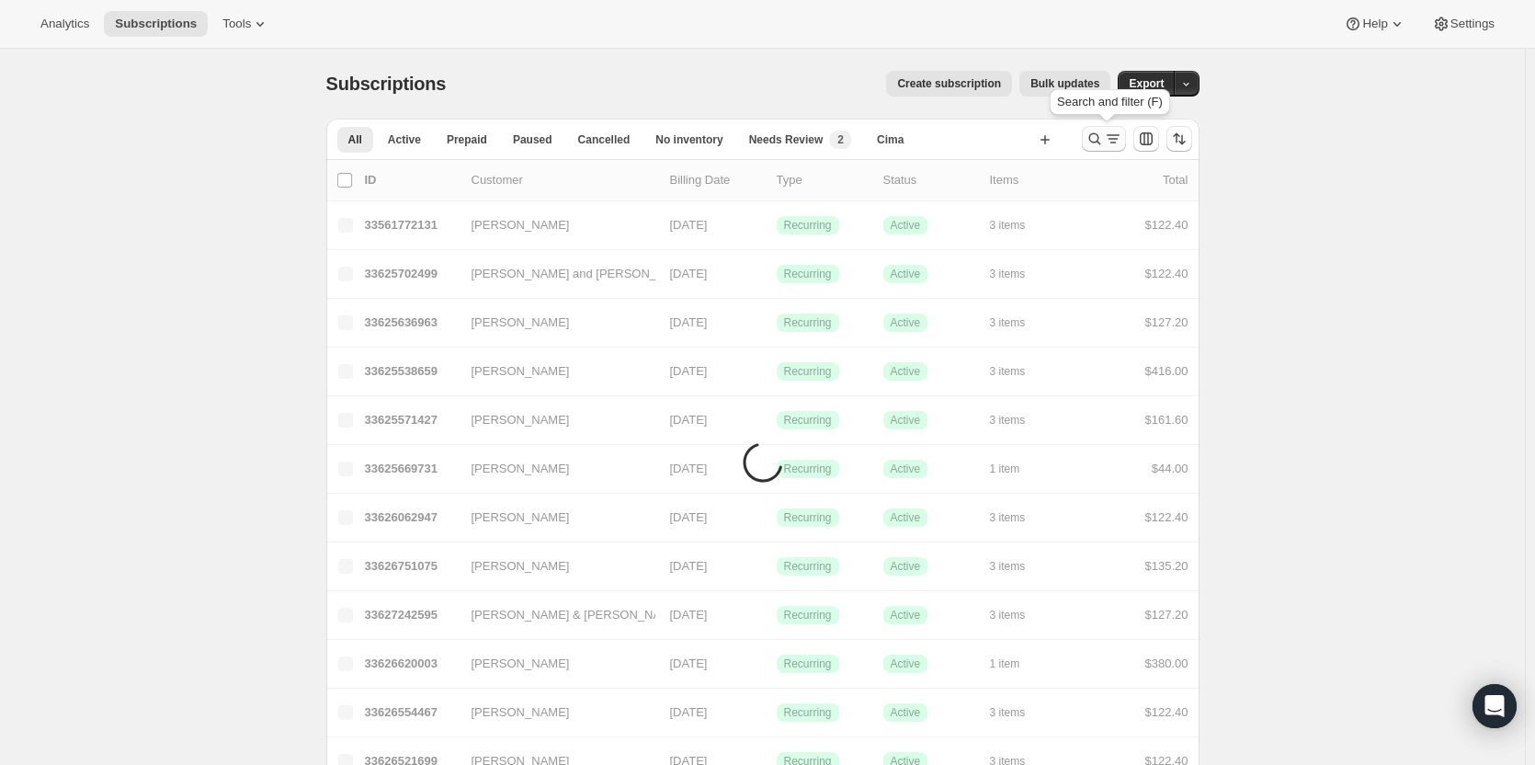
click at [1104, 138] on icon "Search and filter results" at bounding box center [1094, 139] width 18 height 18
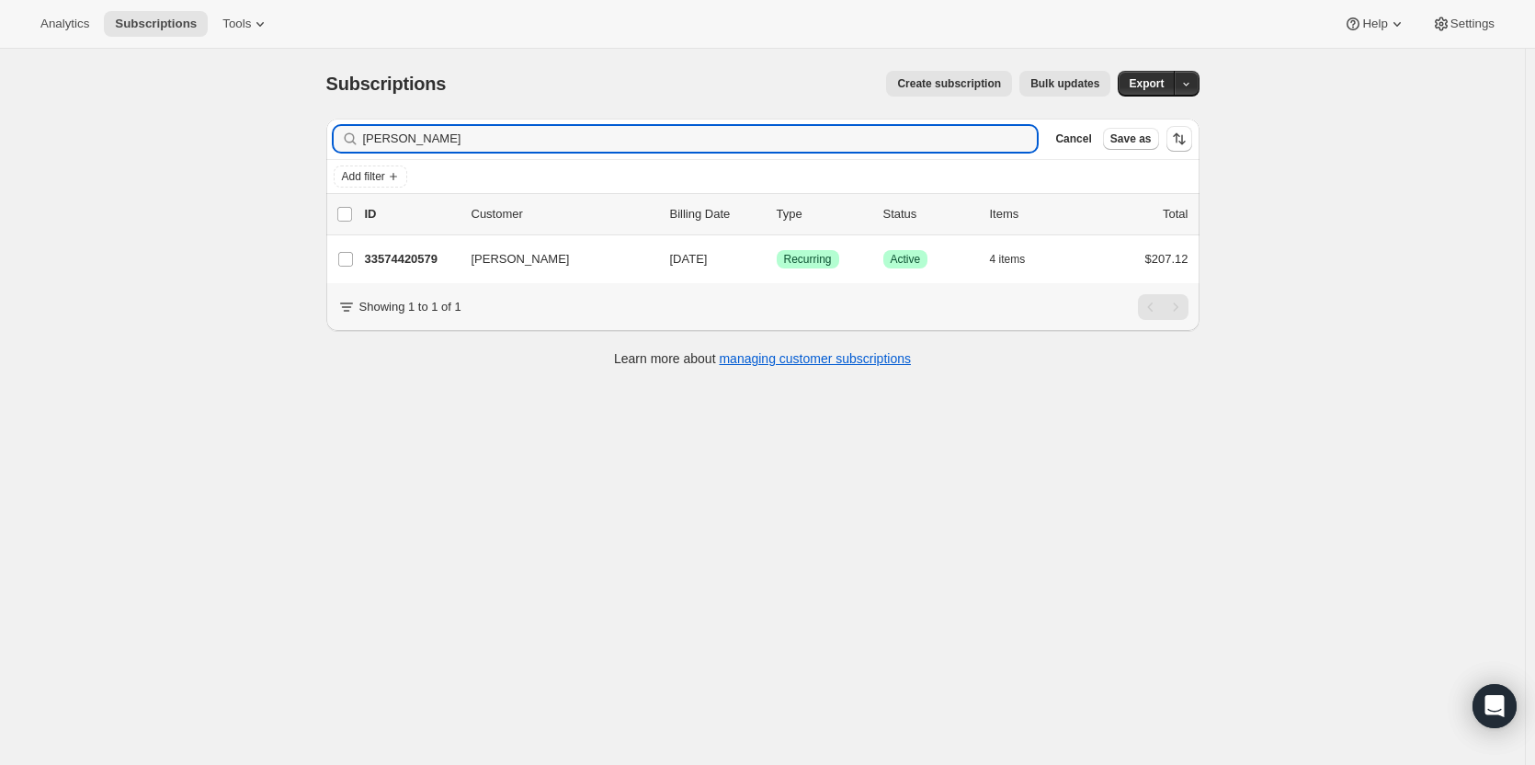
type input "Alan Phelps"
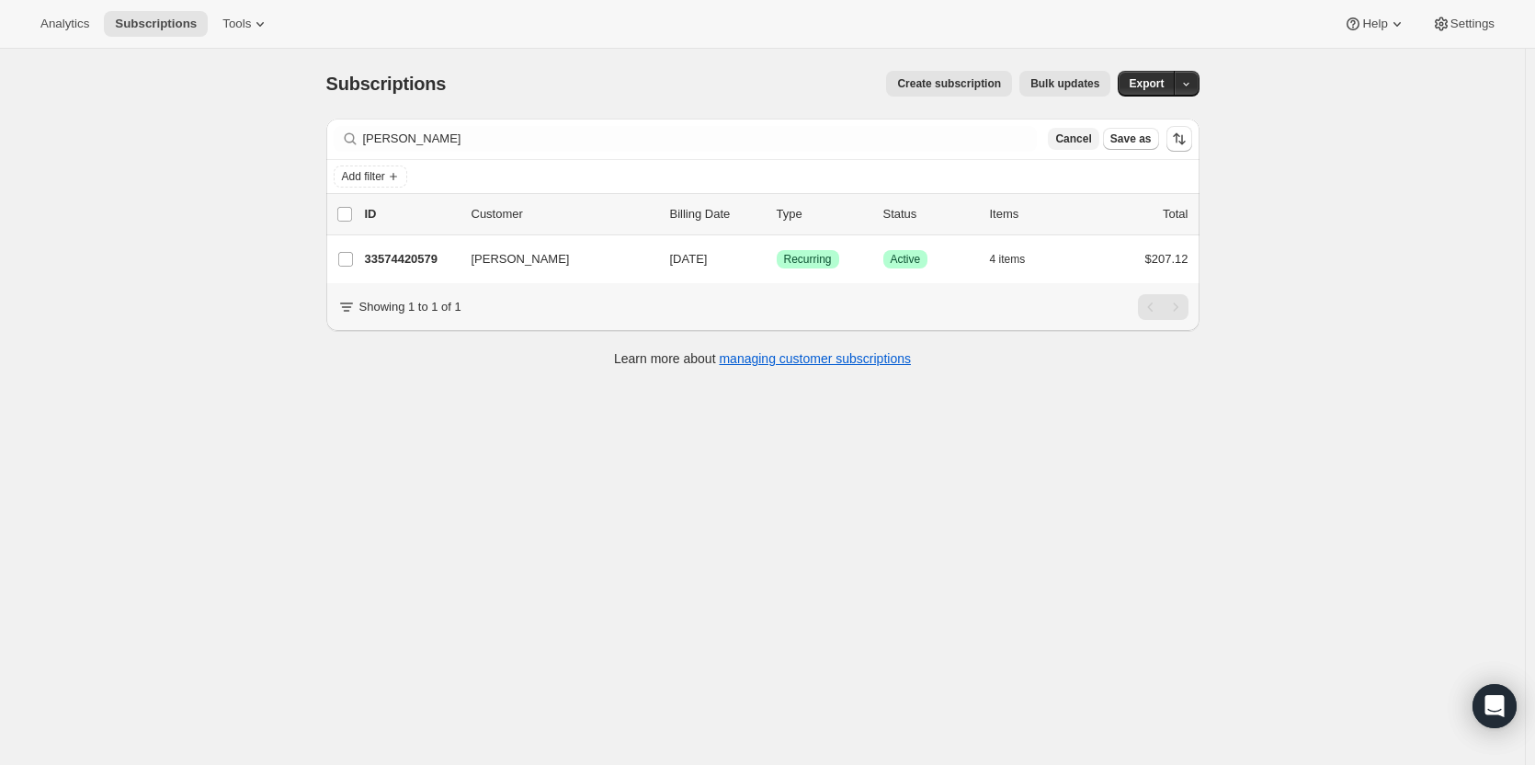
click at [1083, 145] on span "Cancel" at bounding box center [1073, 138] width 36 height 15
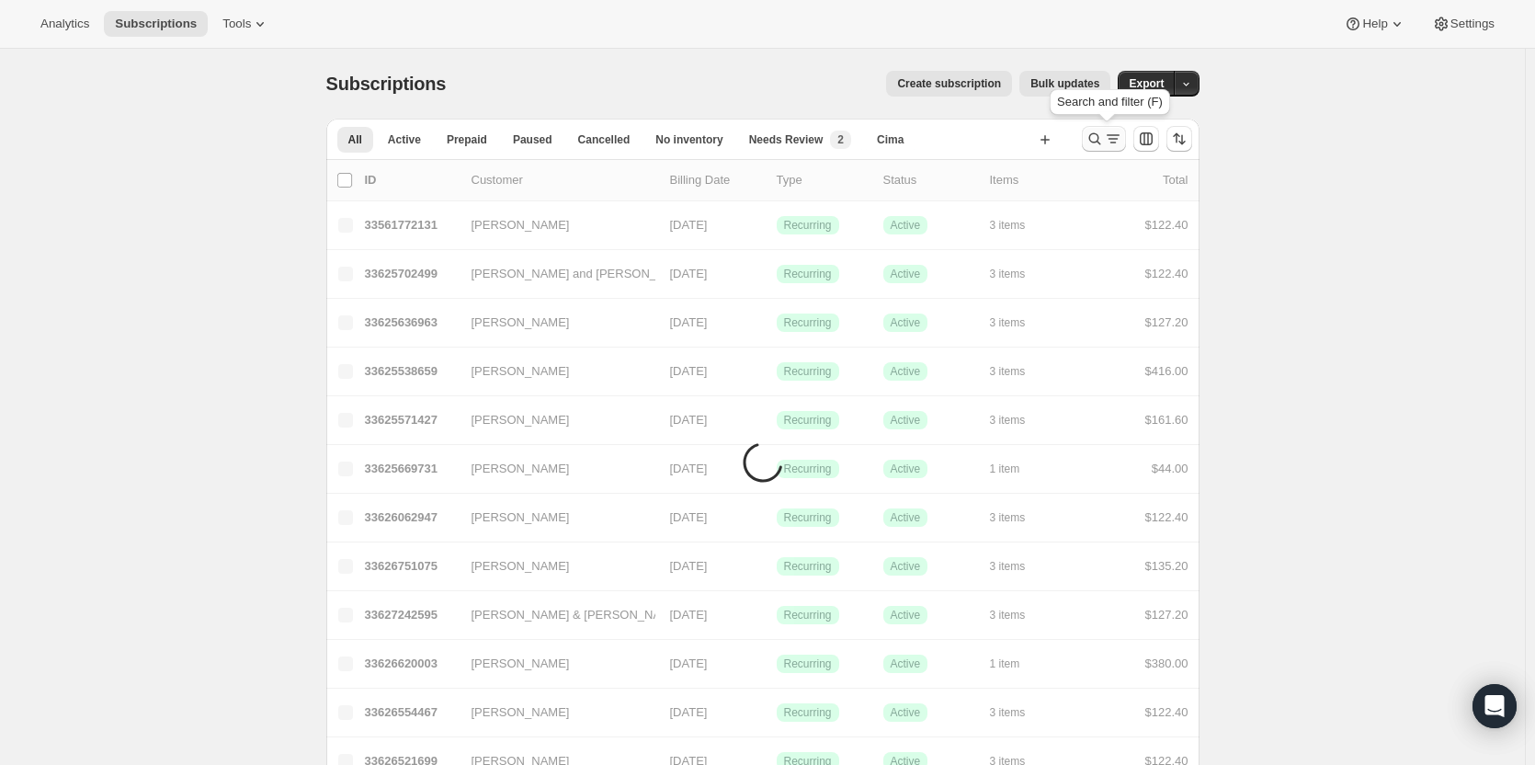
click at [1100, 143] on icon "Search and filter results" at bounding box center [1094, 139] width 12 height 12
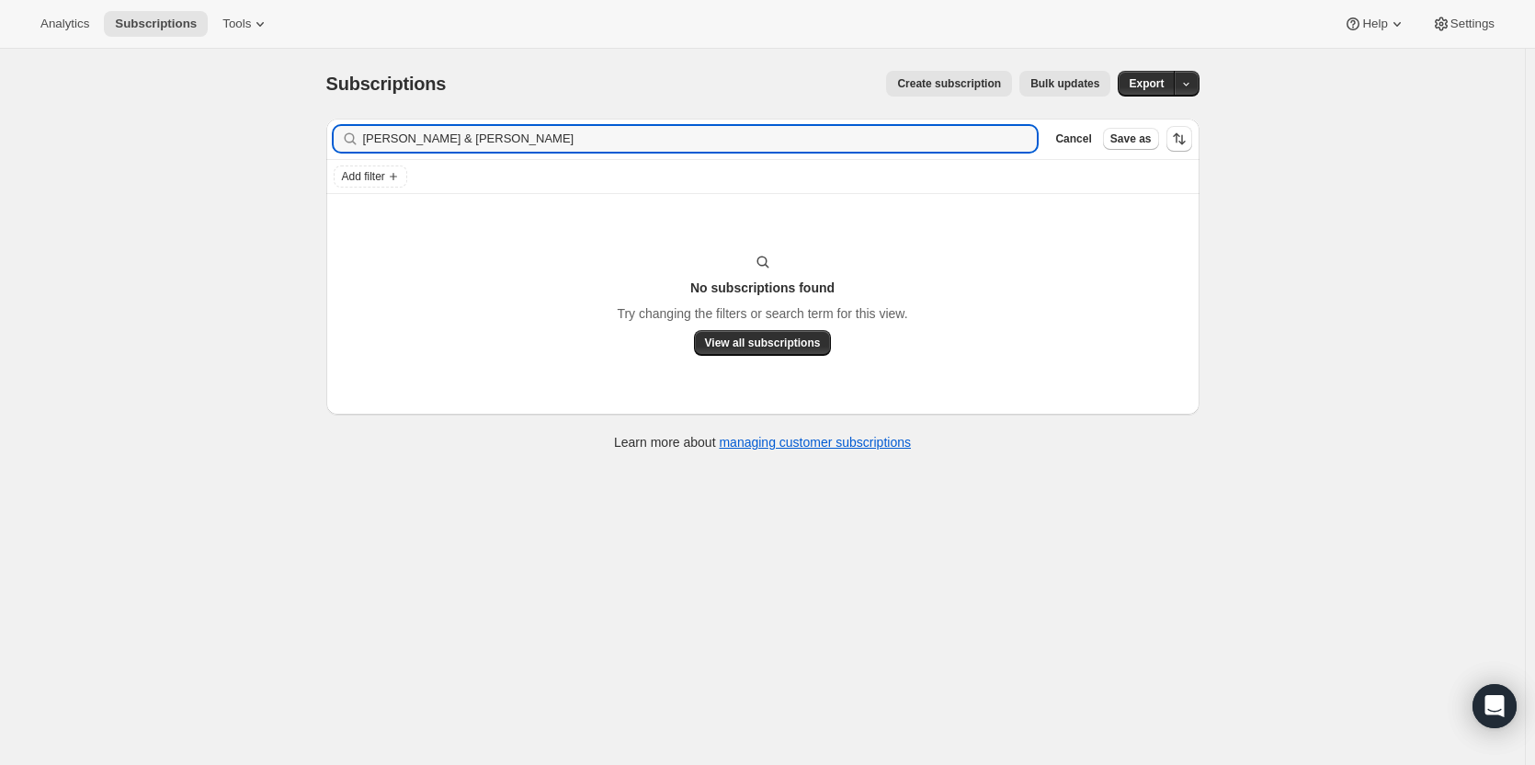
drag, startPoint x: 426, startPoint y: 141, endPoint x: 242, endPoint y: 143, distance: 184.7
click at [242, 143] on div "Subscriptions. This page is ready Subscriptions Create subscription Bulk update…" at bounding box center [762, 431] width 1525 height 765
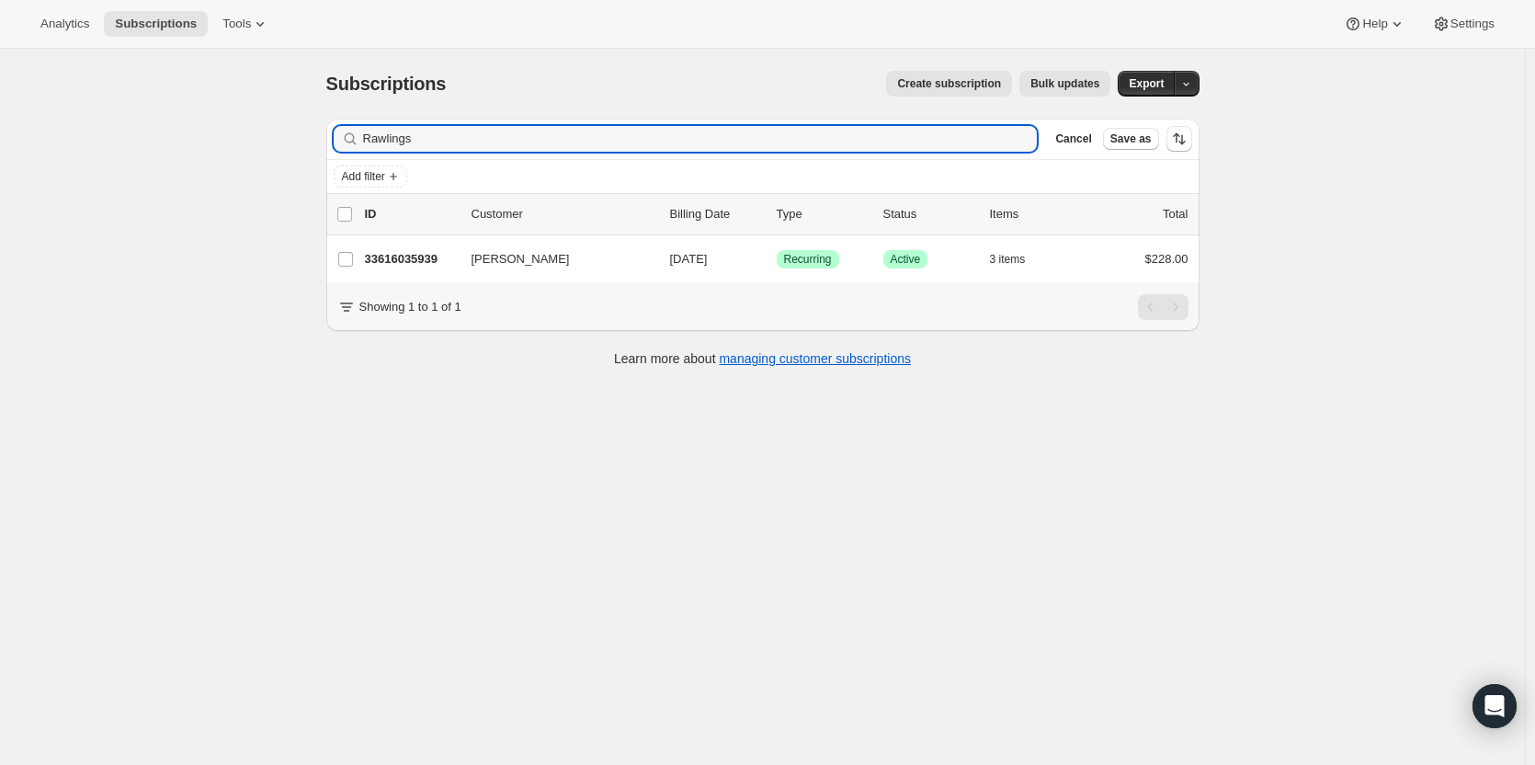
type input "Rawlings"
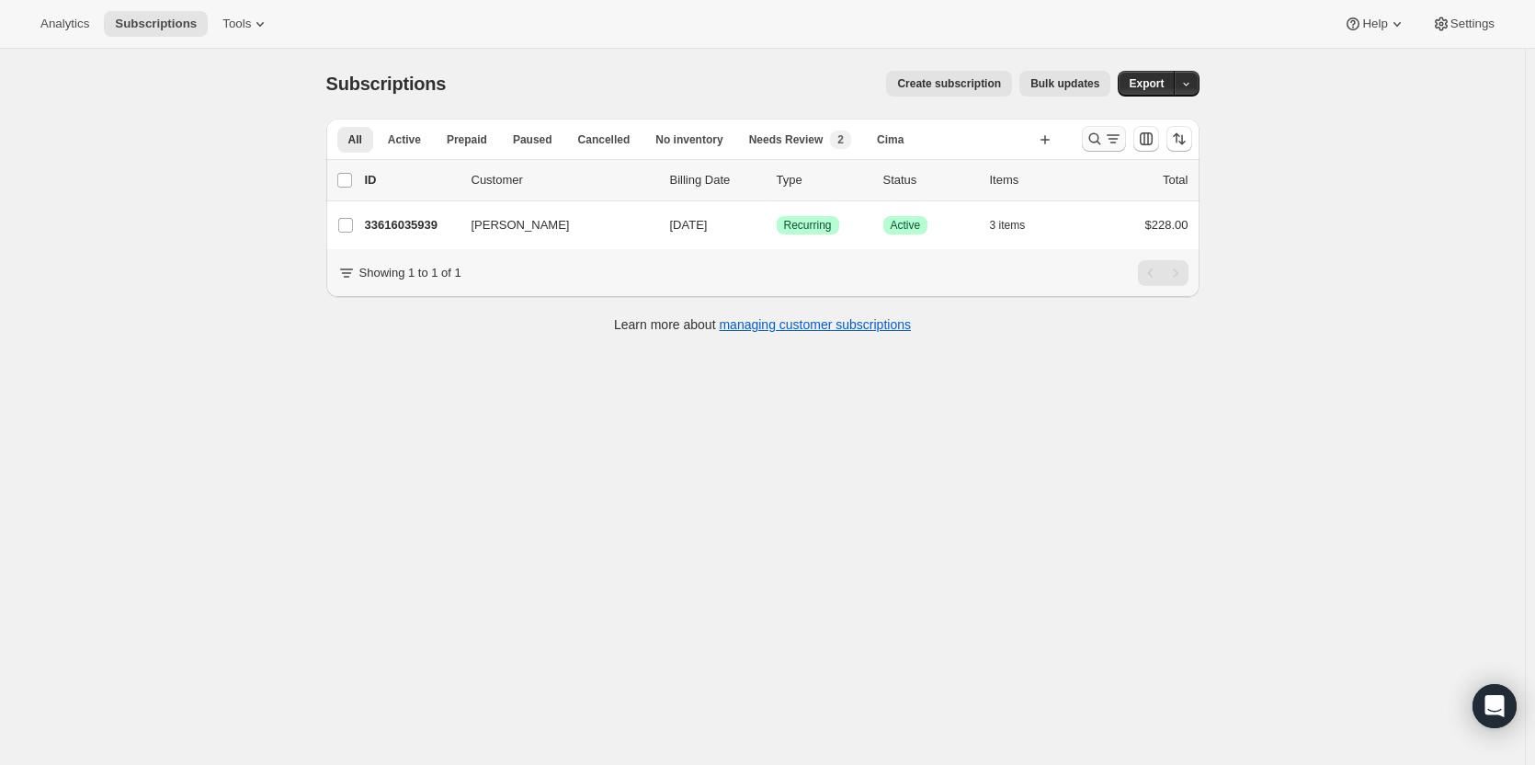
click at [1094, 142] on icon "Search and filter results" at bounding box center [1094, 139] width 18 height 18
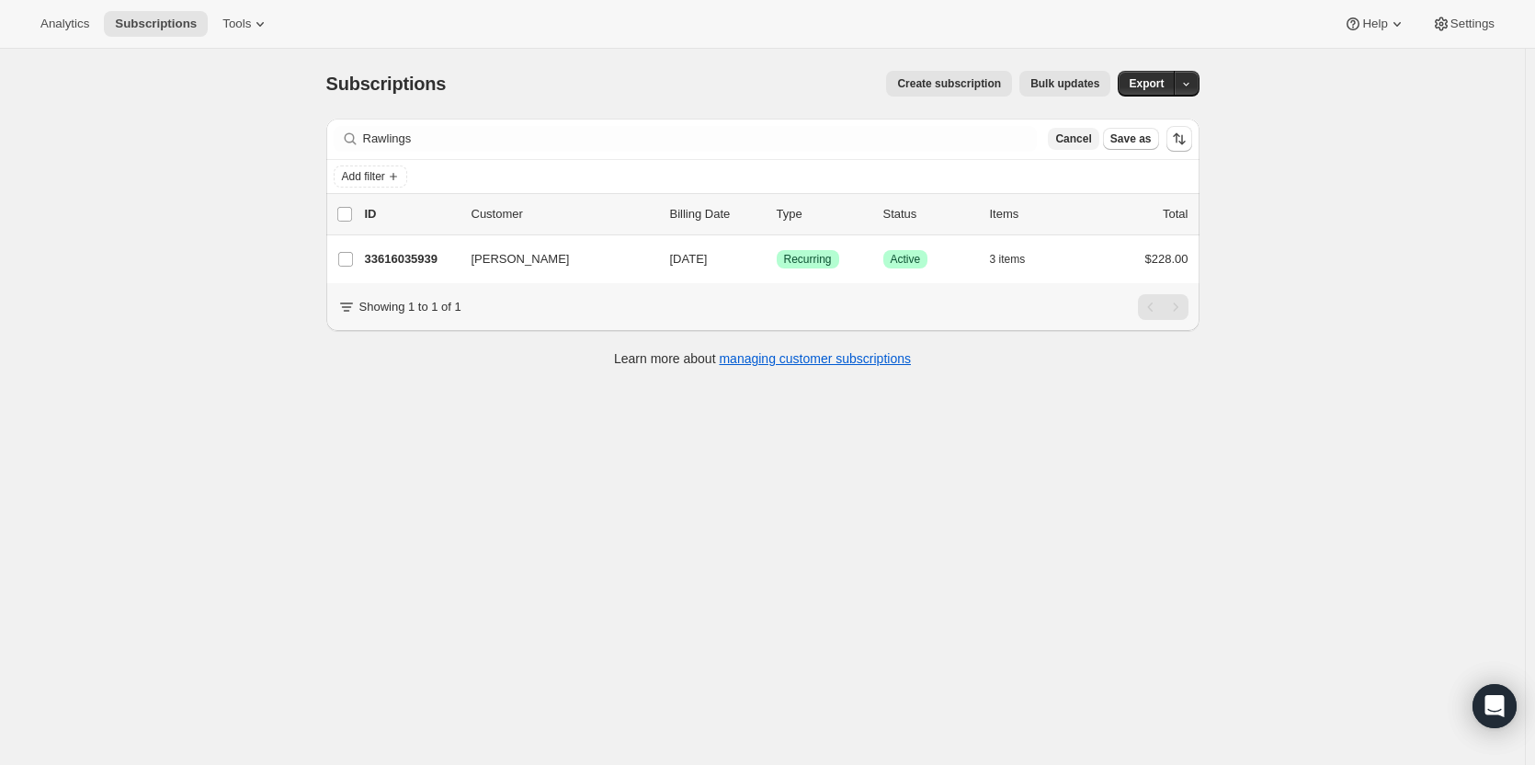
click at [1091, 142] on span "Cancel" at bounding box center [1073, 138] width 36 height 15
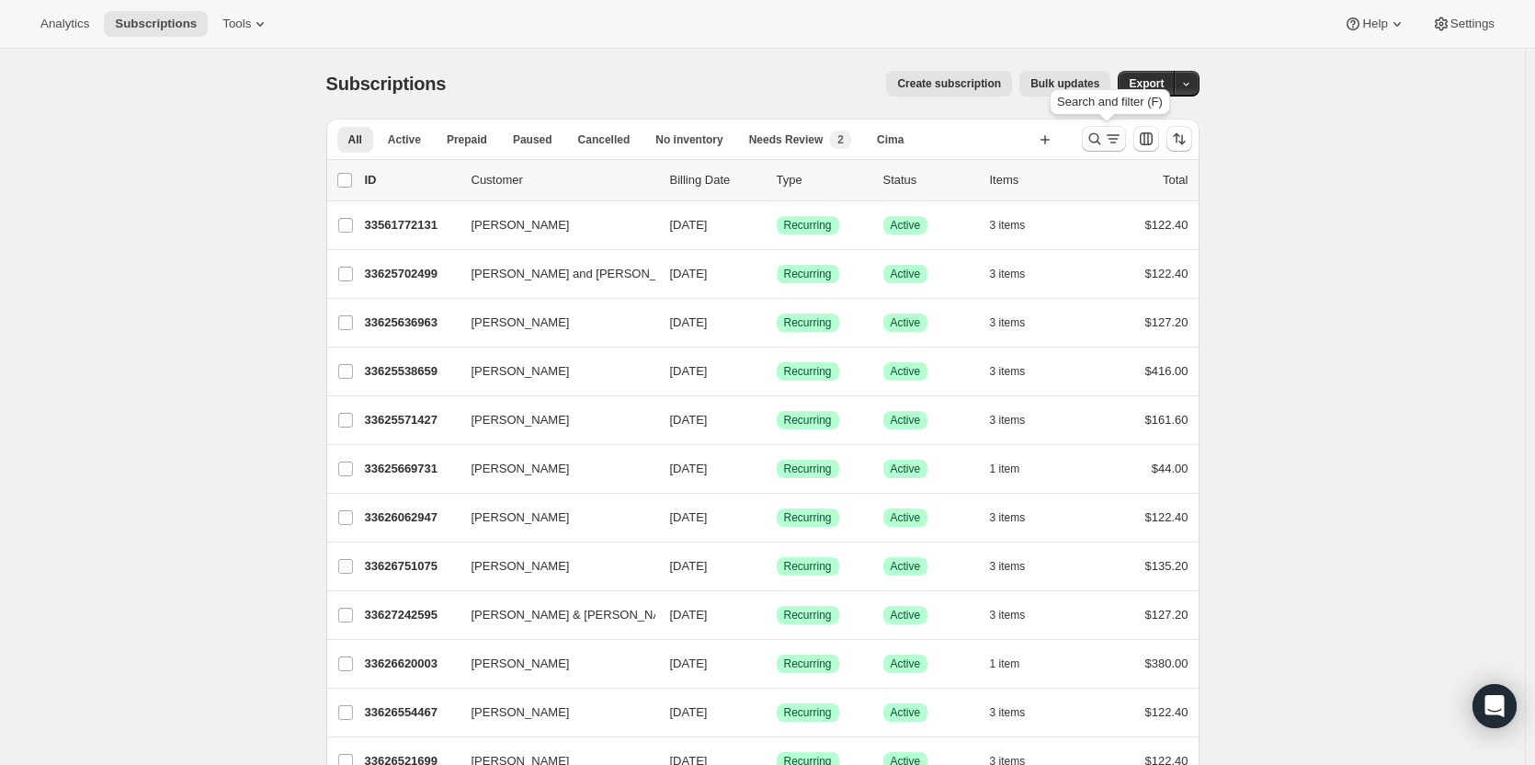
click at [1093, 137] on icon "Search and filter results" at bounding box center [1094, 139] width 18 height 18
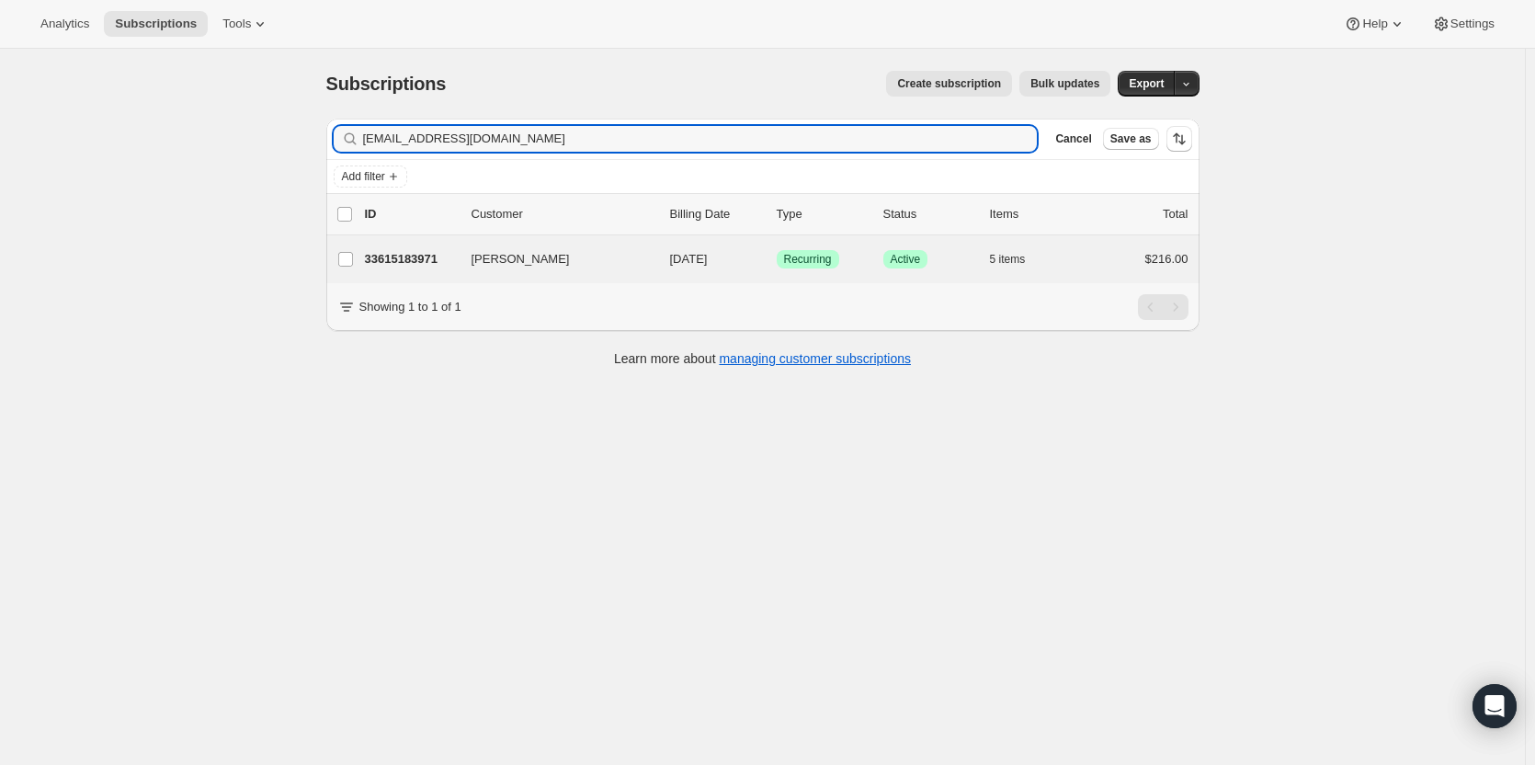
type input "chef.amurphy@gmail.com"
click at [433, 273] on div "Aidan Murphy 33615183971 Aidan Murphy 11/05/2025 Success Recurring Success Acti…" at bounding box center [762, 259] width 873 height 48
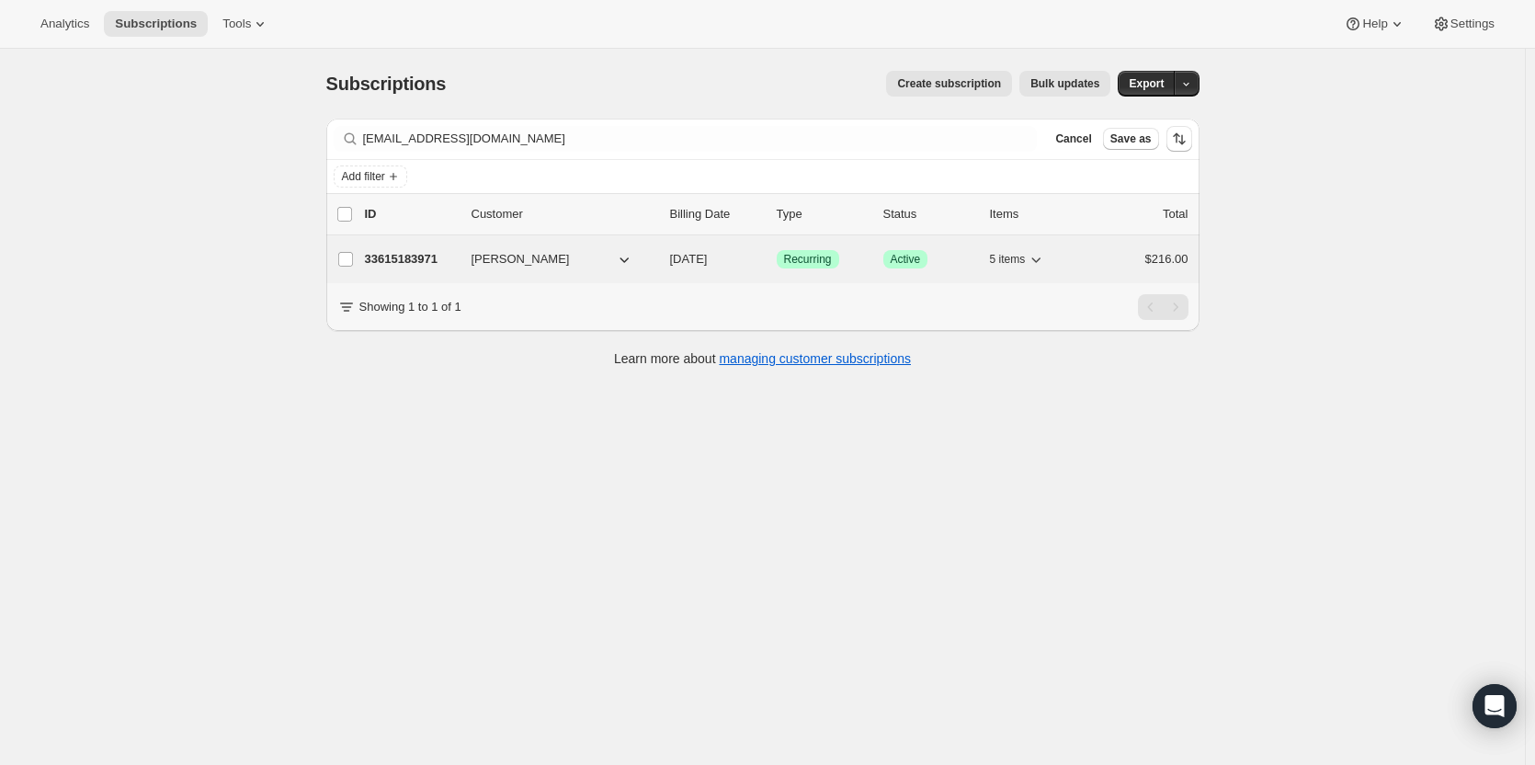
click at [424, 258] on p "33615183971" at bounding box center [411, 259] width 92 height 18
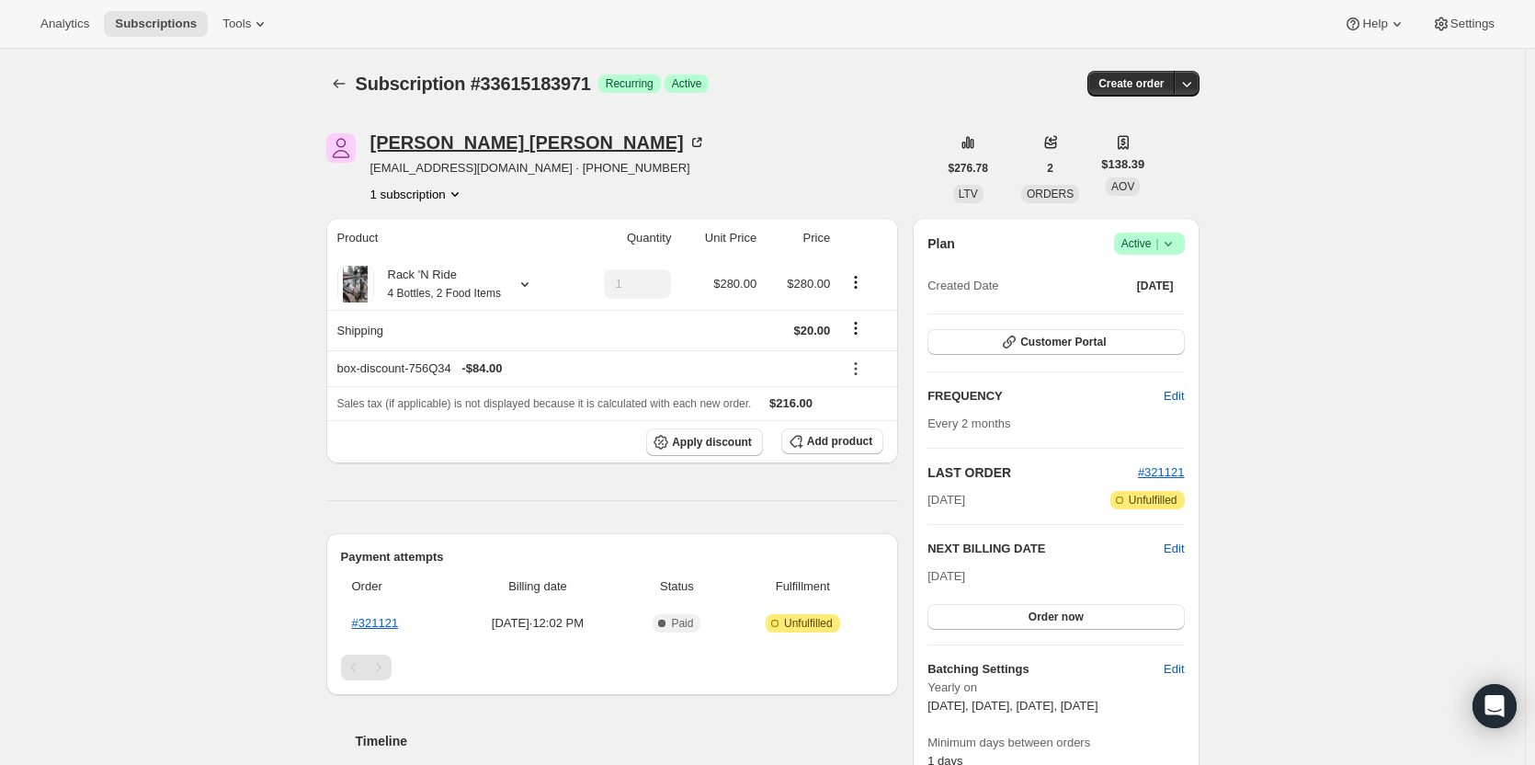
click at [476, 150] on div "Aidan Murphy" at bounding box center [537, 142] width 335 height 18
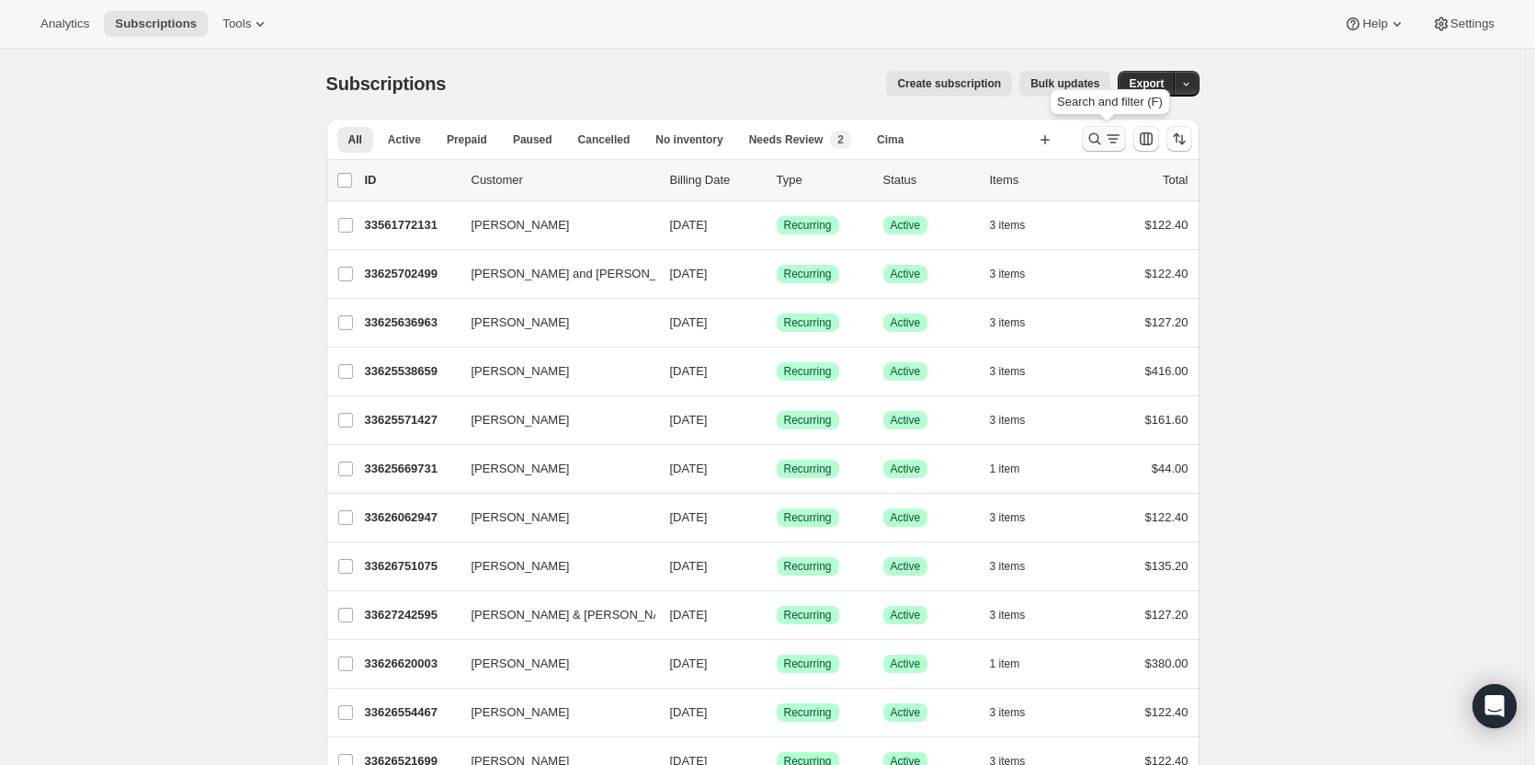
click at [1107, 145] on icon "Search and filter results" at bounding box center [1113, 139] width 18 height 18
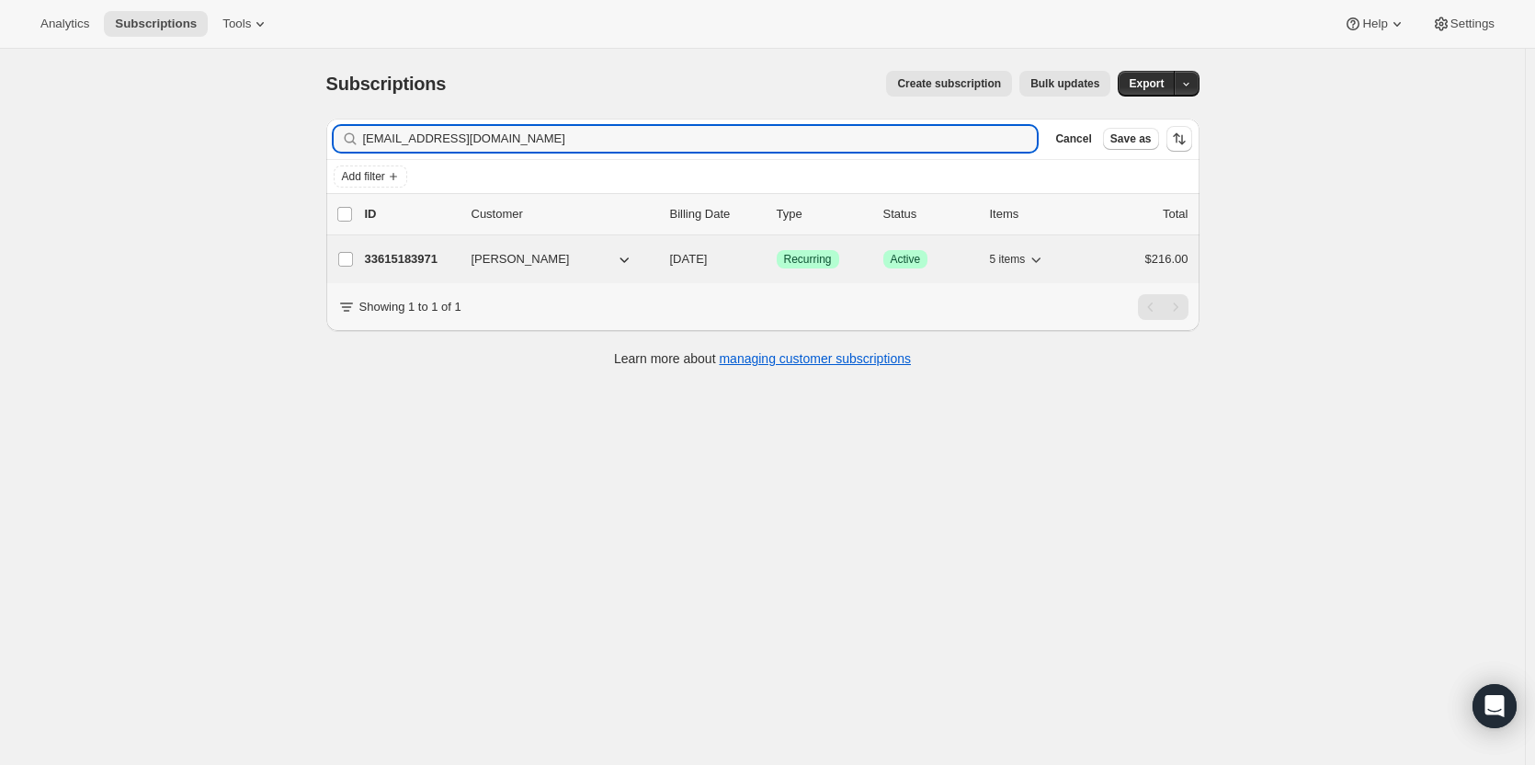
type input "[EMAIL_ADDRESS][DOMAIN_NAME]"
click at [384, 251] on p "33615183971" at bounding box center [411, 259] width 92 height 18
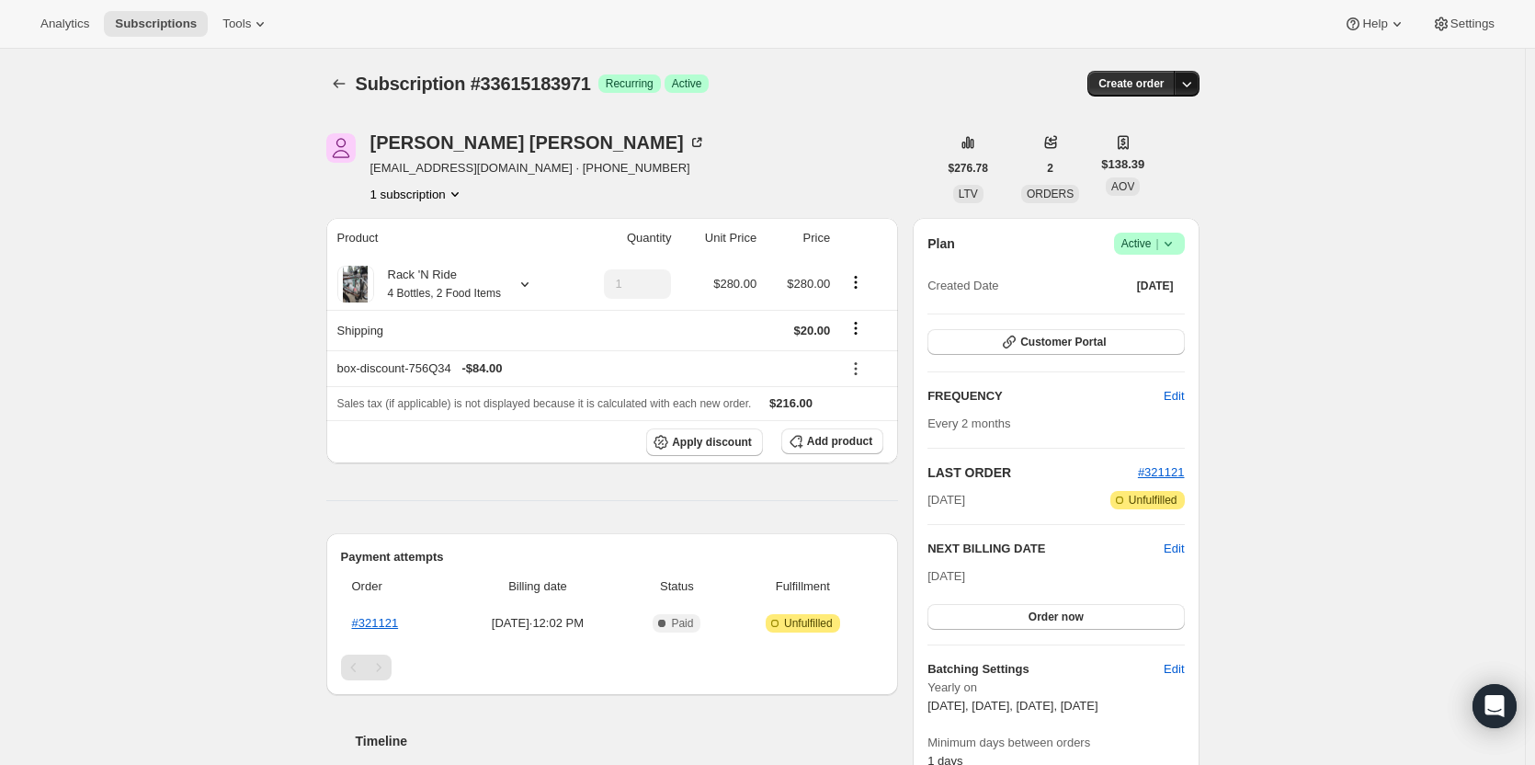
click at [1191, 86] on icon "button" at bounding box center [1186, 85] width 9 height 6
click at [1156, 154] on span "Create custom one-time order" at bounding box center [1113, 153] width 159 height 14
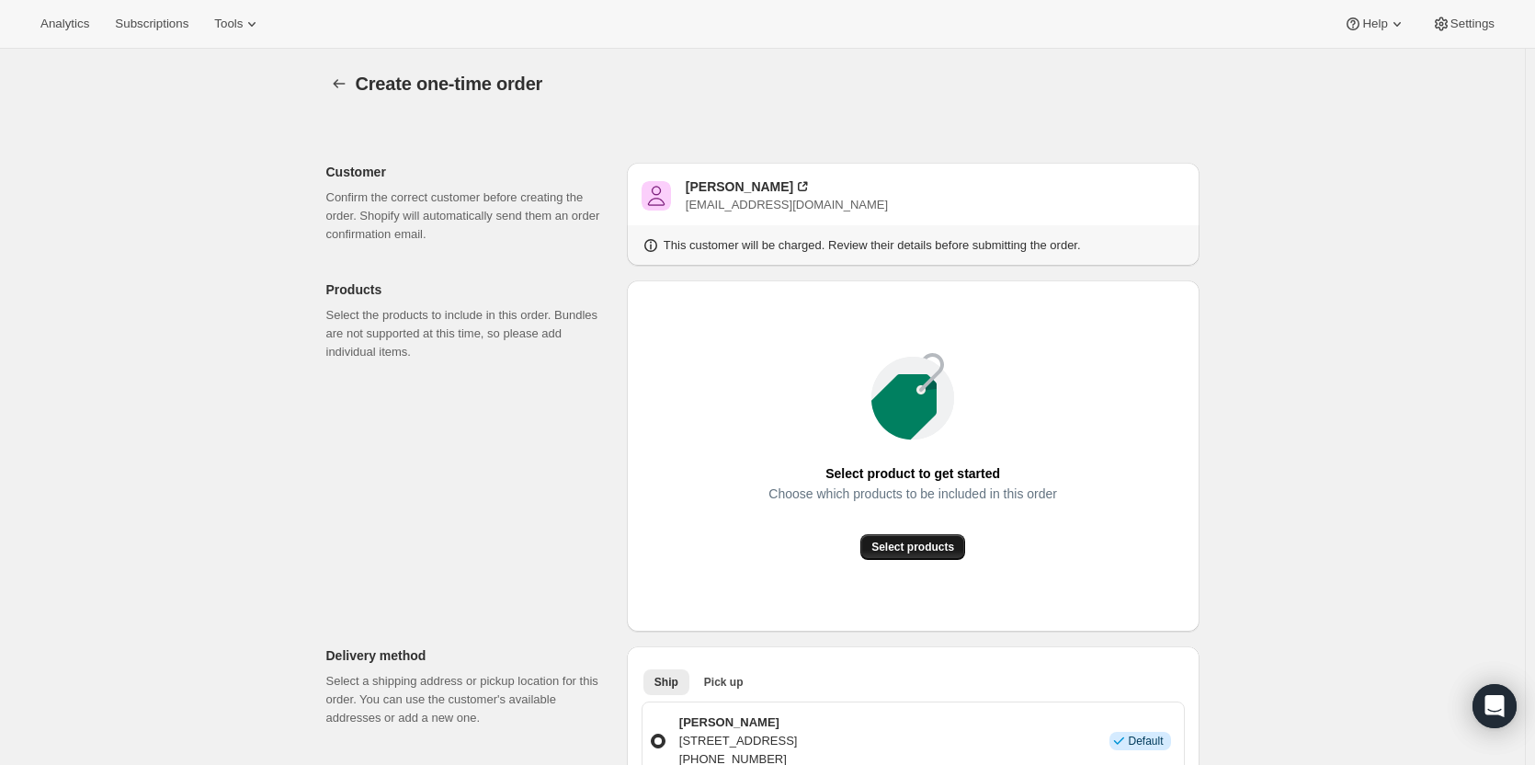
click at [940, 534] on div "Select product to get started Choose which products to be included in this orde…" at bounding box center [912, 456] width 289 height 208
click at [939, 548] on span "Select products" at bounding box center [912, 546] width 83 height 15
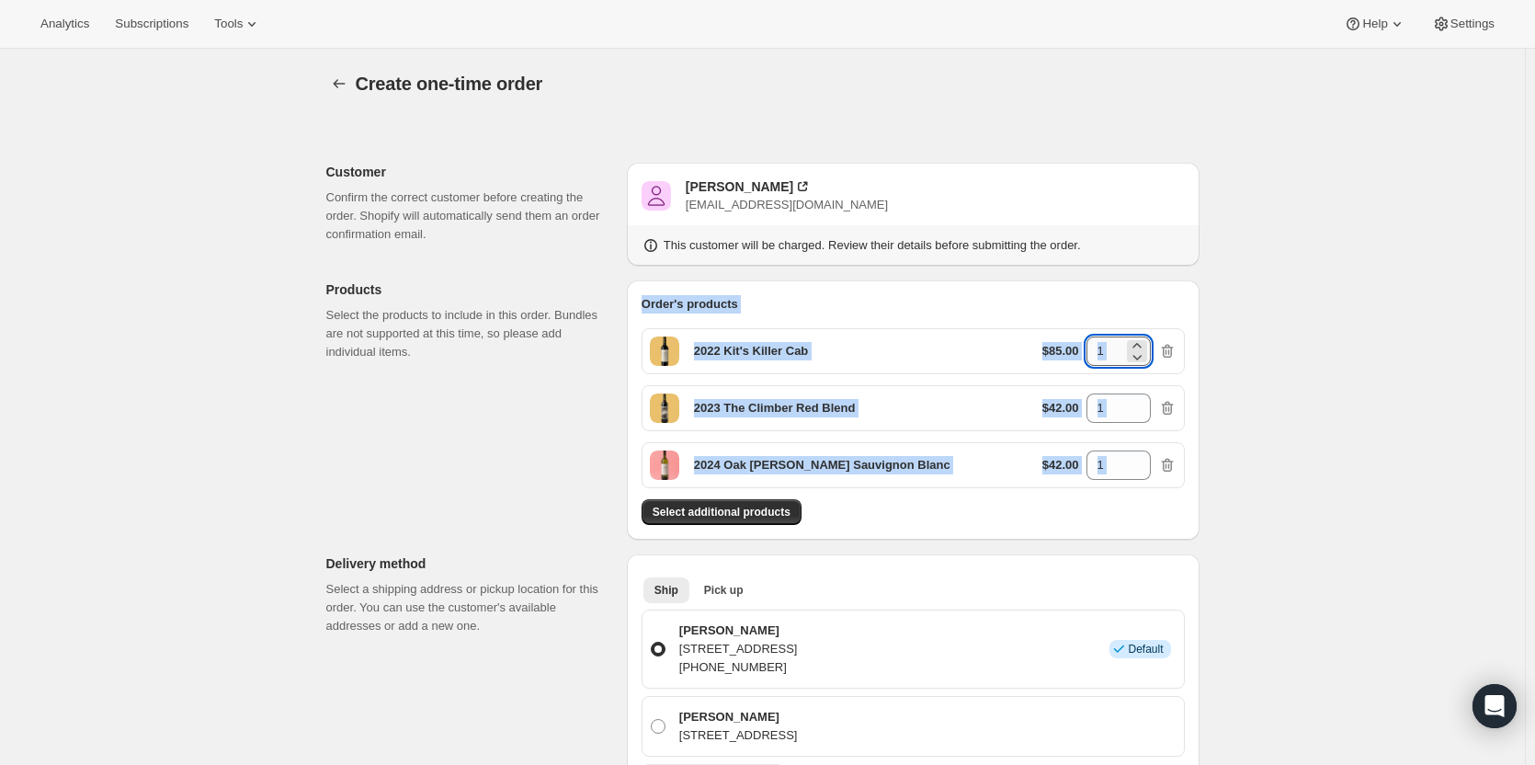
click at [1120, 358] on input "1" at bounding box center [1104, 350] width 37 height 29
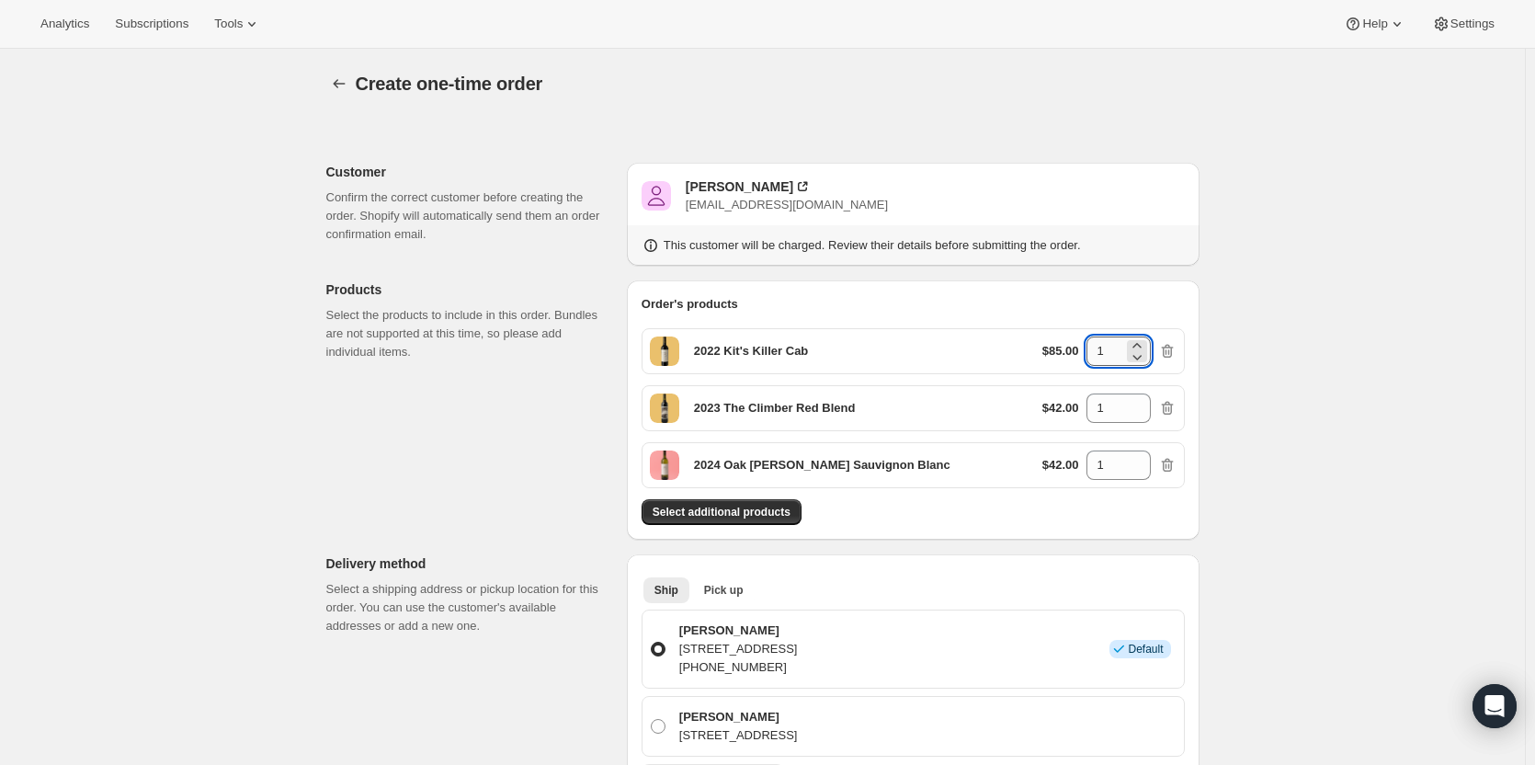
drag, startPoint x: 1118, startPoint y: 356, endPoint x: 1103, endPoint y: 349, distance: 16.9
click at [1104, 351] on input "1" at bounding box center [1104, 350] width 37 height 29
type input "2"
click at [1100, 410] on input "1" at bounding box center [1104, 407] width 37 height 29
type input "2"
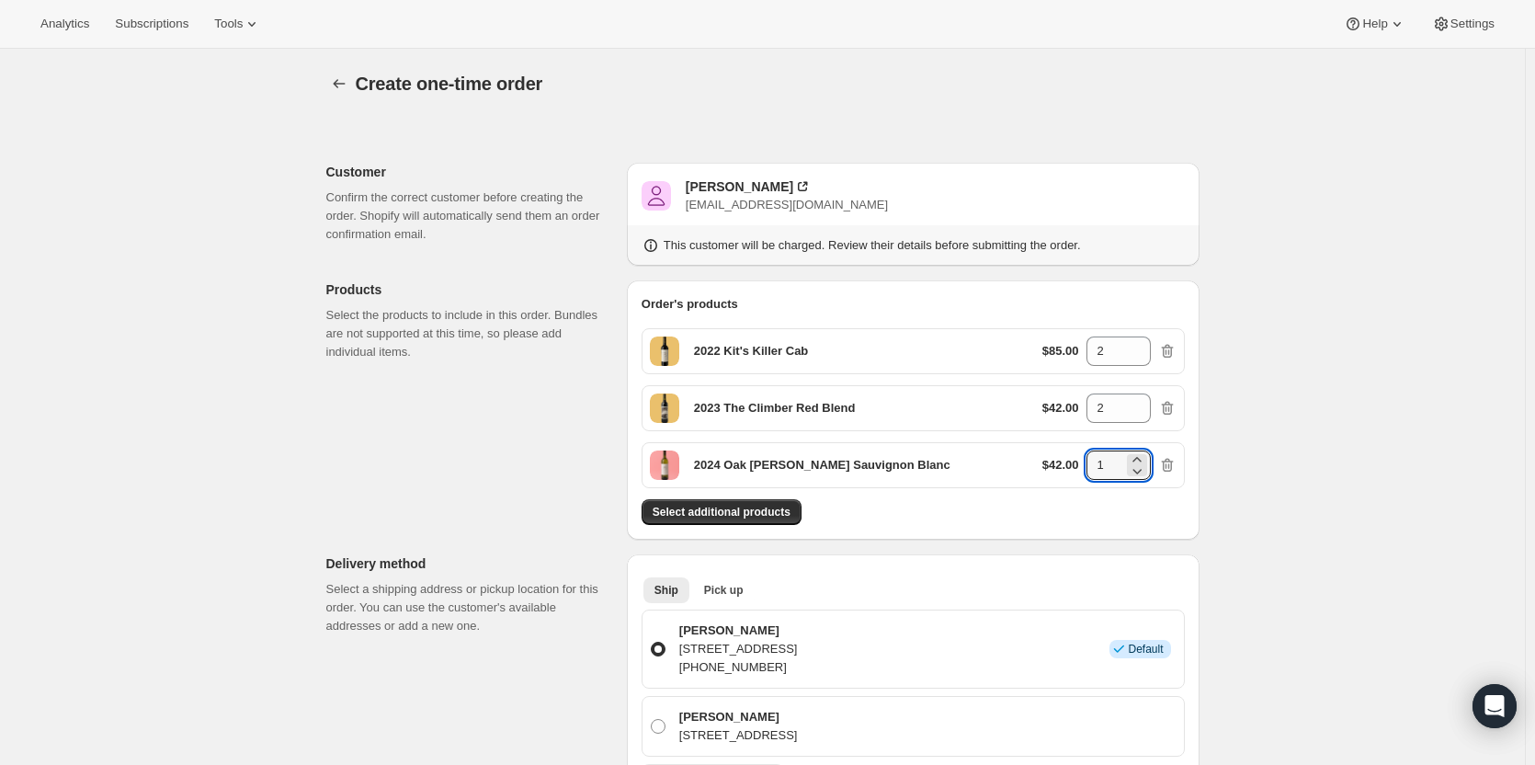
drag, startPoint x: 1113, startPoint y: 455, endPoint x: 1083, endPoint y: 459, distance: 29.8
click at [1083, 459] on div "$42.00 1" at bounding box center [1109, 464] width 134 height 29
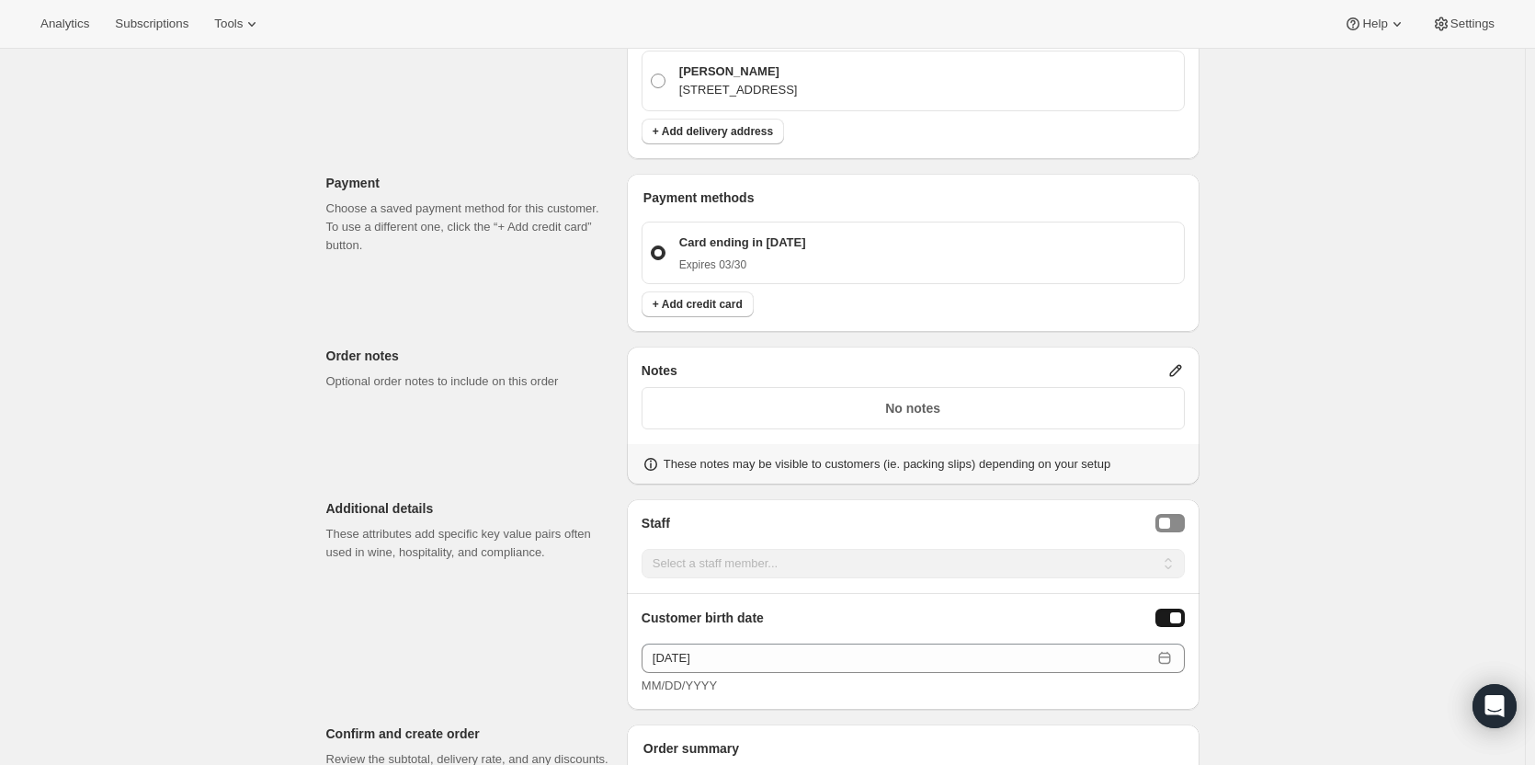
scroll to position [919, 0]
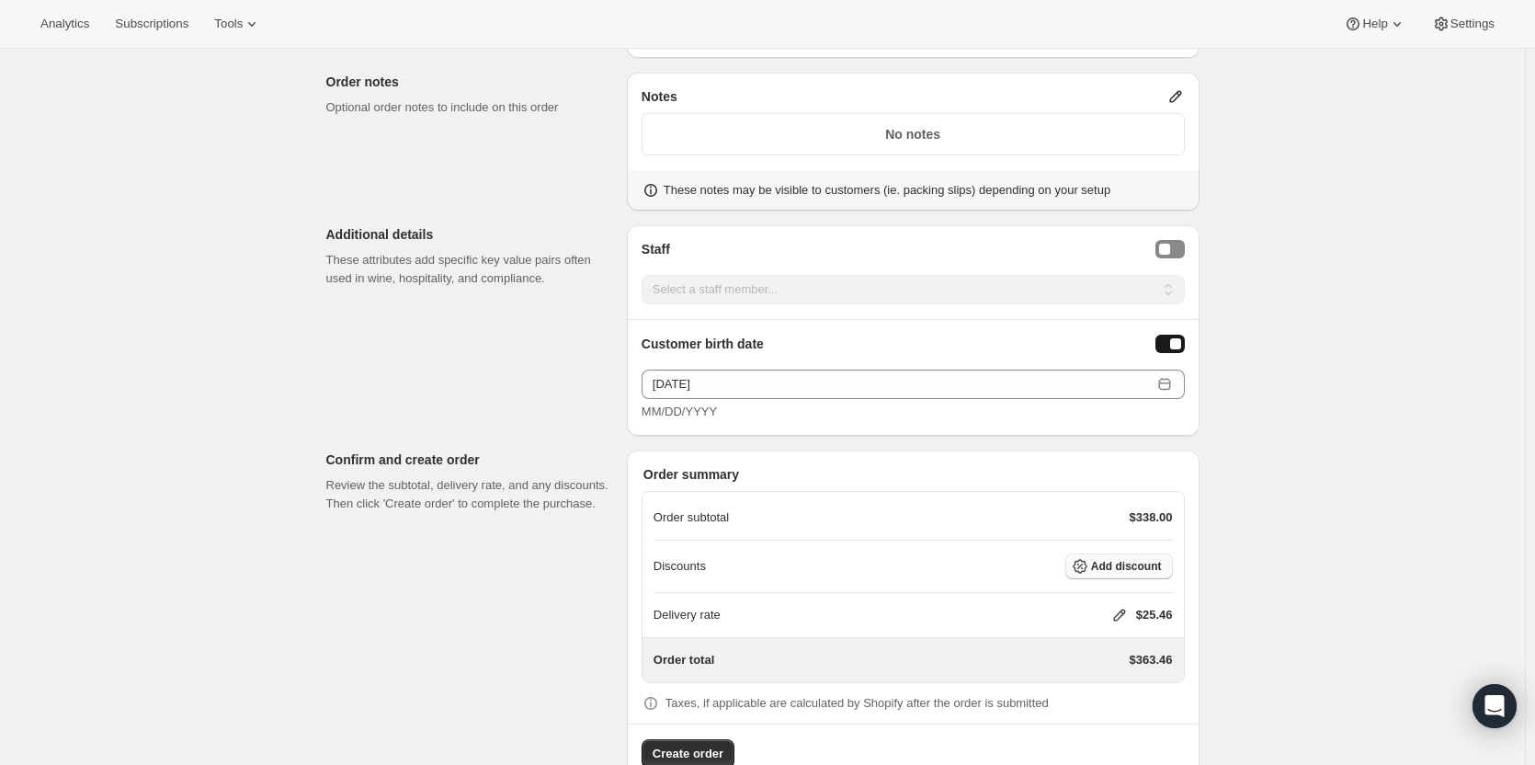
type input "2"
click at [1127, 573] on button "Add discount" at bounding box center [1119, 566] width 108 height 26
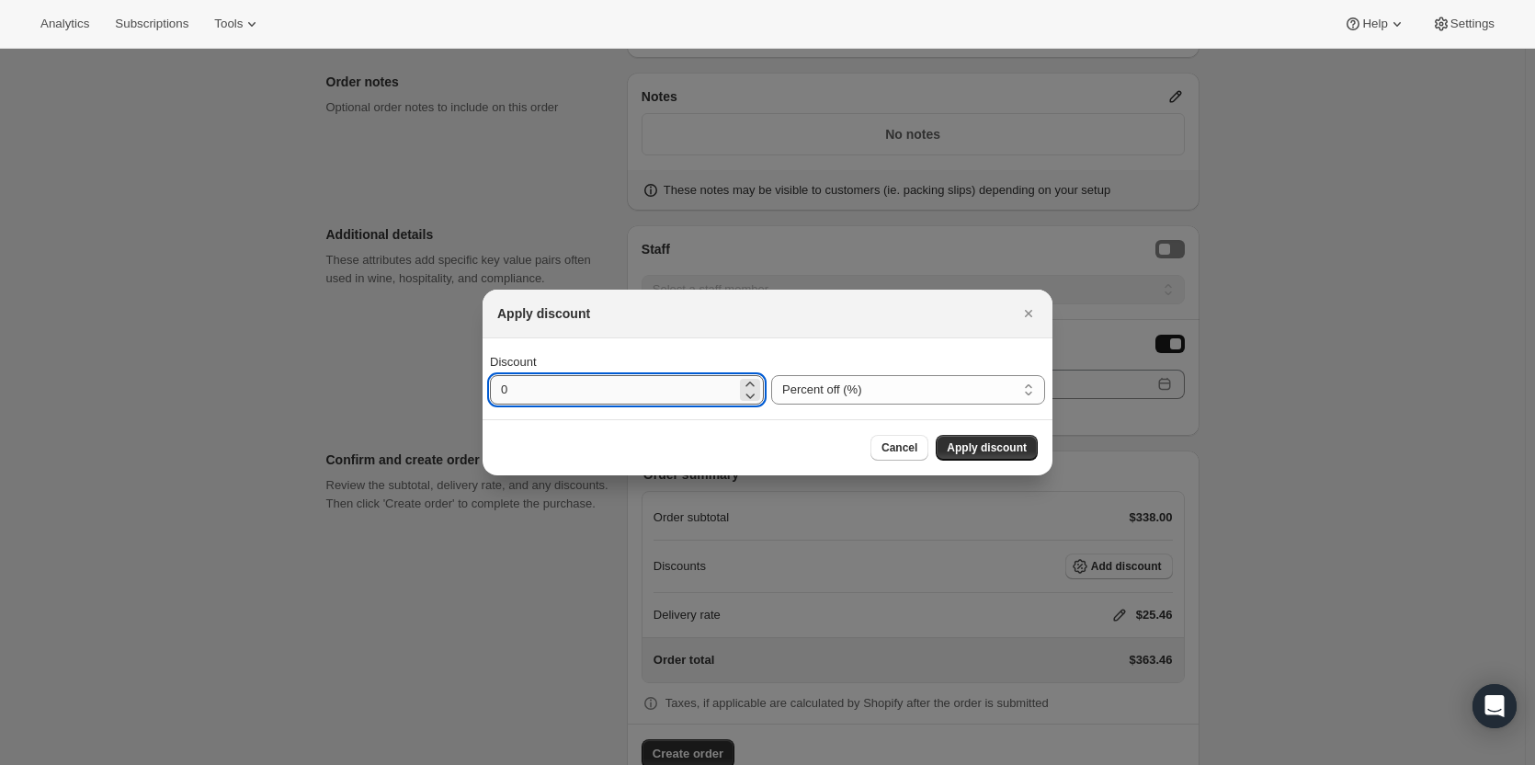
click at [555, 391] on input "0" at bounding box center [613, 389] width 246 height 29
type input "35"
click at [989, 438] on button "Apply discount" at bounding box center [986, 448] width 102 height 26
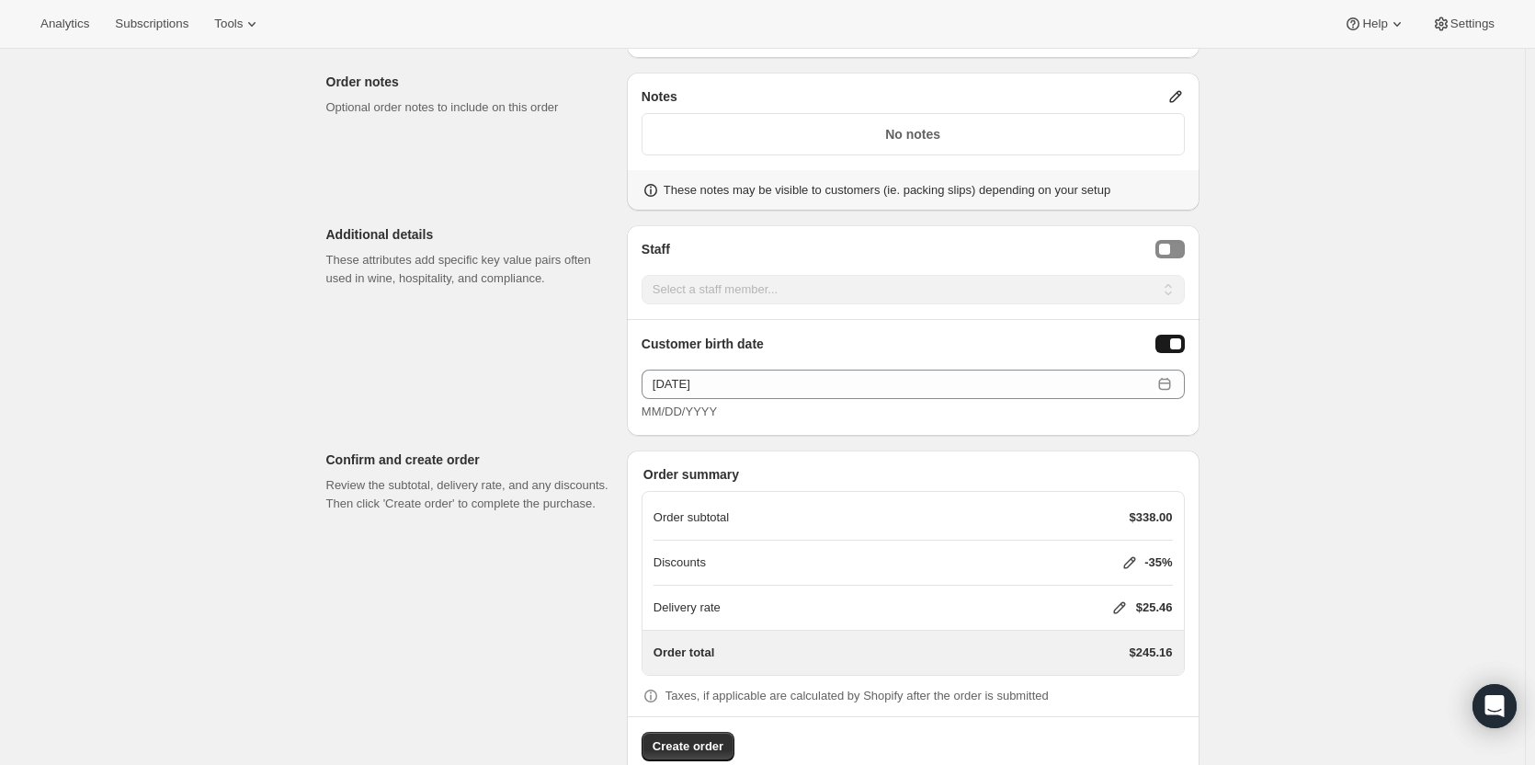
click at [1127, 607] on icon at bounding box center [1119, 607] width 18 height 18
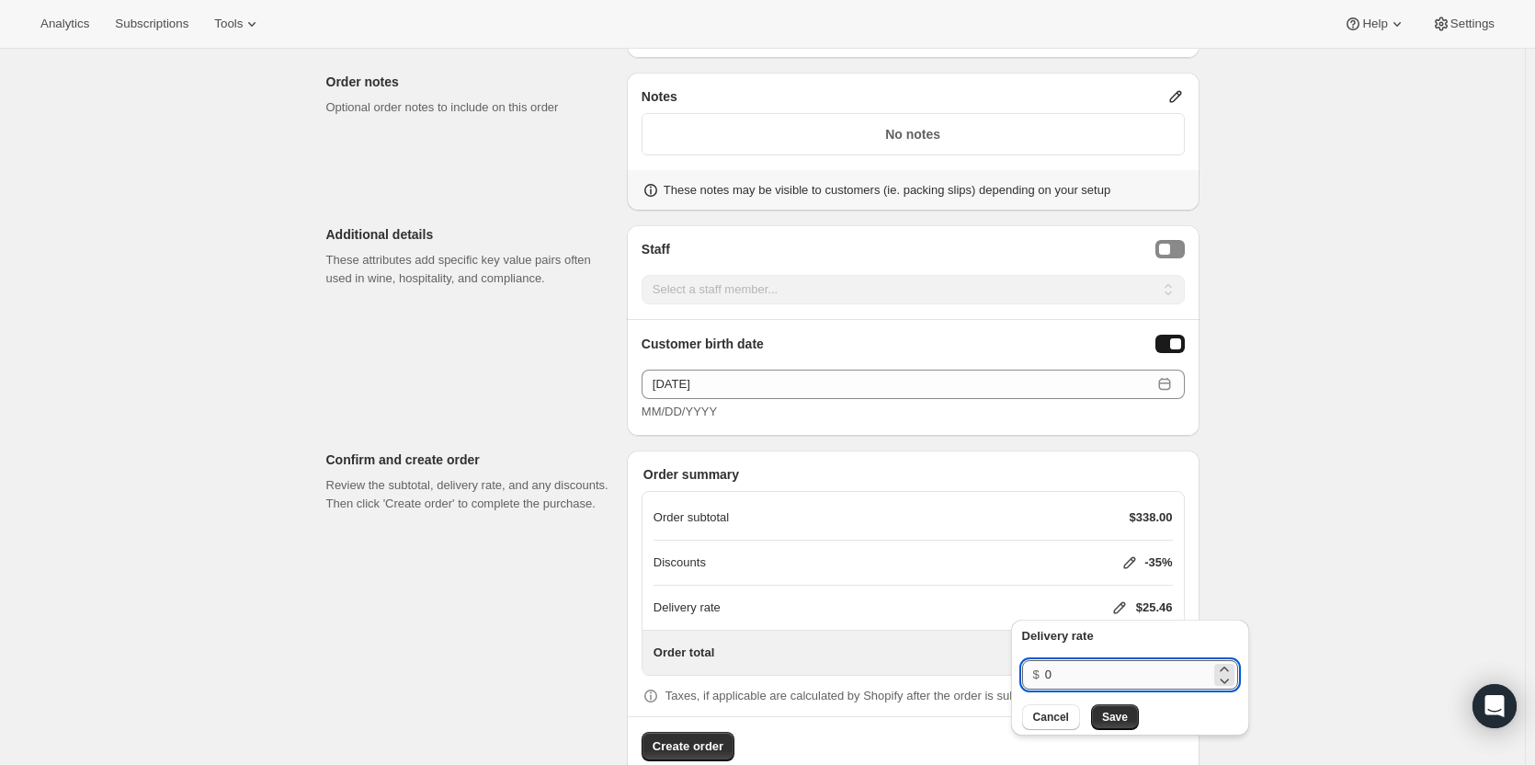
click at [1080, 680] on input "0" at bounding box center [1127, 674] width 165 height 29
type input "20"
click at [1111, 716] on span "Save" at bounding box center [1115, 716] width 26 height 15
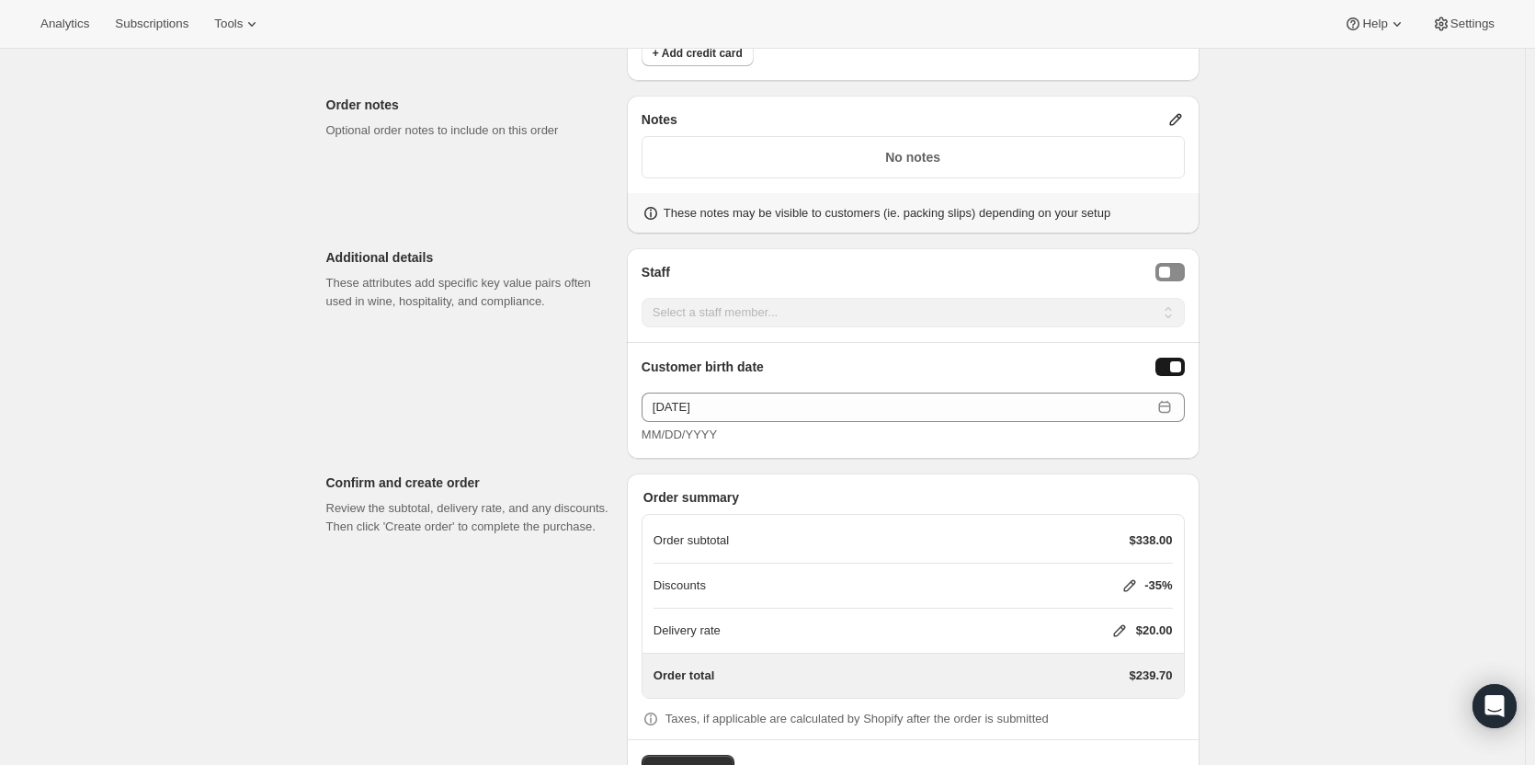
scroll to position [958, 0]
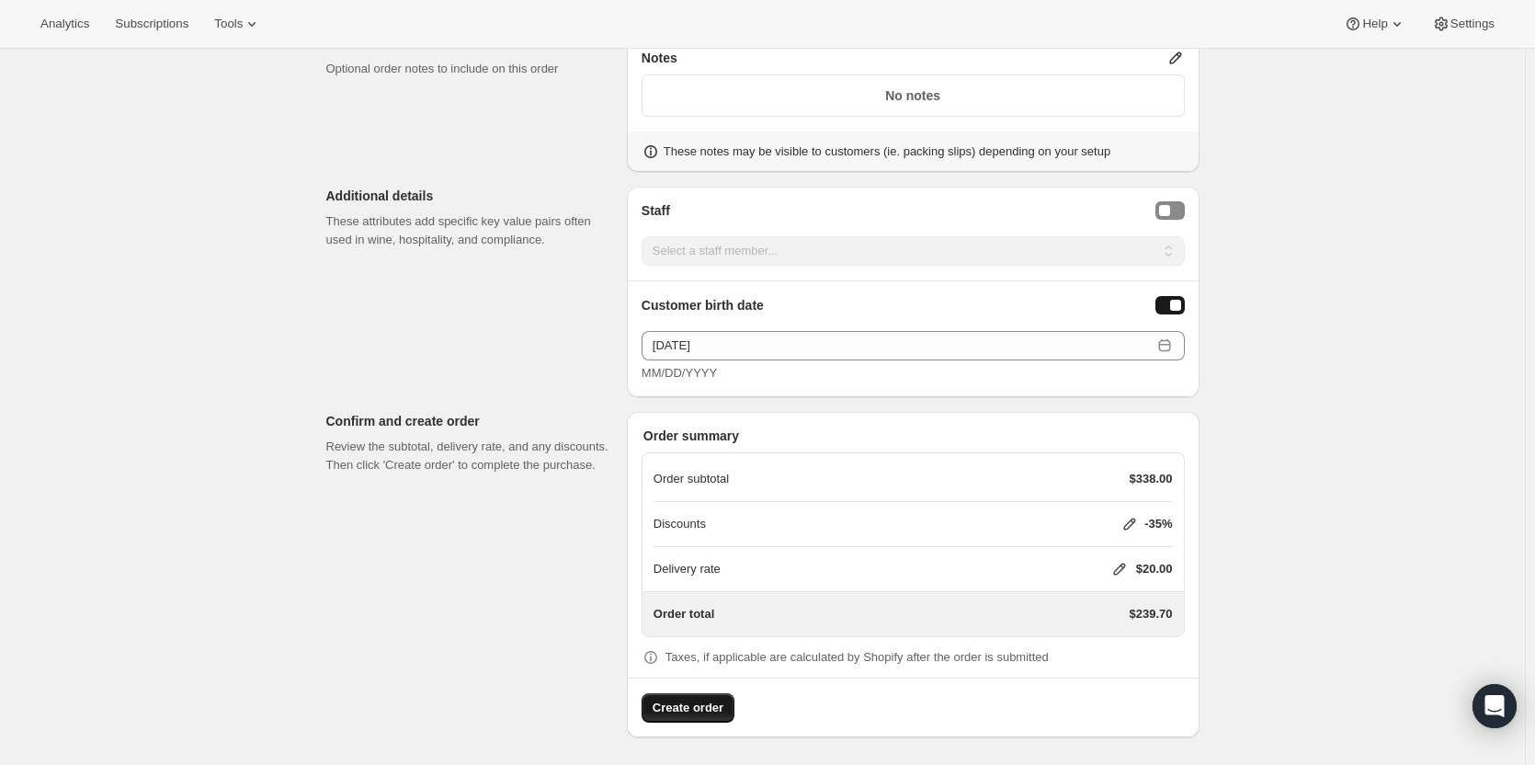
click at [701, 708] on span "Create order" at bounding box center [687, 707] width 71 height 18
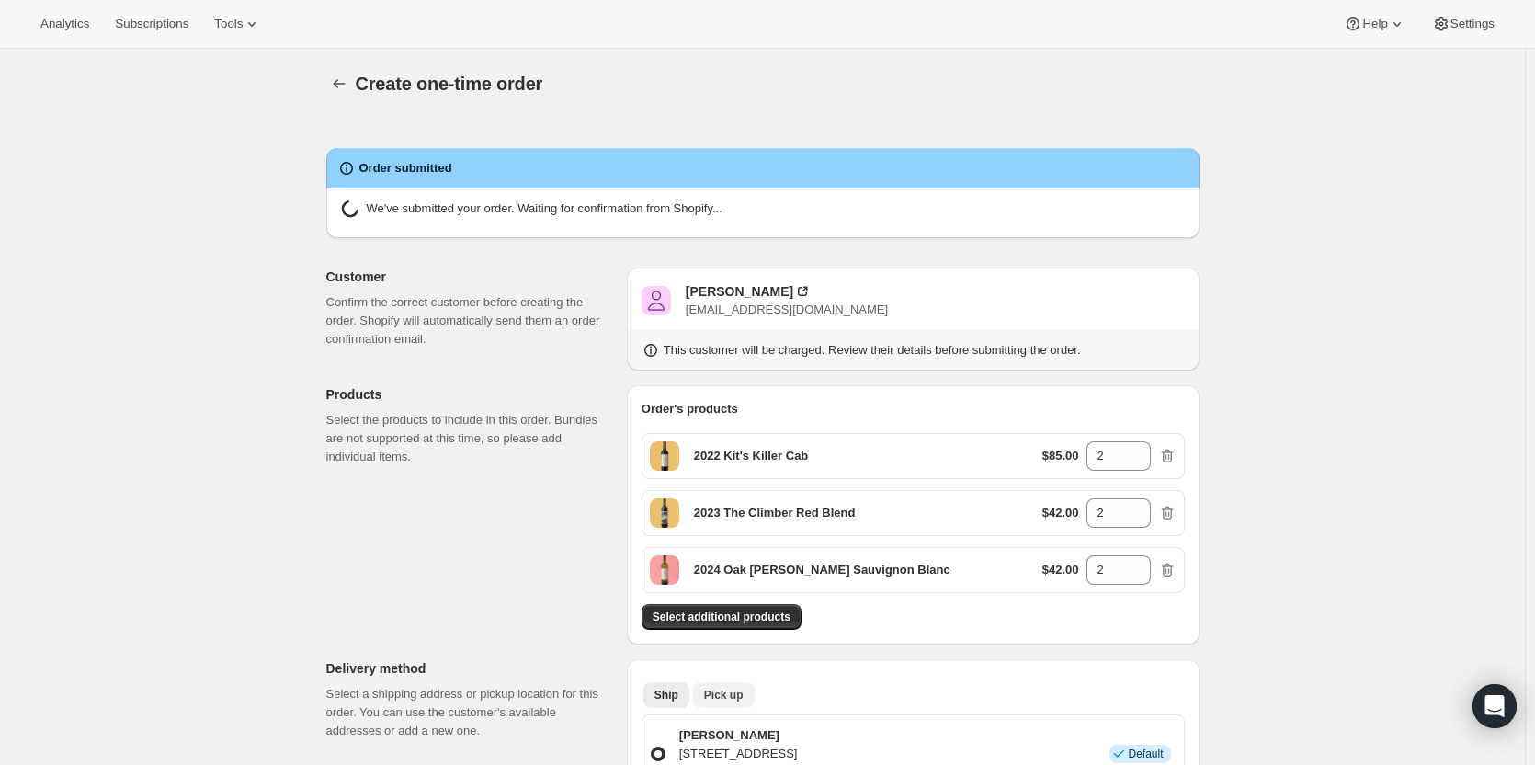
radio input "true"
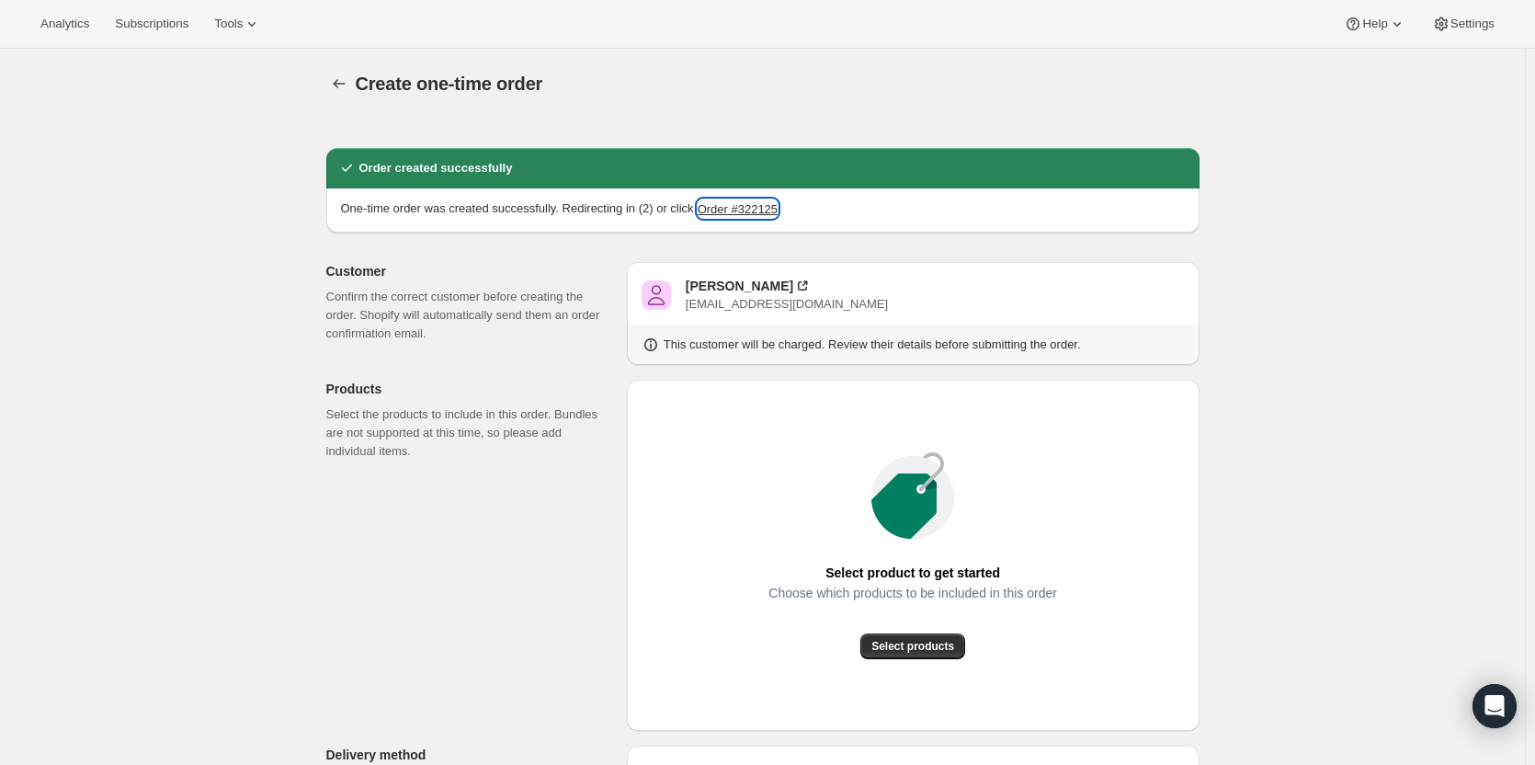
click at [750, 209] on button "Order #322125" at bounding box center [737, 208] width 80 height 18
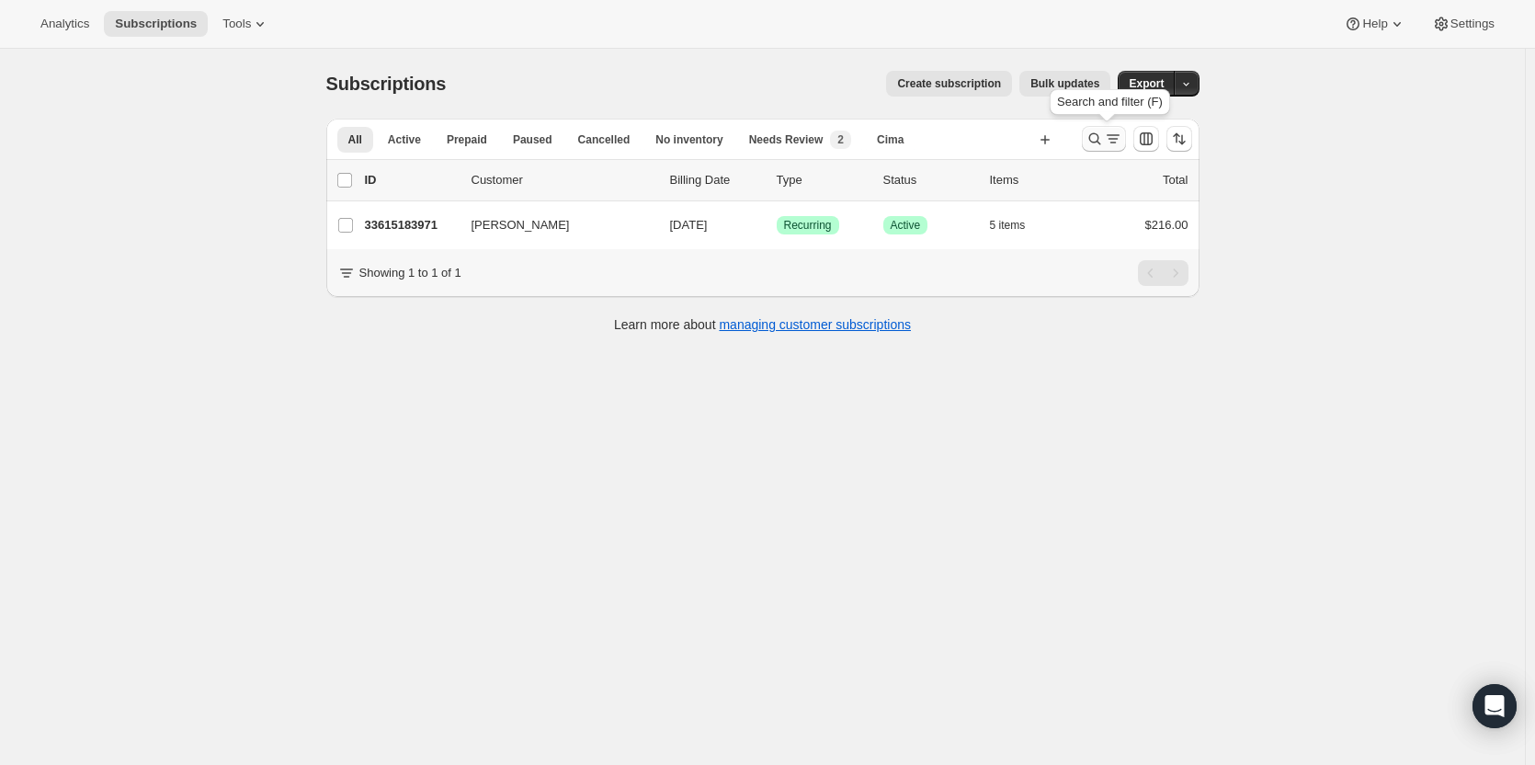
click at [1087, 144] on button "Search and filter results" at bounding box center [1104, 139] width 44 height 26
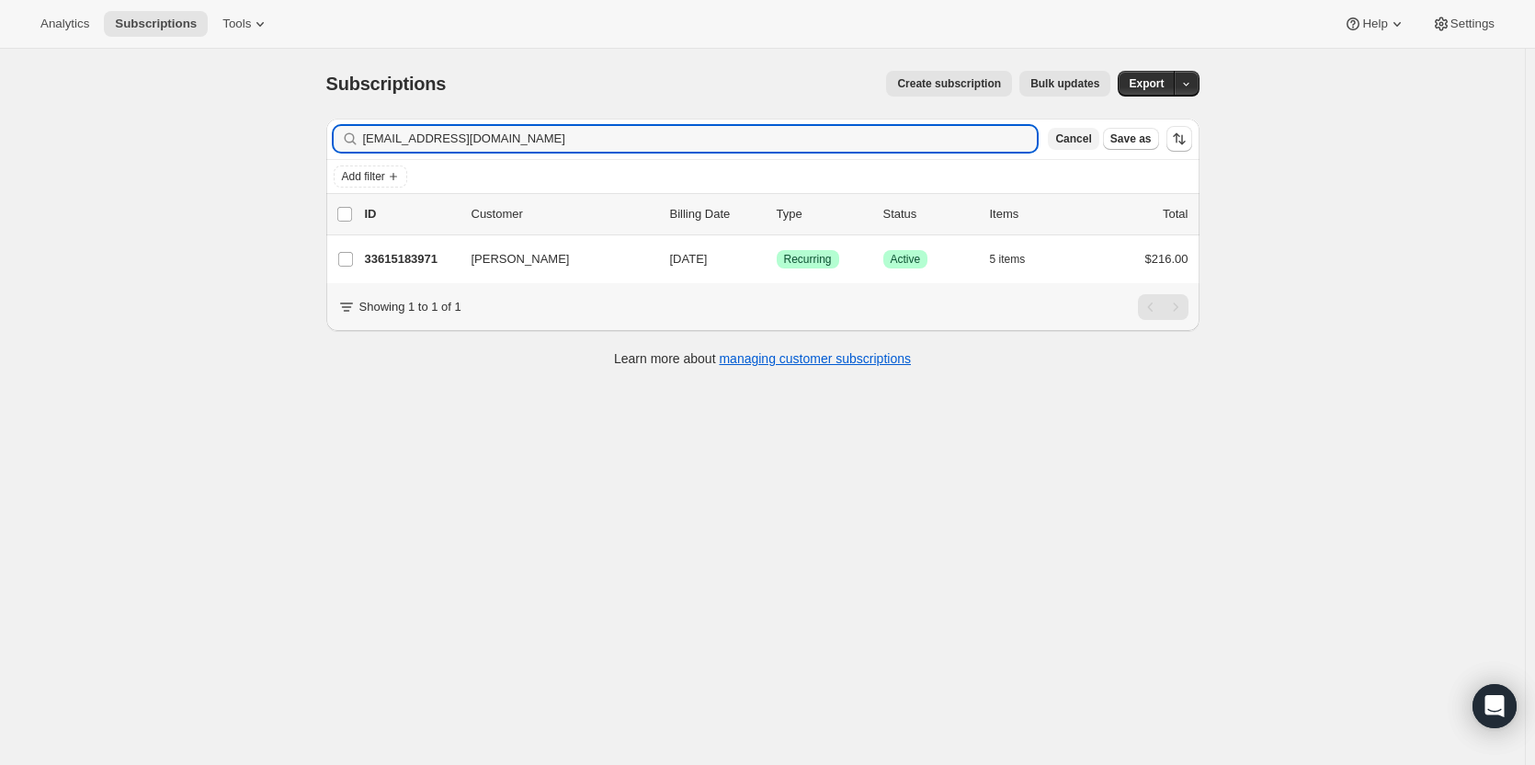
click at [1091, 144] on span "Cancel" at bounding box center [1073, 138] width 36 height 15
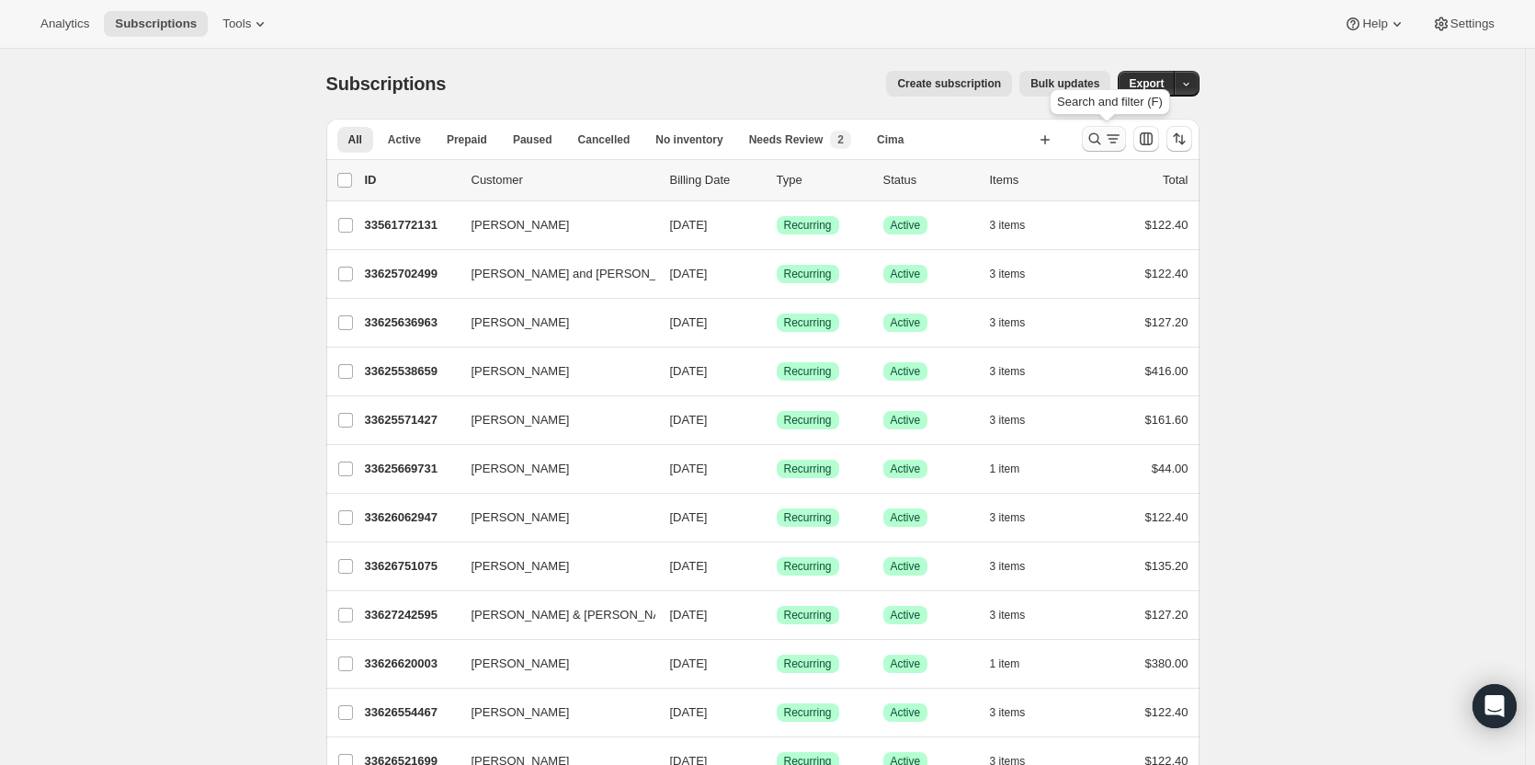
click at [1094, 135] on icon "Search and filter results" at bounding box center [1094, 139] width 12 height 12
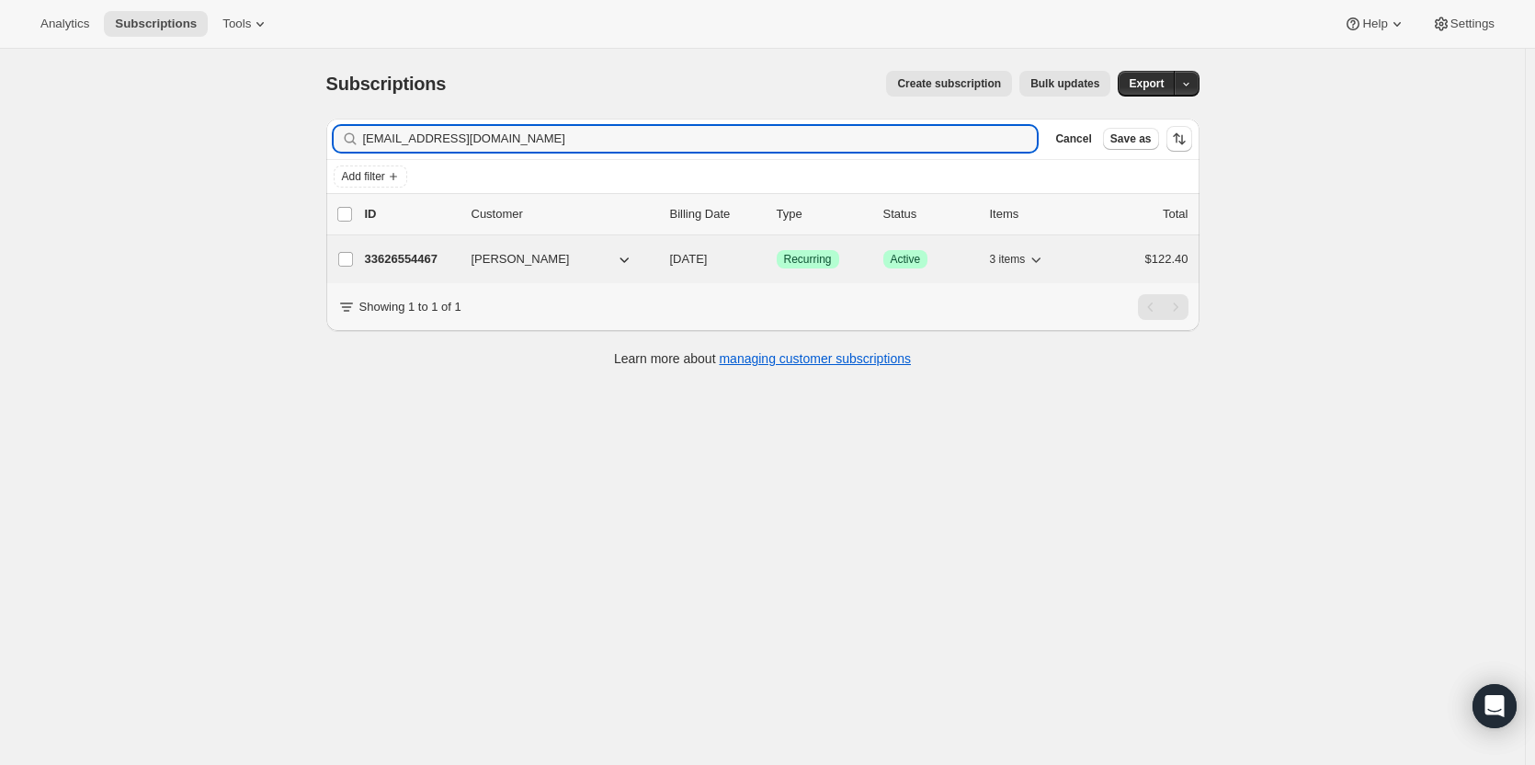
type input "[EMAIL_ADDRESS][DOMAIN_NAME]"
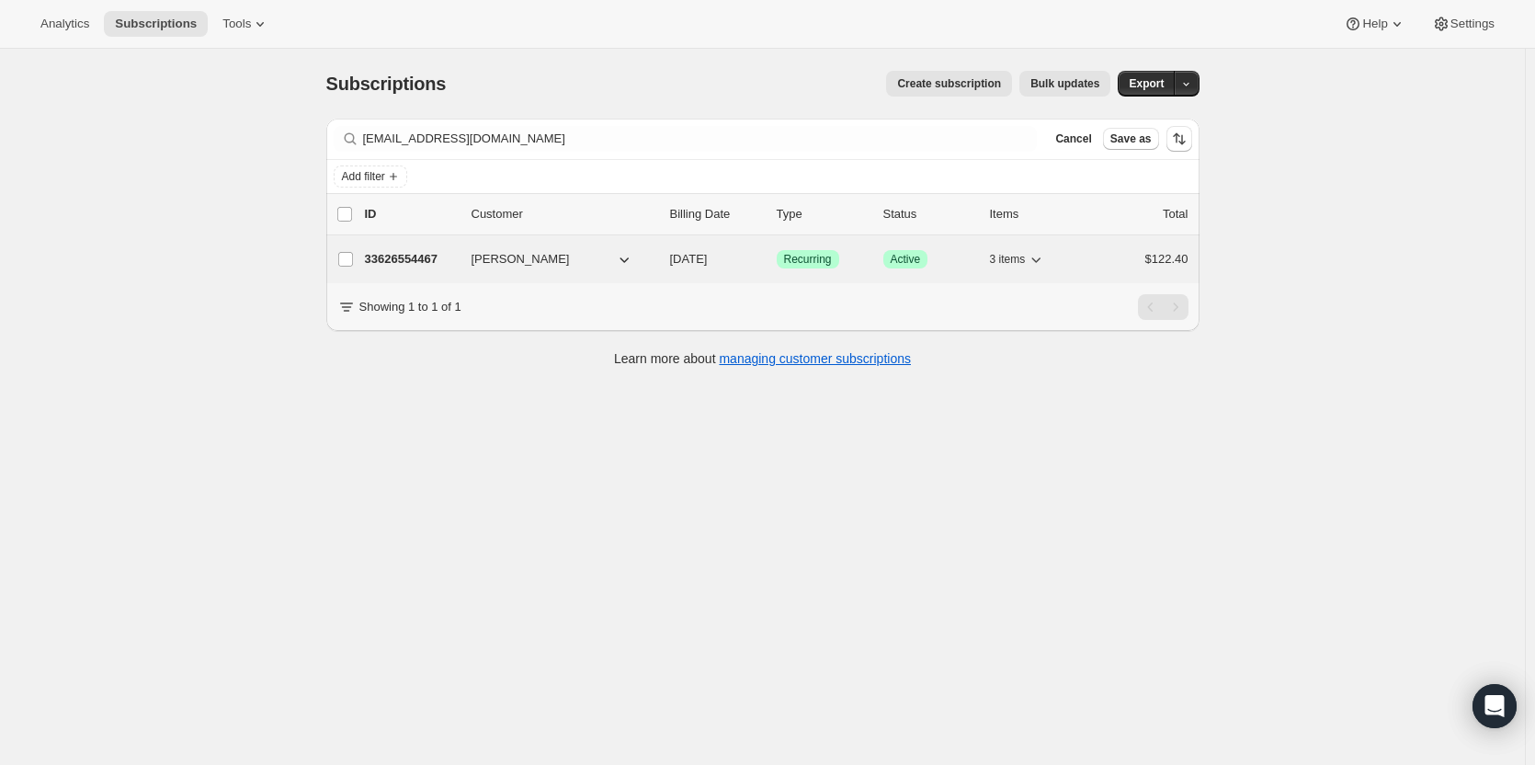
click at [437, 266] on p "33626554467" at bounding box center [411, 259] width 92 height 18
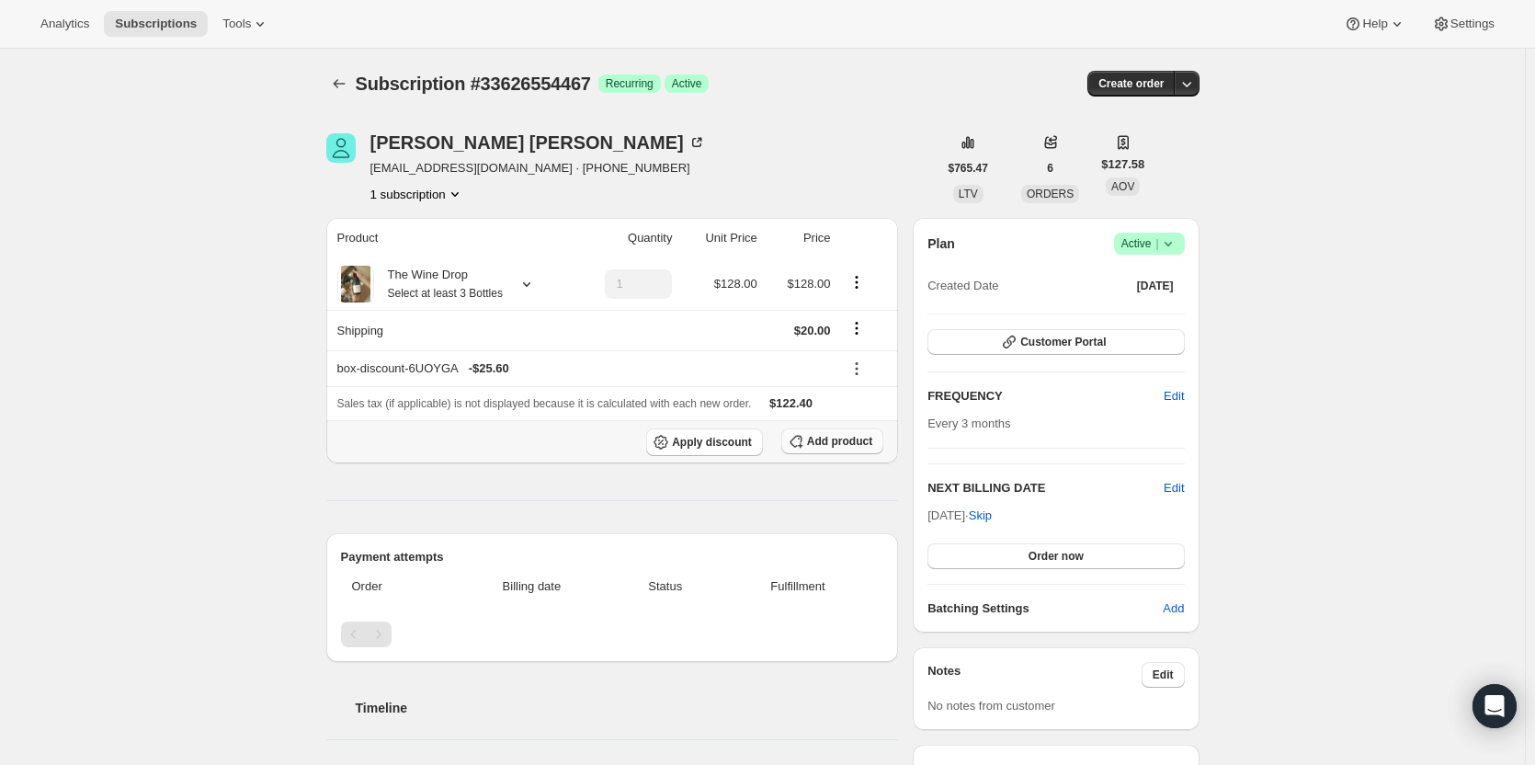
click at [835, 440] on span "Add product" at bounding box center [839, 441] width 65 height 15
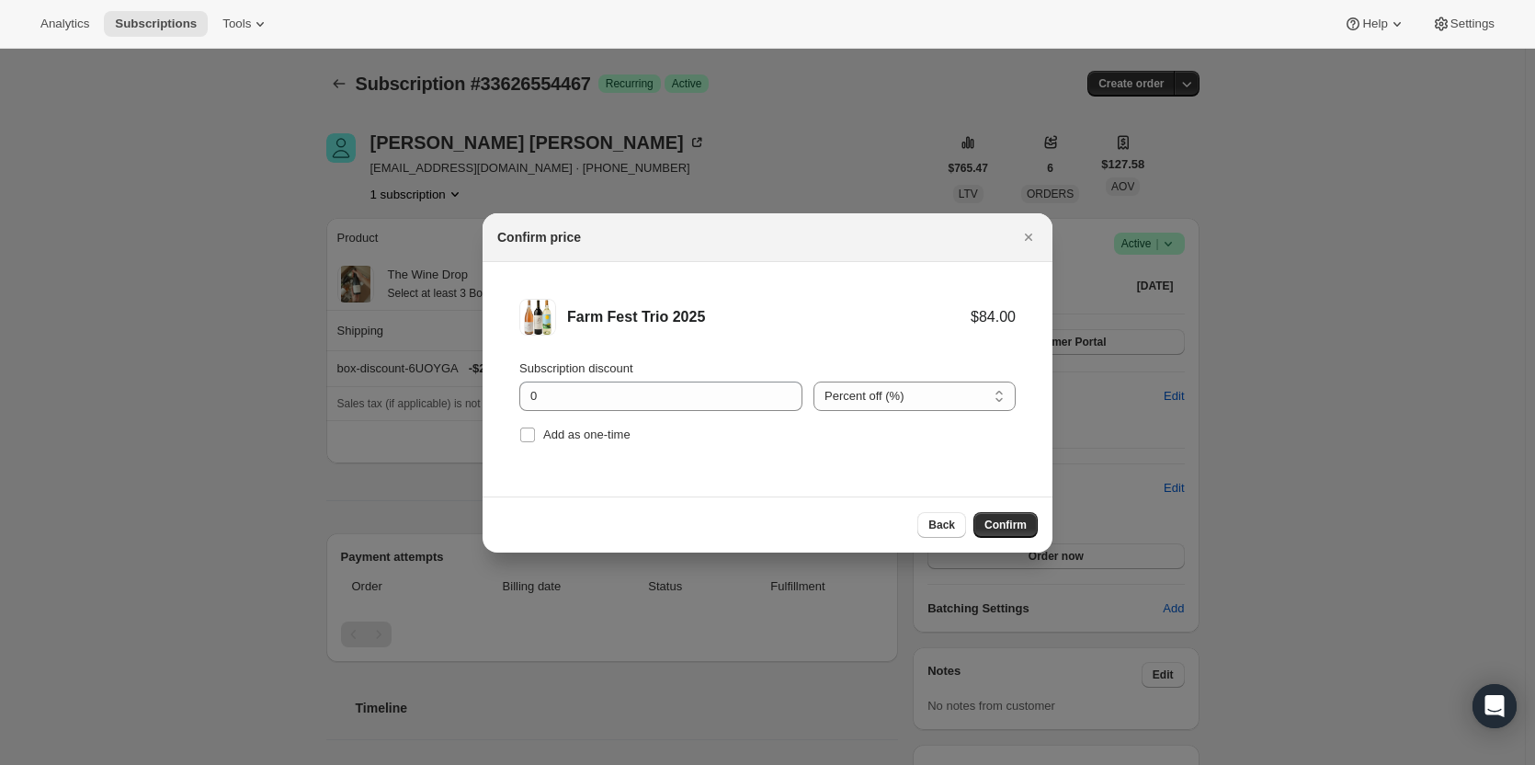
click at [585, 378] on div "Subscription discount 0" at bounding box center [660, 384] width 283 height 51
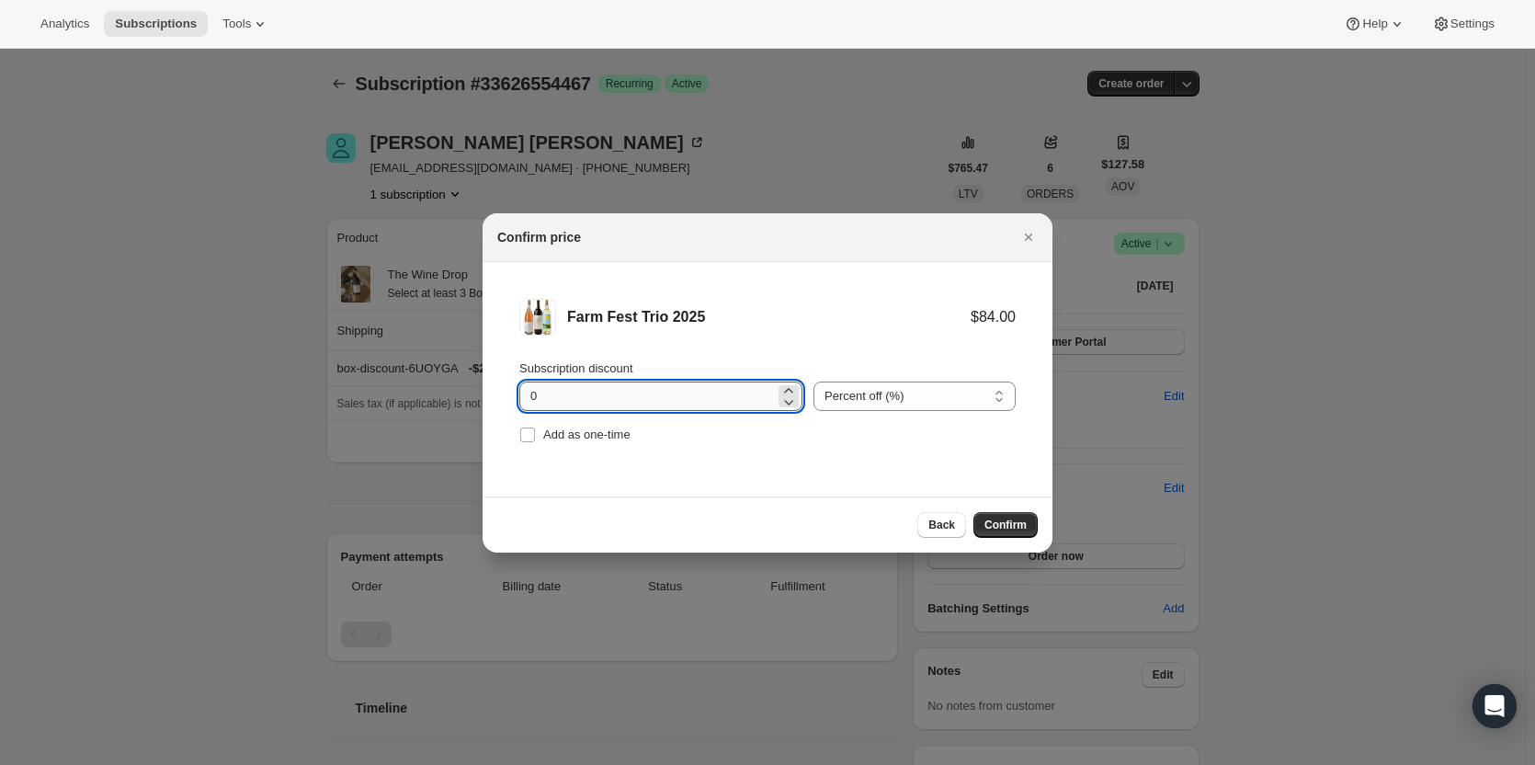
click at [576, 392] on input "0" at bounding box center [646, 395] width 255 height 29
type input "20"
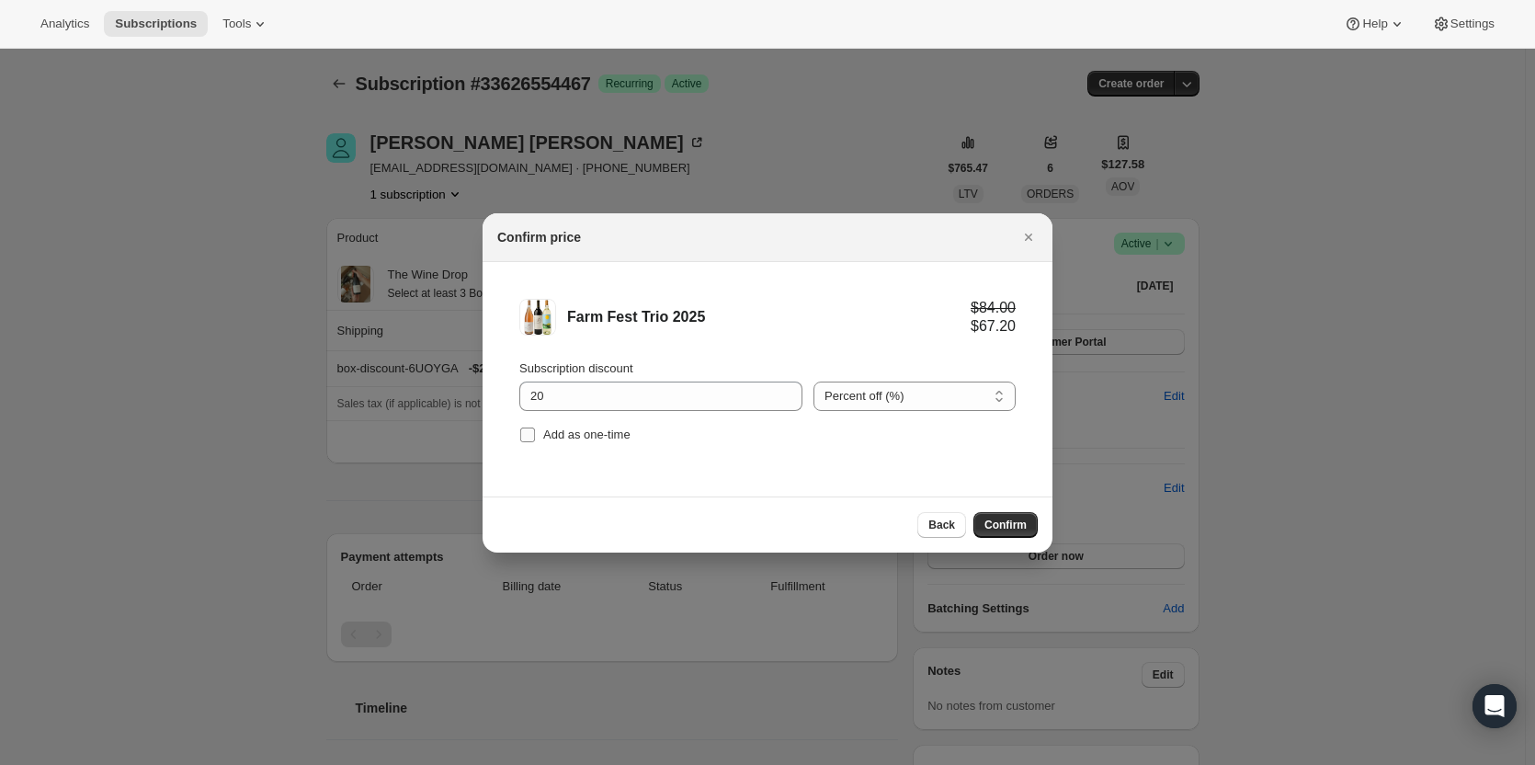
click at [531, 437] on input "Add as one-time" at bounding box center [527, 434] width 15 height 15
checkbox input "true"
click at [994, 523] on span "Confirm" at bounding box center [1005, 524] width 42 height 15
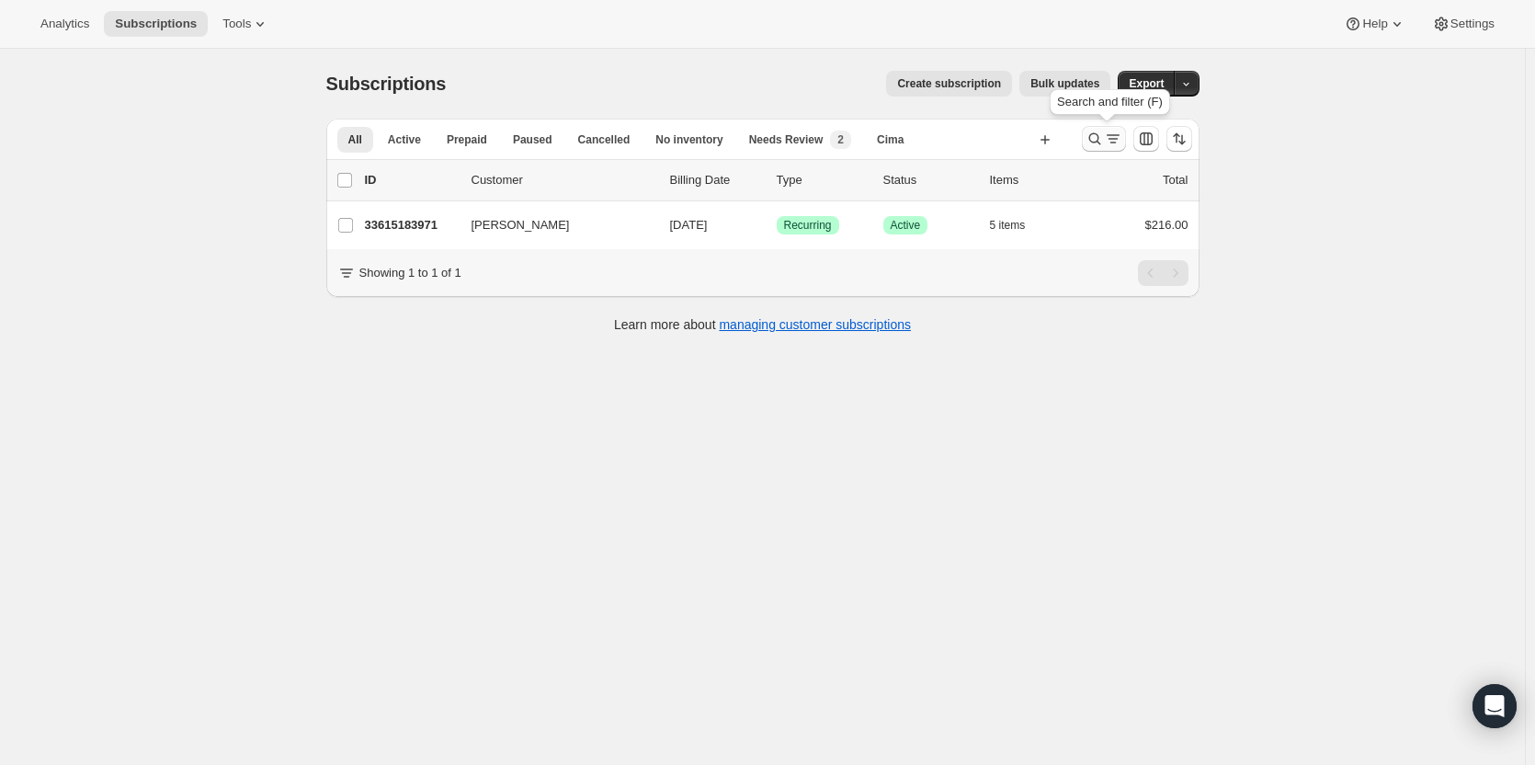
click at [1100, 129] on button "Search and filter results" at bounding box center [1104, 139] width 44 height 26
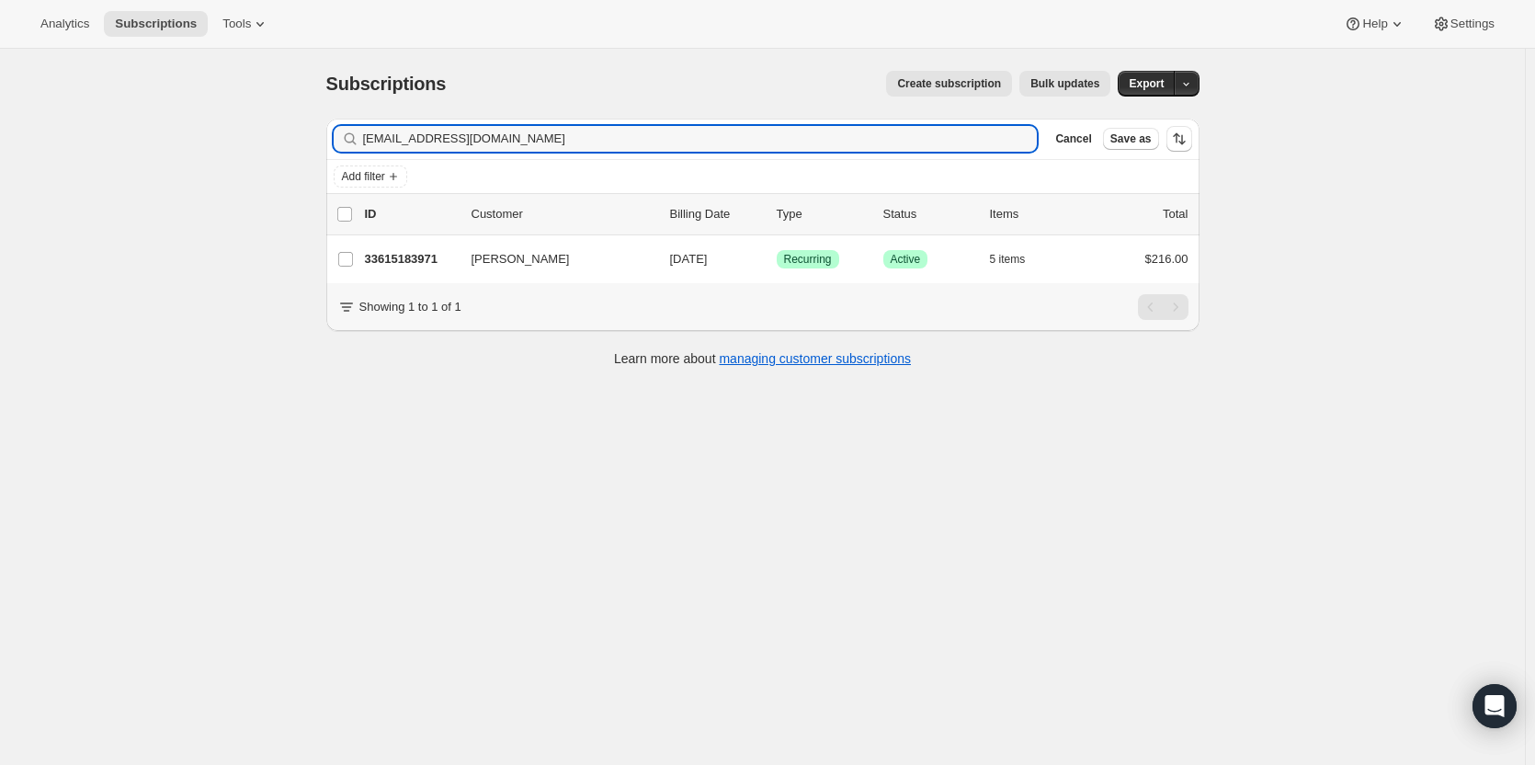
drag, startPoint x: 566, startPoint y: 146, endPoint x: 276, endPoint y: 134, distance: 290.6
click at [276, 134] on div "Subscriptions. This page is ready Subscriptions Create subscription Bulk update…" at bounding box center [762, 431] width 1525 height 765
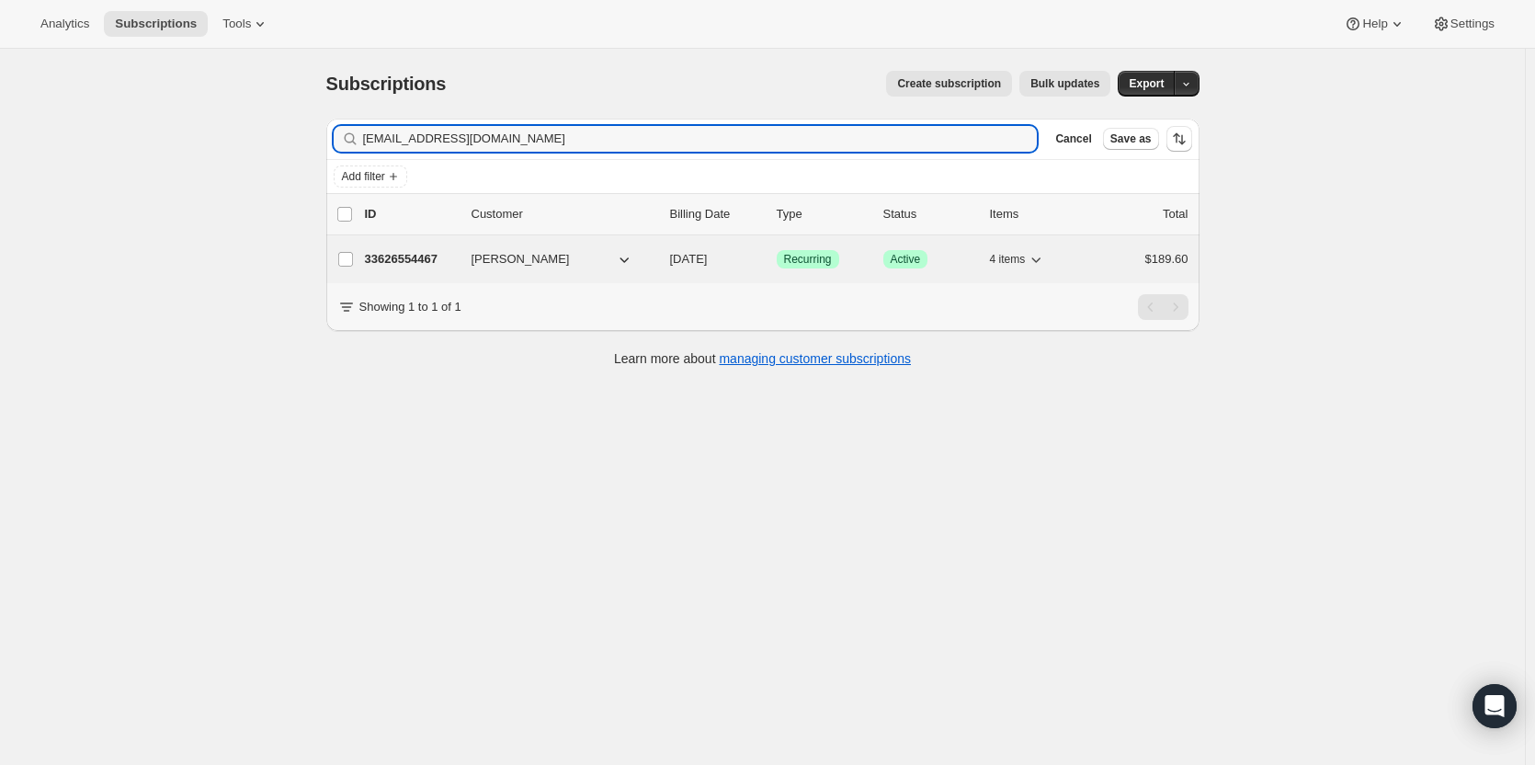
type input "[EMAIL_ADDRESS][DOMAIN_NAME]"
click at [428, 259] on p "33626554467" at bounding box center [411, 259] width 92 height 18
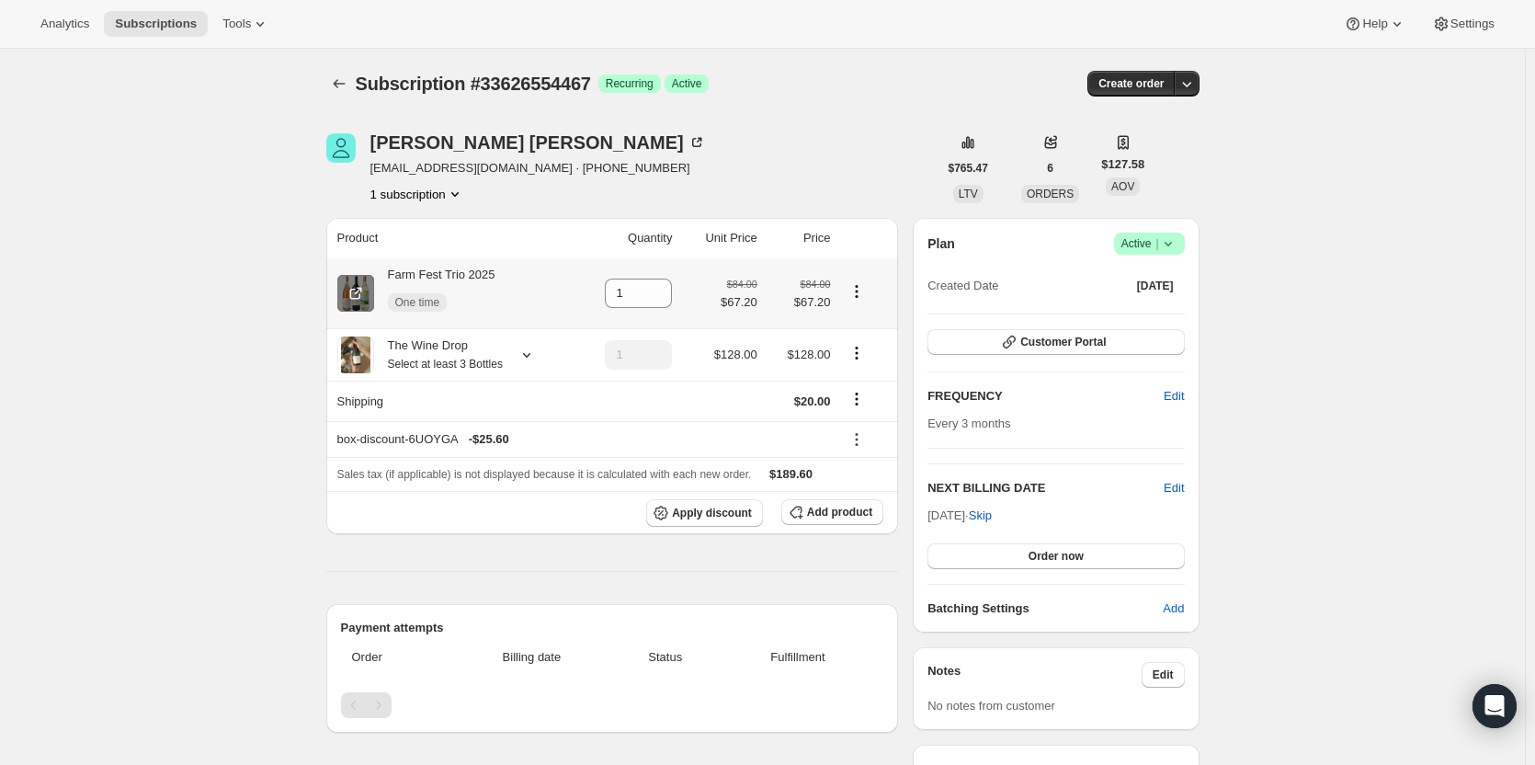
click at [357, 284] on icon at bounding box center [355, 293] width 18 height 18
click at [857, 292] on icon "Product actions" at bounding box center [856, 290] width 3 height 3
click at [837, 320] on span "Remove" at bounding box center [848, 327] width 44 height 14
type input "0"
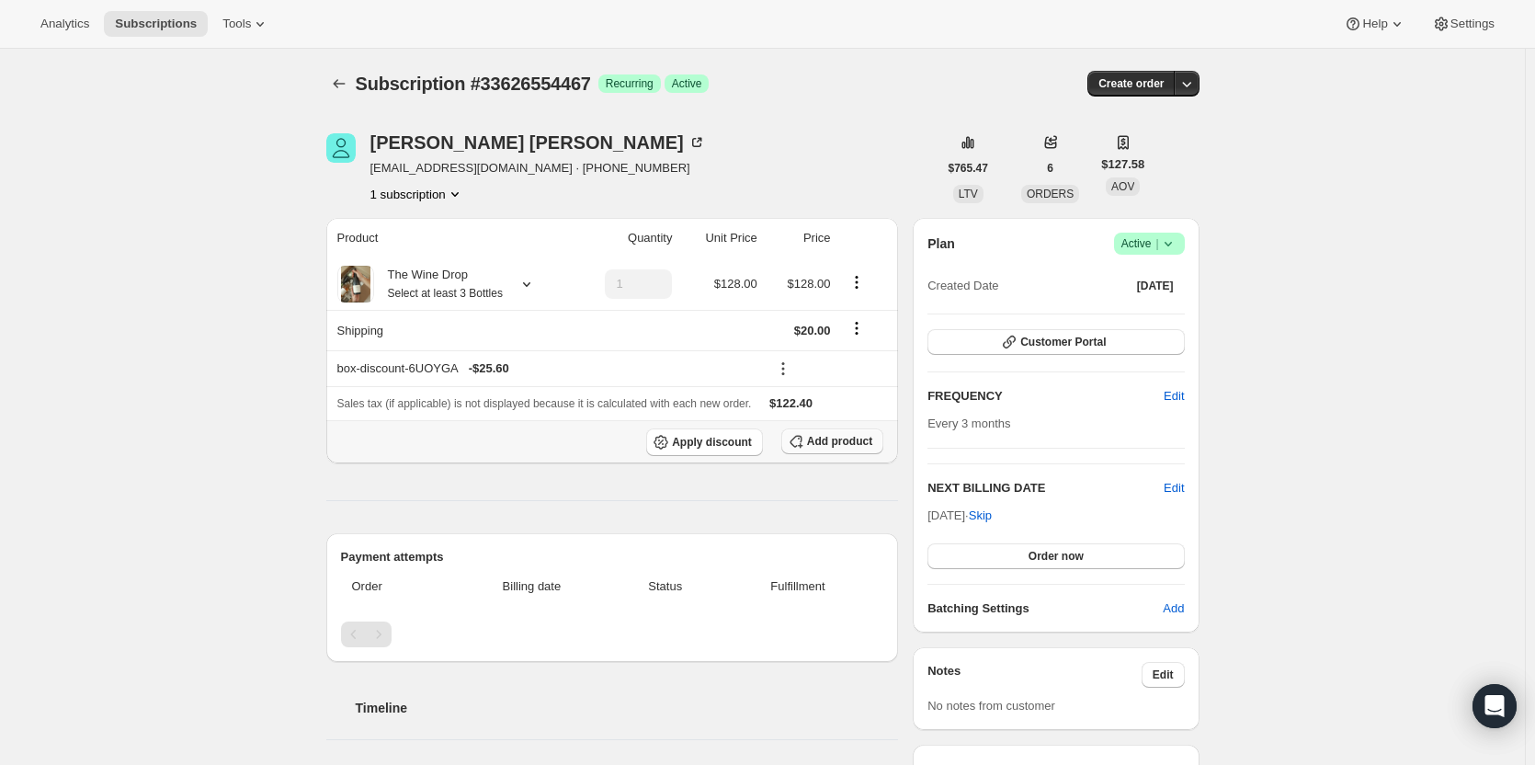
click at [874, 451] on button "Add product" at bounding box center [832, 441] width 102 height 26
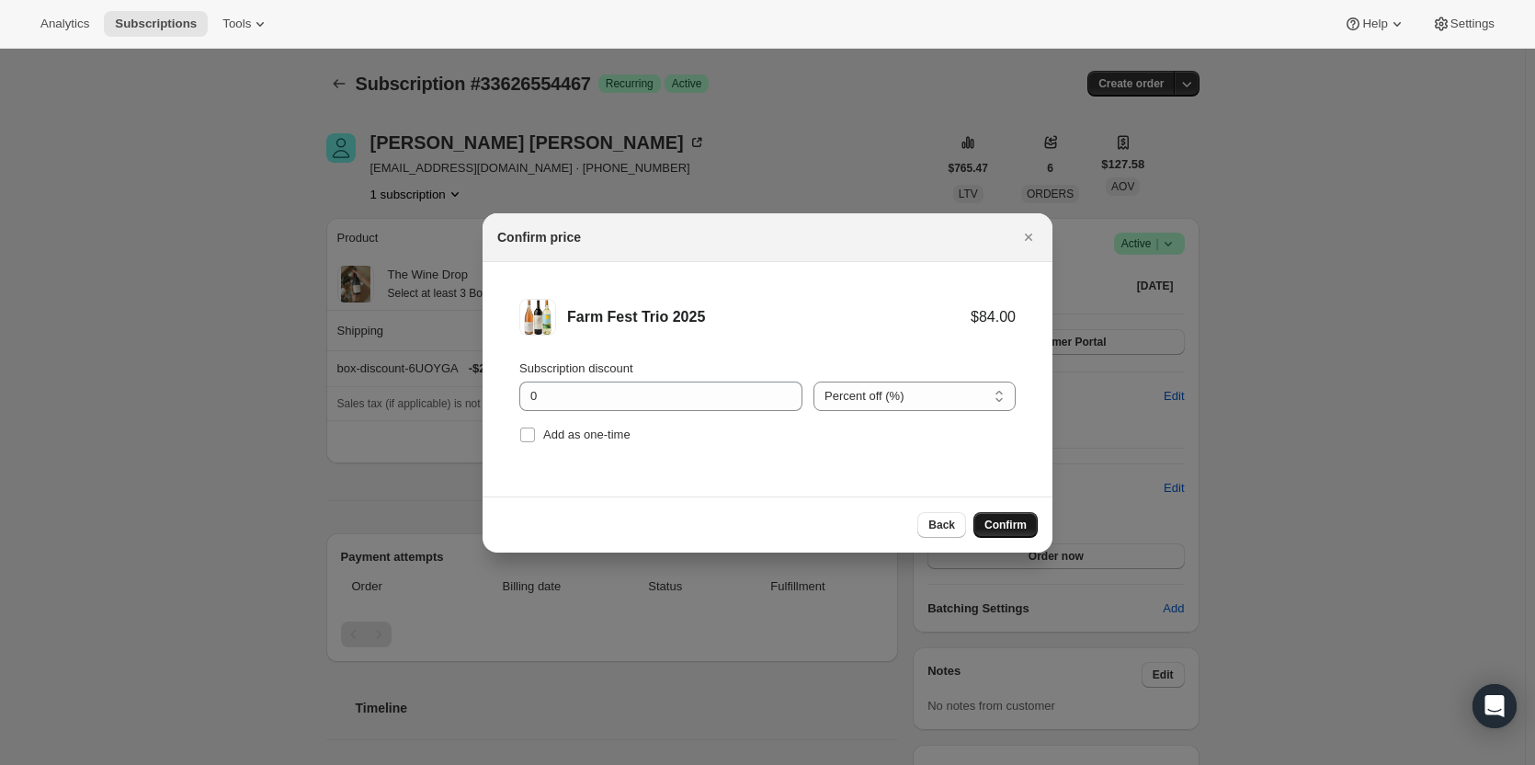
click at [1002, 526] on span "Confirm" at bounding box center [1005, 524] width 42 height 15
